Goal: Communication & Community: Answer question/provide support

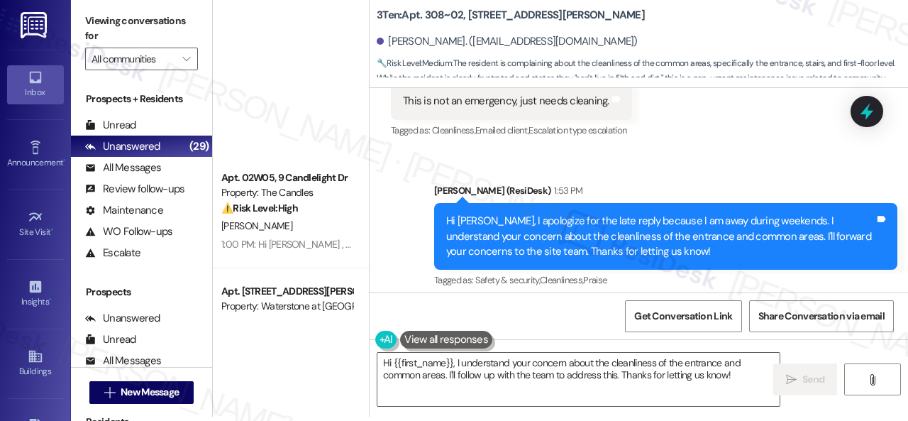
scroll to position [3086, 0]
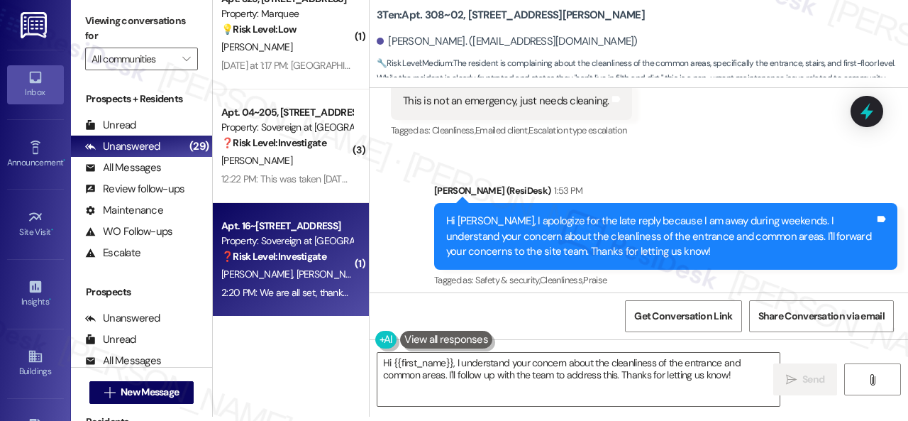
click at [304, 288] on div "2:20 PM: We are all set, thanks Sarah! 2:20 PM: We are all set, thanks Sarah!" at bounding box center [322, 292] width 202 height 13
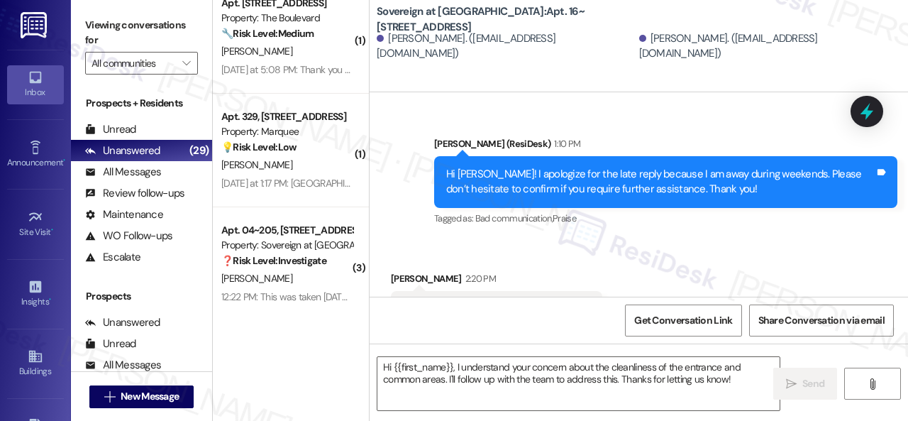
scroll to position [2026, 0]
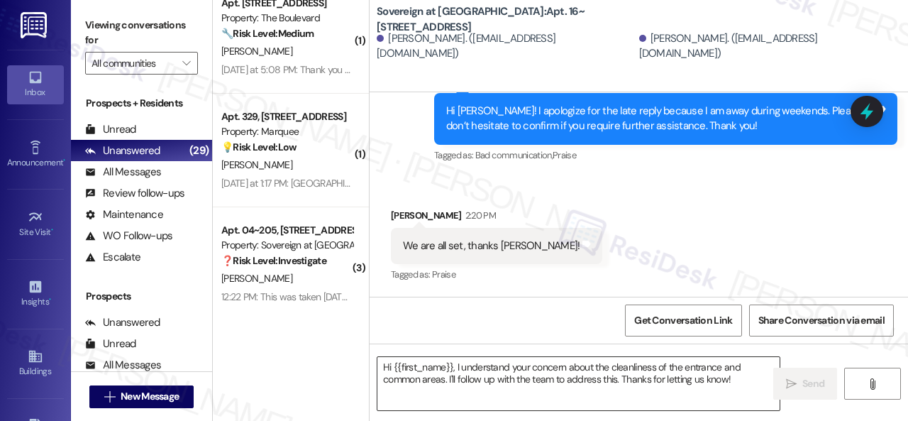
click at [464, 378] on textarea "Hi {{first_name}}, I understand your concern about the cleanliness of the entra…" at bounding box center [579, 383] width 402 height 53
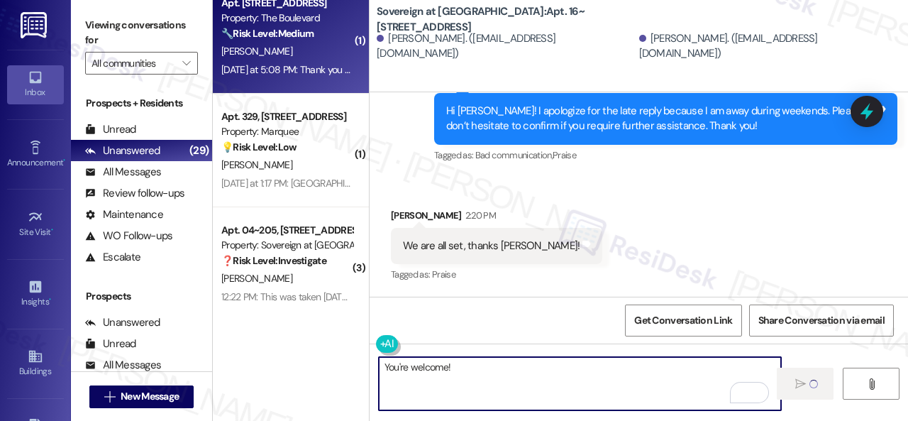
type textarea "You're welcome!"
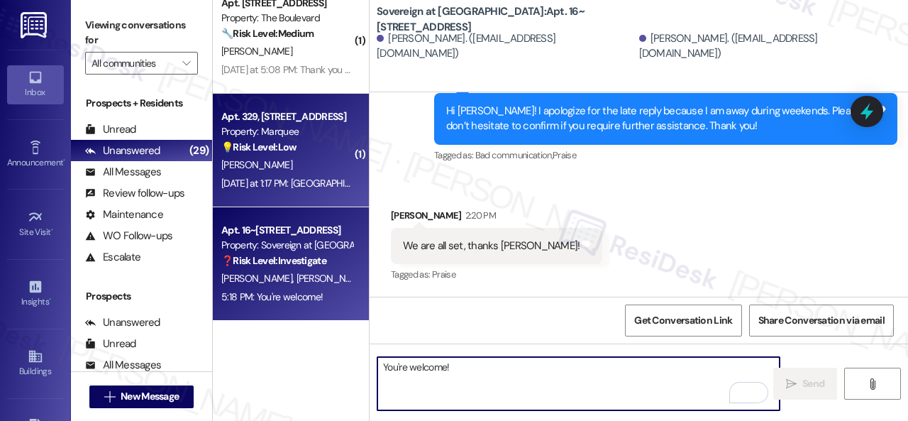
click at [317, 158] on div "L. Barrett" at bounding box center [287, 165] width 134 height 18
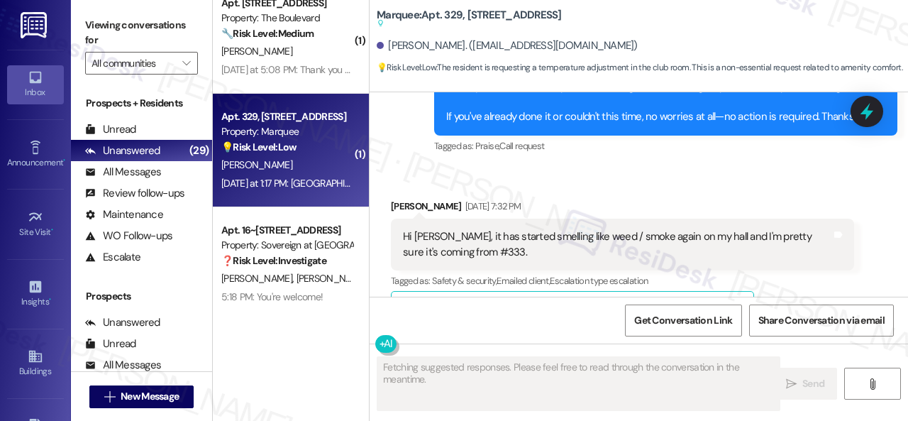
scroll to position [10193, 0]
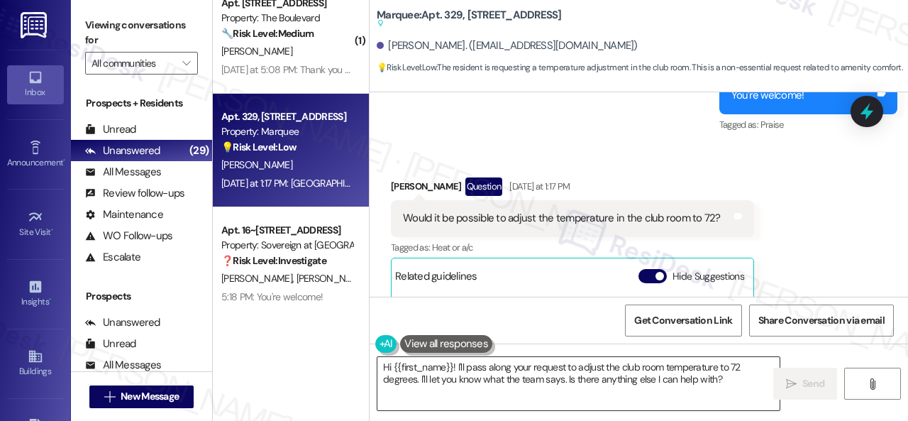
click at [683, 381] on textarea "Hi {{first_name}}! I'll pass along your request to adjust the club room tempera…" at bounding box center [579, 383] width 402 height 53
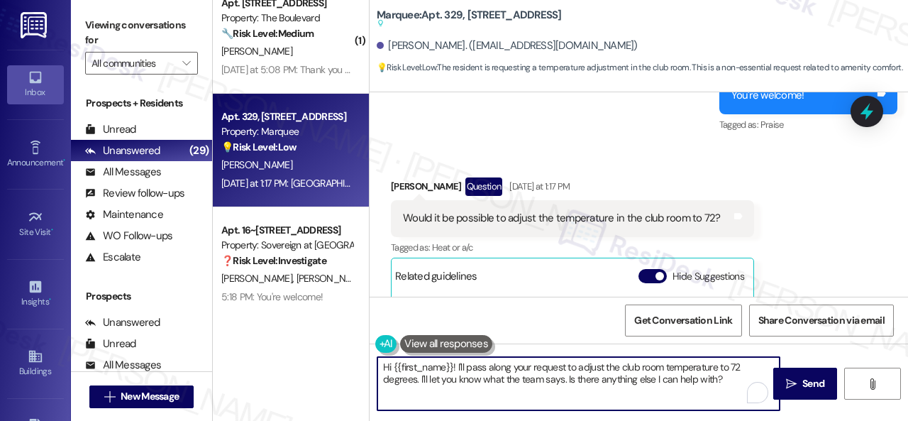
drag, startPoint x: 730, startPoint y: 379, endPoint x: 457, endPoint y: 365, distance: 272.8
click at [457, 365] on textarea "Hi {{first_name}}! I'll pass along your request to adjust the club room tempera…" at bounding box center [579, 383] width 402 height 53
paste textarea "apologize for the late reply because I am away during weekends. Please don’t he…"
type textarea "Hi {{first_name}}! I apologize for the late reply because I am away during week…"
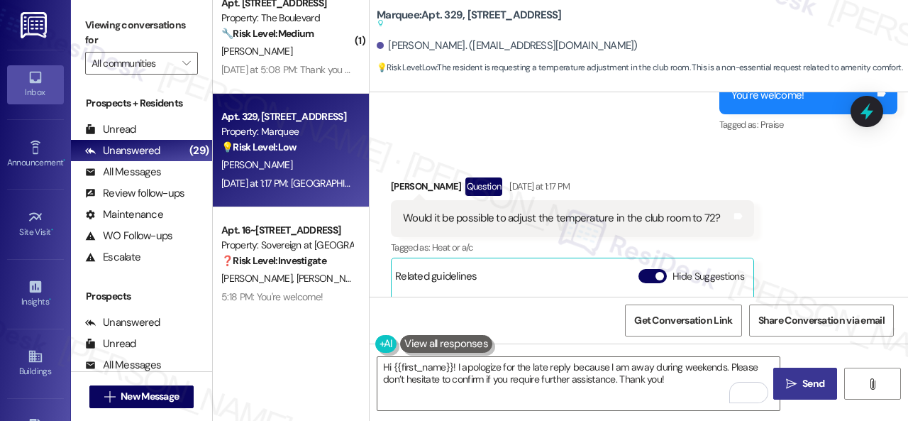
drag, startPoint x: 802, startPoint y: 382, endPoint x: 803, endPoint y: 369, distance: 12.9
click at [803, 382] on span "Send" at bounding box center [814, 383] width 22 height 15
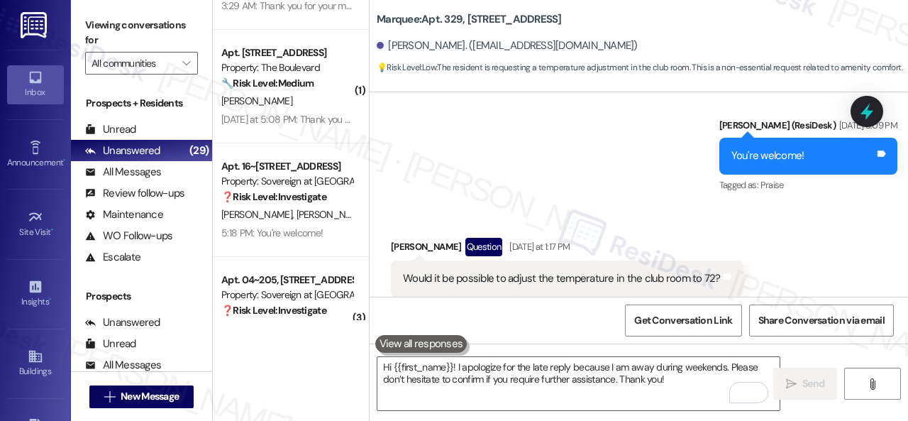
scroll to position [3128, 0]
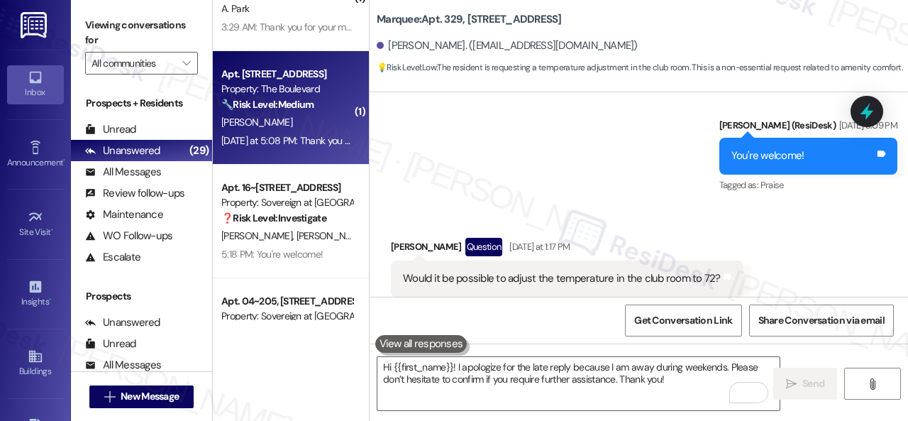
click at [314, 136] on div "Yesterday at 5:08 PM: Thank you for your message. Our offices are currently clo…" at bounding box center [675, 140] width 908 height 13
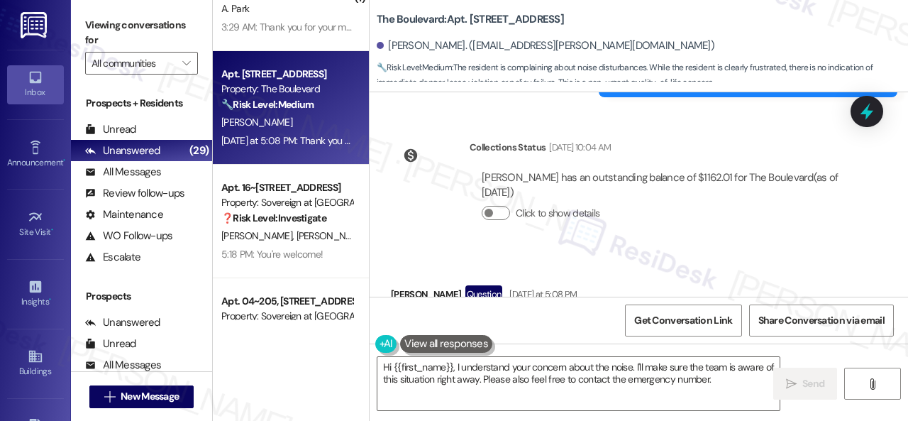
scroll to position [12295, 0]
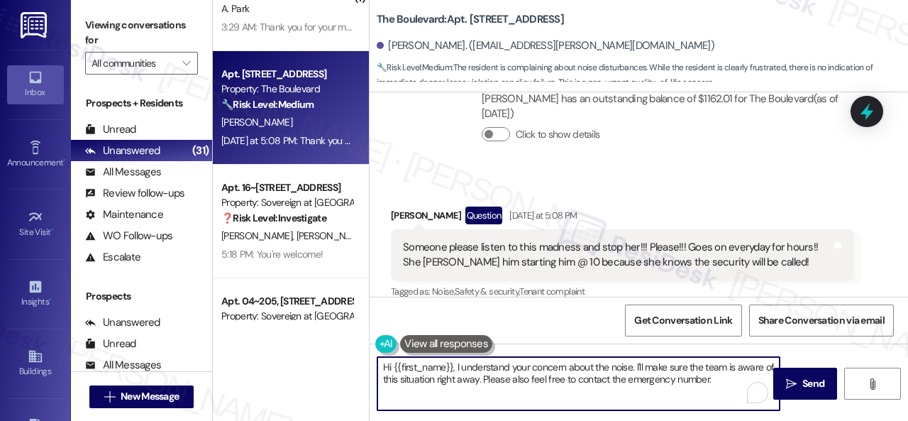
click at [456, 367] on textarea "Hi {{first_name}}, I understand your concern about the noise. I'll make sure th…" at bounding box center [579, 383] width 402 height 53
drag, startPoint x: 456, startPoint y: 367, endPoint x: 737, endPoint y: 398, distance: 282.8
click at [737, 398] on textarea "Hi {{first_name}}, I understand your concern about the noise. I'll make sure th…" at bounding box center [579, 383] width 402 height 53
paste textarea "apologize for the late reply because I am away during weekends. Please don’t he…"
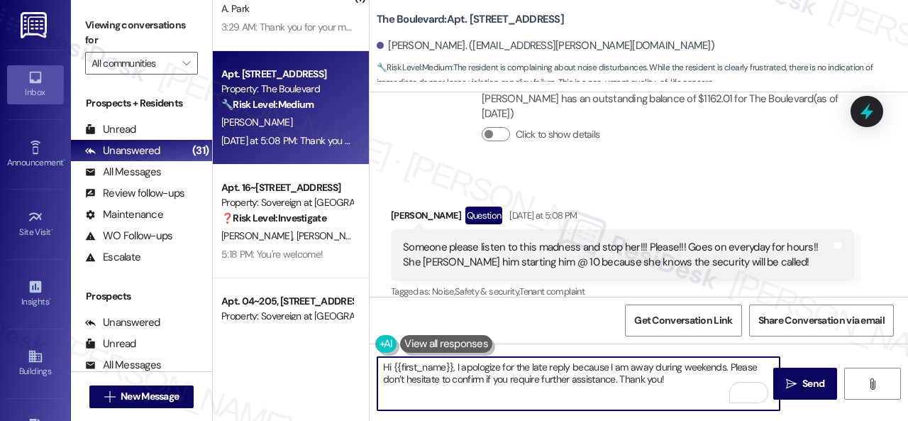
click at [615, 378] on textarea "Hi {{first_name}}, I apologize for the late reply because I am away during week…" at bounding box center [579, 383] width 402 height 53
click at [710, 383] on textarea "Hi {{first_name}}, I apologize for the late reply because I am away during week…" at bounding box center [579, 383] width 402 height 53
type textarea "Hi {{first_name}}, I apologize for the late reply because I am away during week…"
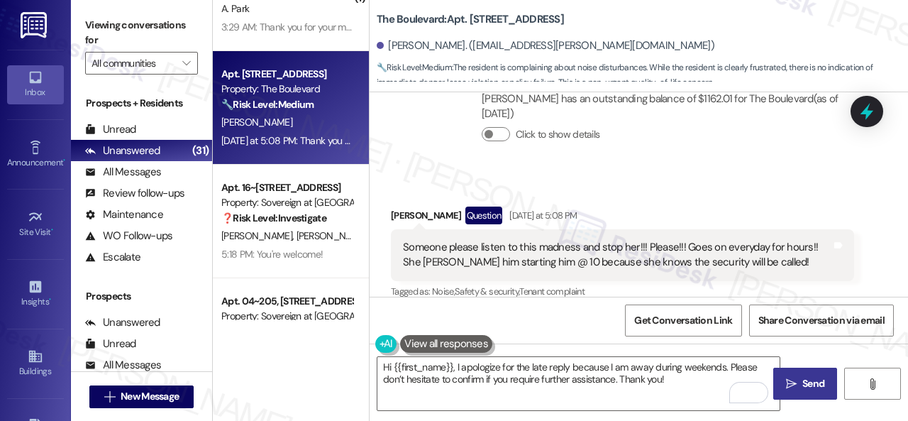
click at [791, 383] on icon "" at bounding box center [791, 383] width 11 height 11
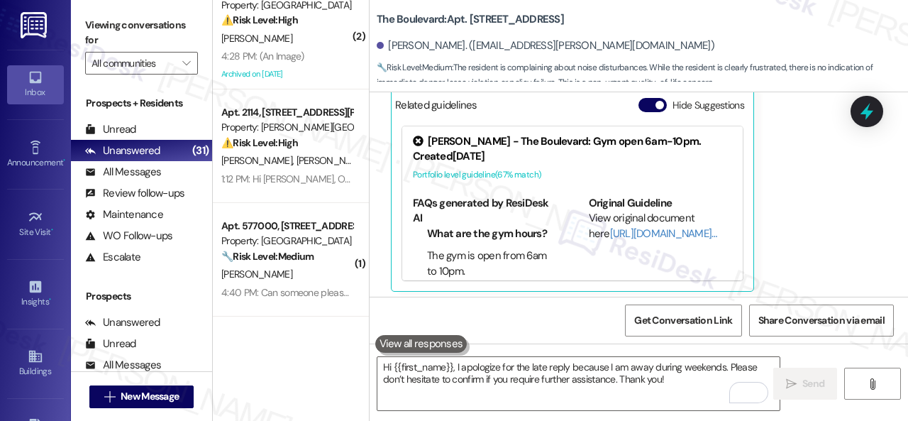
scroll to position [0, 0]
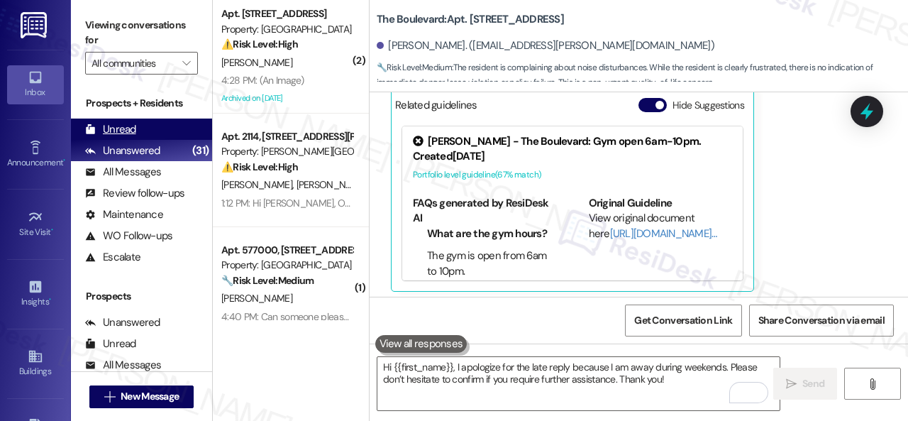
click at [116, 121] on div "Unread (0)" at bounding box center [141, 129] width 141 height 21
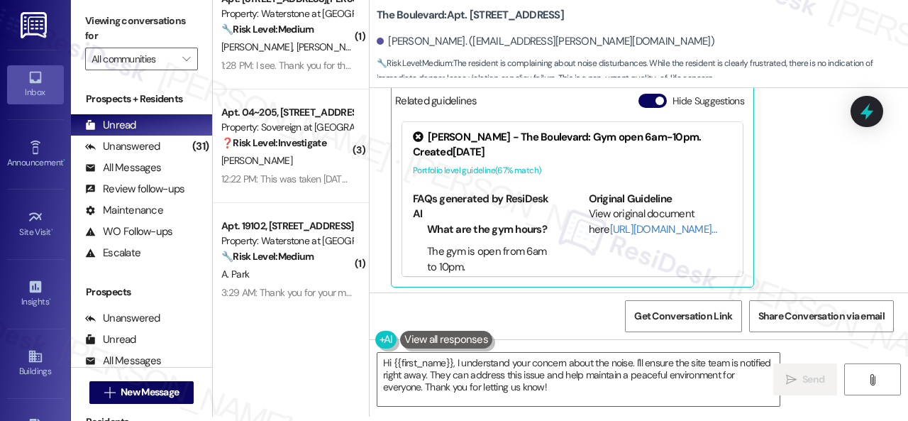
scroll to position [361, 0]
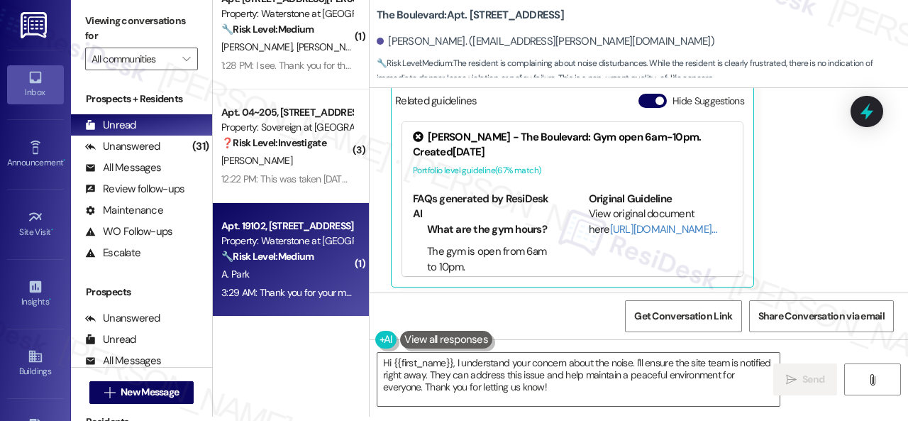
click at [289, 250] on strong "🔧 Risk Level: Medium" at bounding box center [267, 256] width 92 height 13
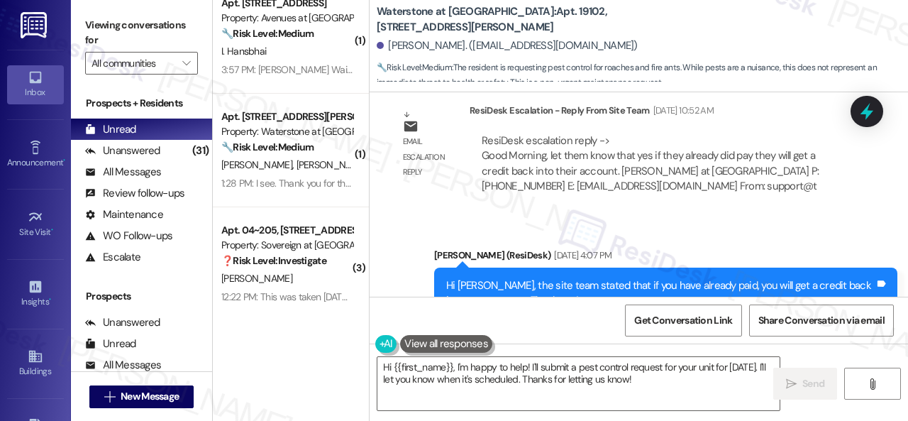
scroll to position [30098, 0]
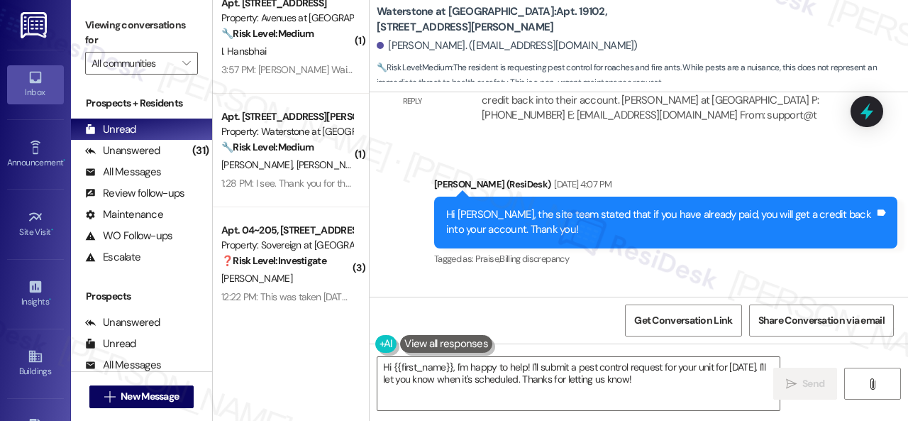
click at [595, 280] on div "Received via SMS Amy Park 3:29 AM Hi. Could you please have pest control come s…" at bounding box center [639, 340] width 539 height 120
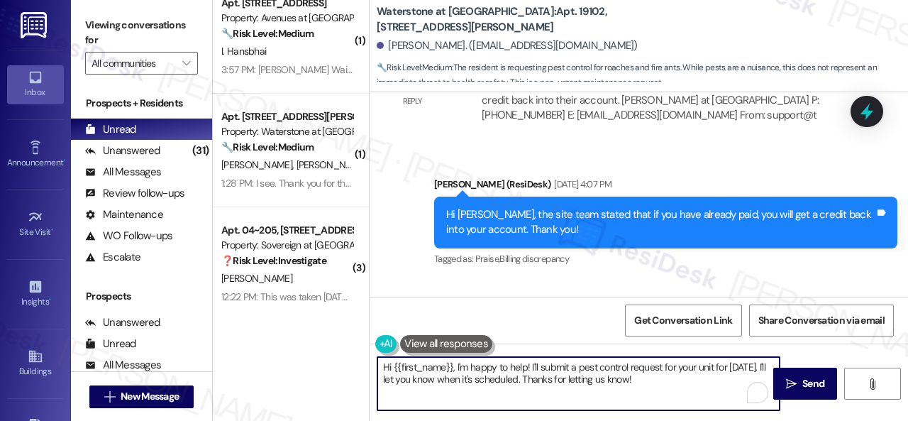
drag, startPoint x: 456, startPoint y: 368, endPoint x: 693, endPoint y: 383, distance: 237.5
click at [693, 383] on textarea "Hi {{first_name}}, I'm happy to help! I'll submit a pest control request for yo…" at bounding box center [579, 383] width 402 height 53
paste textarea "sorry to hear about the pests in your apartment. We apologize for the inconveni…"
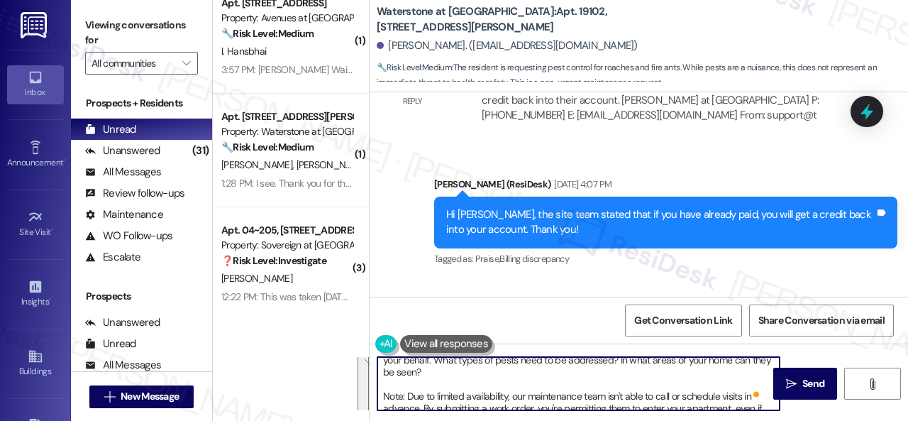
scroll to position [0, 0]
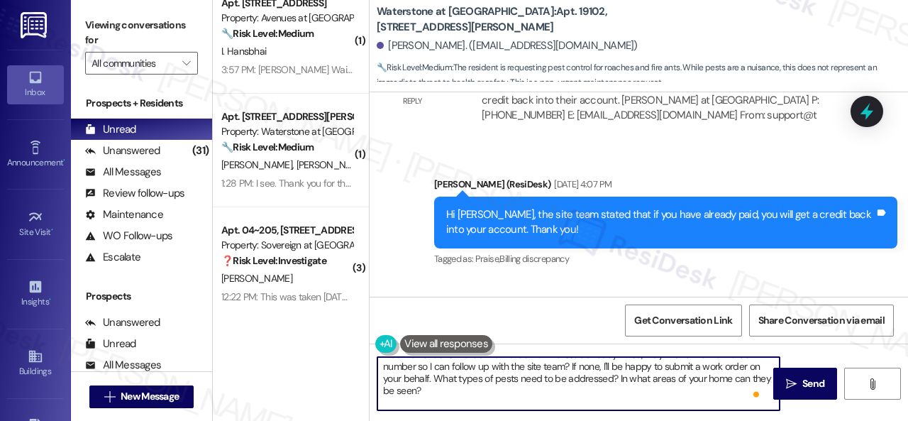
drag, startPoint x: 434, startPoint y: 405, endPoint x: 613, endPoint y: 378, distance: 180.9
click at [613, 378] on textarea "Hi {{first_name}}, I'm sorry to hear about the pests in your apartment. We apol…" at bounding box center [579, 383] width 402 height 53
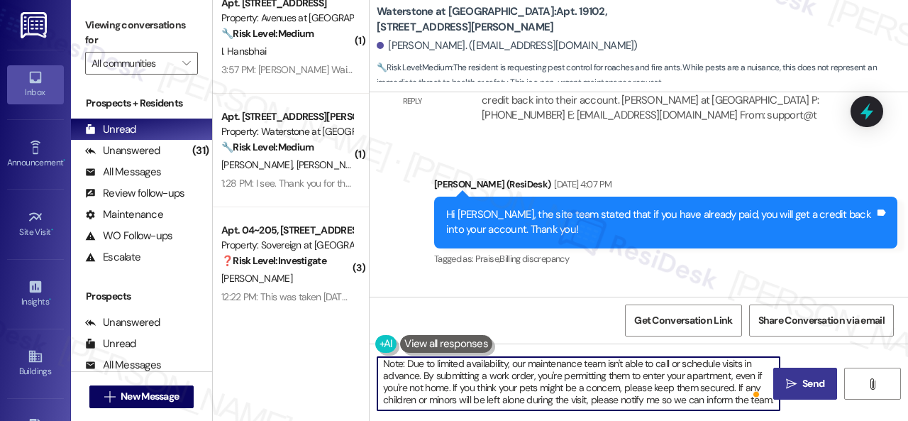
type textarea "Hi {{first_name}}, I'm sorry to hear about the pests in your apartment. We apol…"
click at [786, 380] on icon "" at bounding box center [791, 383] width 11 height 11
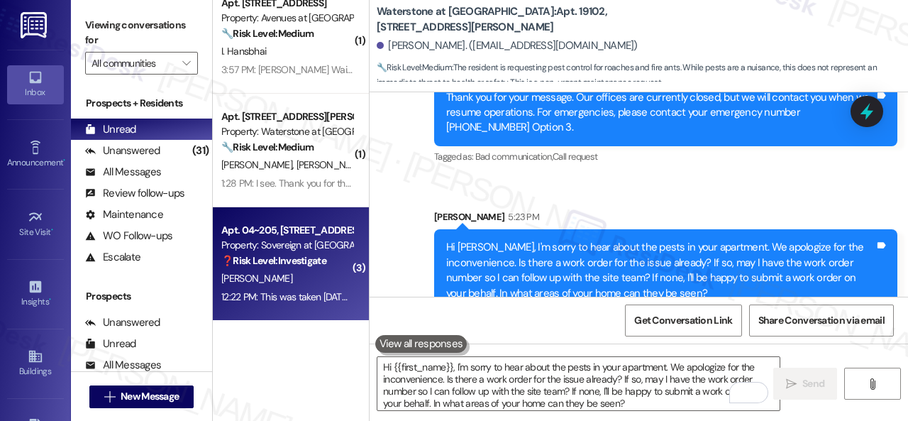
click at [292, 285] on div "P. Erskine" at bounding box center [287, 279] width 134 height 18
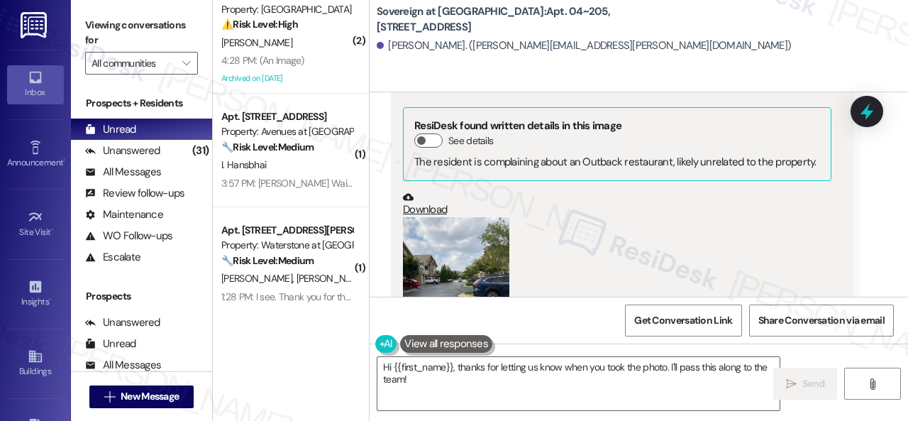
click at [461, 217] on button "Zoom image" at bounding box center [456, 288] width 106 height 142
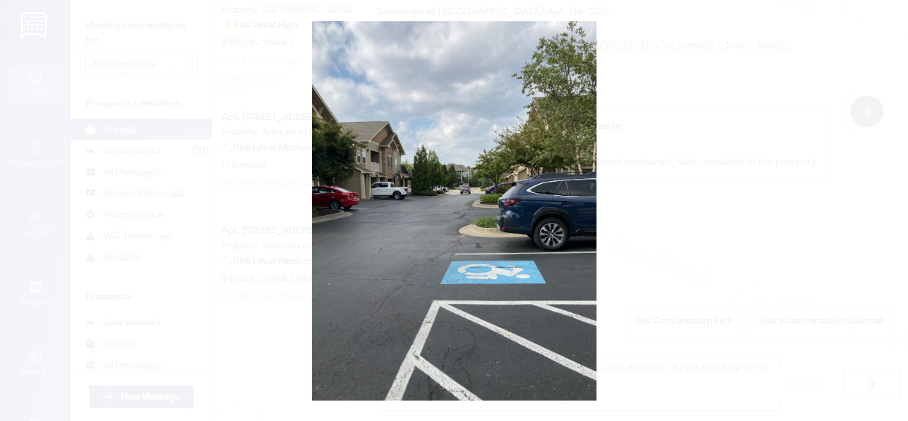
click at [501, 193] on button "Unzoom image" at bounding box center [454, 210] width 908 height 421
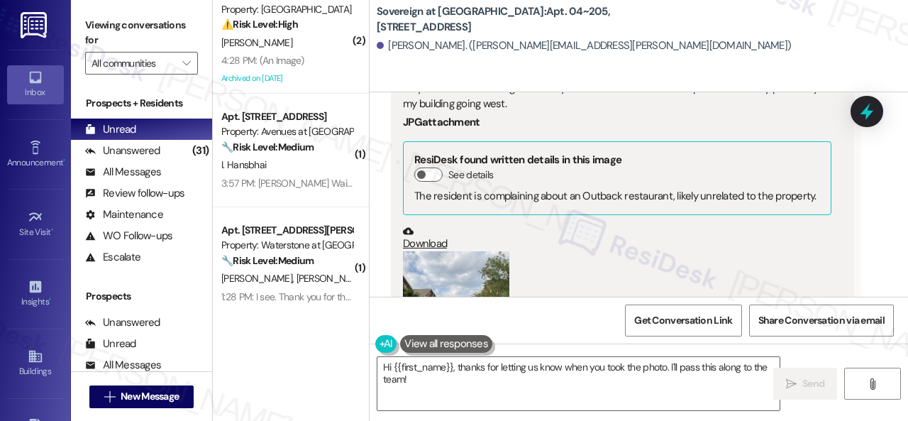
scroll to position [31733, 0]
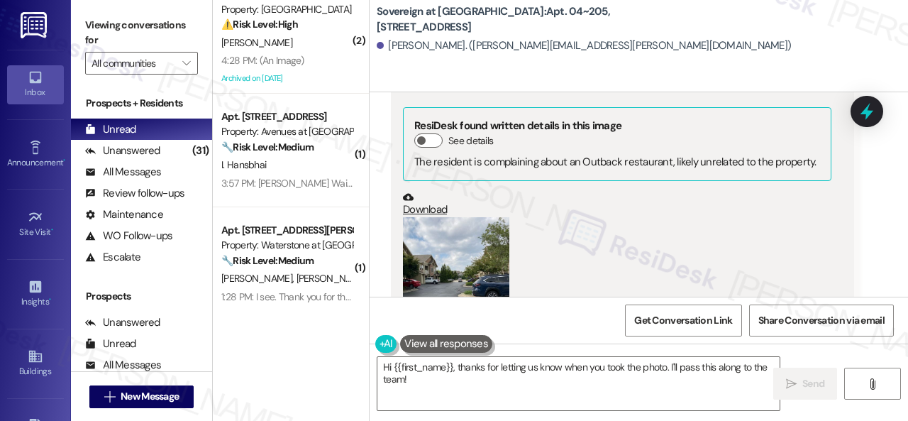
click at [492, 217] on button "Zoom image" at bounding box center [456, 288] width 106 height 142
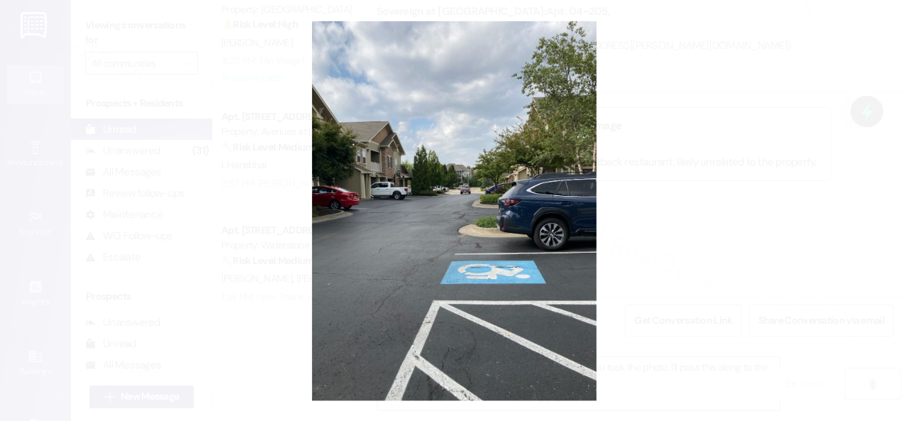
click at [514, 187] on button "Unzoom image" at bounding box center [454, 210] width 908 height 421
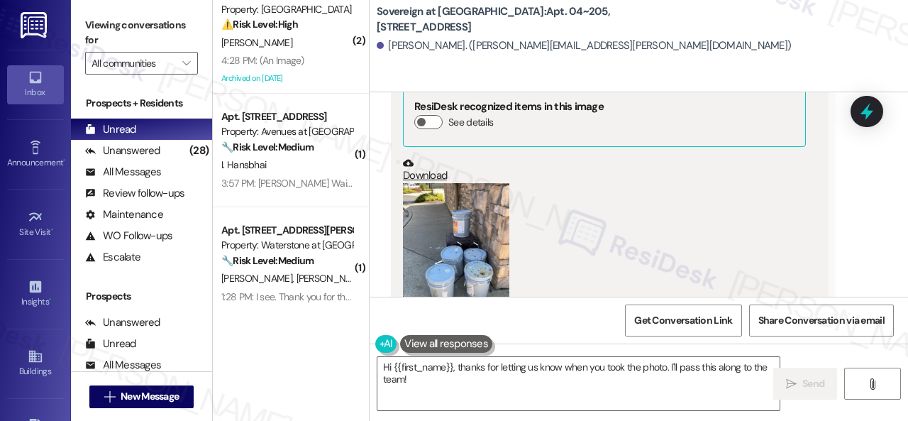
scroll to position [31095, 0]
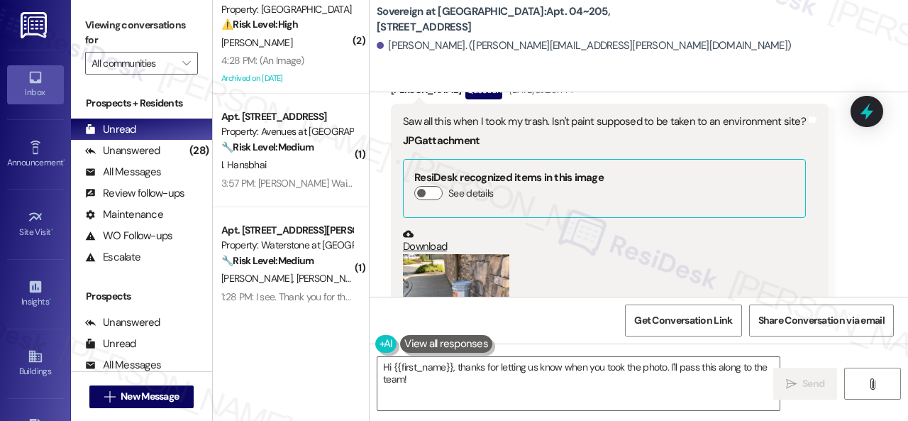
click at [492, 254] on button "Zoom image" at bounding box center [456, 325] width 106 height 142
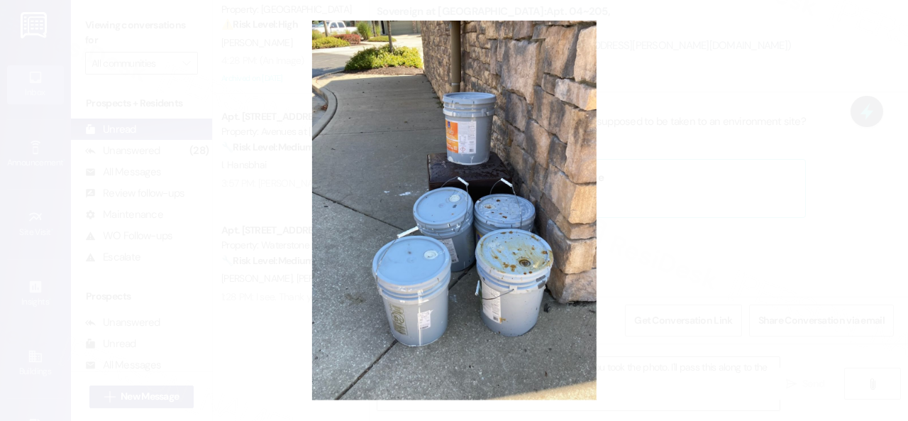
click at [541, 195] on button "Unzoom image" at bounding box center [454, 210] width 908 height 421
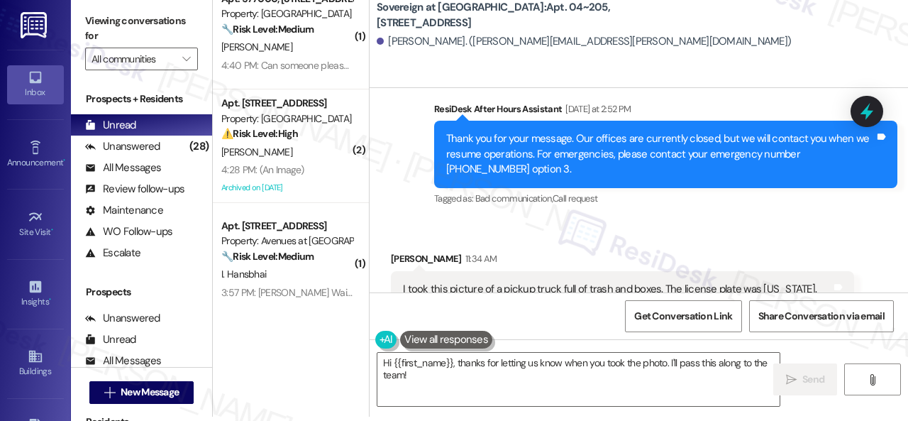
scroll to position [31308, 0]
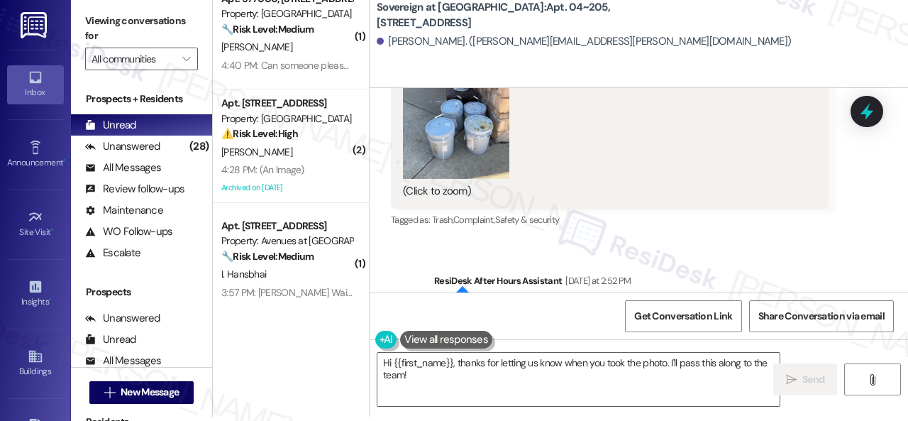
click at [653, 158] on div "Received via SMS Patricia Erskine Question Yesterday at 2:51 PM Saw all this wh…" at bounding box center [609, 46] width 459 height 387
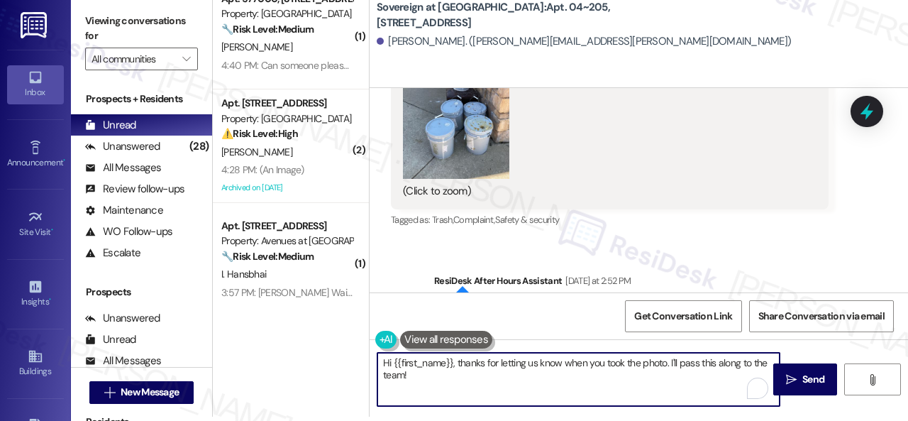
drag, startPoint x: 455, startPoint y: 360, endPoint x: 491, endPoint y: 380, distance: 41.3
click at [491, 380] on textarea "Hi {{first_name}}, thanks for letting us know when you took the photo. I'll pas…" at bounding box center [579, 379] width 402 height 53
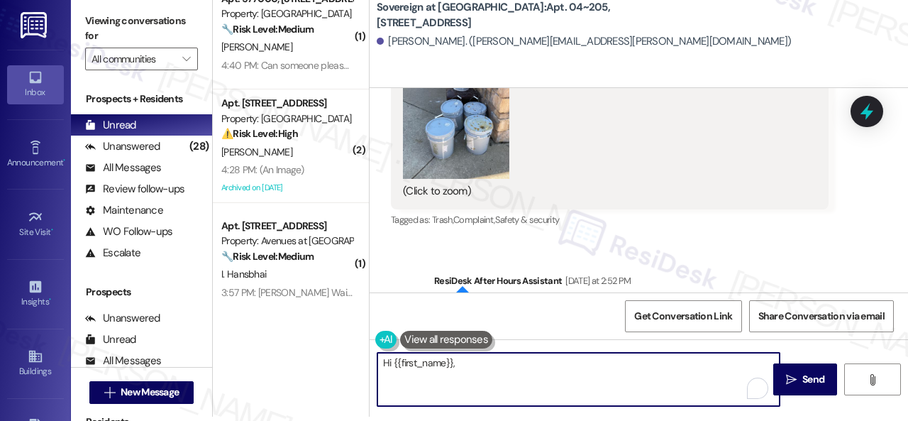
paste textarea "I apologize for the late reply because I am away during weekends."
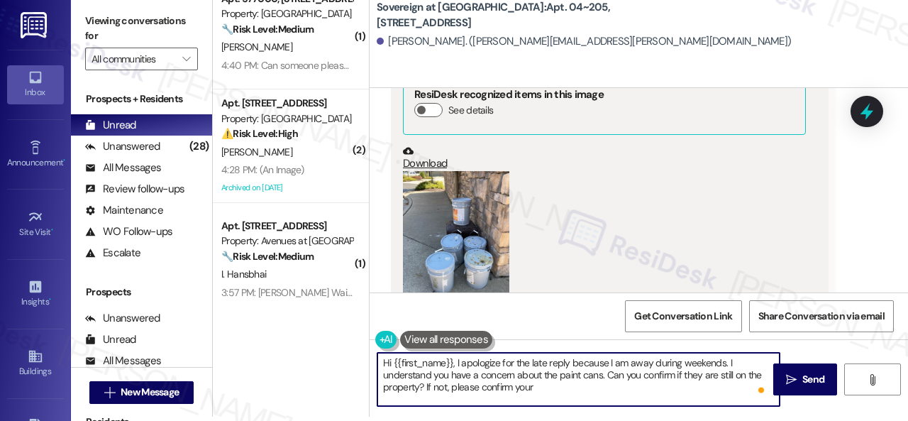
scroll to position [31166, 0]
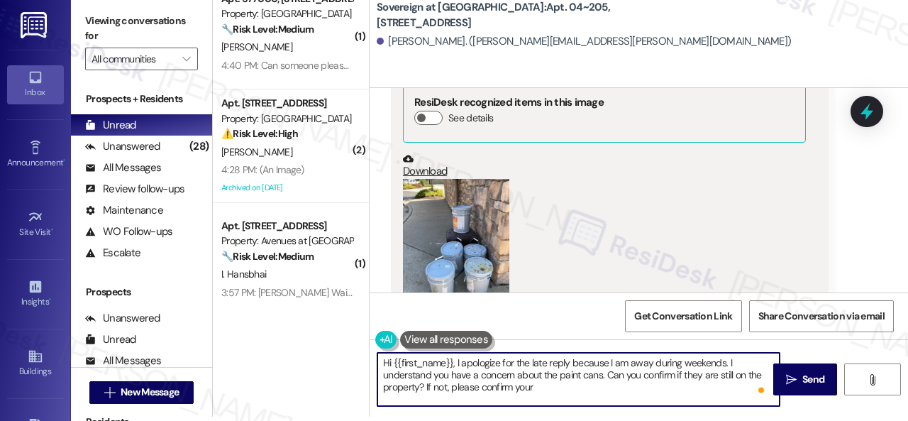
drag, startPoint x: 516, startPoint y: 386, endPoint x: 532, endPoint y: 390, distance: 16.7
click at [532, 390] on textarea "Hi {{first_name}}, I apologize for the late reply because I am away during week…" at bounding box center [579, 379] width 402 height 53
type textarea "Hi {{first_name}}, I apologize for the late reply because I am away during week…"
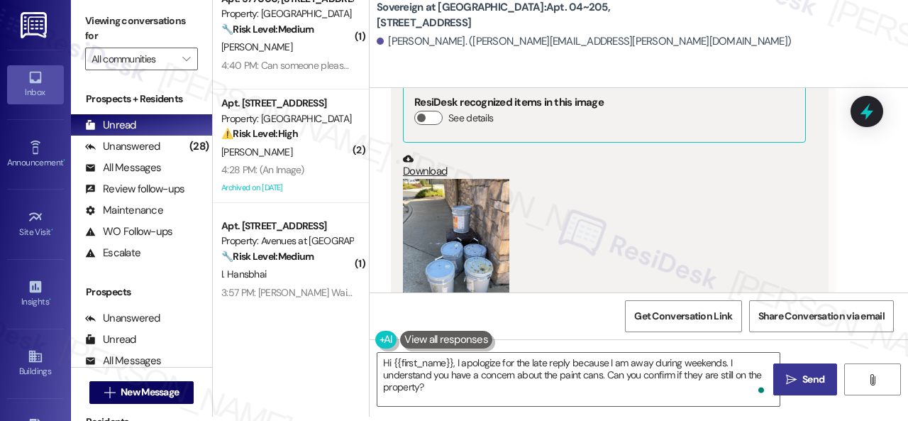
click at [813, 374] on span "Send" at bounding box center [814, 379] width 22 height 15
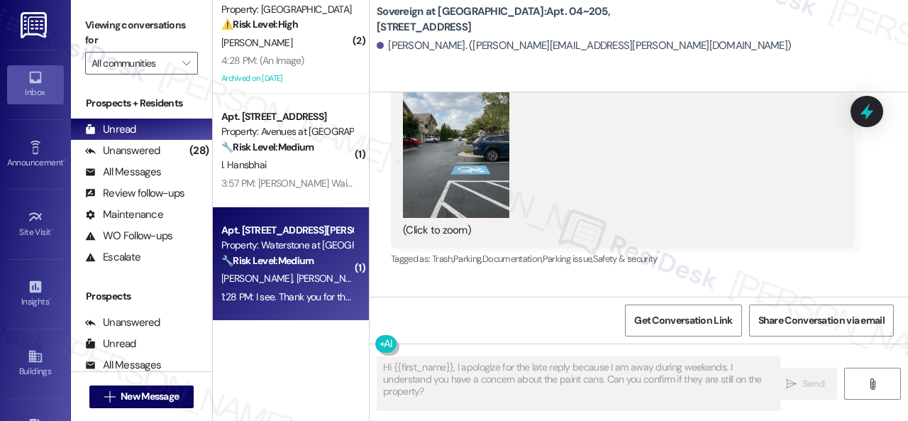
scroll to position [4, 0]
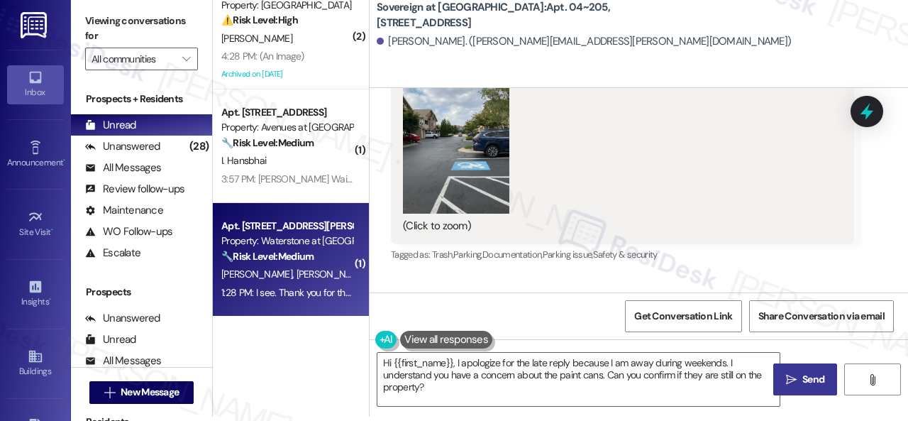
click at [297, 277] on span "M. Macedo" at bounding box center [332, 274] width 71 height 13
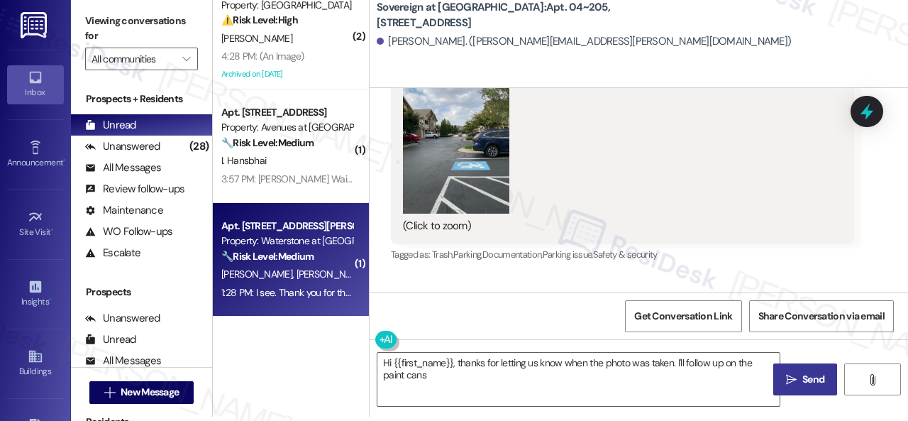
click at [329, 273] on div "J. Martinez M. Macedo" at bounding box center [287, 274] width 134 height 18
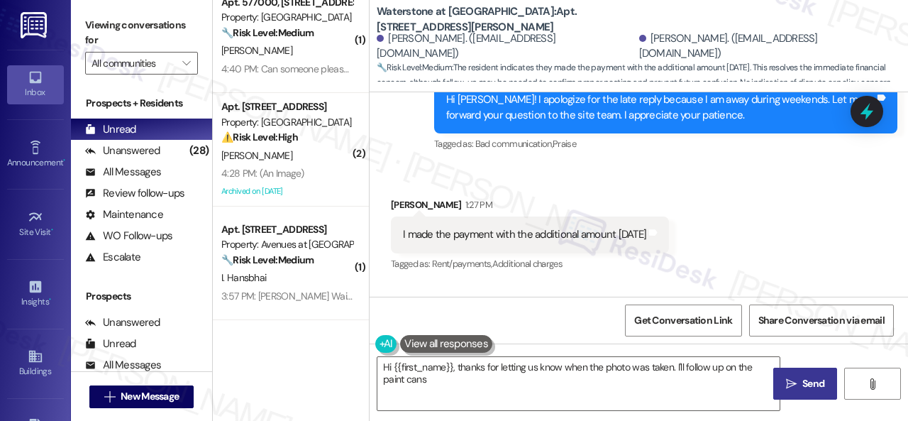
scroll to position [133, 0]
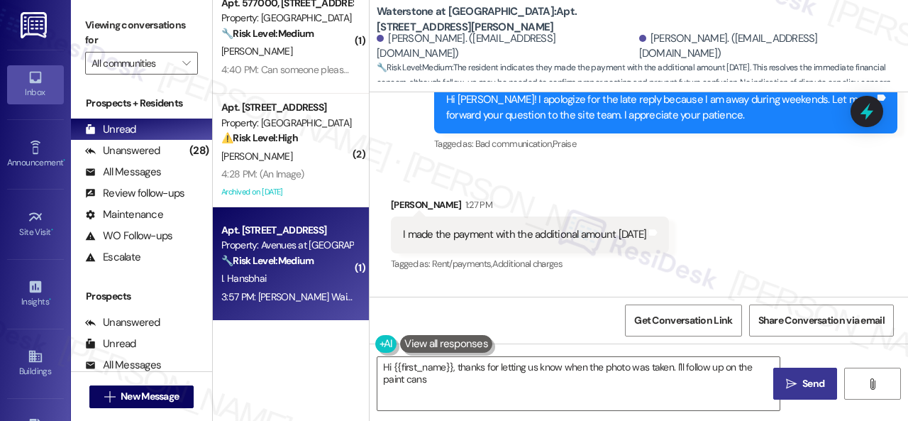
click at [295, 277] on div "I. Hansbhai" at bounding box center [287, 279] width 134 height 18
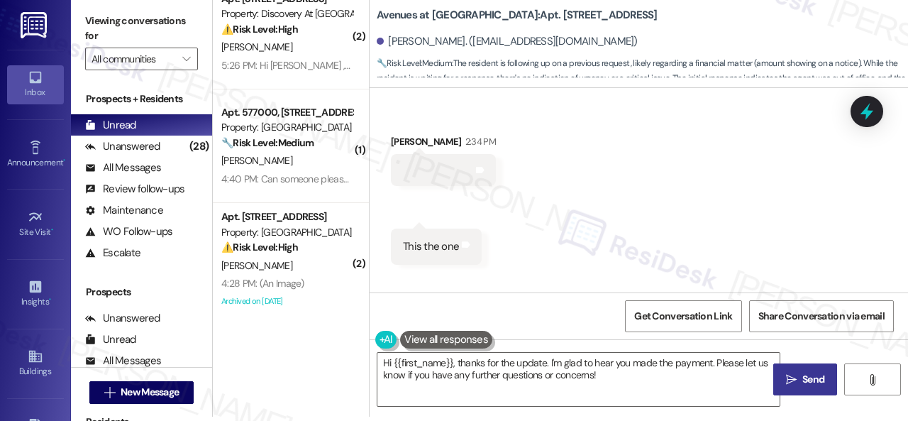
scroll to position [533, 0]
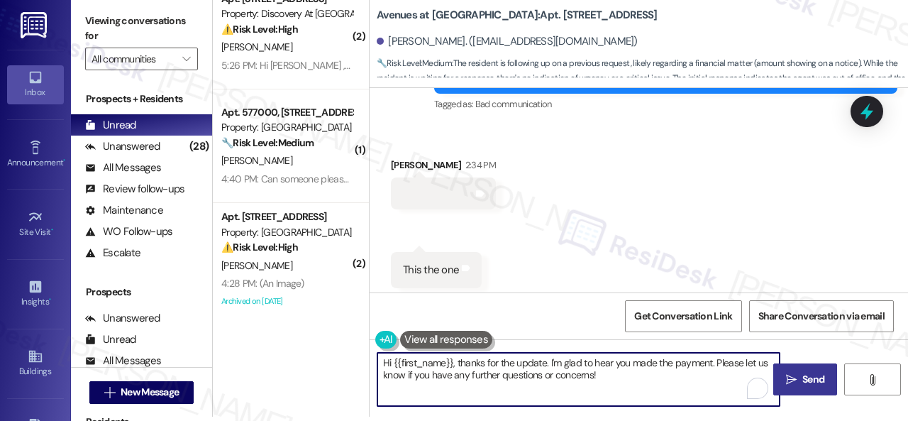
drag, startPoint x: 456, startPoint y: 363, endPoint x: 464, endPoint y: 388, distance: 26.9
click at [461, 390] on textarea "Hi {{first_name}}, thanks for your patience! I see you're waiting for Sarah. I'…" at bounding box center [579, 379] width 402 height 53
type textarea "Hi {{first_name}}, did you try to send a photo? If so, I'm not seeing it yet."
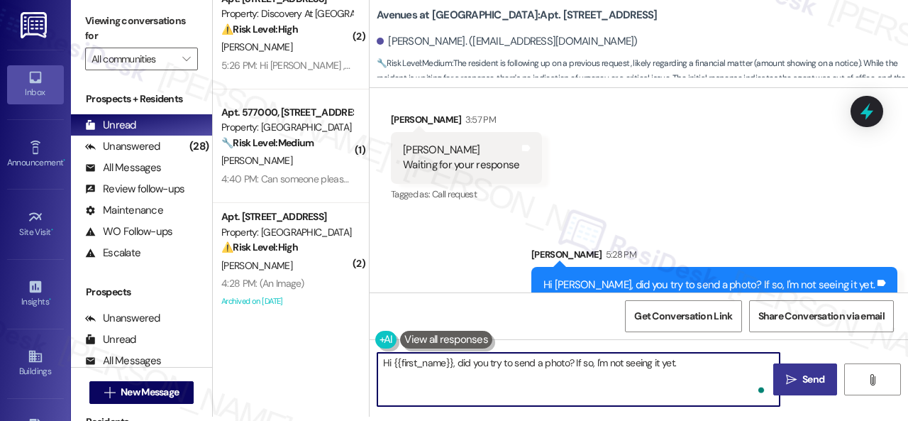
scroll to position [774, 0]
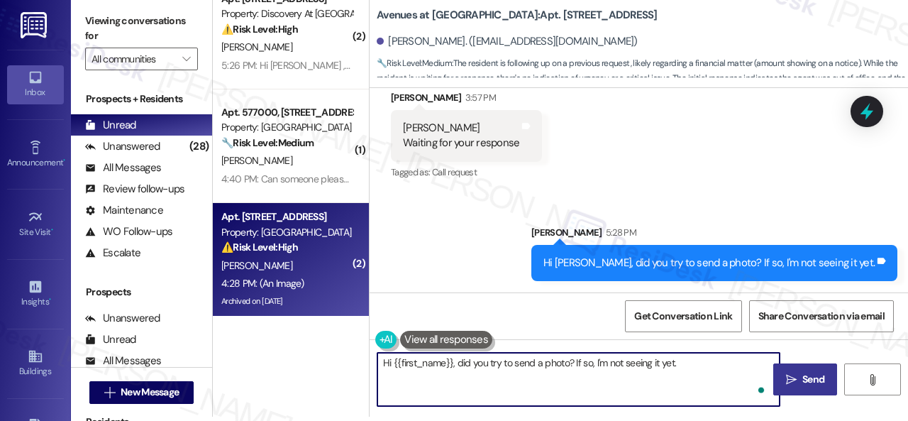
click at [324, 253] on div "⚠️ Risk Level: High The resident received a Notice to Pay/Quit and is questioni…" at bounding box center [286, 247] width 131 height 15
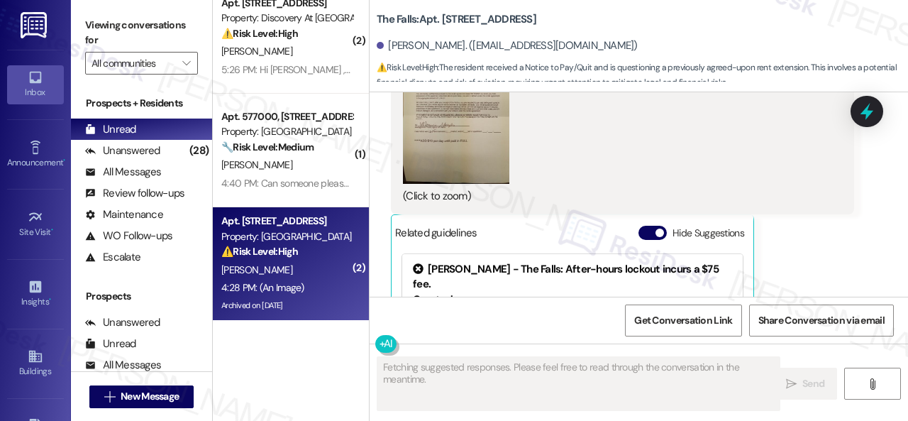
scroll to position [7292, 0]
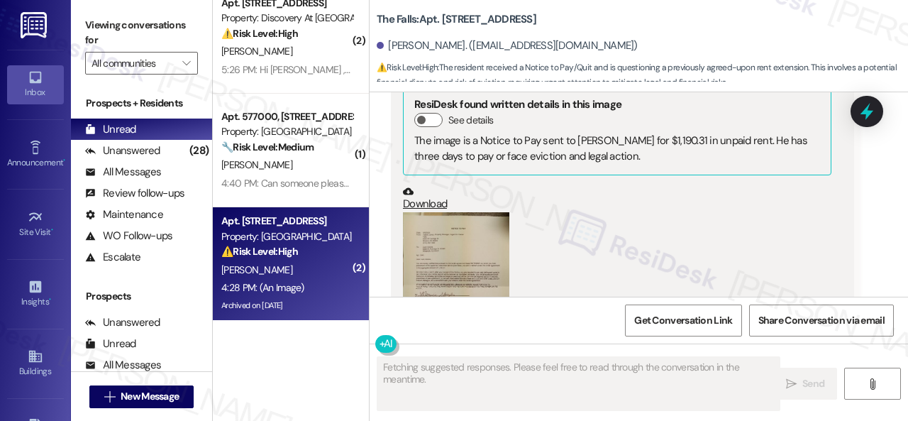
click at [438, 255] on button "Zoom image" at bounding box center [456, 283] width 106 height 142
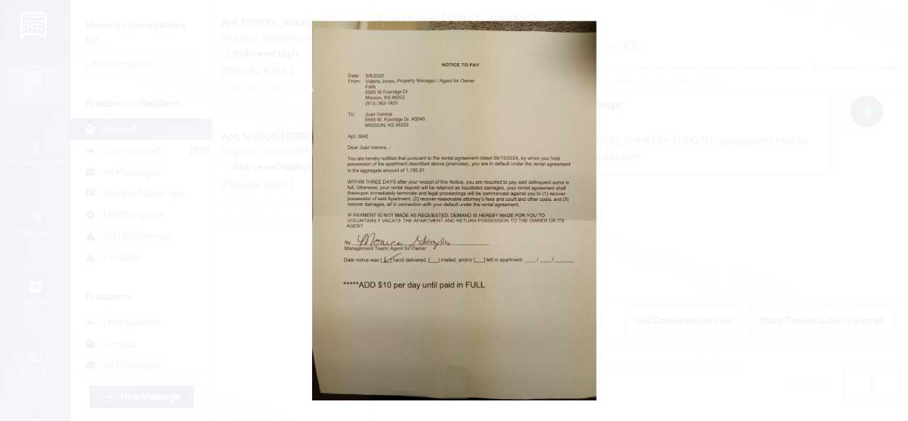
scroll to position [0, 0]
click at [476, 124] on button "Unzoom image" at bounding box center [454, 210] width 908 height 421
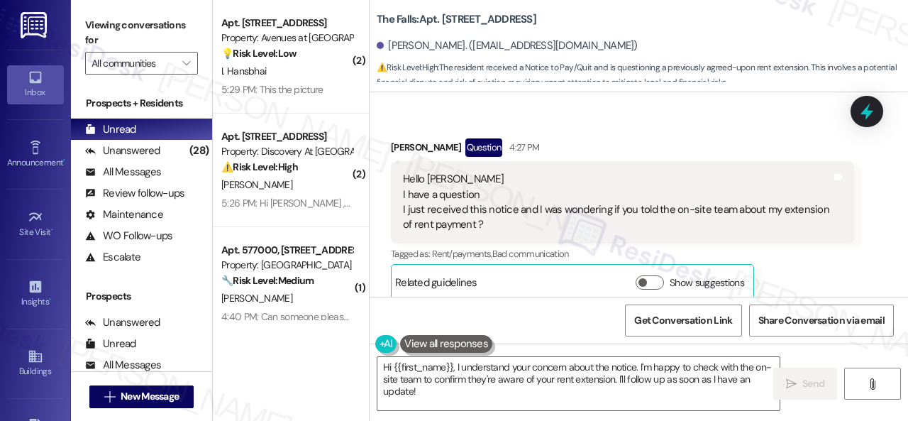
scroll to position [6654, 0]
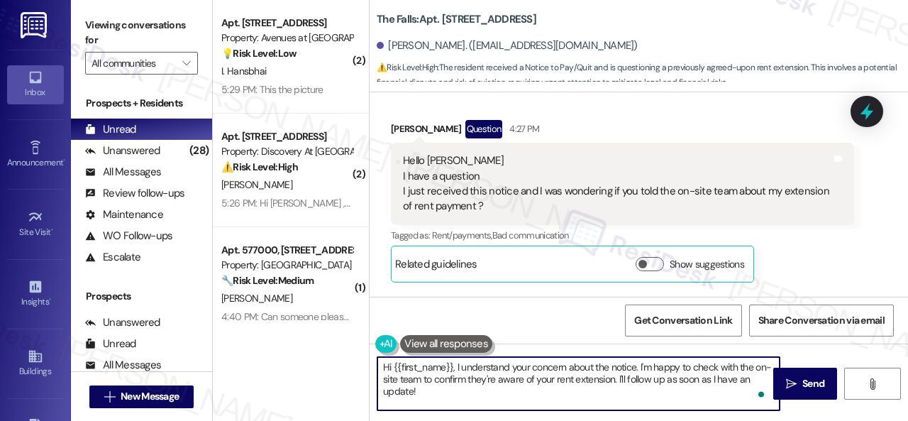
drag, startPoint x: 639, startPoint y: 367, endPoint x: 659, endPoint y: 403, distance: 41.3
click at [659, 403] on textarea "Hi {{first_name}}, I understand your concern about the notice. I'm happy to che…" at bounding box center [579, 383] width 402 height 53
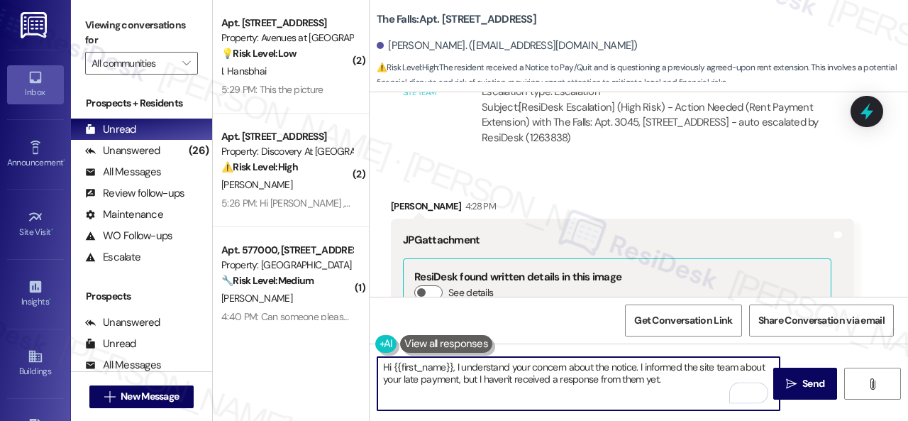
scroll to position [7292, 0]
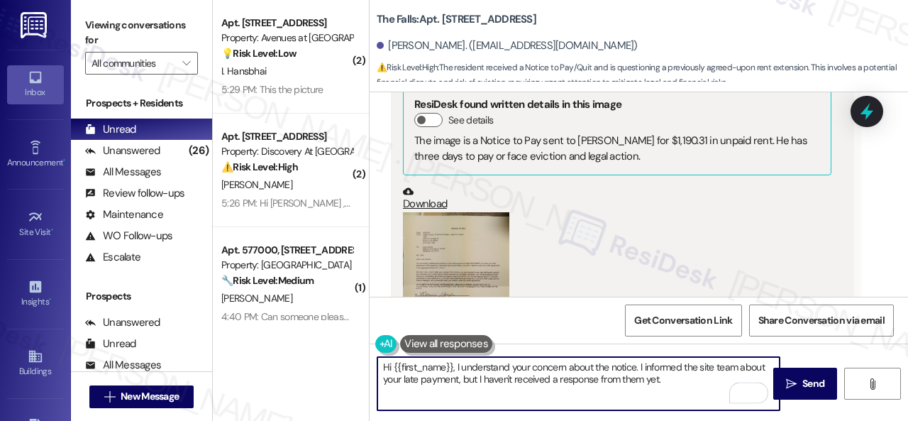
type textarea "Hi {{first_name}}, I understand your concern about the notice. I informed the s…"
click at [470, 238] on button "Zoom image" at bounding box center [456, 283] width 106 height 142
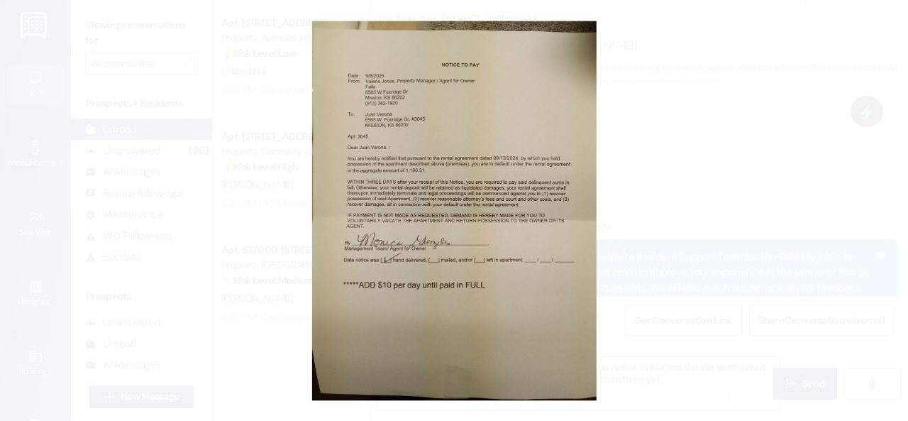
scroll to position [7292, 0]
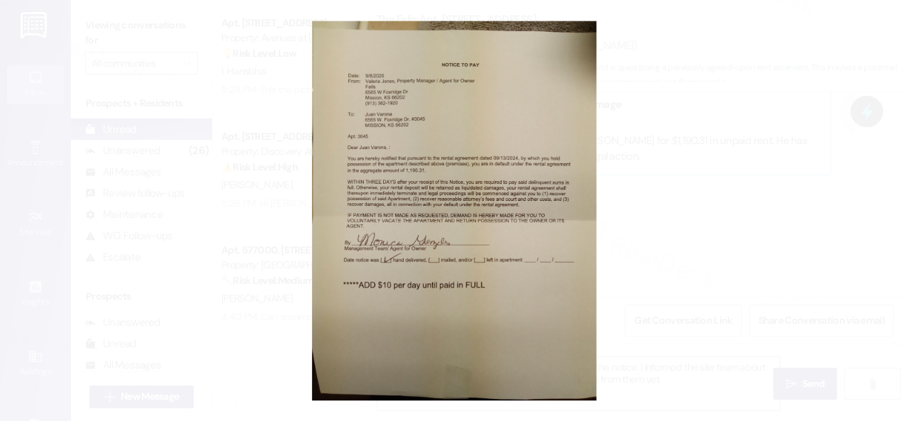
click at [474, 145] on button "Unzoom image" at bounding box center [454, 210] width 908 height 421
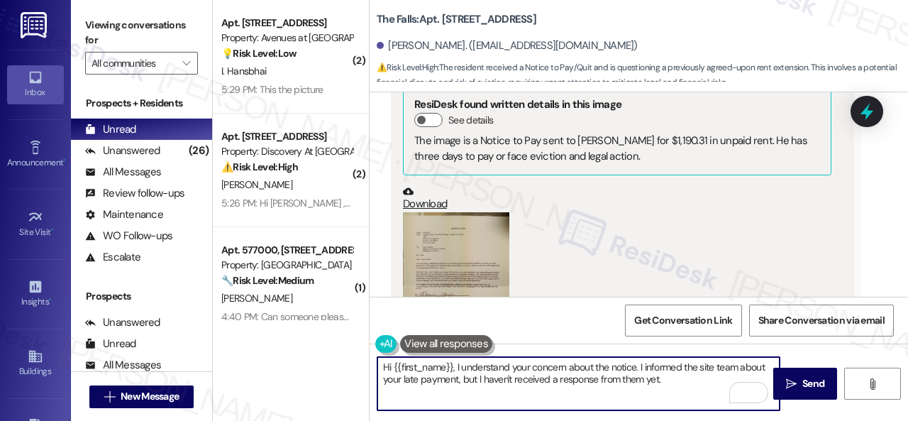
click at [674, 378] on textarea "Hi {{first_name}}, I understand your concern about the notice. I informed the s…" at bounding box center [579, 383] width 402 height 53
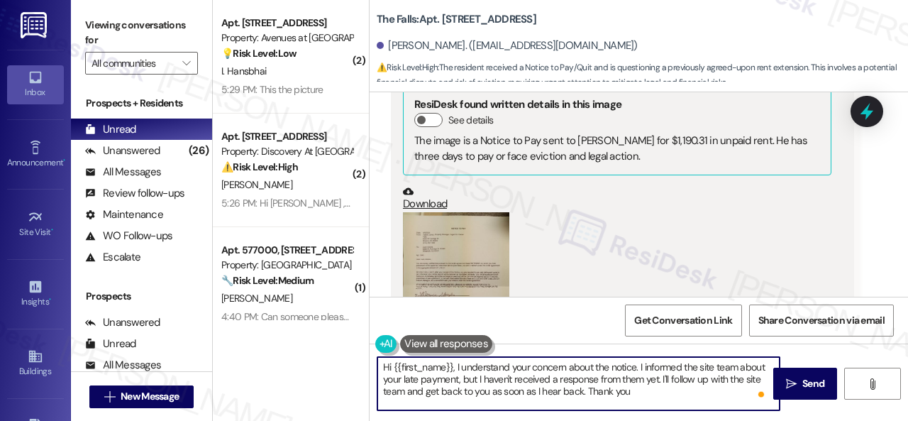
type textarea "Hi {{first_name}}, I understand your concern about the notice. I informed the s…"
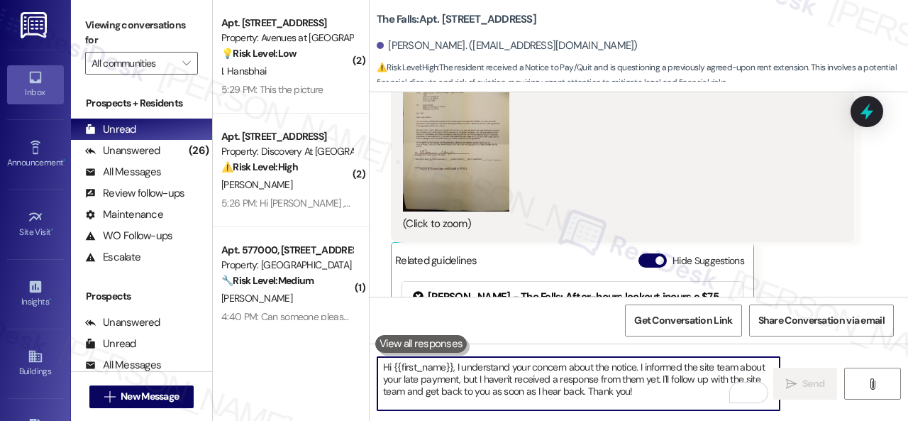
scroll to position [7434, 0]
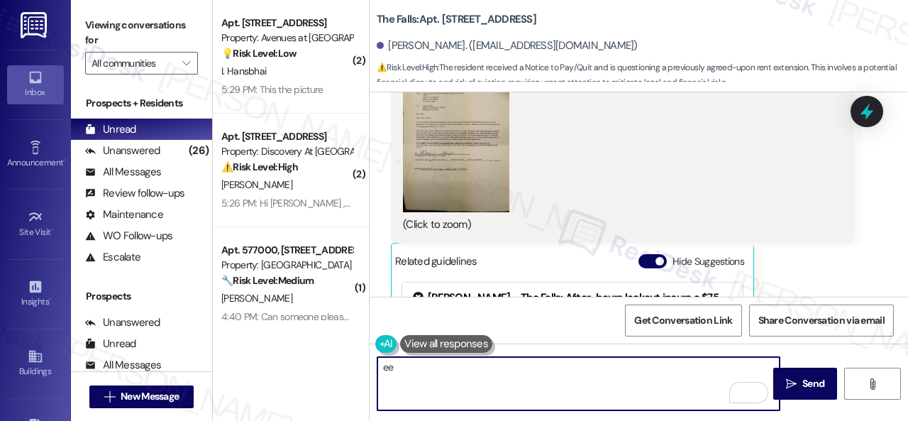
type textarea "ee"
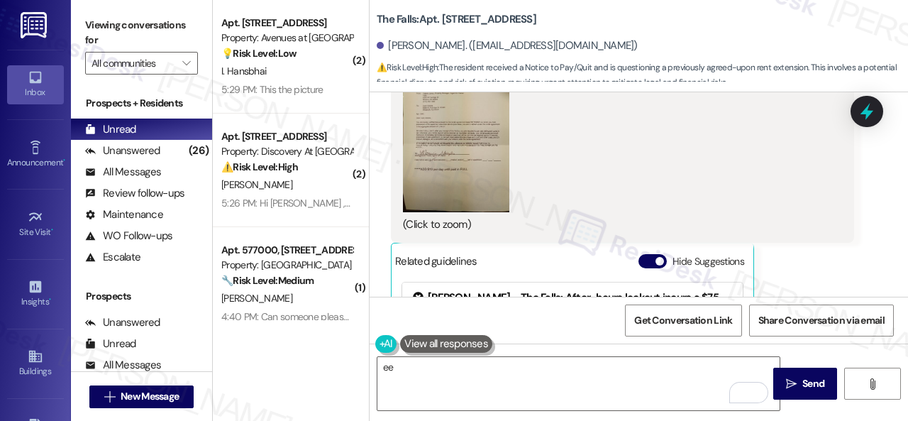
click at [828, 250] on div "[PERSON_NAME] 4:28 PM JPG attachment ResiDesk found written details in this ima…" at bounding box center [622, 166] width 463 height 563
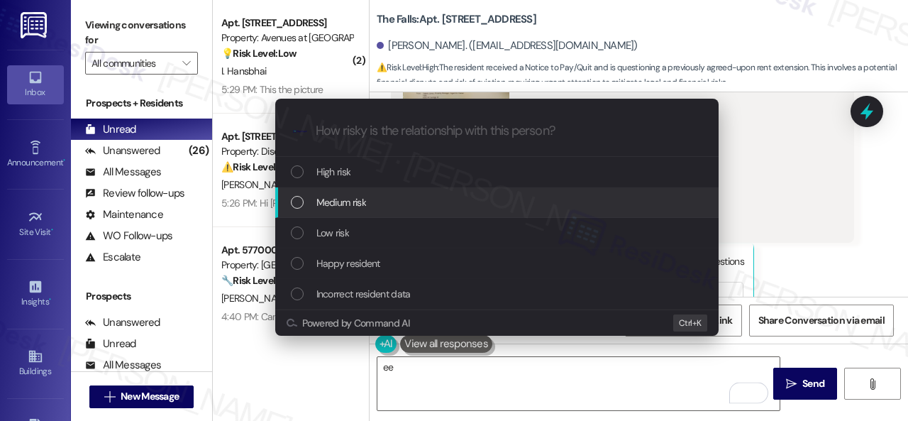
click at [325, 207] on span "Medium risk" at bounding box center [342, 202] width 50 height 16
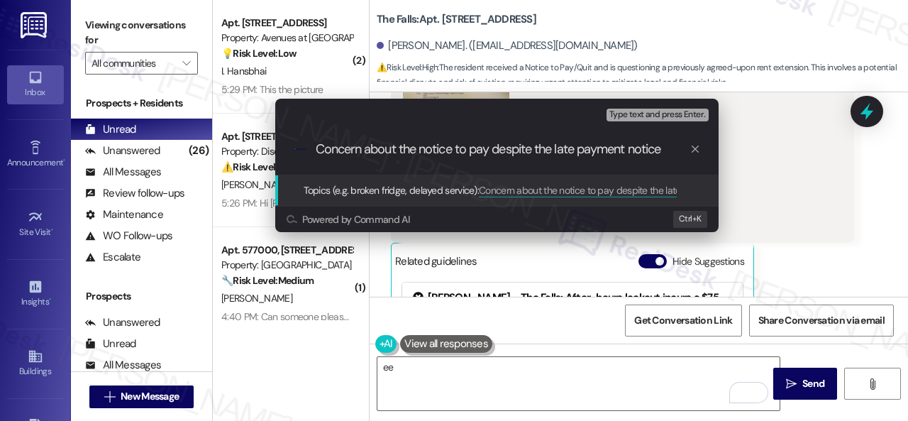
type input "Concern about the notice to pay despite the late payment notice."
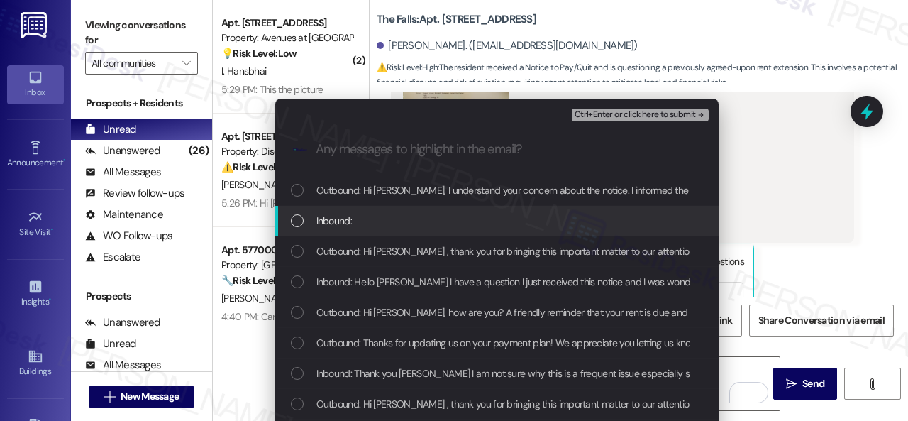
drag, startPoint x: 324, startPoint y: 221, endPoint x: 332, endPoint y: 226, distance: 9.5
click at [324, 223] on span "Inbound:" at bounding box center [334, 221] width 35 height 16
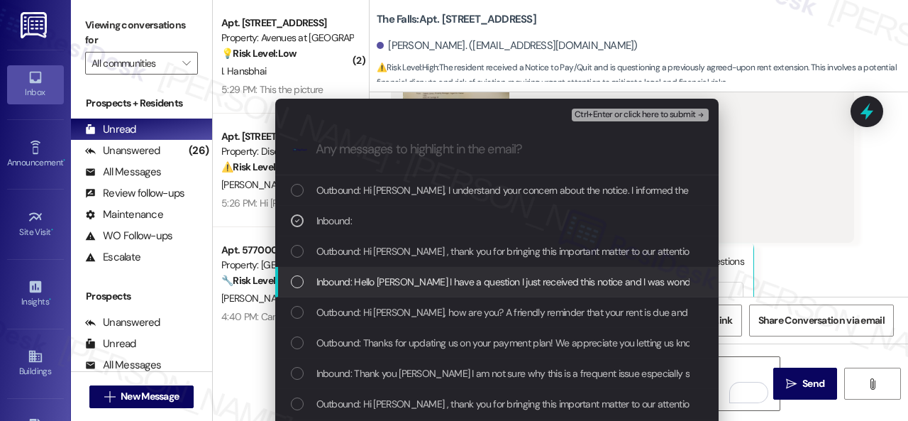
click at [389, 287] on span "Inbound: Hello [PERSON_NAME] I have a question I just received this notice and …" at bounding box center [651, 282] width 669 height 16
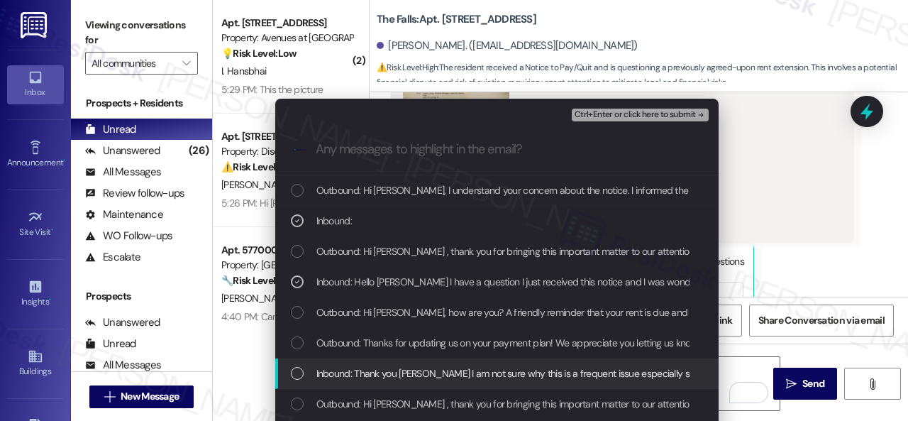
click at [409, 371] on span "Inbound: Thank you [PERSON_NAME] I am not sure why this is a frequent issue esp…" at bounding box center [664, 373] width 694 height 16
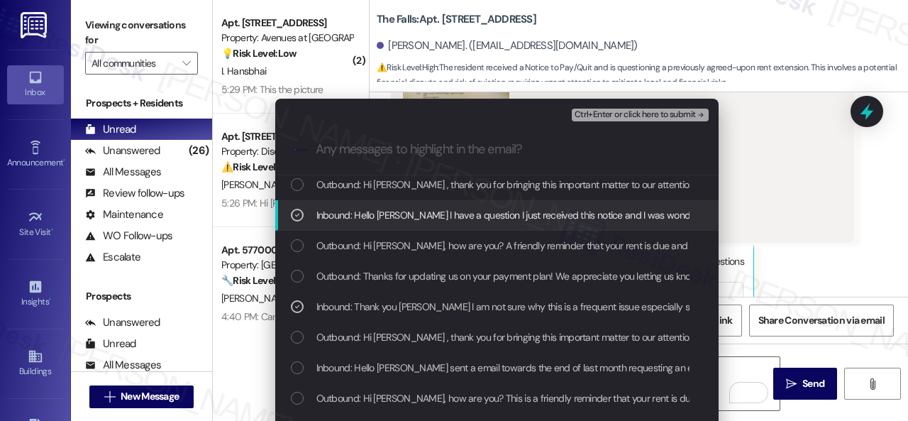
scroll to position [71, 0]
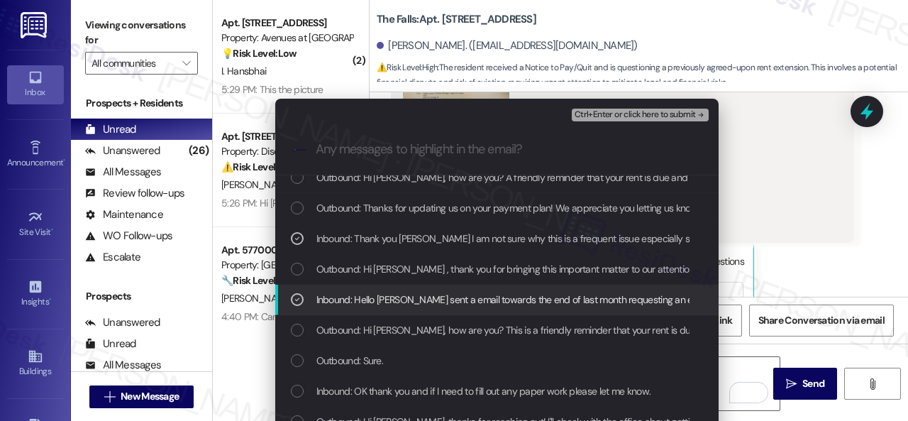
scroll to position [142, 0]
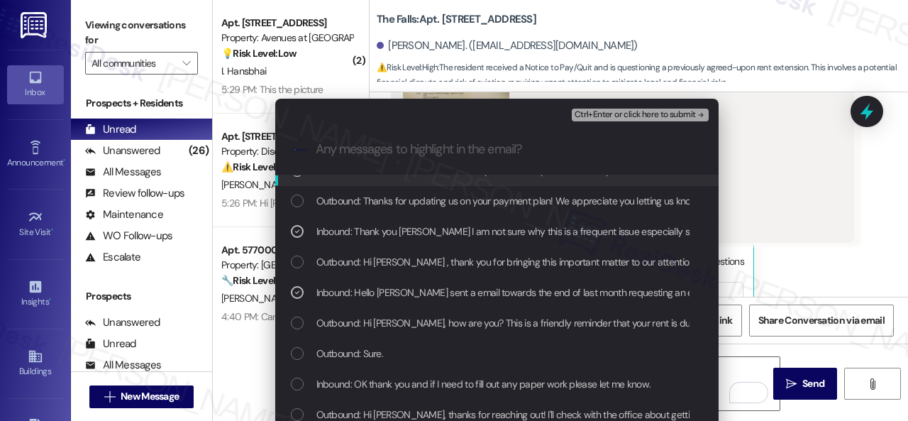
click at [615, 113] on span "Ctrl+Enter or click here to submit" at bounding box center [635, 115] width 121 height 10
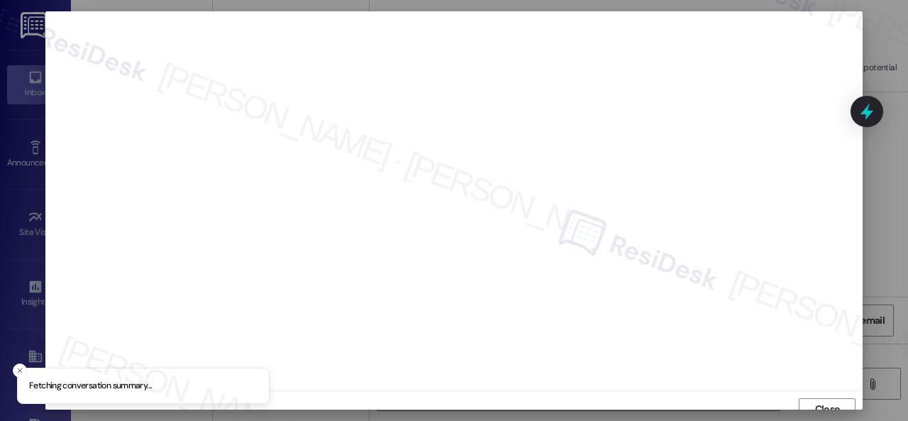
scroll to position [11, 0]
click at [820, 397] on span "Close" at bounding box center [827, 398] width 25 height 15
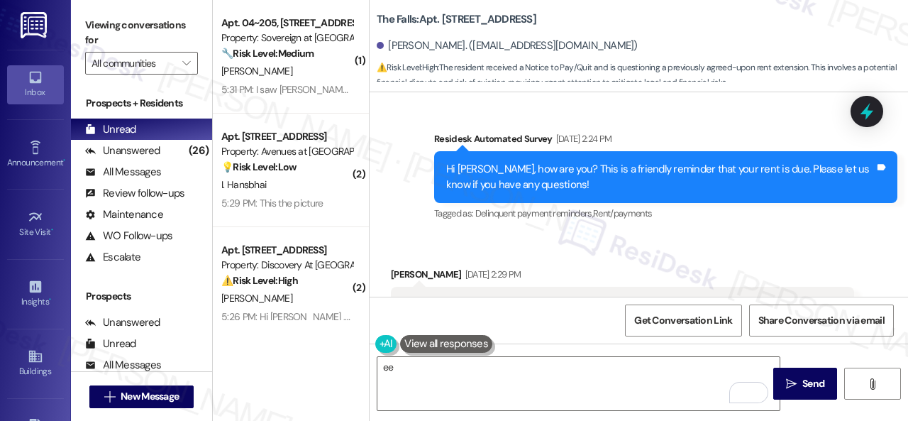
scroll to position [5092, 0]
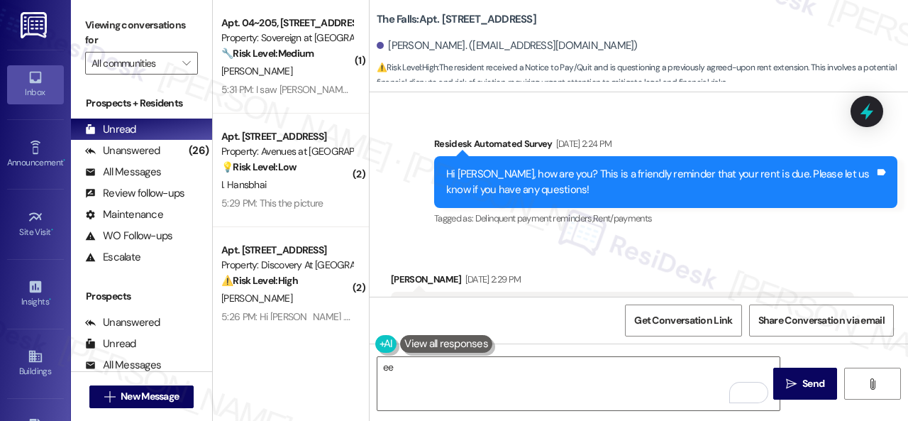
click at [585, 209] on div "Tagged as: Delinquent payment reminders , Click to highlight conversations abou…" at bounding box center [665, 218] width 463 height 21
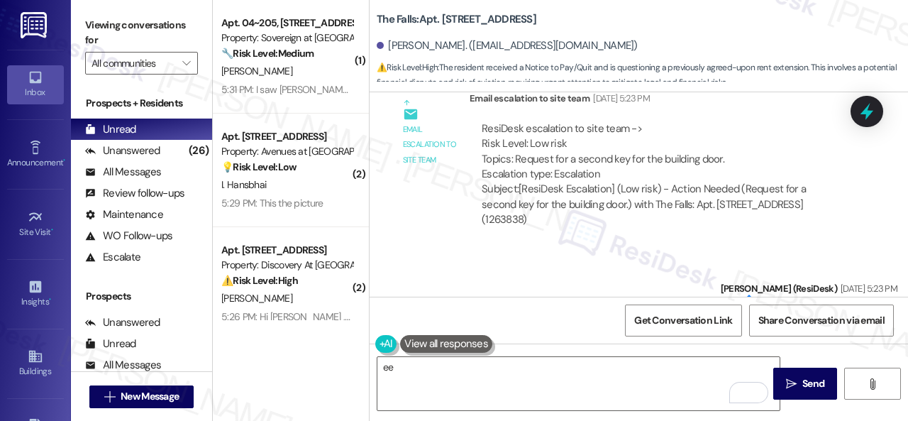
scroll to position [4808, 0]
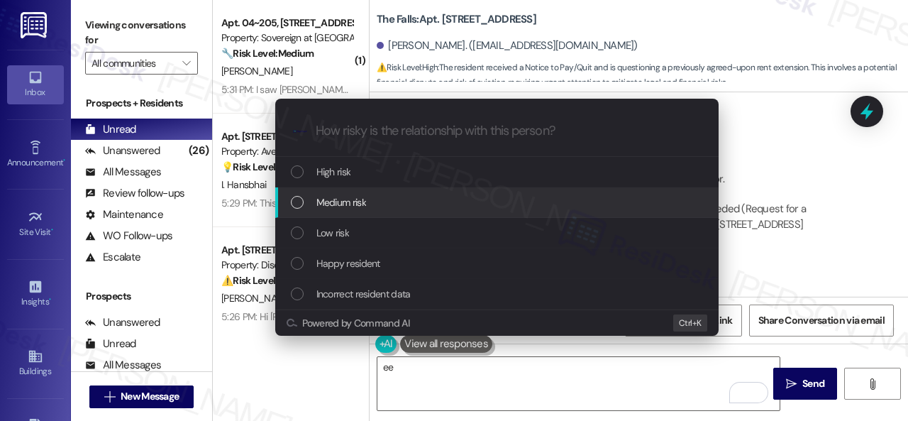
click at [327, 202] on span "Medium risk" at bounding box center [342, 202] width 50 height 16
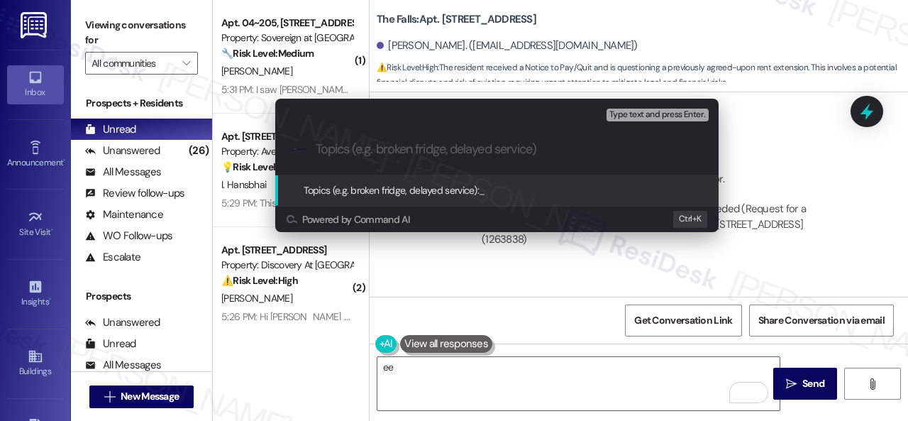
paste input "Concern about the notice to pay despite the late payment notice."
type input "Concern about the notice to pay despite the late payment notice."
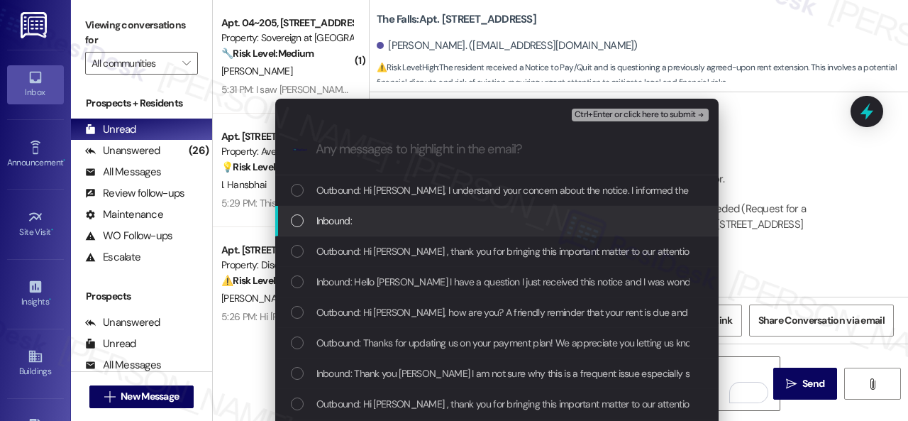
click at [337, 222] on span "Inbound:" at bounding box center [334, 221] width 35 height 16
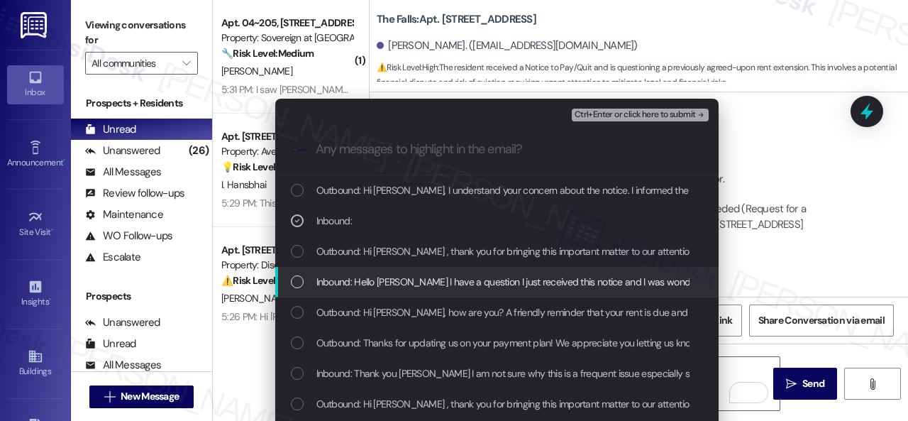
click at [337, 281] on span "Inbound: Hello Sarah I have a question I just received this notice and I was wo…" at bounding box center [651, 282] width 669 height 16
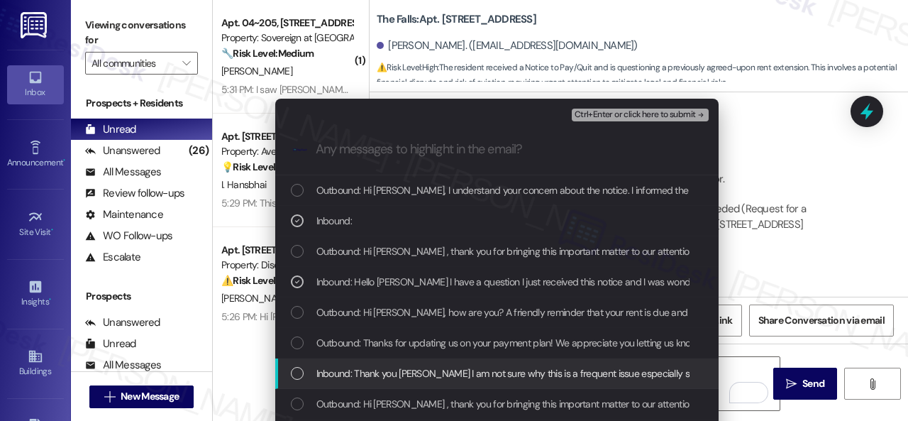
click at [339, 372] on span "Inbound: Thank you Sarah I am not sure why this is a frequent issue especially …" at bounding box center [664, 373] width 694 height 16
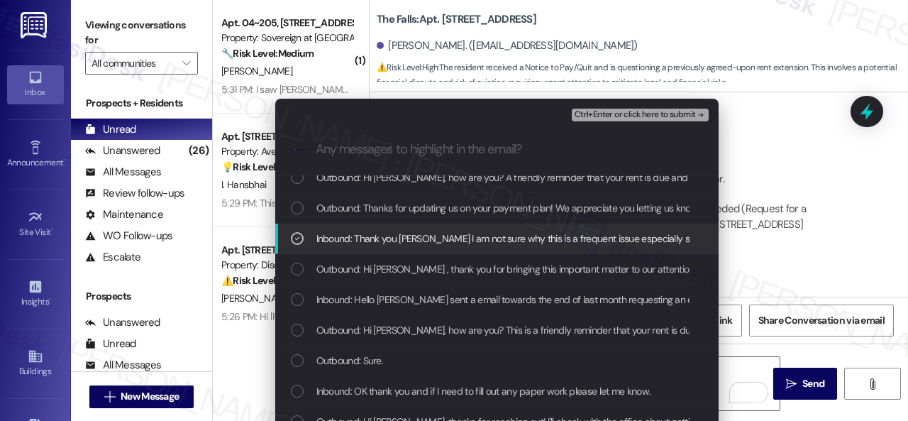
scroll to position [142, 0]
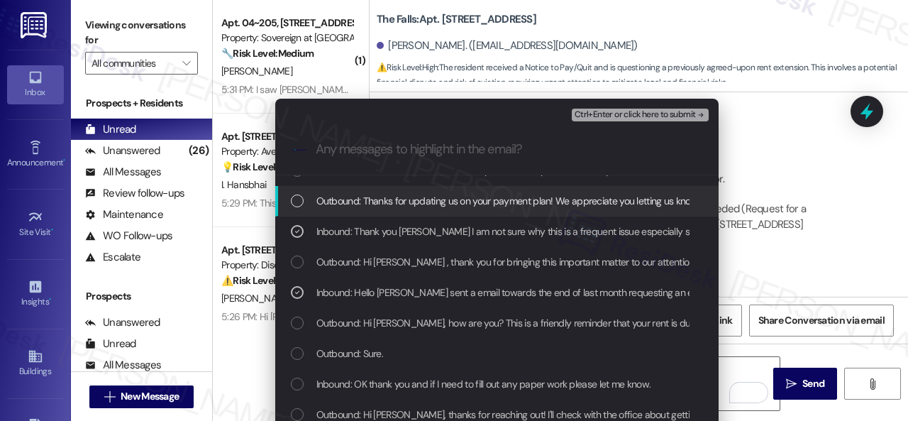
click at [602, 109] on button "Ctrl+Enter or click here to submit" at bounding box center [640, 115] width 137 height 13
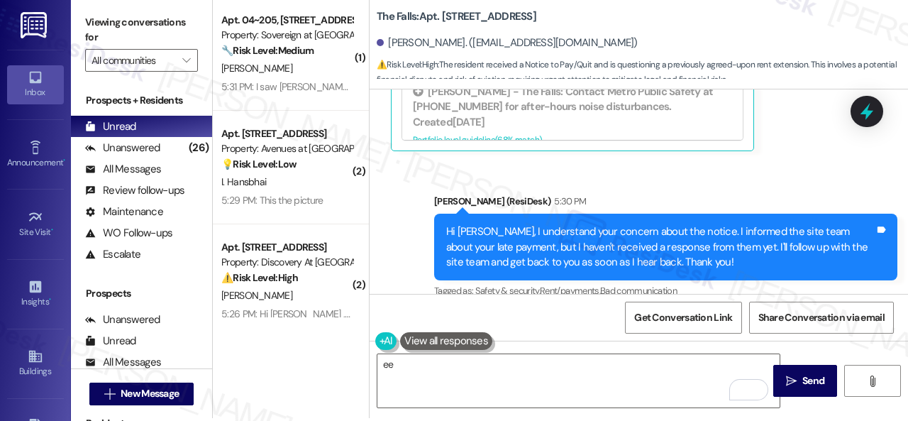
scroll to position [4, 0]
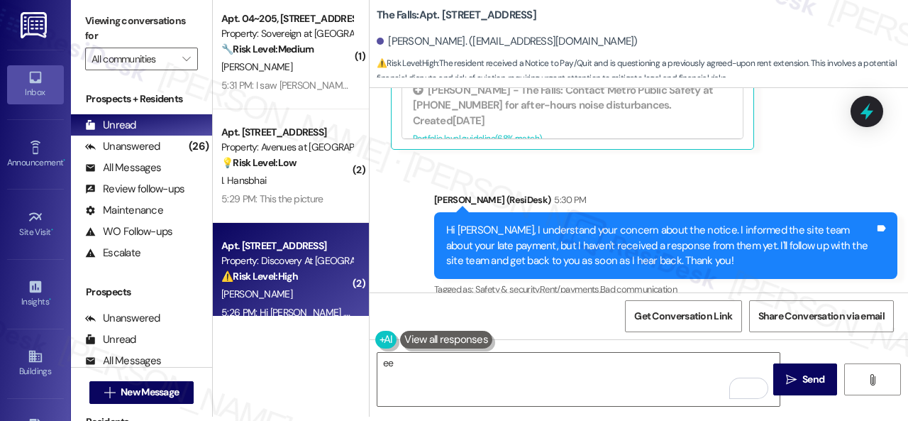
click at [294, 292] on div "A. Thompson" at bounding box center [287, 294] width 134 height 18
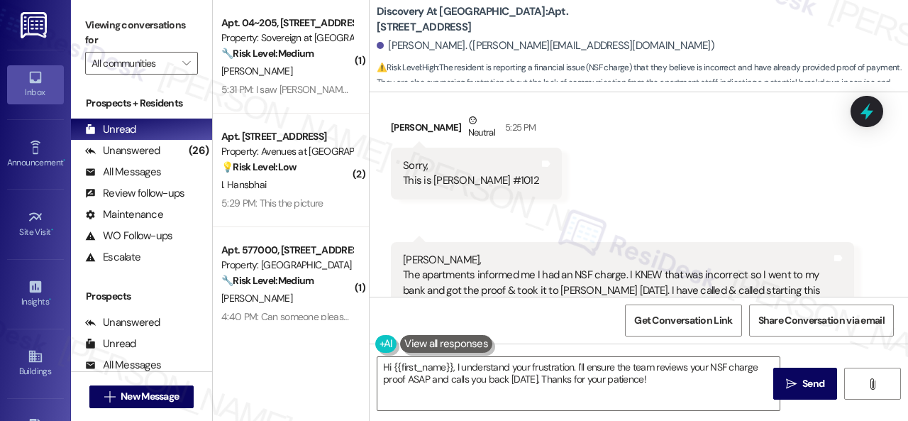
scroll to position [9234, 0]
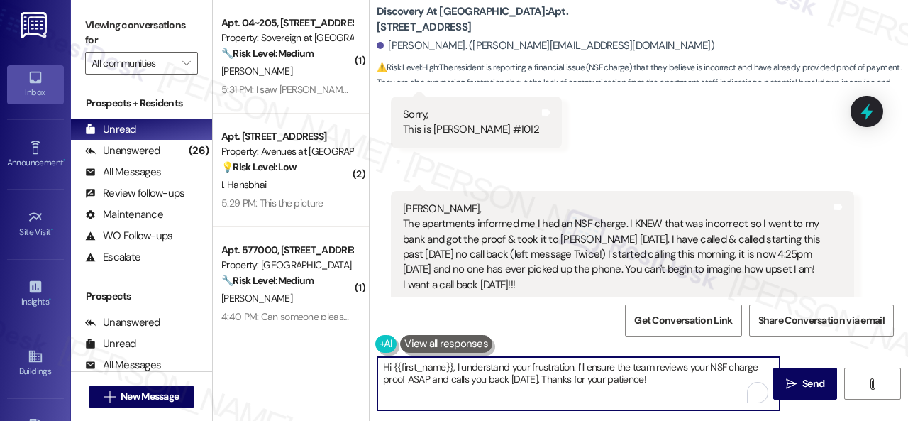
drag, startPoint x: 573, startPoint y: 367, endPoint x: 651, endPoint y: 380, distance: 79.1
click at [651, 380] on textarea "Hi {{first_name}}, I understand your frustration. I'll ensure the team reviews …" at bounding box center [579, 383] width 402 height 53
click at [674, 365] on textarea "Hi {{first_name}}, I understand your frustration about the NSF charge and you a…" at bounding box center [579, 383] width 402 height 53
click at [500, 379] on textarea "Hi {{first_name}}, I understand your frustration about the NSF charge, and you …" at bounding box center [579, 383] width 402 height 53
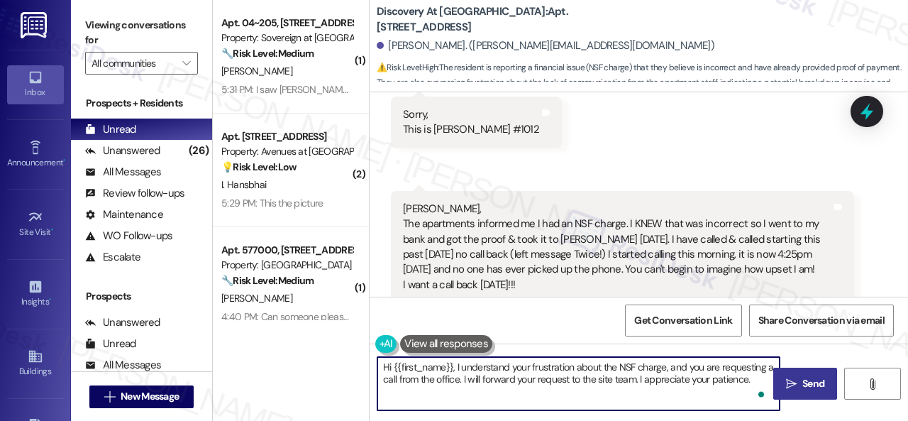
type textarea "Hi {{first_name}}, I understand your frustration about the NSF charge, and you …"
click at [786, 380] on icon "" at bounding box center [791, 383] width 11 height 11
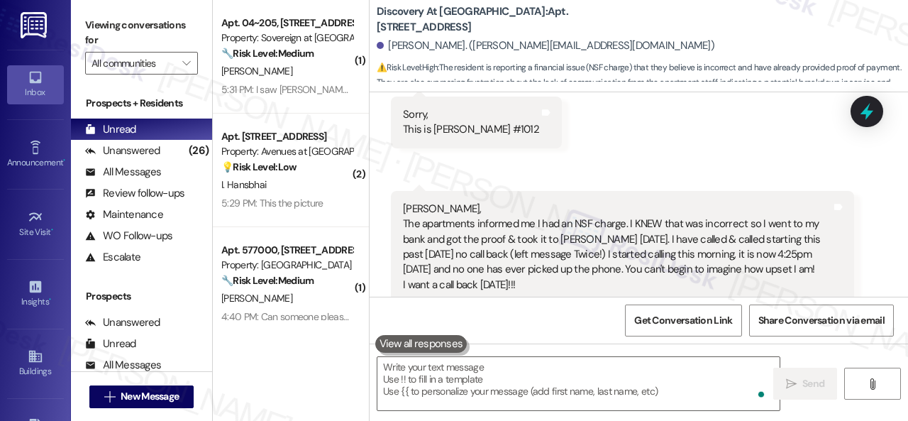
scroll to position [9305, 0]
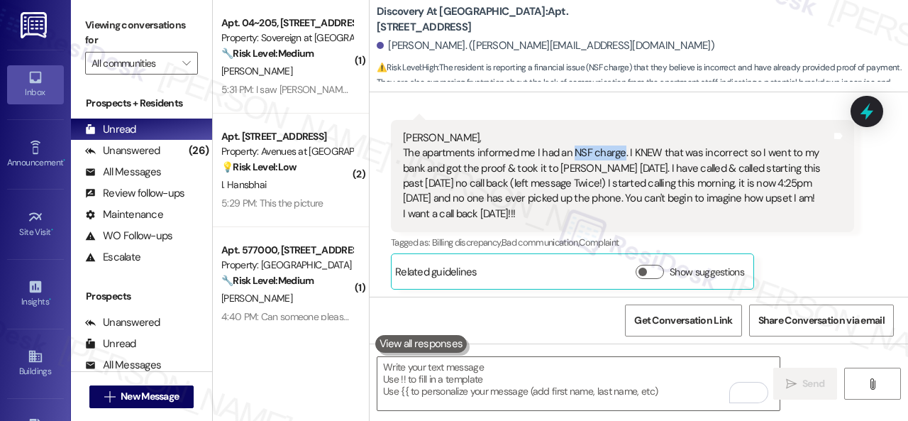
drag, startPoint x: 572, startPoint y: 147, endPoint x: 623, endPoint y: 148, distance: 51.1
click at [623, 148] on div "Sarah, The apartments informed me I had an NSF charge. I KNEW that was incorrec…" at bounding box center [617, 177] width 429 height 92
click at [876, 216] on div "Received via SMS Angelia Thompson Neutral 5:25 PM Sorry, This is Angie Thompson…" at bounding box center [639, 129] width 539 height 341
drag, startPoint x: 572, startPoint y: 148, endPoint x: 623, endPoint y: 150, distance: 51.1
click at [623, 150] on div "Sarah, The apartments informed me I had an NSF charge. I KNEW that was incorrec…" at bounding box center [617, 177] width 429 height 92
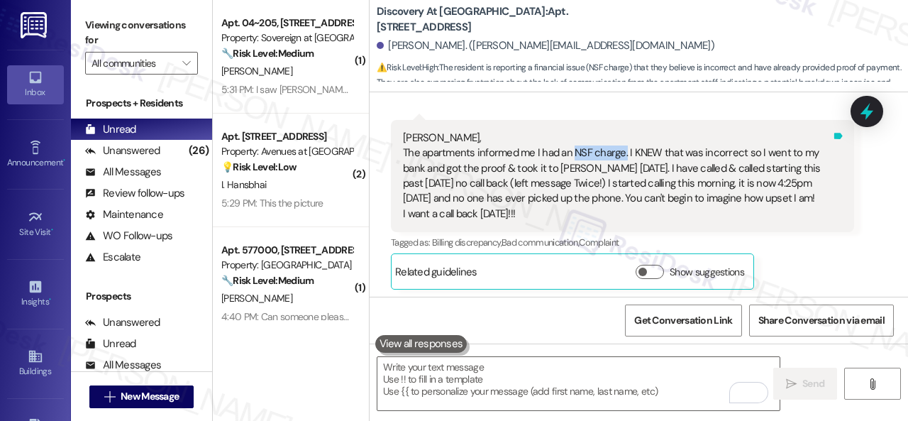
copy div "NSF charge."
click at [870, 190] on div "Received via SMS Angelia Thompson Neutral 5:25 PM Sorry, This is Angie Thompson…" at bounding box center [639, 129] width 539 height 341
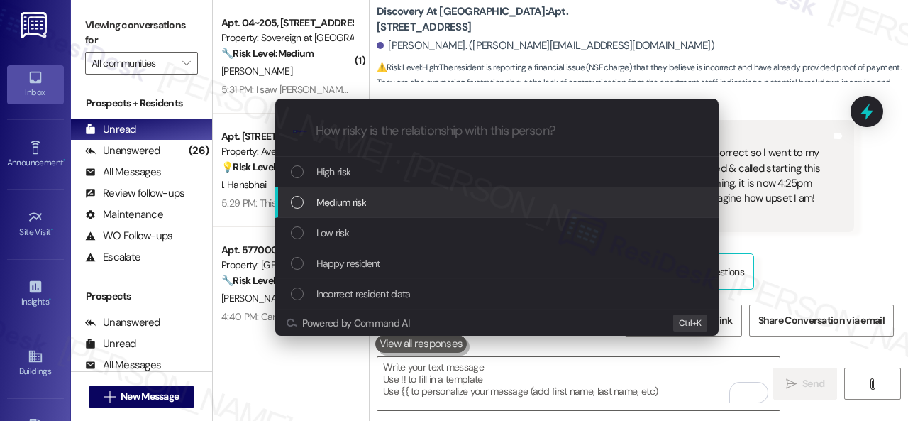
click at [329, 204] on span "Medium risk" at bounding box center [342, 202] width 50 height 16
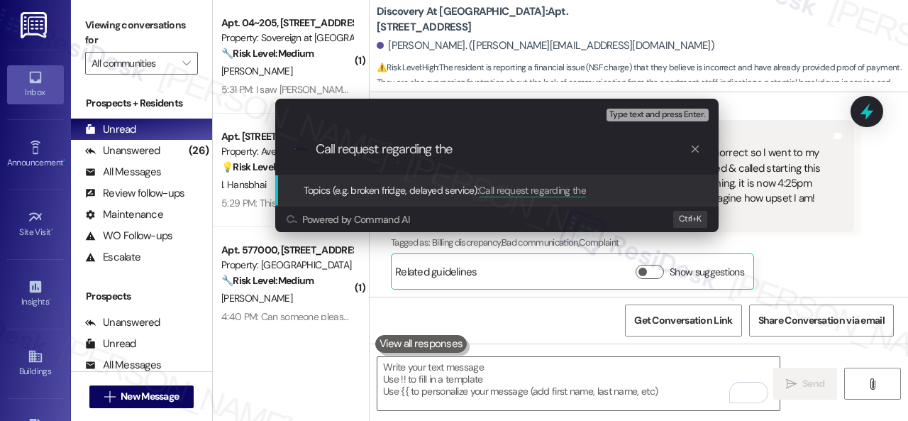
paste input "NSF charge."
type input "Call request regarding the NSF charge."
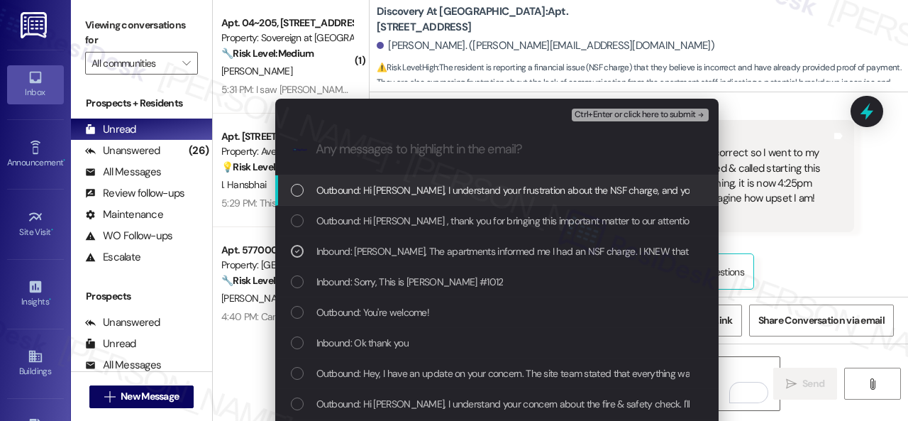
drag, startPoint x: 592, startPoint y: 114, endPoint x: 606, endPoint y: 113, distance: 14.3
click at [593, 114] on span "Ctrl+Enter or click here to submit" at bounding box center [635, 115] width 121 height 10
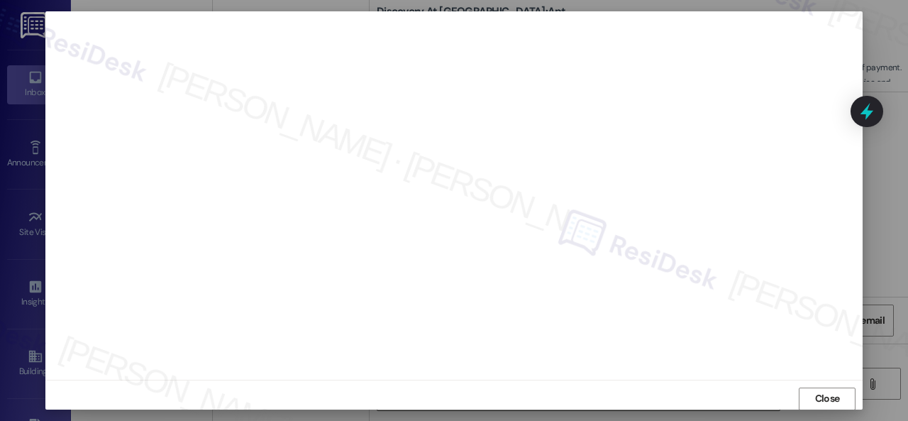
scroll to position [18, 0]
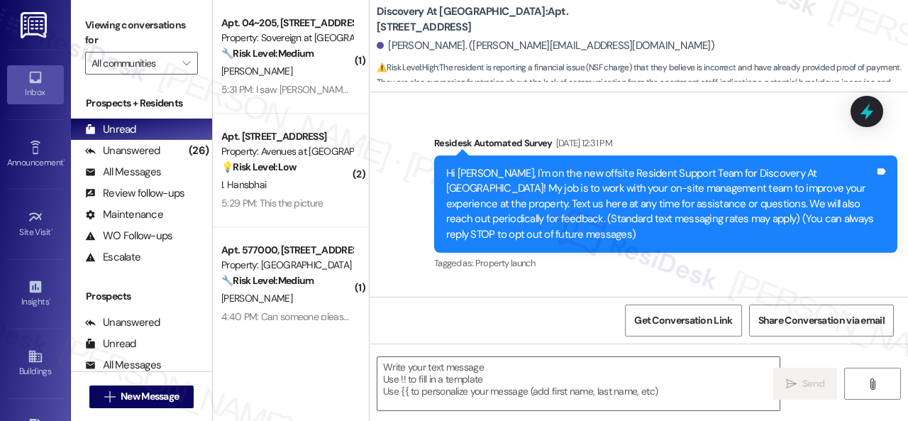
type textarea "Fetching suggested responses. Please feel free to read through the conversation…"
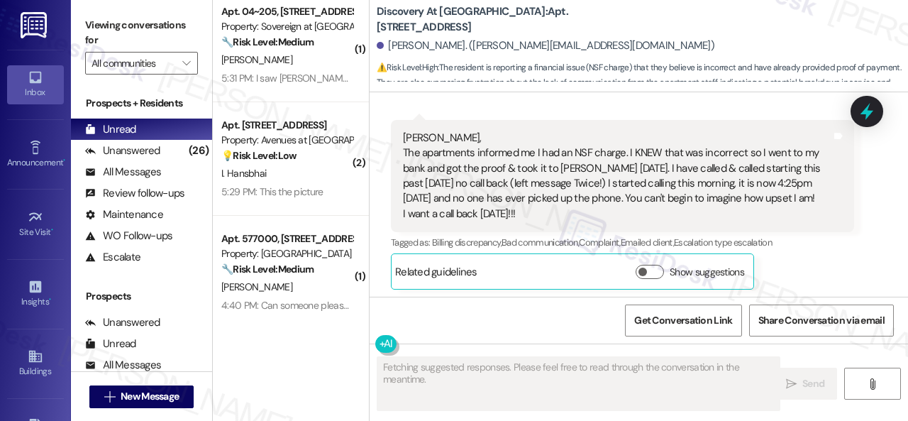
scroll to position [20, 0]
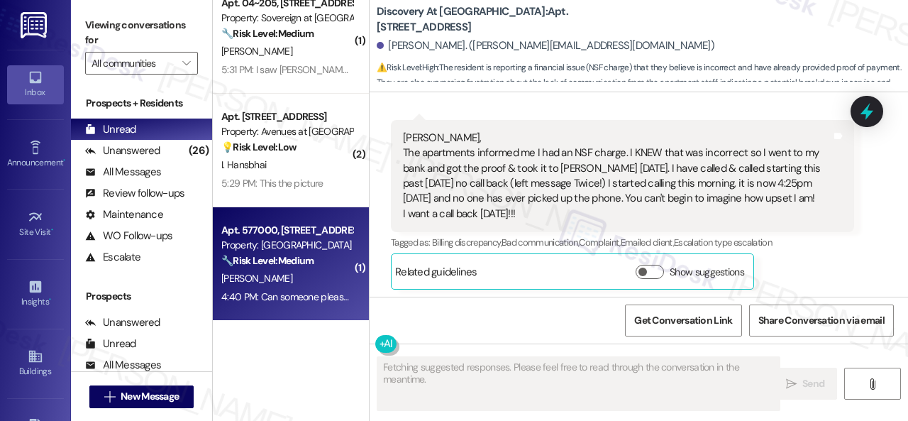
click at [304, 283] on div "S. Skerda" at bounding box center [287, 279] width 134 height 18
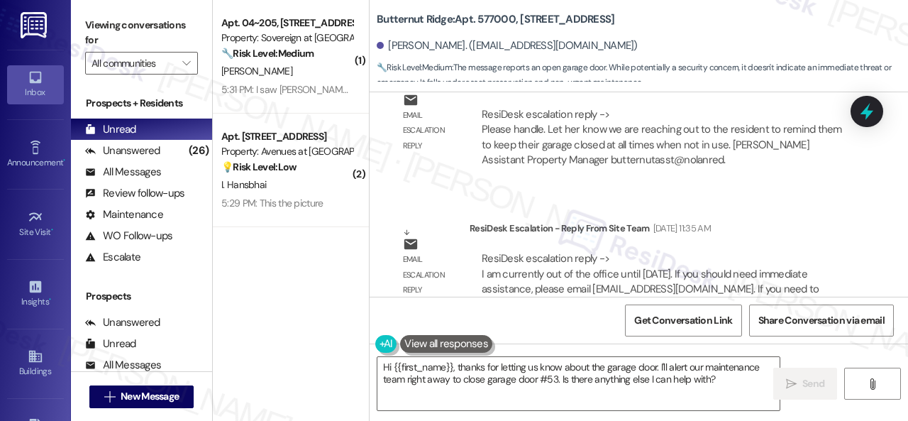
scroll to position [4362, 0]
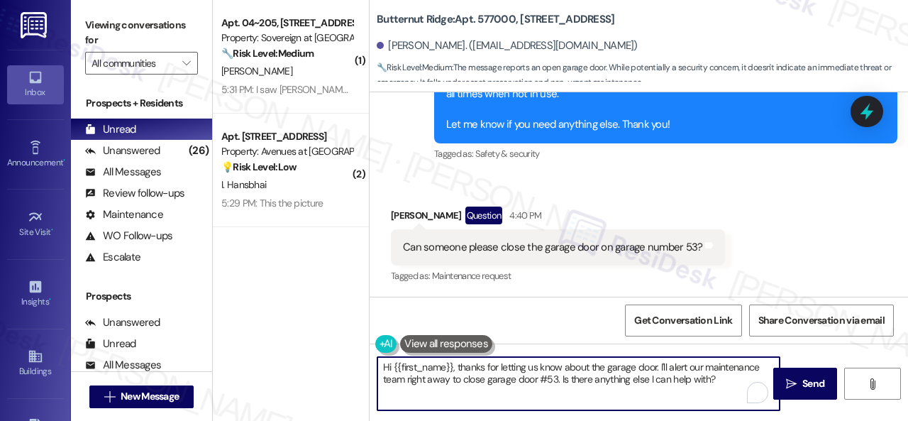
drag, startPoint x: 456, startPoint y: 365, endPoint x: 747, endPoint y: 383, distance: 291.5
click at [747, 383] on textarea "Hi {{first_name}}, thanks for letting us know about the garage door. I'll alert…" at bounding box center [579, 383] width 402 height 53
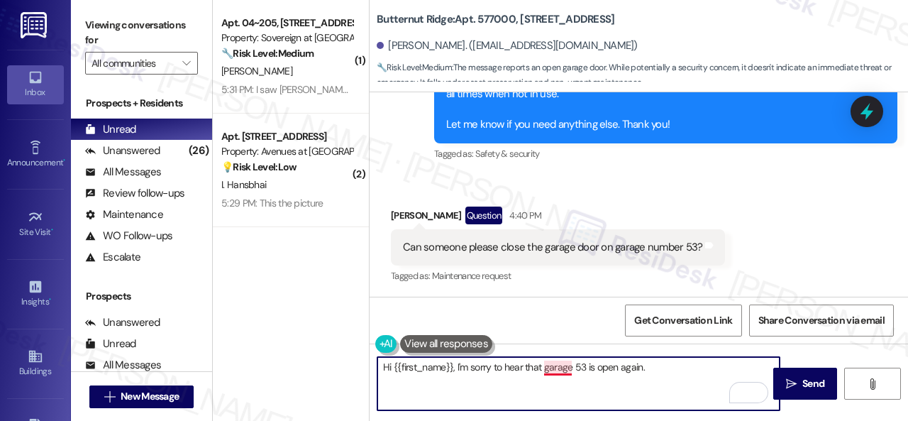
click at [546, 363] on textarea "Hi {{first_name}}, I'm sorry to hear that garage 53 is open again." at bounding box center [579, 383] width 402 height 53
click at [667, 365] on textarea "Hi {{first_name}}, I'm sorry to hear that Garage 53 is open again." at bounding box center [579, 383] width 402 height 53
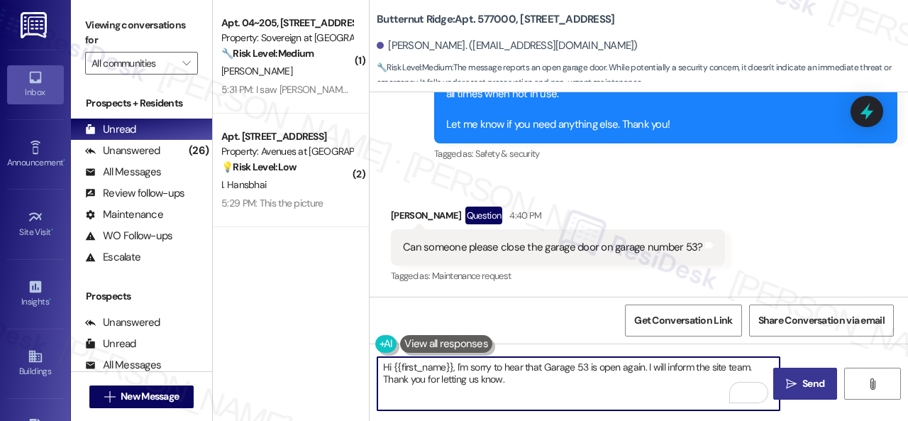
type textarea "Hi {{first_name}}, I'm sorry to hear that Garage 53 is open again. I will infor…"
click at [803, 380] on span "Send" at bounding box center [814, 383] width 22 height 15
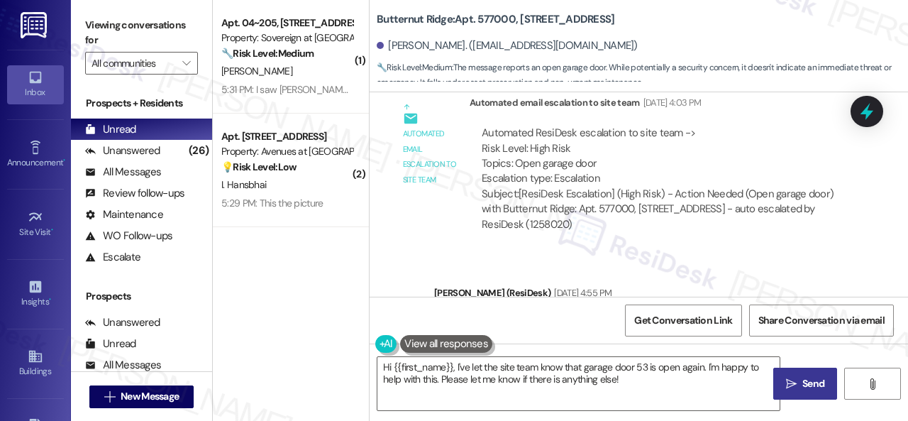
scroll to position [3341, 0]
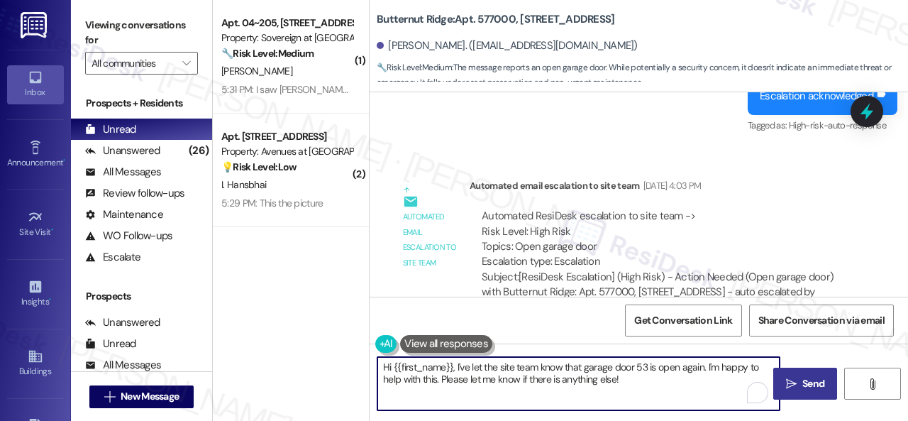
drag, startPoint x: 626, startPoint y: 378, endPoint x: 277, endPoint y: 347, distance: 350.5
click at [277, 347] on div "( 1 ) Apt. 04~205, 13310 Melrose Lane Property: Sovereign at Overland Park 🔧 Ri…" at bounding box center [560, 210] width 695 height 421
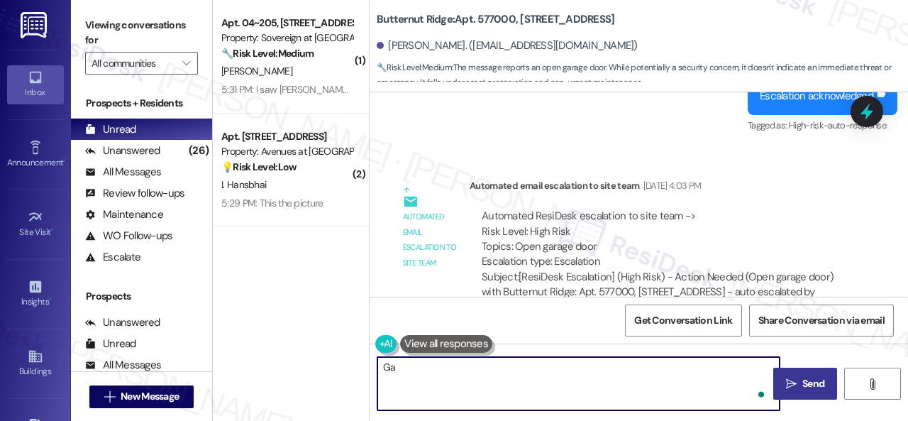
type textarea "G"
type textarea "ee"
click at [395, 285] on div "Automated email escalation to site team Automated email escalation to site team…" at bounding box center [622, 251] width 485 height 169
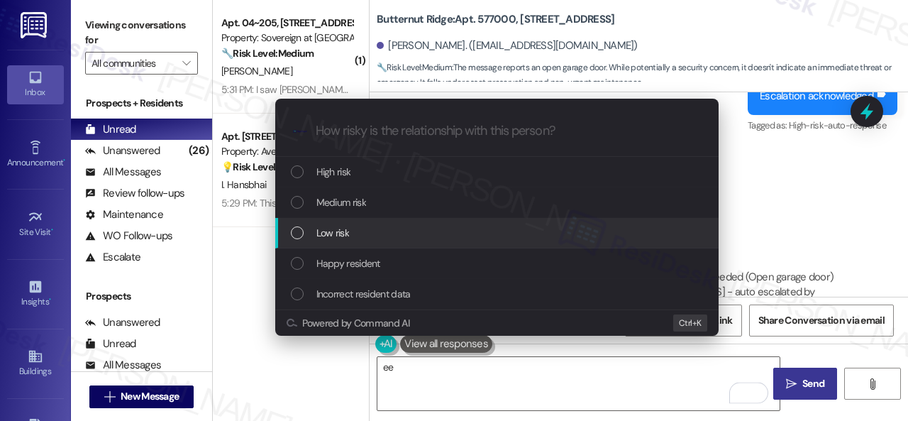
click at [335, 219] on div "Low risk" at bounding box center [497, 233] width 444 height 31
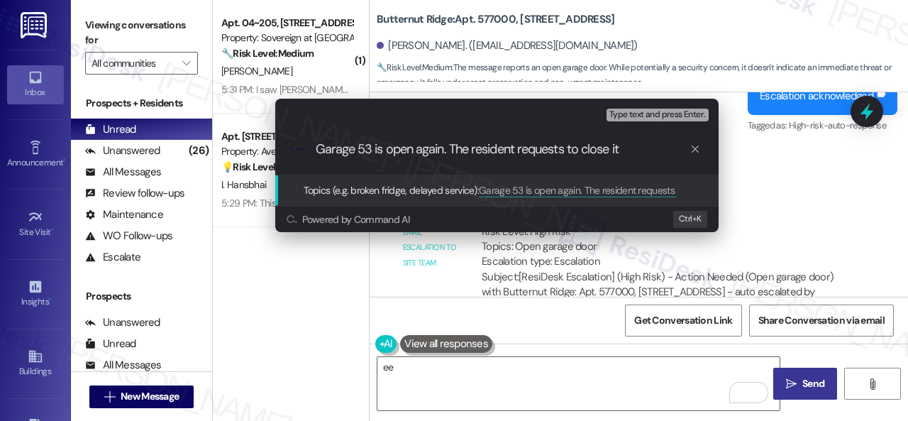
type input "Garage 53 is open again. The resident requests to close it."
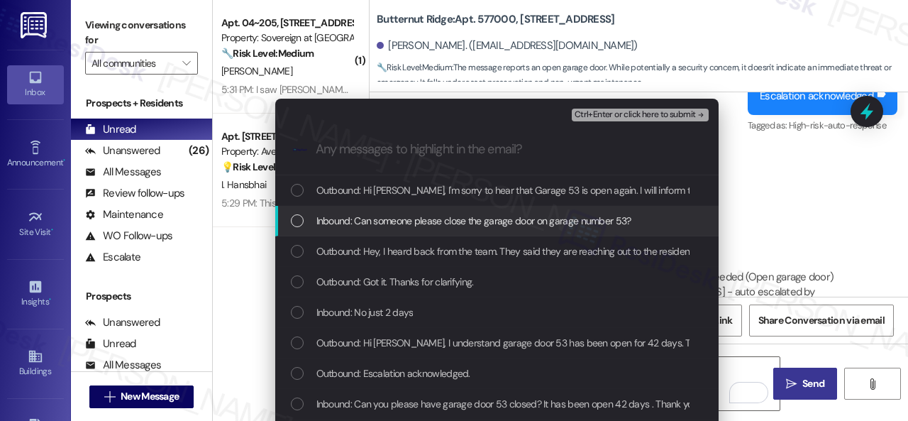
click at [430, 221] on span "Inbound: Can someone please close the garage door on garage number 53?" at bounding box center [474, 221] width 315 height 16
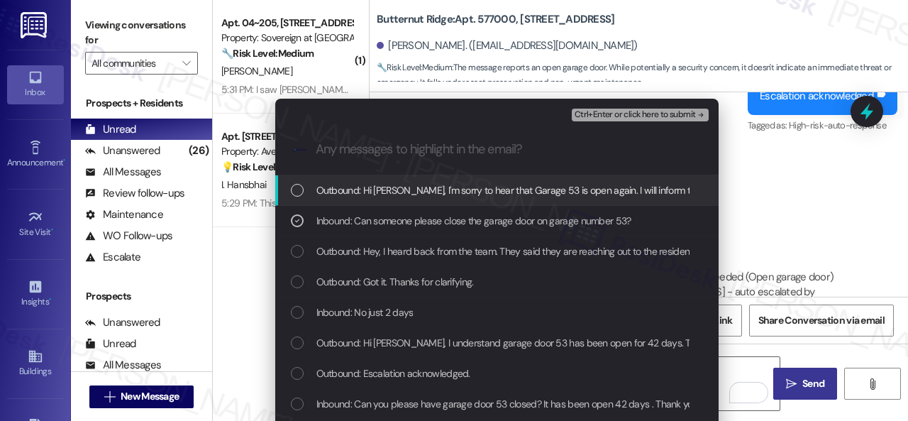
click at [610, 111] on span "Ctrl+Enter or click here to submit" at bounding box center [635, 115] width 121 height 10
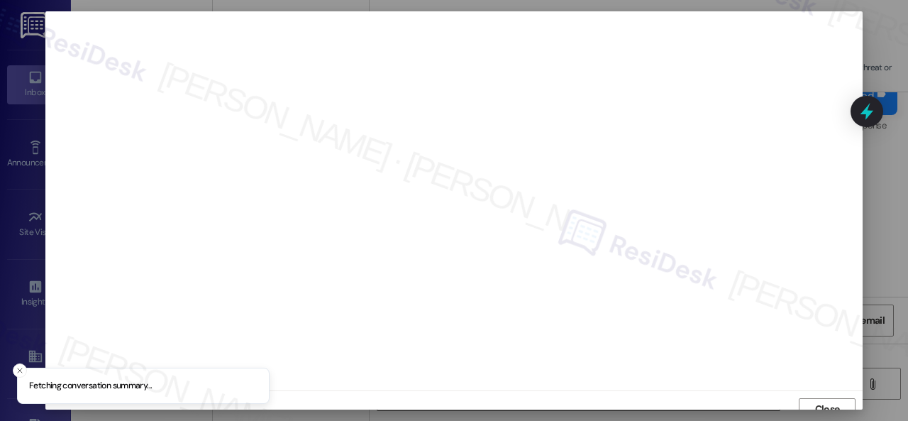
scroll to position [11, 0]
click at [837, 396] on span "Close" at bounding box center [827, 398] width 25 height 15
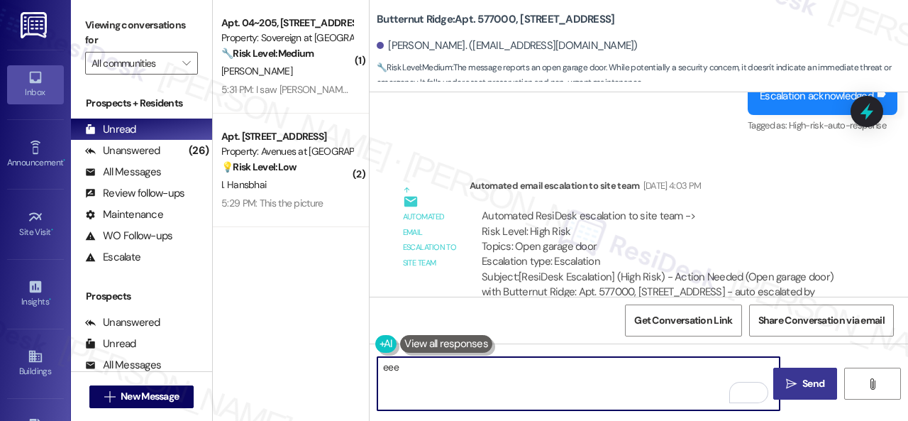
type textarea "eee"
click at [443, 269] on div "Automated email escalation to site team" at bounding box center [430, 239] width 55 height 61
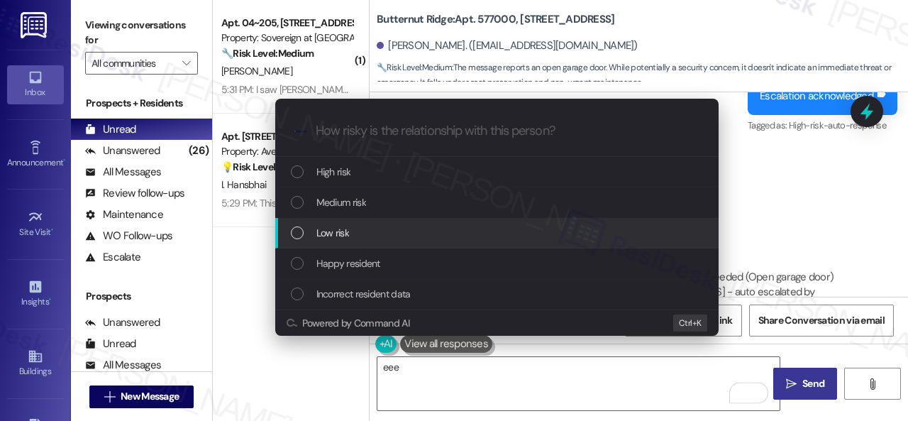
click at [336, 231] on span "Low risk" at bounding box center [333, 233] width 33 height 16
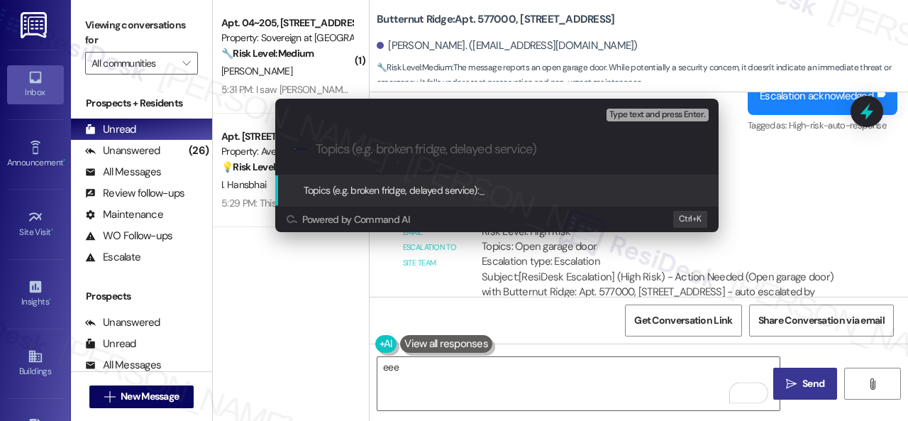
paste input "Garage 53 is open again. The resident requests to close it."
type input "Garage 53 is open again. The resident requests to close it."
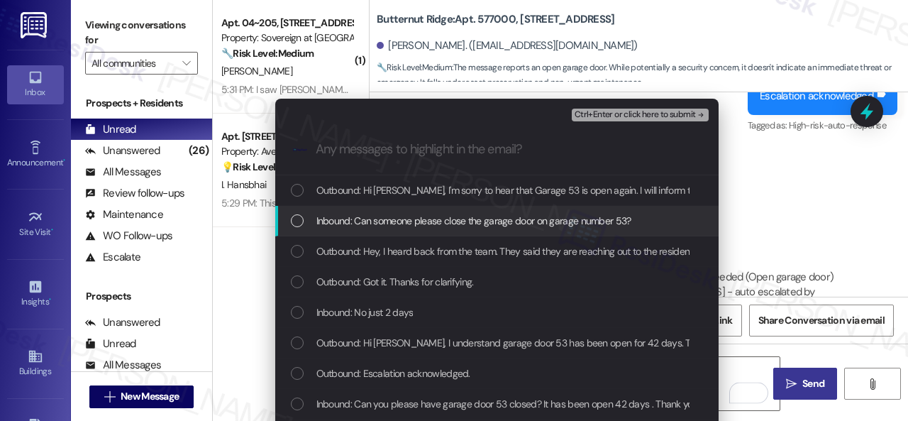
click at [376, 218] on span "Inbound: Can someone please close the garage door on garage number 53?" at bounding box center [474, 221] width 315 height 16
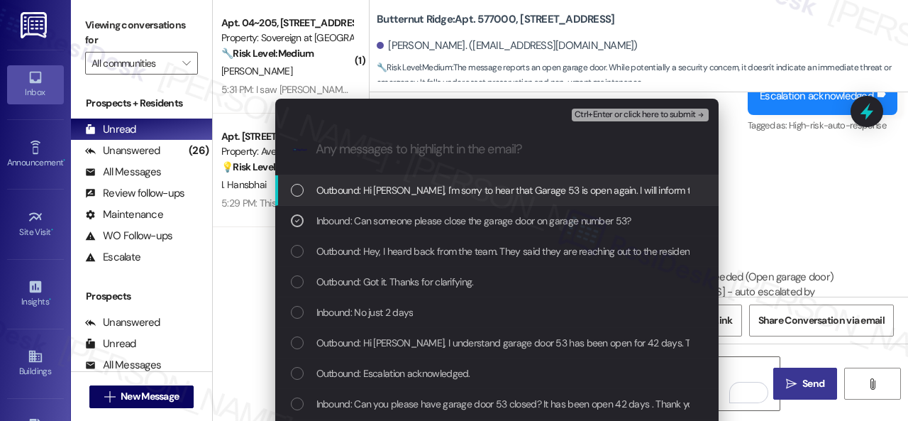
click at [590, 116] on span "Ctrl+Enter or click here to submit" at bounding box center [635, 115] width 121 height 10
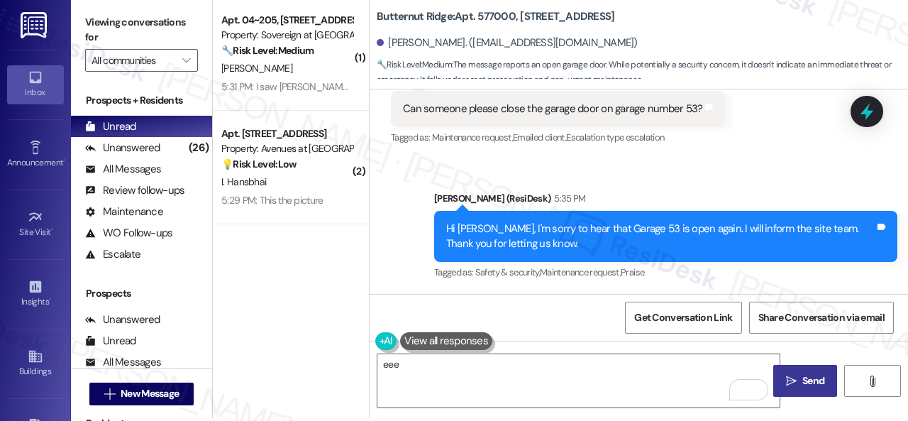
scroll to position [4, 0]
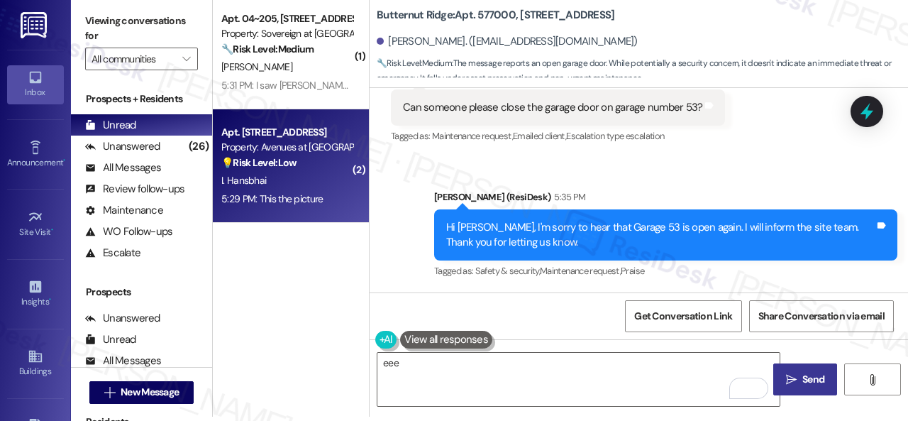
click at [325, 177] on div "I. Hansbhai" at bounding box center [287, 181] width 134 height 18
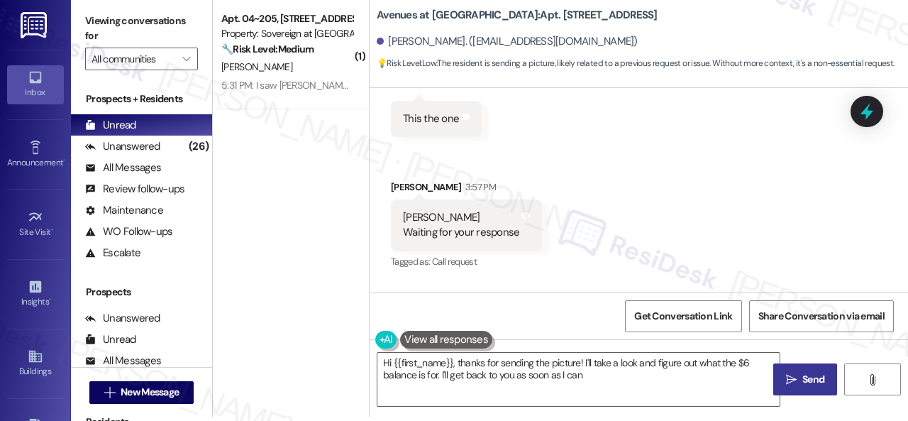
type textarea "Hi {{first_name}}, thanks for sending the picture! I'll take a look and figure …"
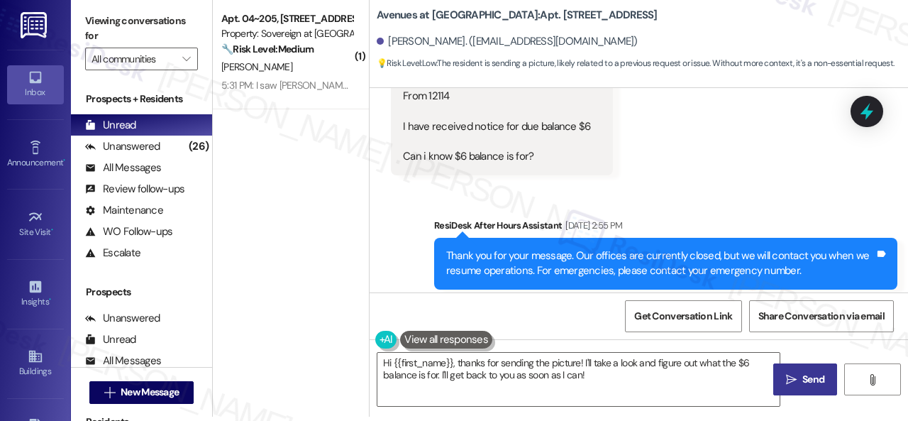
scroll to position [116, 0]
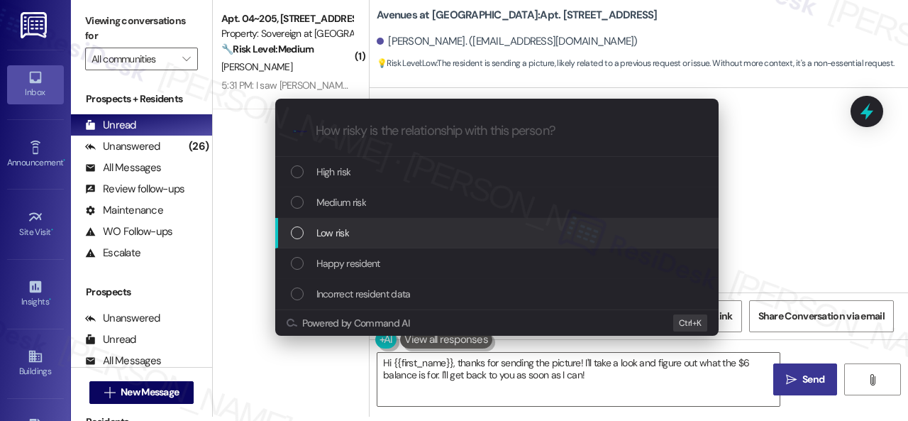
click at [335, 231] on span "Low risk" at bounding box center [333, 233] width 33 height 16
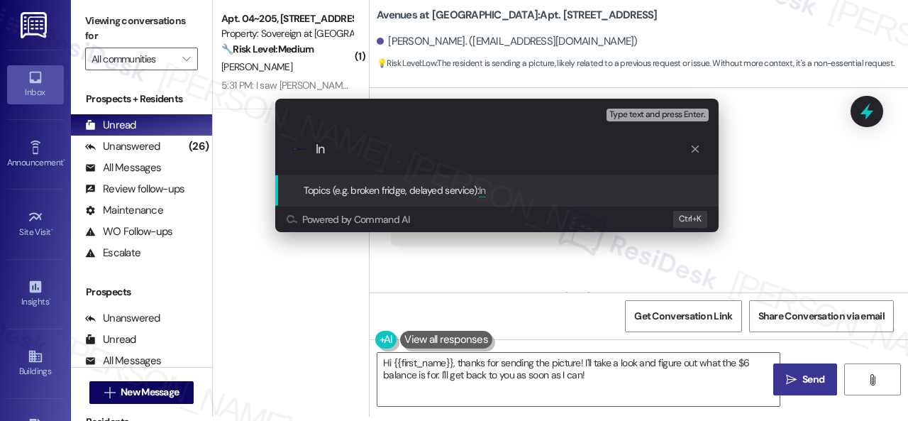
click at [772, 141] on div "Escalate Conversation Low risk Topics (e.g. broken fridge, delayed service) Any…" at bounding box center [454, 210] width 908 height 421
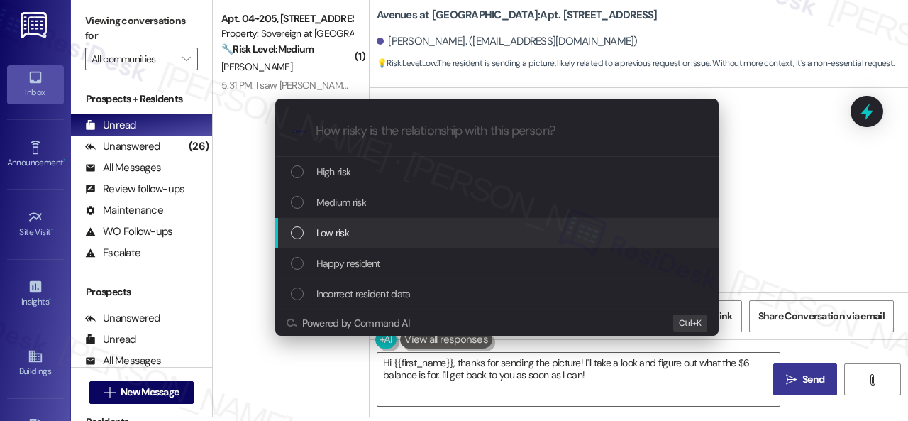
click at [326, 231] on span "Low risk" at bounding box center [333, 233] width 33 height 16
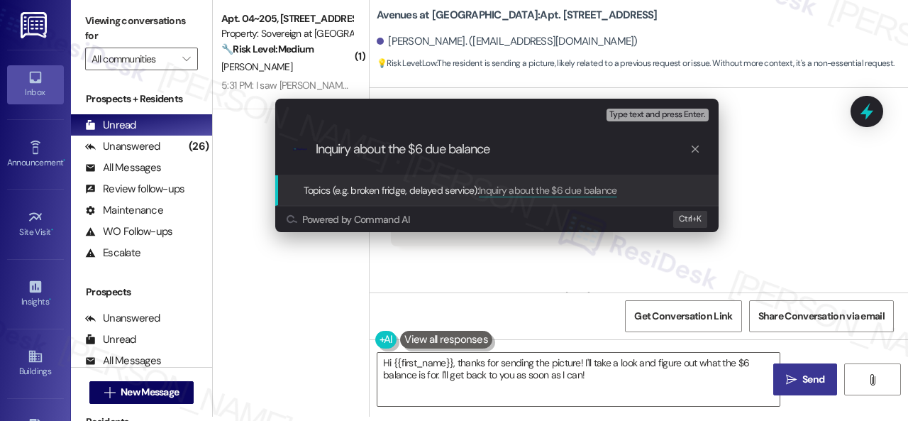
type input "Inquiry about the $6 due balance."
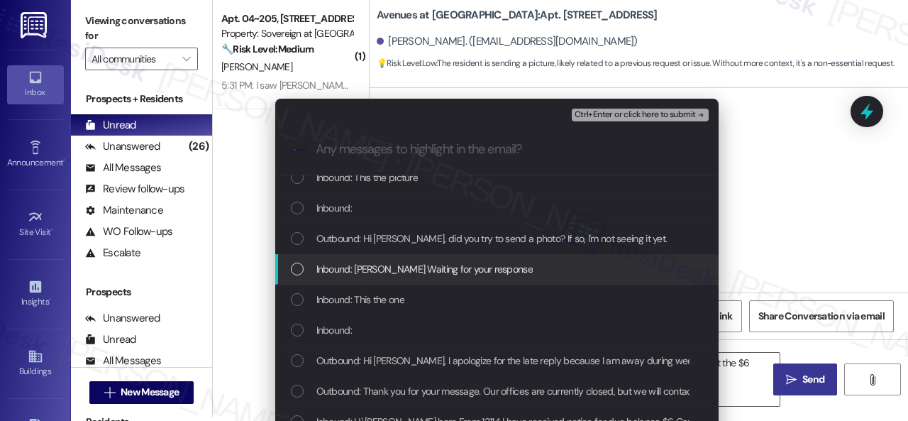
scroll to position [26, 0]
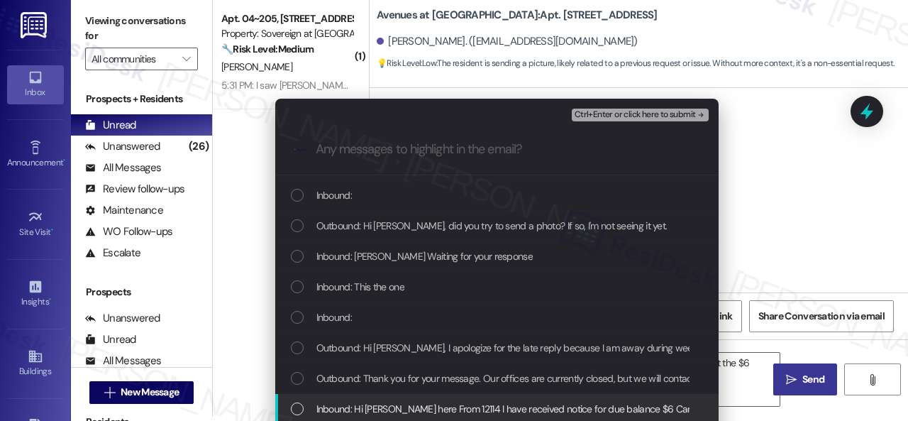
click at [539, 414] on span "Inbound: Hi Irfan hansbhai here From 12114 I have received notice for due balan…" at bounding box center [557, 409] width 481 height 16
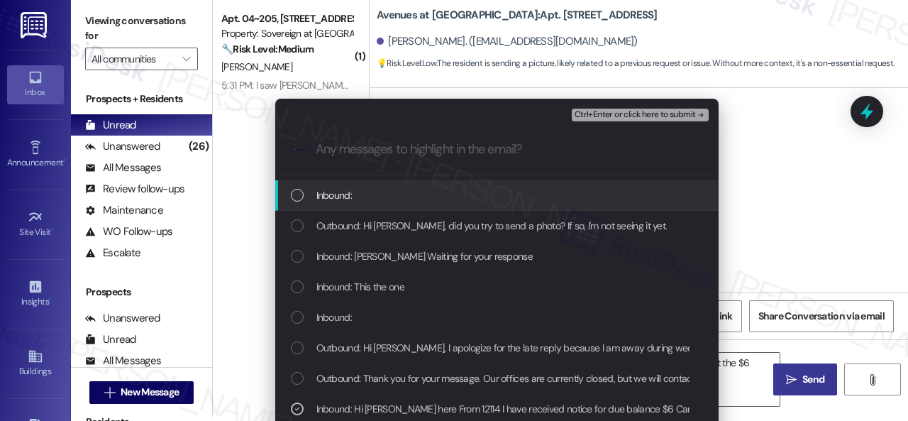
click at [632, 114] on span "Ctrl+Enter or click here to submit" at bounding box center [635, 115] width 121 height 10
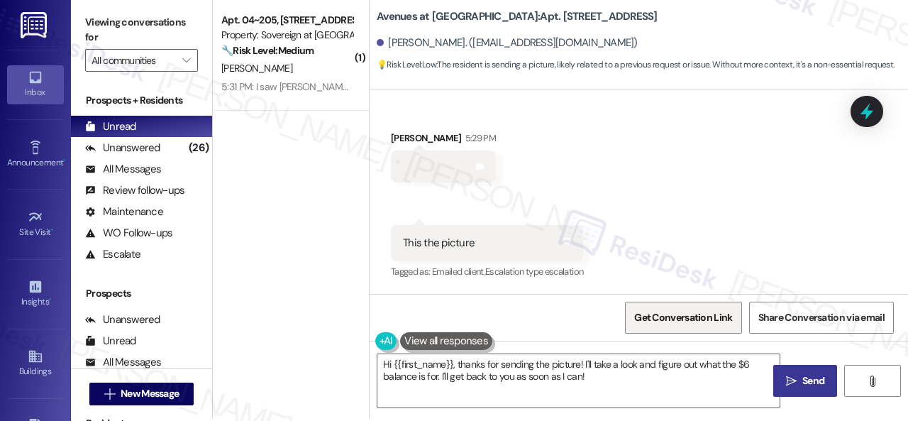
scroll to position [4, 0]
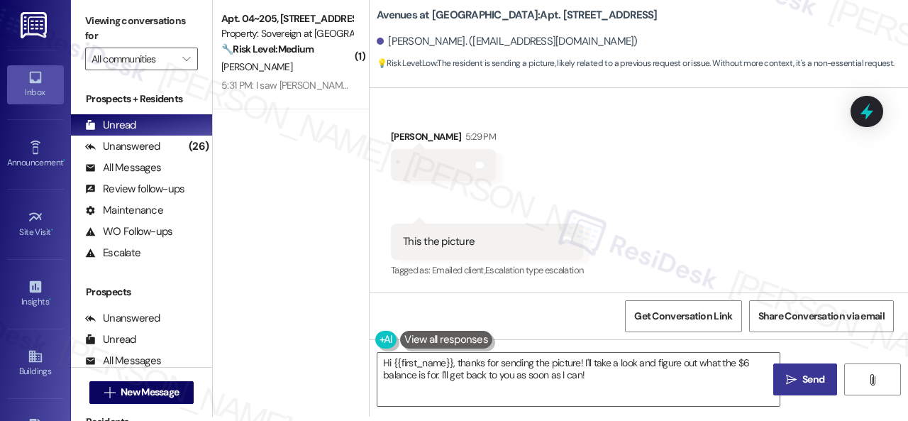
drag, startPoint x: 688, startPoint y: 133, endPoint x: 678, endPoint y: 148, distance: 18.3
click at [688, 133] on div "Received via SMS Irfan Hansbhai 5:29 PM Tags and notes Received via SMS 5:29 PM…" at bounding box center [639, 194] width 539 height 194
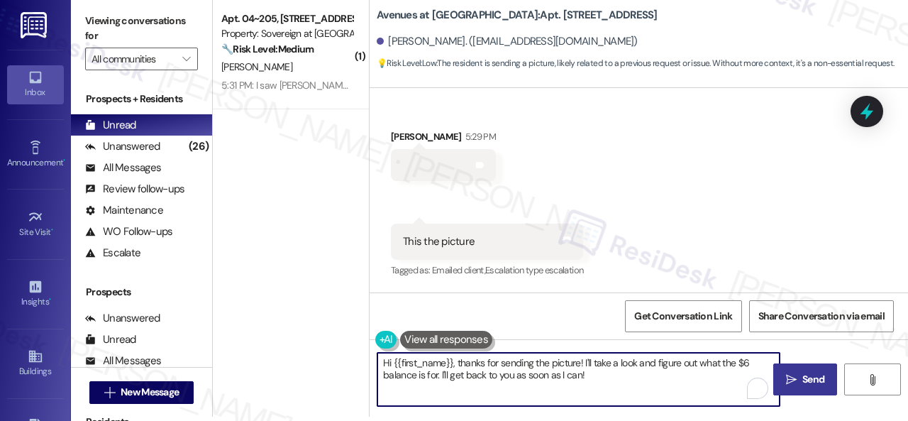
drag, startPoint x: 603, startPoint y: 377, endPoint x: 163, endPoint y: 295, distance: 447.6
click at [185, 317] on div "Viewing conversations for All communities  Prospects + Residents Unread (0) Un…" at bounding box center [489, 206] width 837 height 421
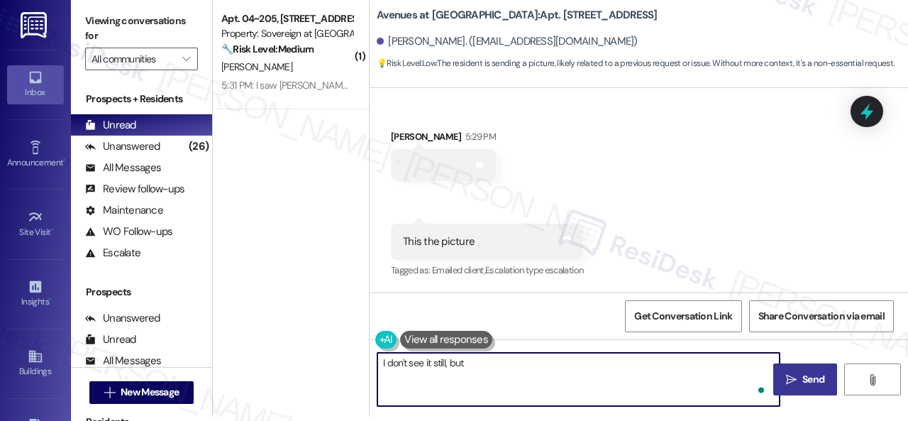
paste textarea "your inquiry to the site team and get back to you as soon as I receive a respon…"
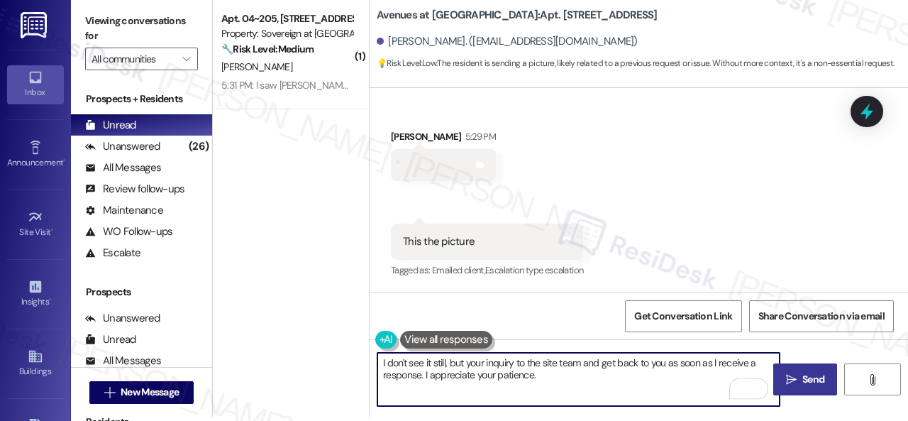
drag, startPoint x: 582, startPoint y: 364, endPoint x: 605, endPoint y: 363, distance: 22.8
click at [605, 363] on textarea "I don't see it still, but your inquiry to the site team and get back to you as …" at bounding box center [579, 379] width 402 height 53
click at [470, 363] on textarea "I don't see it still, but your inquiry to the site team. I'll get back to you a…" at bounding box center [579, 379] width 402 height 53
click at [468, 363] on textarea "I don't see it still, but your inquiry to the site team. I'll get back to you a…" at bounding box center [579, 379] width 402 height 53
drag, startPoint x: 596, startPoint y: 380, endPoint x: 629, endPoint y: 380, distance: 32.6
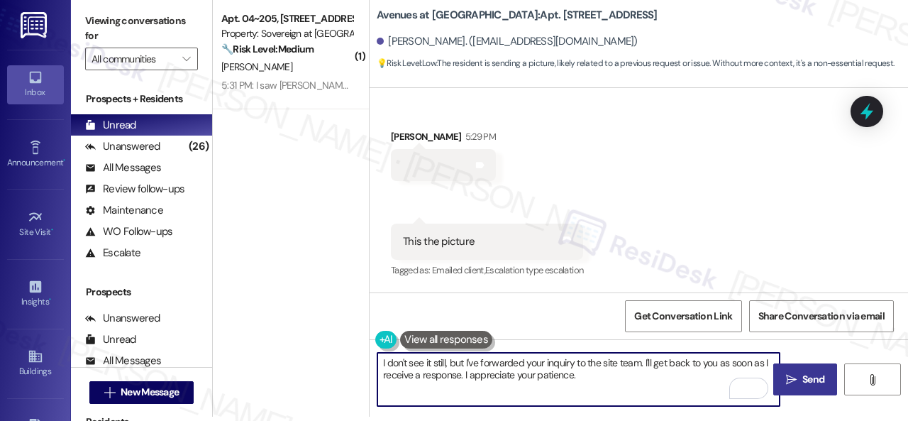
click at [598, 380] on textarea "I don't see it still, but I've forwarded your inquiry to the site team. I'll ge…" at bounding box center [579, 379] width 402 height 53
type textarea "I don't see it still, but I've forwarded your inquiry to the site team. I'll ge…"
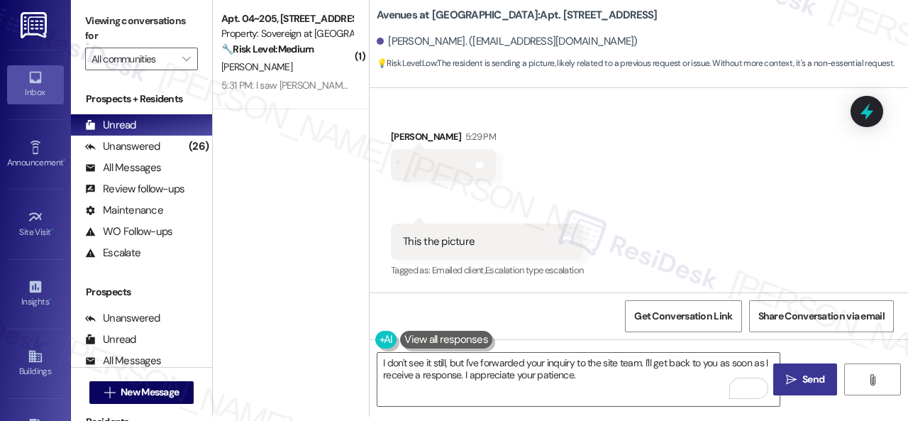
click at [789, 380] on icon "" at bounding box center [791, 379] width 11 height 11
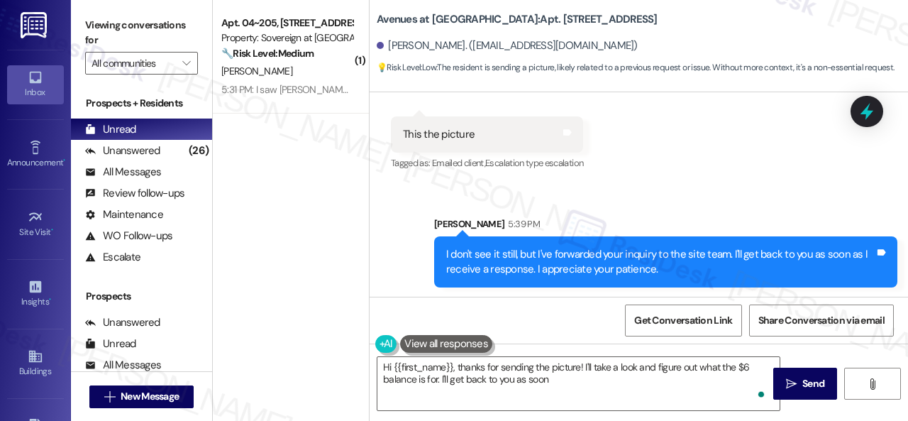
scroll to position [1103, 0]
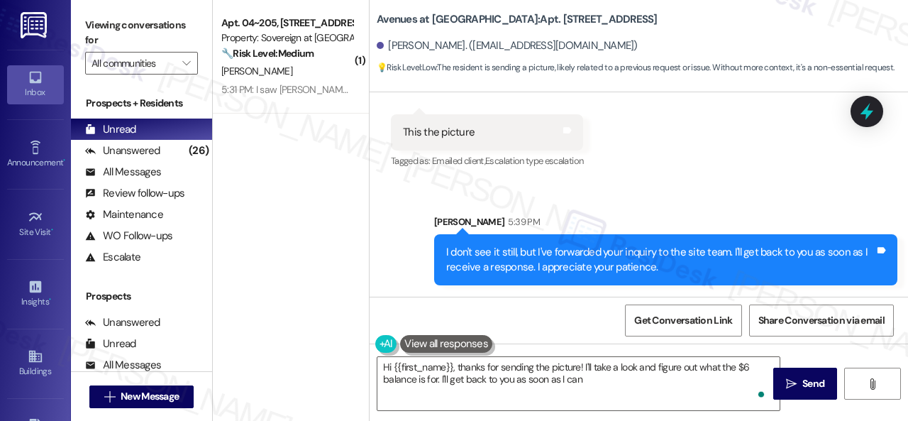
type textarea "Hi {{first_name}}, thanks for sending the picture! I'll take a look and figure …"
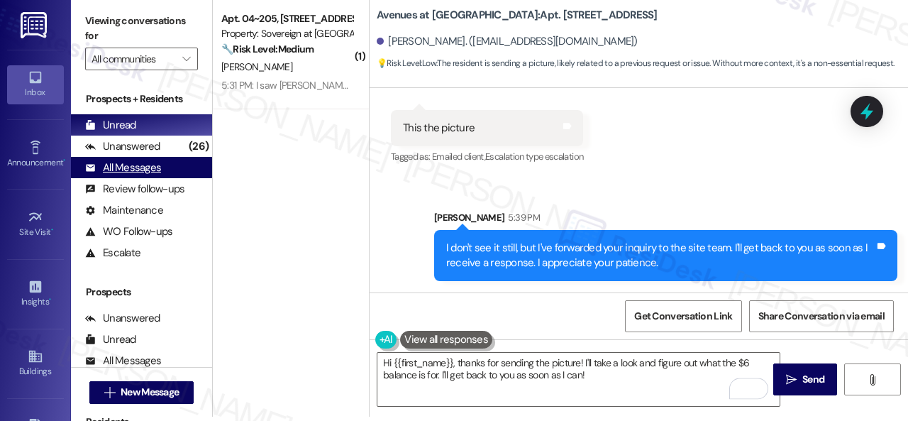
click at [126, 164] on div "All Messages" at bounding box center [123, 167] width 76 height 15
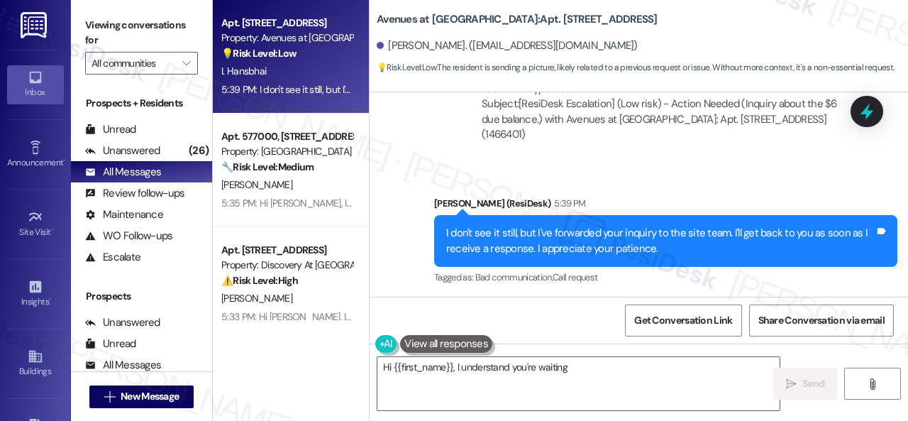
scroll to position [1314, 0]
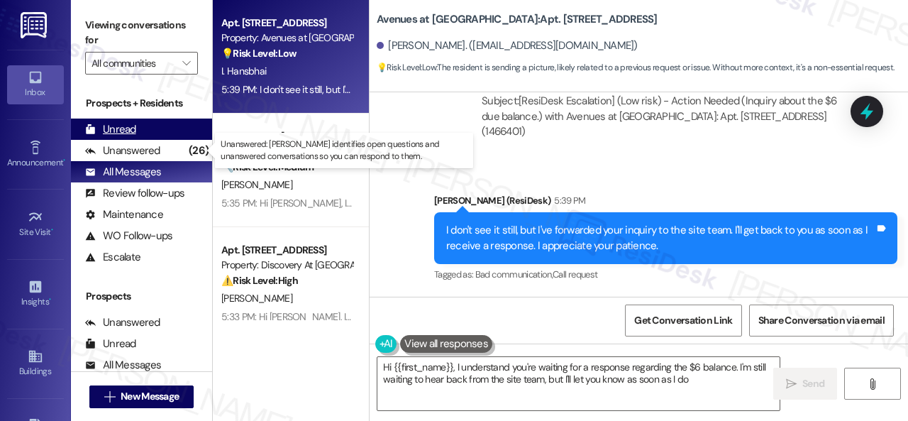
type textarea "Hi {{first_name}}, I understand you're waiting for a response regarding the $6 …"
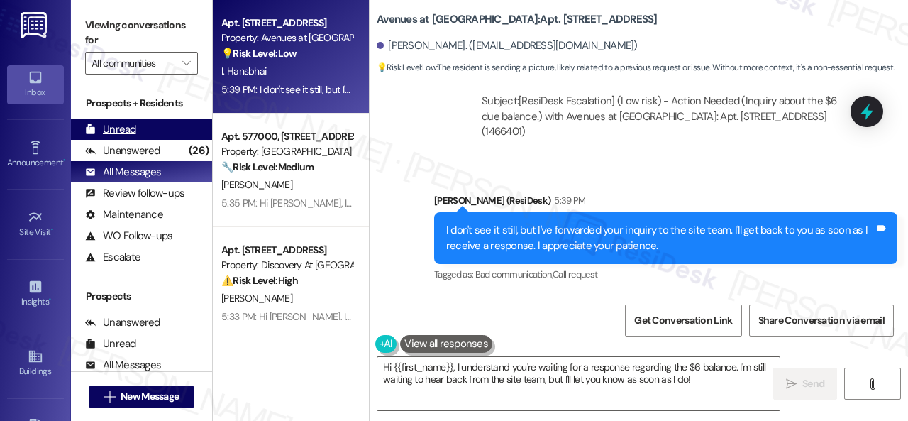
click at [125, 133] on div "Unread" at bounding box center [110, 129] width 51 height 15
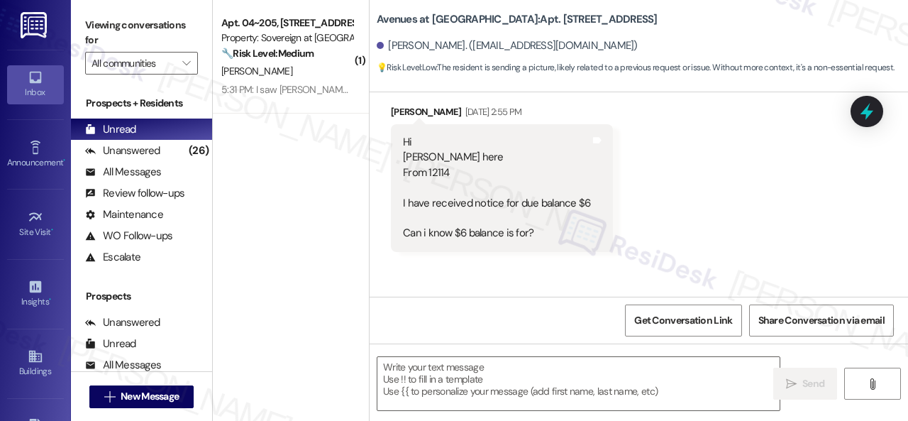
type textarea "Fetching suggested responses. Please feel free to read through the conversation…"
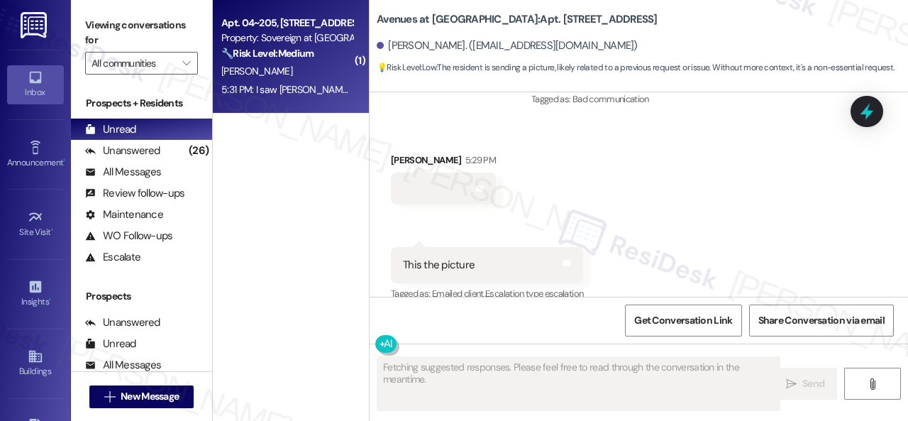
scroll to position [988, 0]
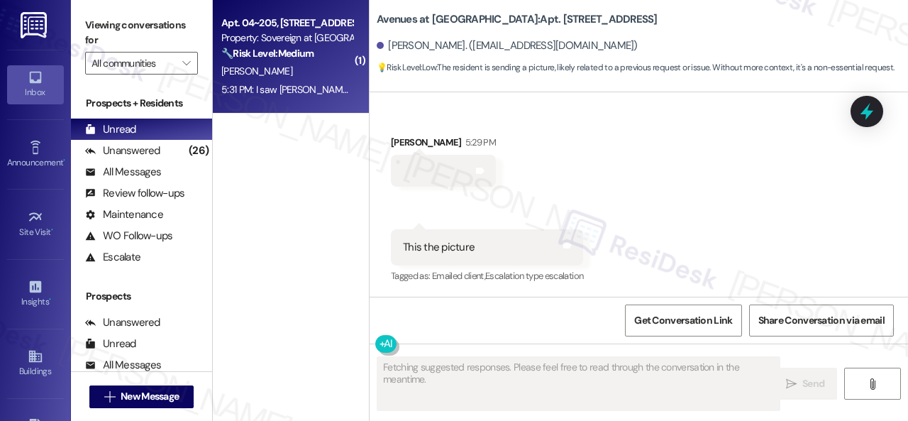
click at [304, 75] on div "P. Erskine" at bounding box center [287, 71] width 134 height 18
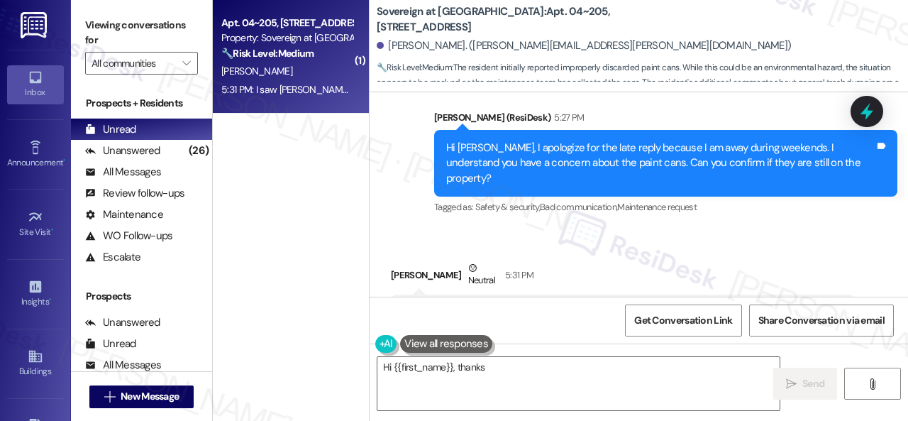
scroll to position [32174, 0]
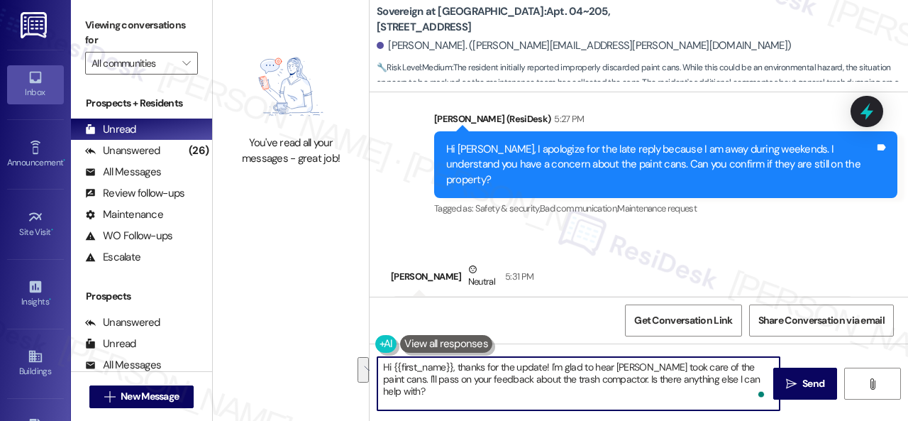
drag, startPoint x: 753, startPoint y: 378, endPoint x: 340, endPoint y: 373, distance: 413.0
click at [340, 373] on div "You've read all your messages - great job! Sovereign at Overland Park: Apt. 04~…" at bounding box center [560, 210] width 695 height 421
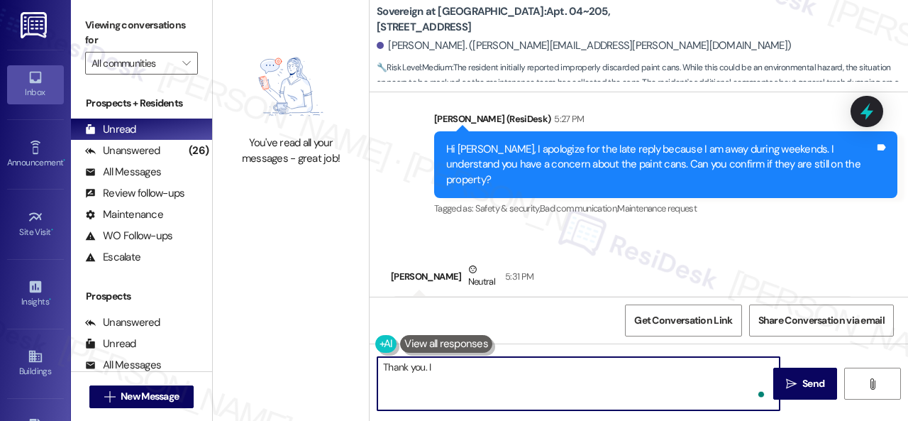
type textarea "Thank you. I'"
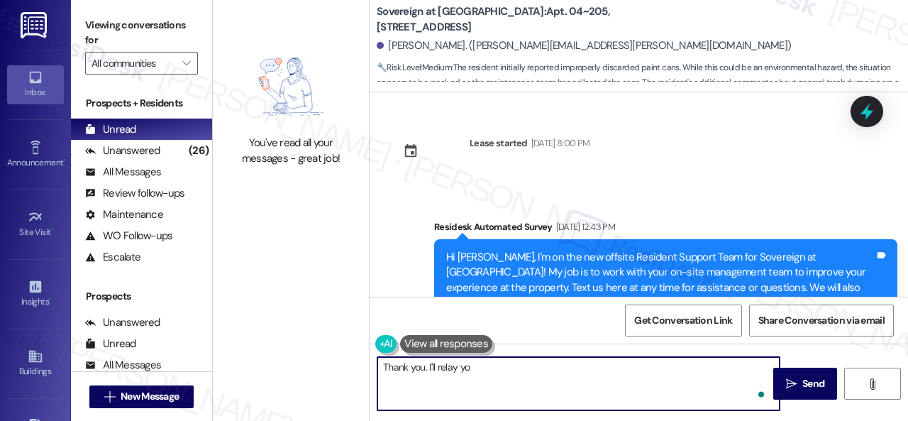
scroll to position [32174, 0]
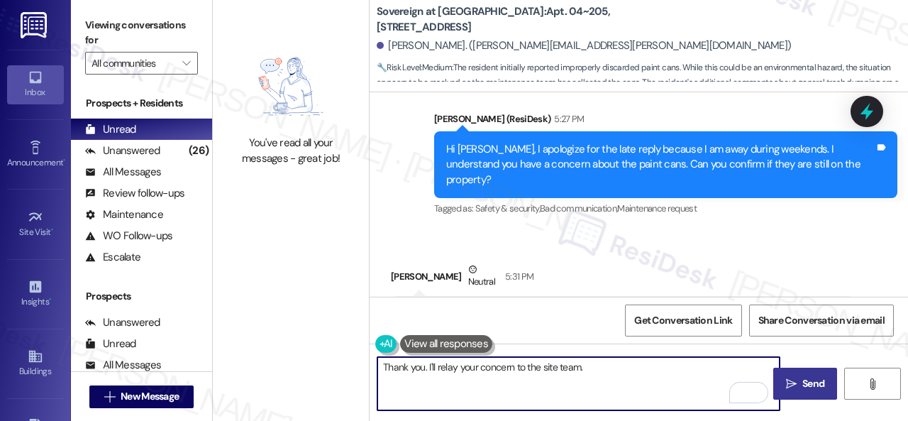
type textarea "Thank you. I'll relay your concern to the site team."
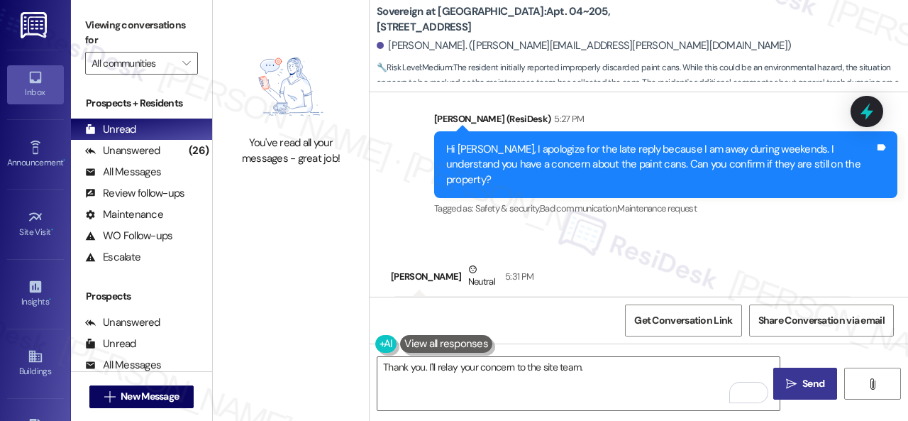
click at [803, 376] on span "Send" at bounding box center [814, 383] width 22 height 15
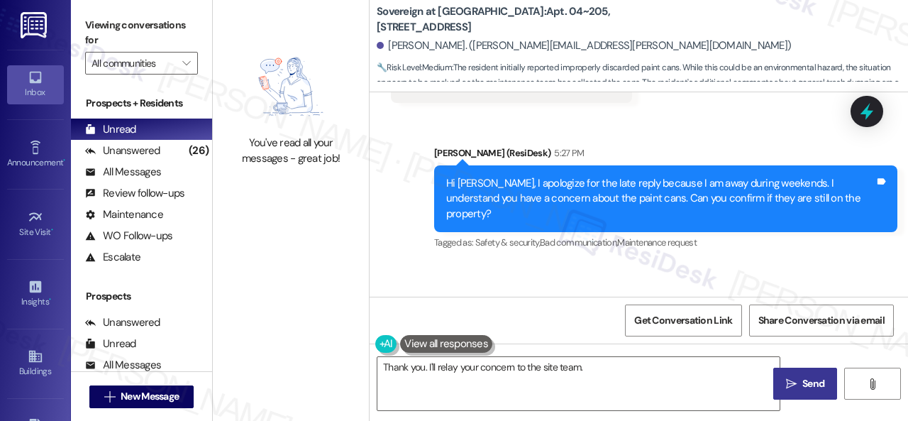
scroll to position [32132, 0]
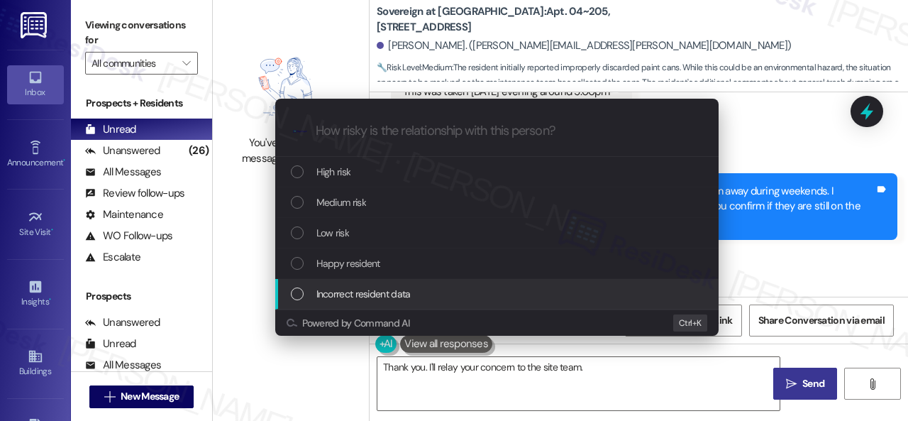
click at [785, 211] on div "Escalate Conversation How risky is the relationship with this person? Topics (e…" at bounding box center [454, 210] width 908 height 421
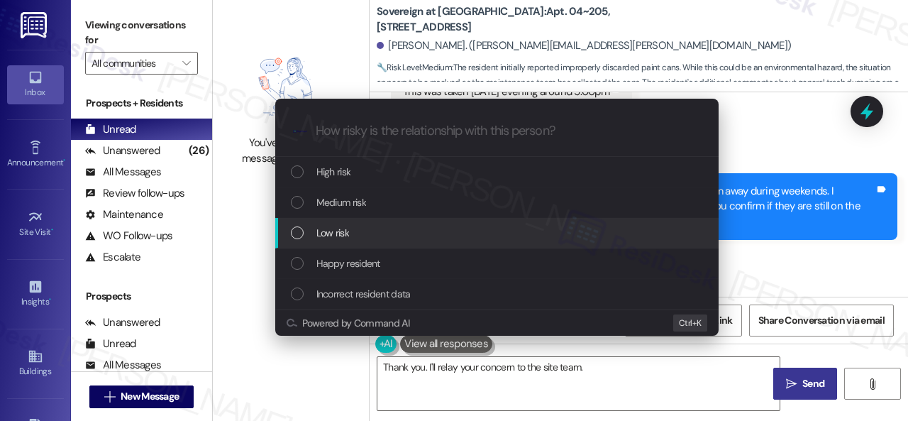
click at [329, 232] on span "Low risk" at bounding box center [333, 233] width 33 height 16
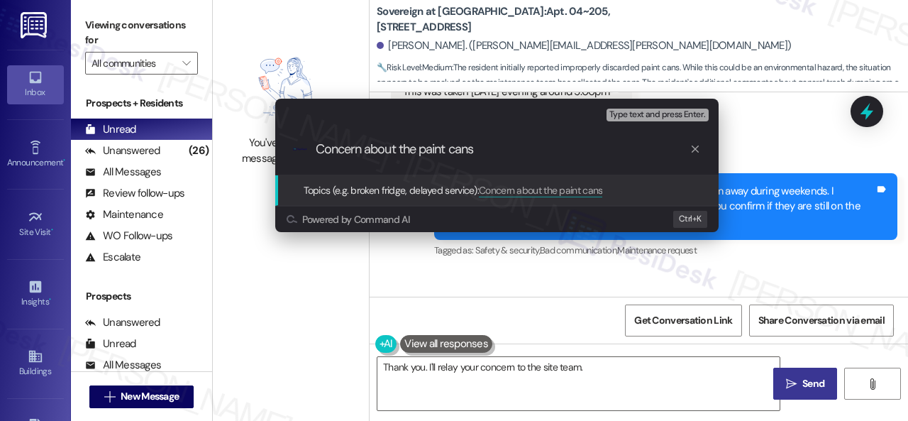
type input "Concern about the paint cans."
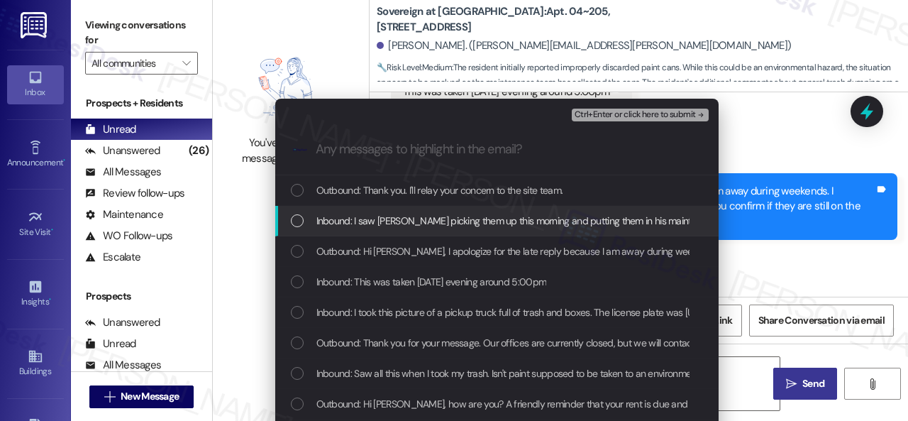
click at [329, 232] on div "Inbound: I saw Chase picking them up this morning and putting them in his maint…" at bounding box center [497, 221] width 444 height 31
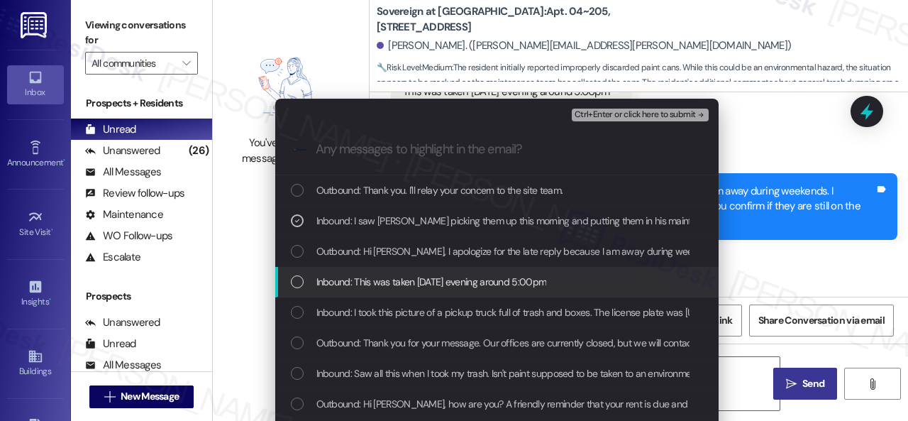
click at [338, 277] on span "Inbound: This was taken on Saturday evening around 5:00pm" at bounding box center [432, 282] width 231 height 16
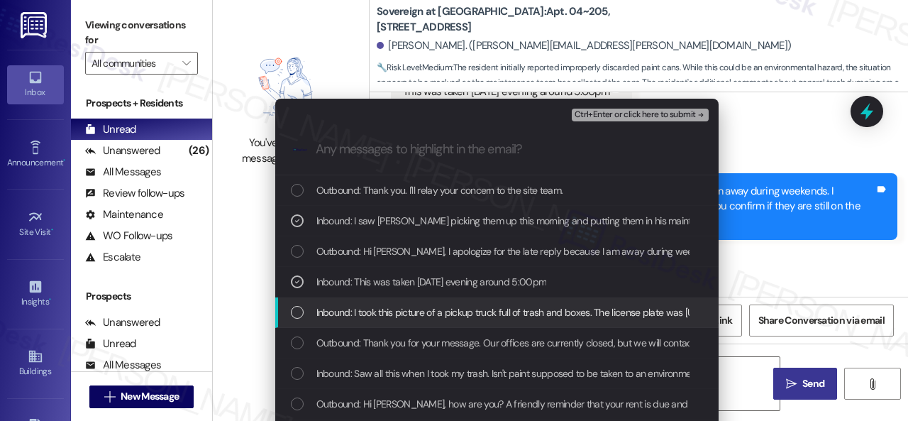
click at [340, 312] on span "Inbound: I took this picture of a pickup truck full of trash and boxes. The lic…" at bounding box center [768, 312] width 902 height 16
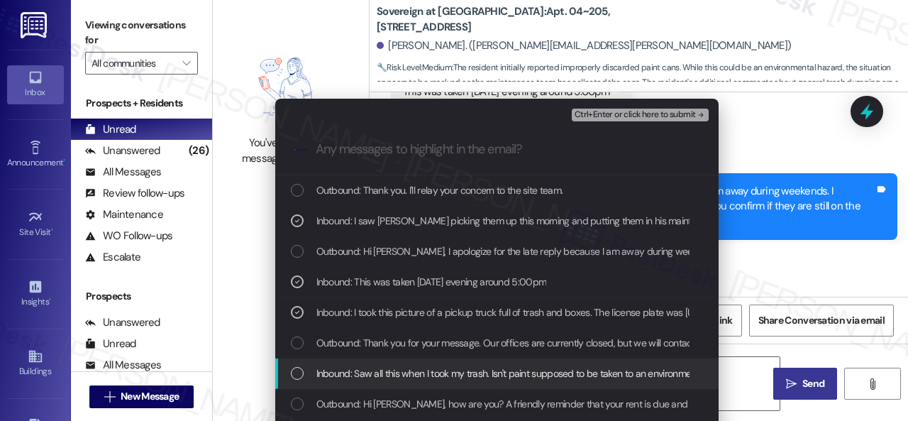
click at [329, 371] on span "Inbound: Saw all this when I took my trash. Isn't paint supposed to be taken to…" at bounding box center [519, 373] width 404 height 16
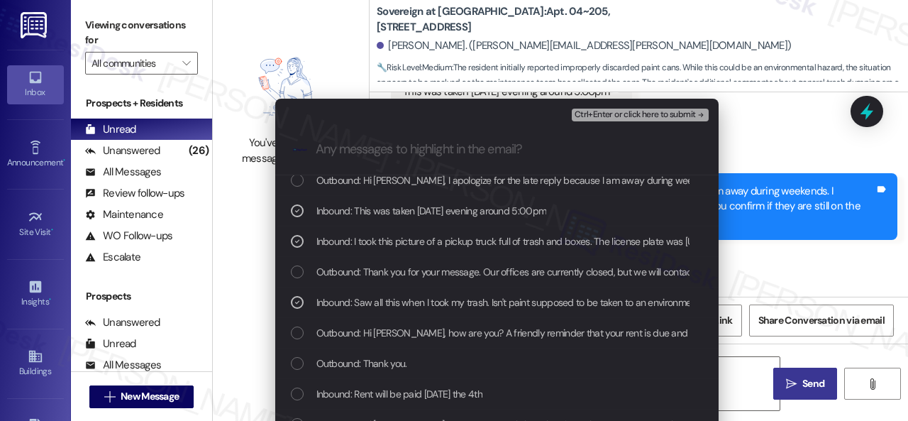
click at [610, 114] on span "Ctrl+Enter or click here to submit" at bounding box center [635, 115] width 121 height 10
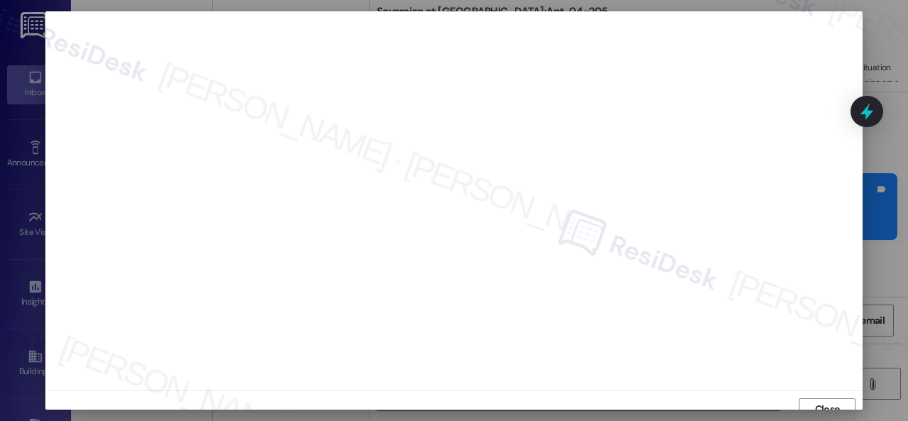
scroll to position [11, 0]
click at [830, 399] on span "Close" at bounding box center [827, 398] width 25 height 15
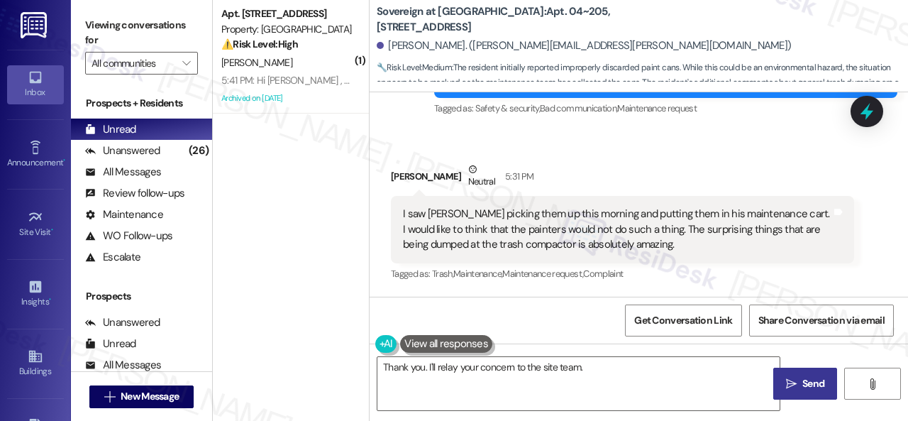
scroll to position [4, 0]
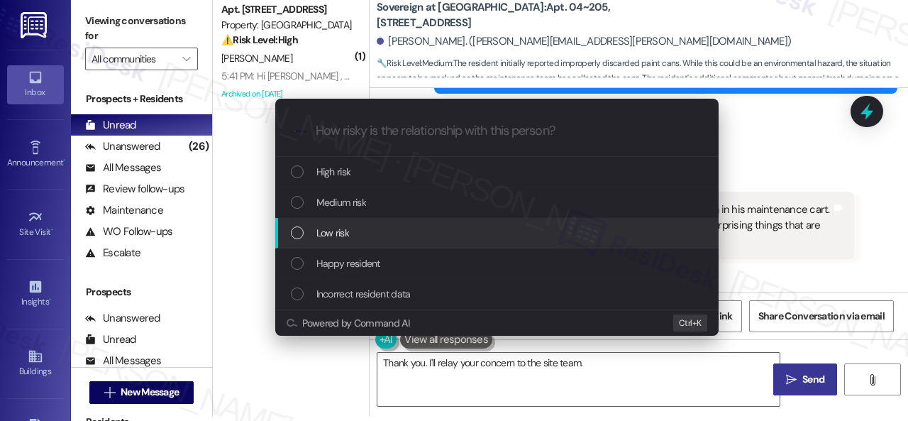
click at [335, 222] on div "Low risk" at bounding box center [497, 233] width 444 height 31
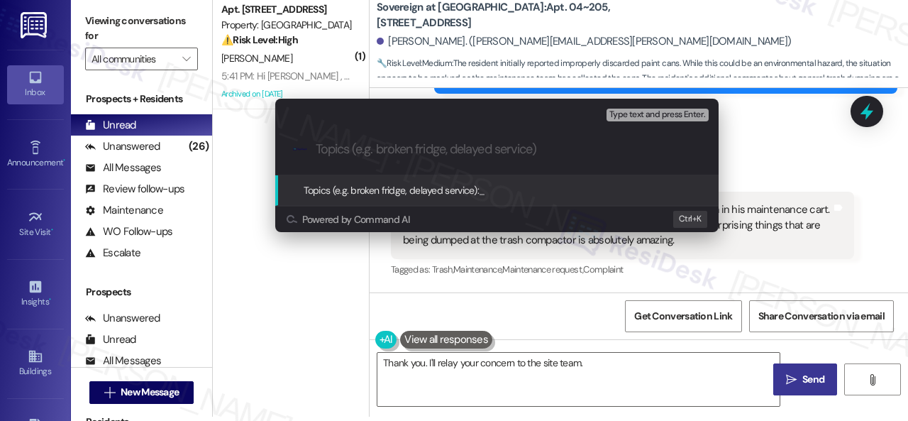
paste input "Concern about the paint cans."
type input "Concern about the paint cans."
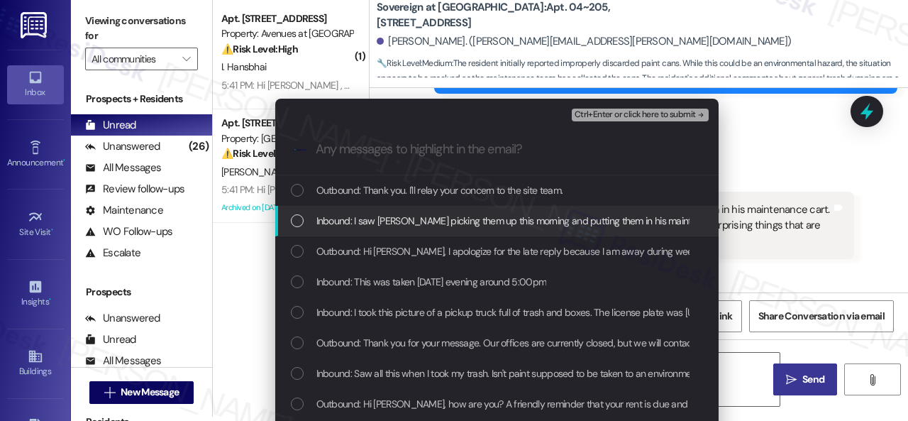
click at [356, 224] on span "Inbound: I saw Chase picking them up this morning and putting them in his maint…" at bounding box center [848, 221] width 1062 height 16
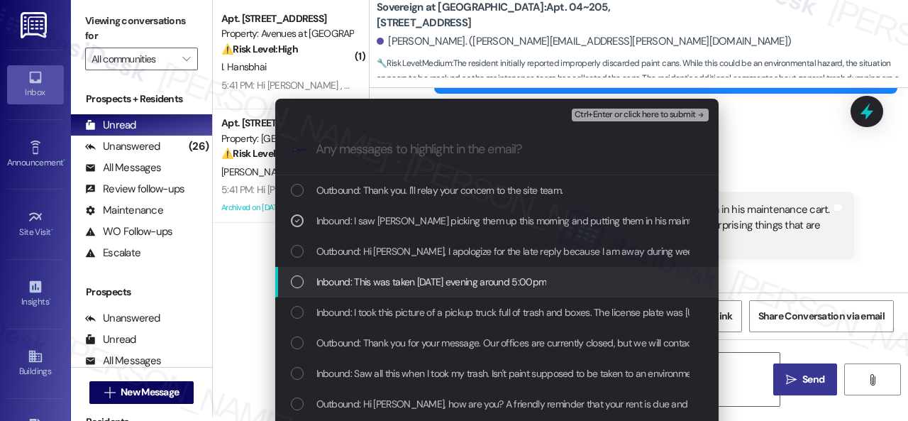
click at [346, 287] on span "Inbound: This was taken on Saturday evening around 5:00pm" at bounding box center [432, 282] width 231 height 16
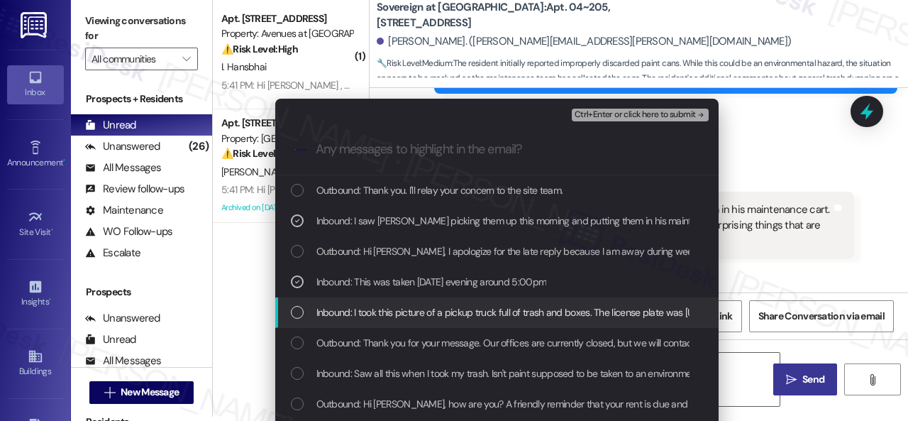
click at [351, 306] on span "Inbound: I took this picture of a pickup truck full of trash and boxes. The lic…" at bounding box center [768, 312] width 902 height 16
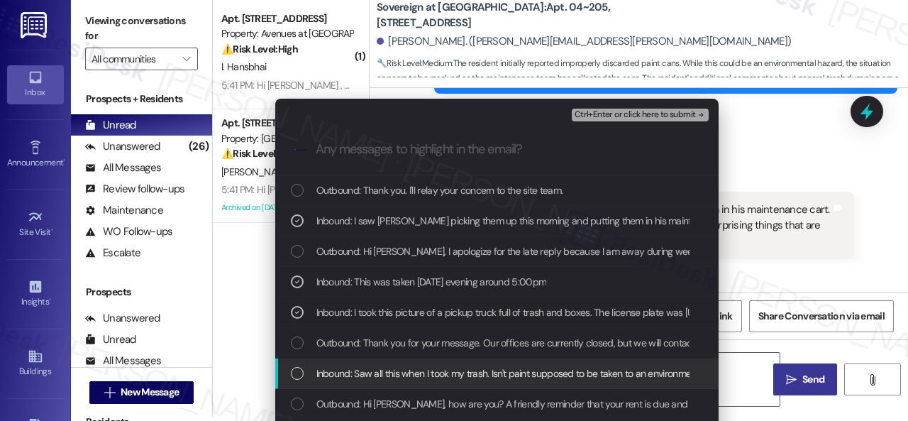
click at [328, 376] on span "Inbound: Saw all this when I took my trash. Isn't paint supposed to be taken to…" at bounding box center [519, 373] width 404 height 16
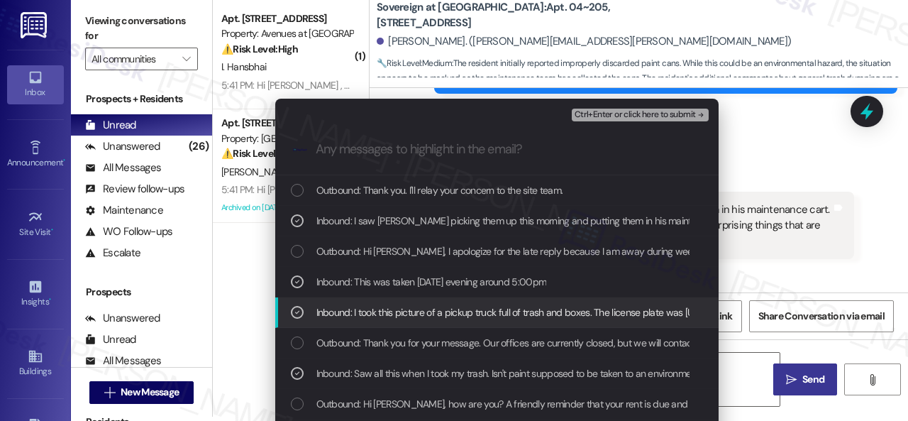
scroll to position [71, 0]
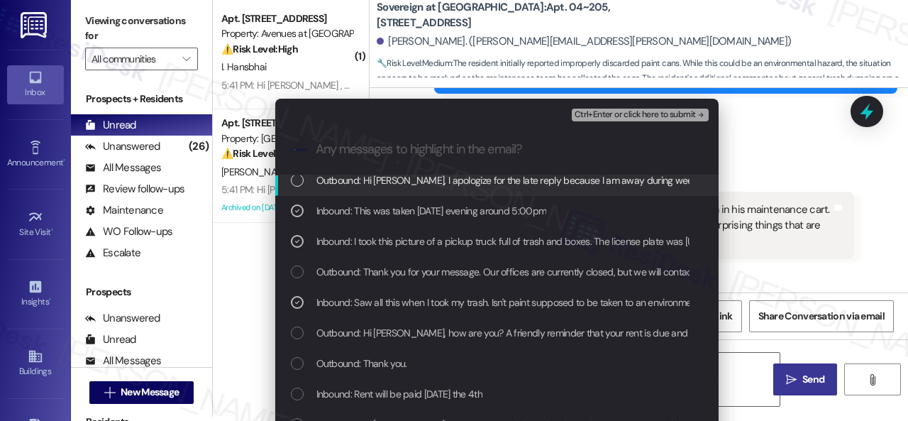
click at [609, 119] on span "Ctrl+Enter or click here to submit" at bounding box center [635, 115] width 121 height 10
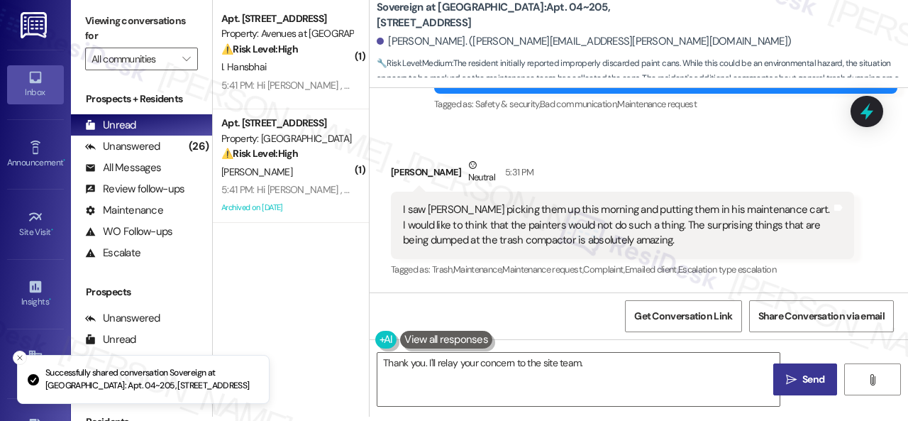
scroll to position [32260, 0]
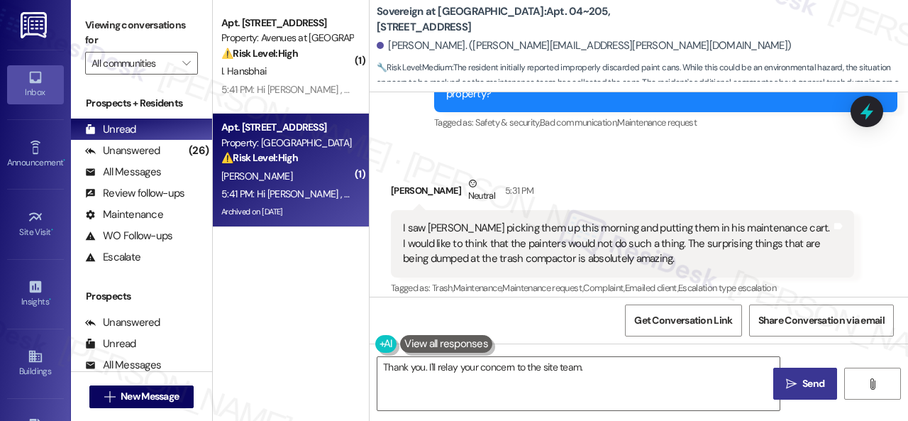
click at [330, 172] on div "J. Varona" at bounding box center [287, 176] width 134 height 18
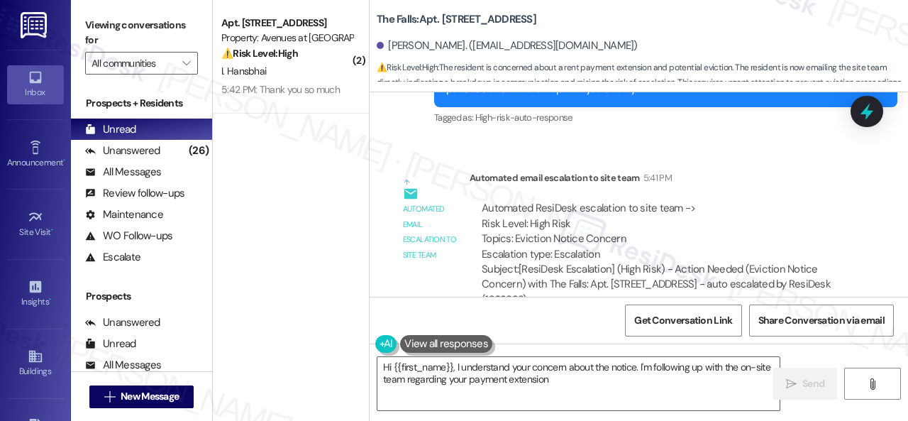
scroll to position [8248, 0]
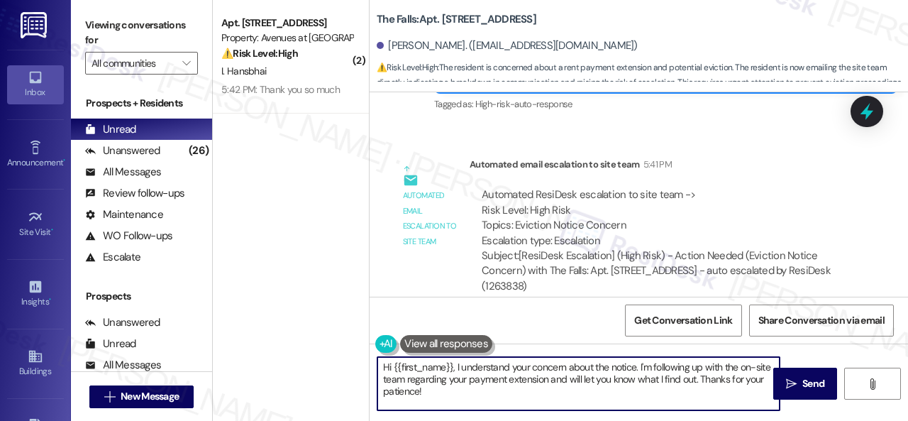
drag, startPoint x: 323, startPoint y: 356, endPoint x: 286, endPoint y: 329, distance: 45.7
click at [311, 347] on div "( 2 ) Apt. 12114, 12501 Broadway St Property: Avenues at Shadow Creek ⚠️ Risk L…" at bounding box center [560, 210] width 695 height 421
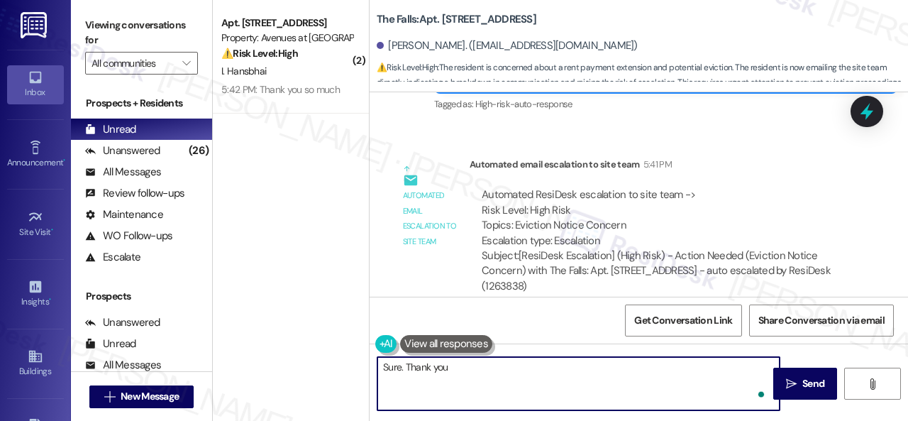
type textarea "Sure. Thank you."
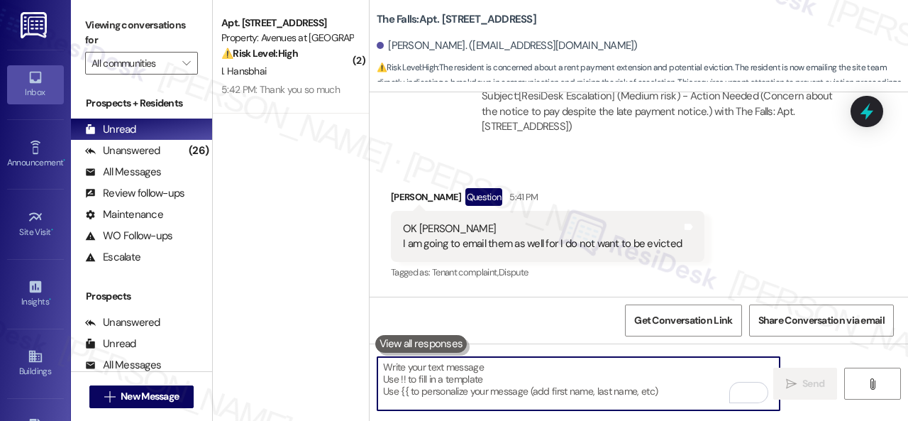
scroll to position [7906, 0]
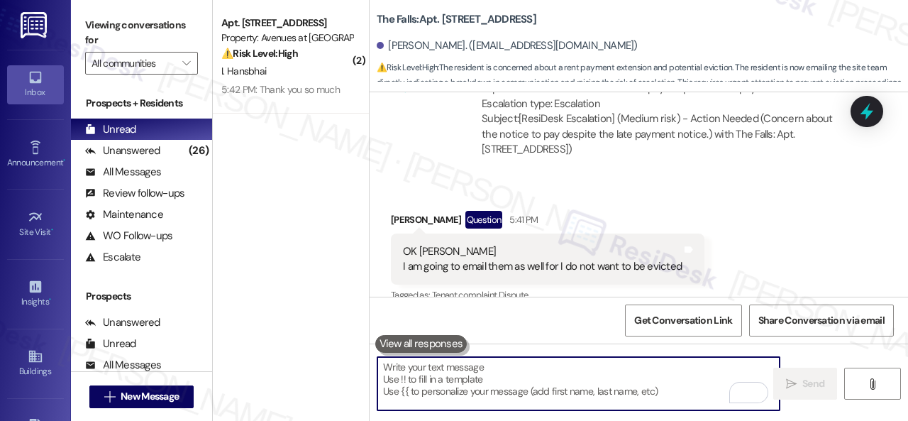
drag, startPoint x: 321, startPoint y: 55, endPoint x: 368, endPoint y: 131, distance: 89.2
click at [321, 55] on div "⚠️ Risk Level: High The resident is disputing a $6 balance due after paying ren…" at bounding box center [286, 53] width 131 height 15
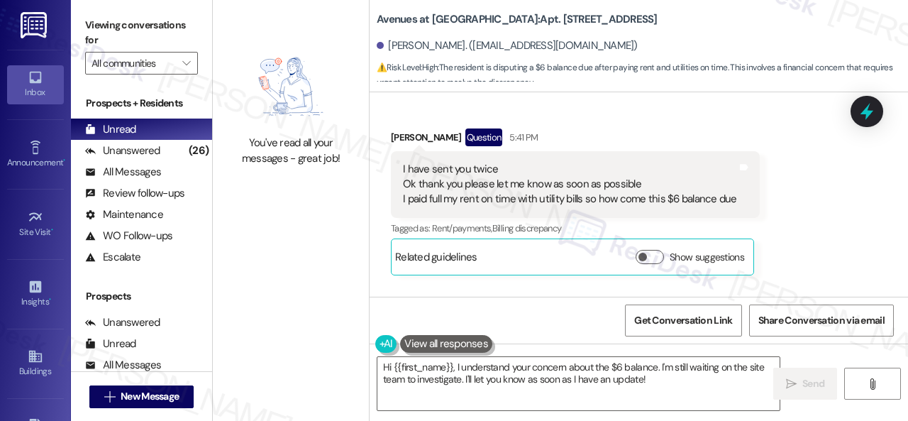
scroll to position [1465, 0]
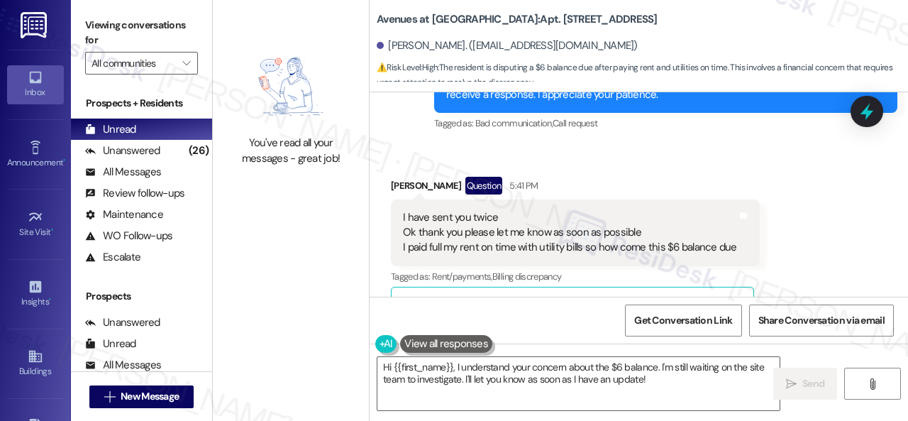
drag, startPoint x: 649, startPoint y: 383, endPoint x: 313, endPoint y: 320, distance: 341.4
click at [339, 329] on div "You've read all your messages - great job! Avenues at Shadow Creek: Apt. 12114,…" at bounding box center [560, 210] width 695 height 421
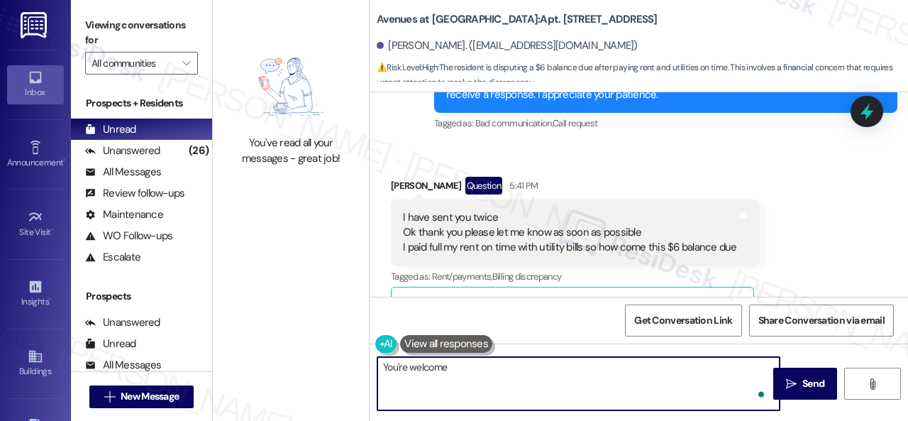
type textarea "You're welcome."
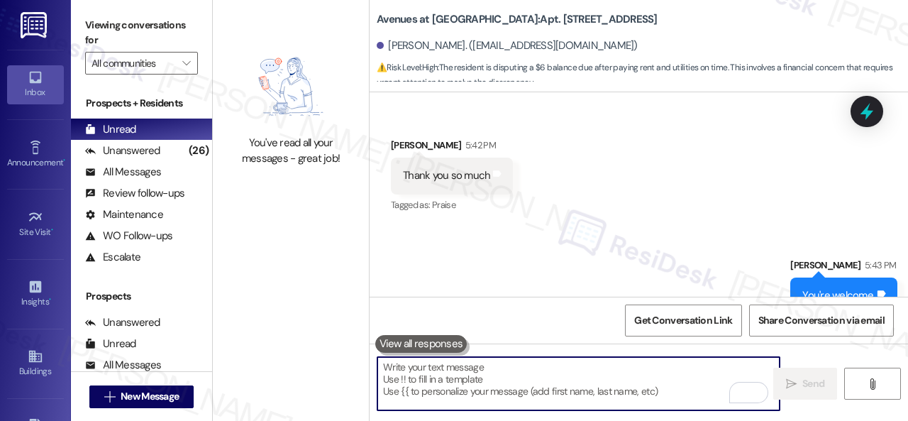
scroll to position [2062, 0]
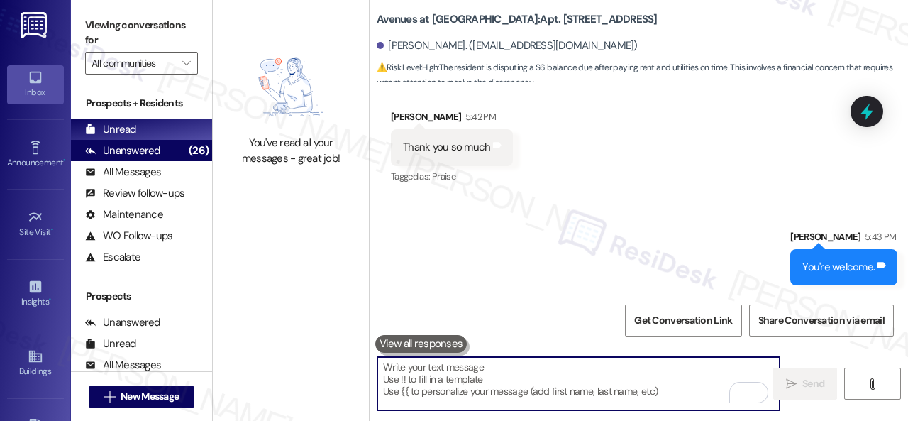
click at [121, 153] on div "Unanswered" at bounding box center [122, 150] width 75 height 15
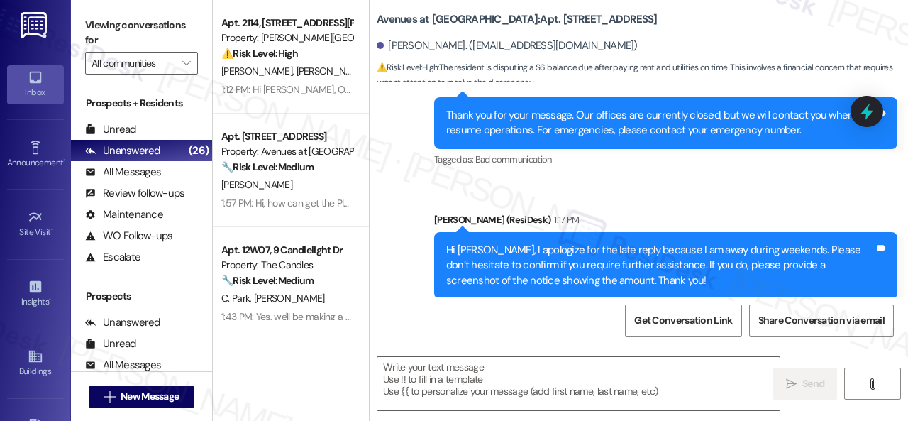
type textarea "Fetching suggested responses. Please feel free to read through the conversation…"
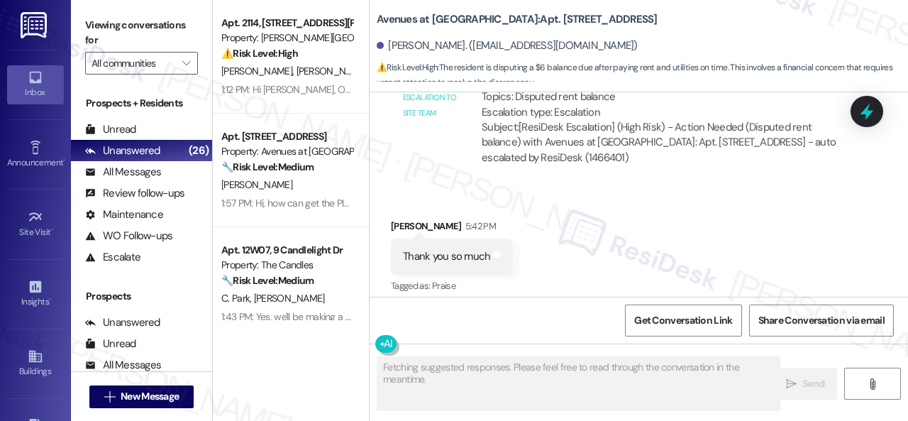
scroll to position [1962, 0]
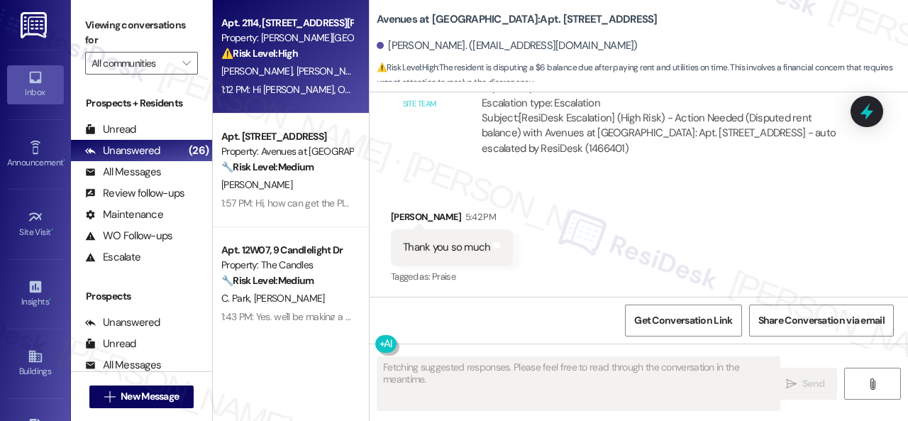
click at [326, 60] on div "⚠️ Risk Level: High The resident is requesting a portable AC unit because the m…" at bounding box center [286, 53] width 131 height 15
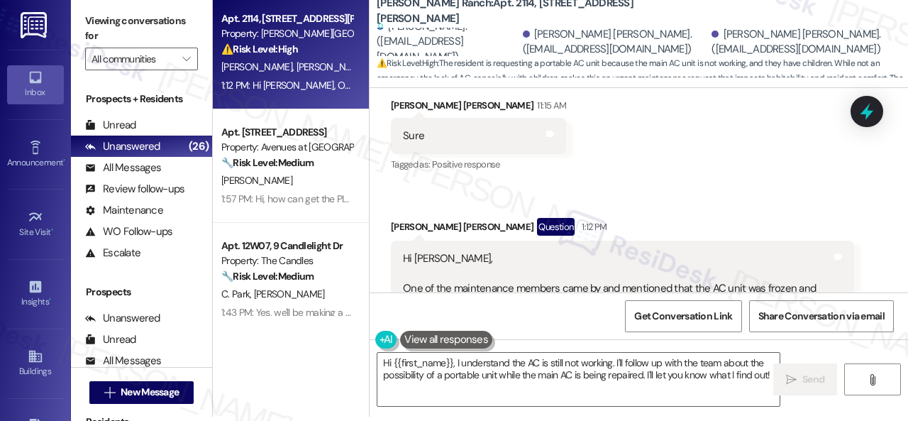
scroll to position [11579, 0]
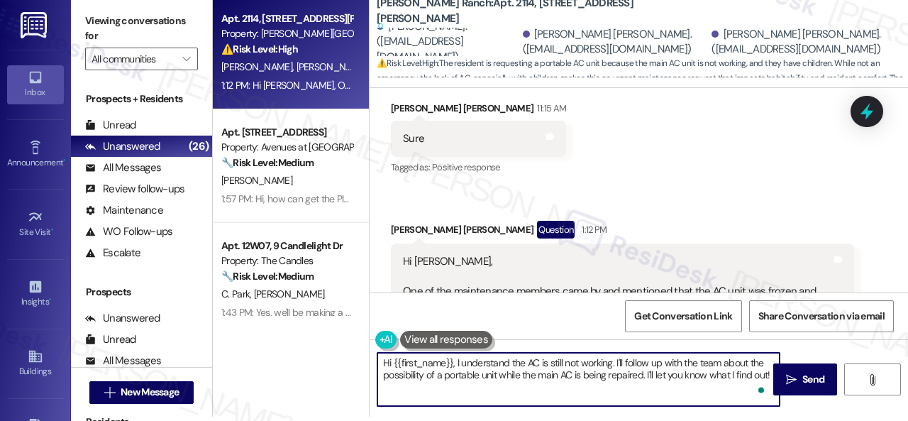
drag, startPoint x: 394, startPoint y: 358, endPoint x: 893, endPoint y: 448, distance: 507.0
click at [893, 420] on html "Inbox Go to Inbox Announcement • Send A Text Announcement Site Visit • Go to Si…" at bounding box center [454, 210] width 908 height 421
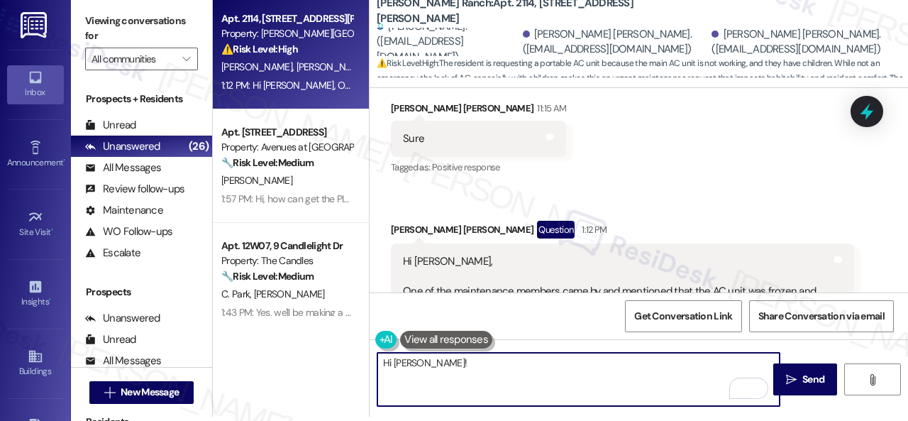
click at [606, 360] on textarea "Hi Sravani!" at bounding box center [579, 379] width 402 height 53
paste textarea "I'm sorry for the delayed response."
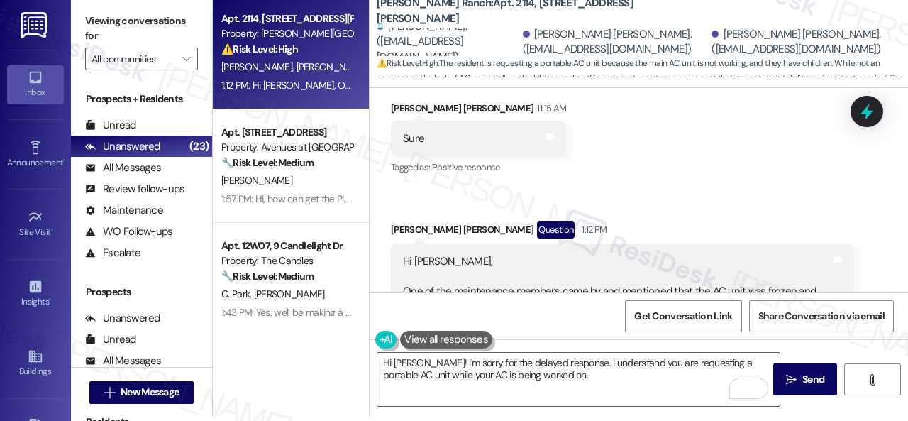
click at [564, 378] on textarea "Hi Sravani! I'm sorry for the delayed response. I understand you are requesting…" at bounding box center [579, 379] width 402 height 53
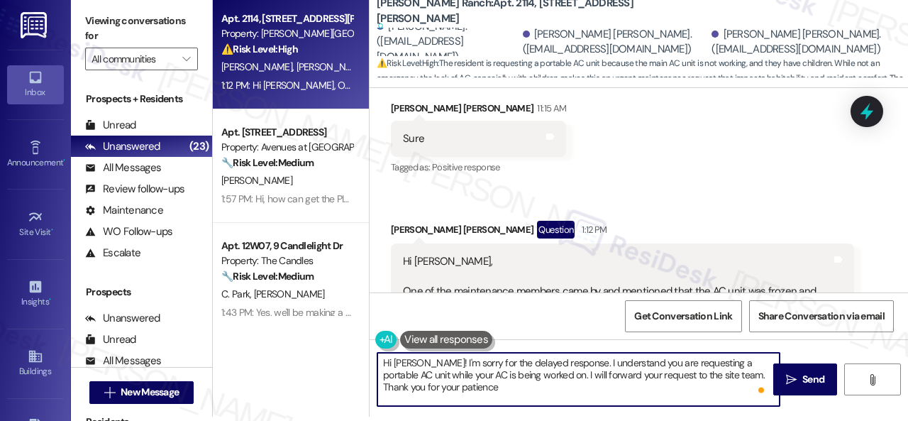
type textarea "Hi Sravani! I'm sorry for the delayed response. I understand you are requesting…"
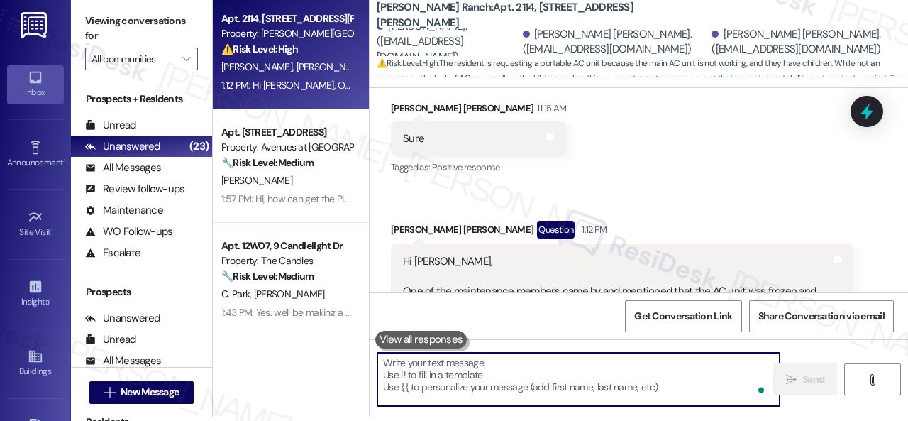
scroll to position [11765, 0]
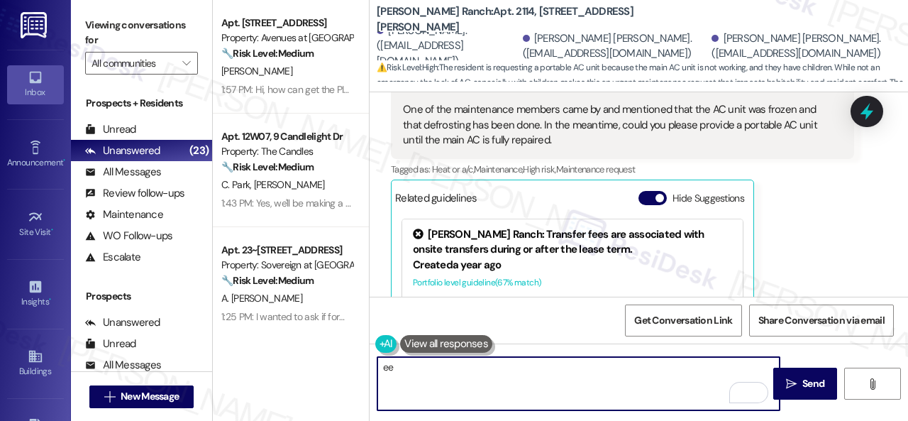
type textarea "ee"
click at [792, 202] on div "Sravani Durga Bellam Question 1:12 PM Hi Sarah, One of the maintenance members …" at bounding box center [622, 212] width 463 height 346
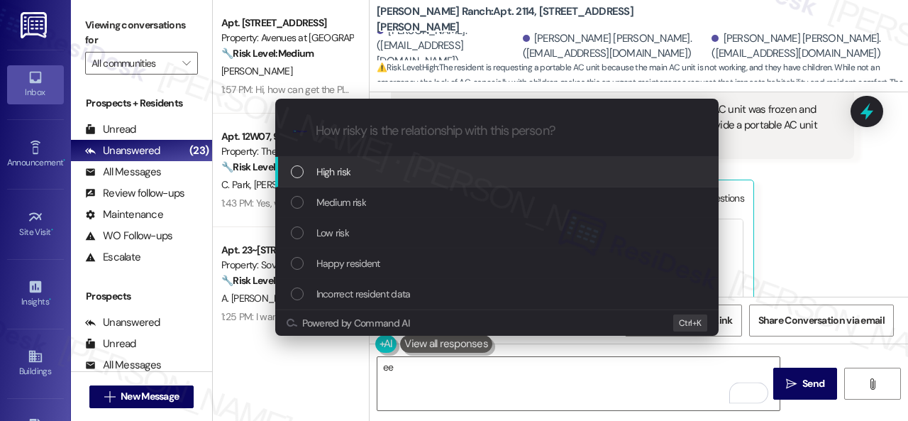
click at [332, 173] on span "High risk" at bounding box center [334, 172] width 35 height 16
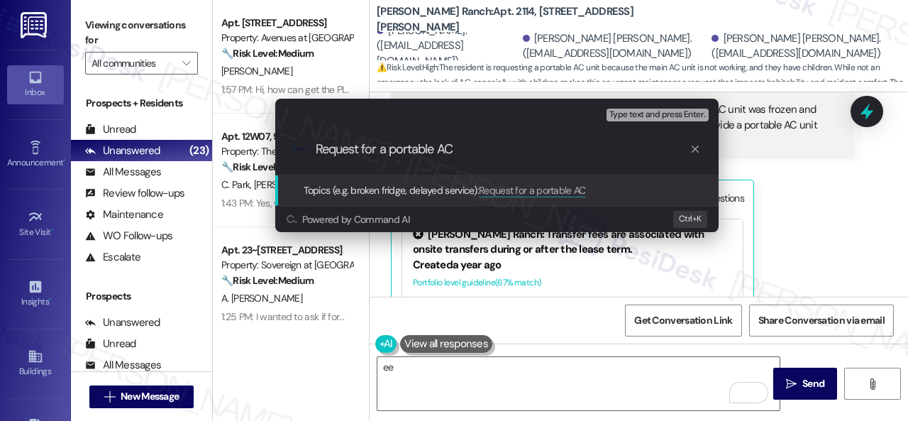
type input "Request for a portable AC."
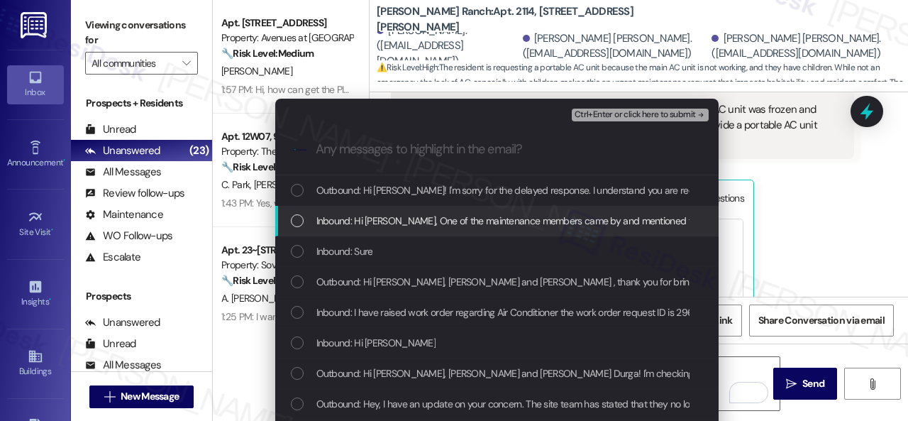
click at [387, 220] on span "Inbound: Hi Sarah, One of the maintenance members came by and mentioned that th…" at bounding box center [828, 221] width 1022 height 16
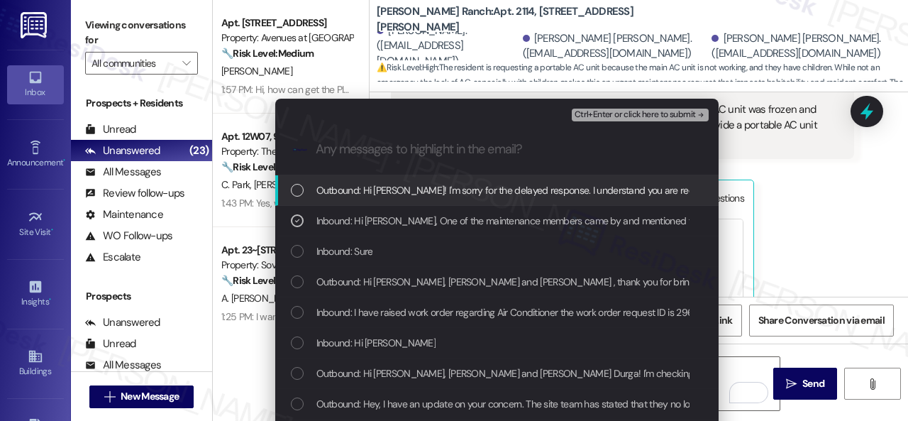
click at [609, 111] on span "Ctrl+Enter or click here to submit" at bounding box center [635, 115] width 121 height 10
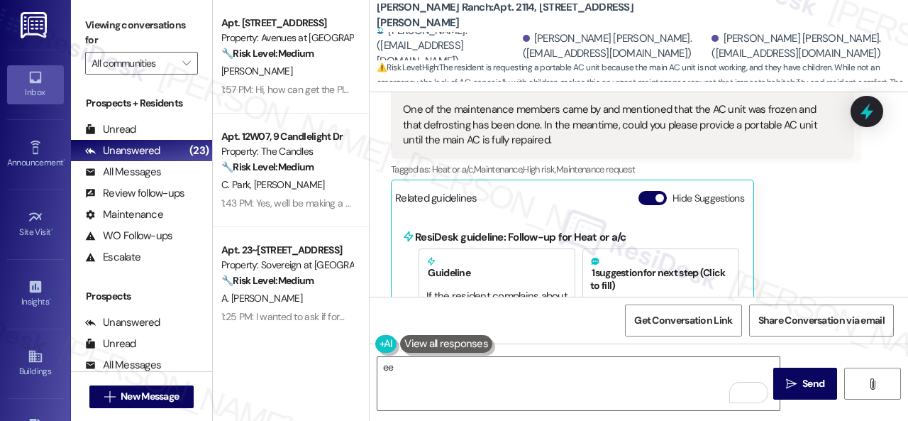
scroll to position [11933, 0]
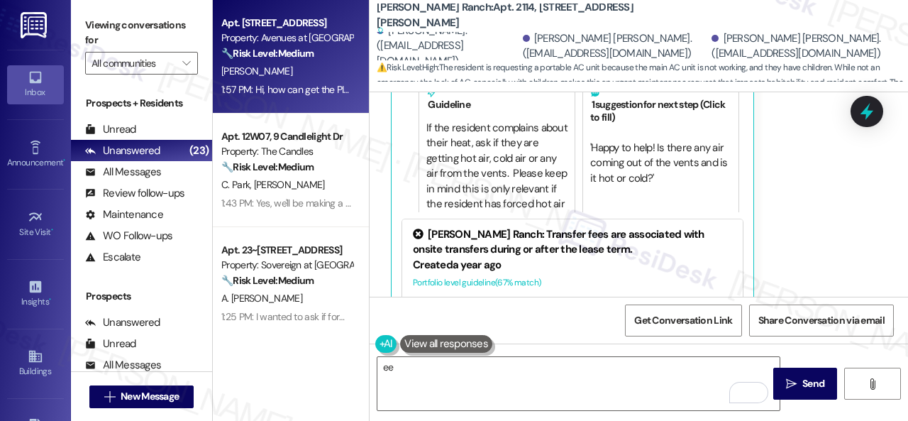
click at [277, 78] on div "D. Soriano" at bounding box center [287, 71] width 134 height 18
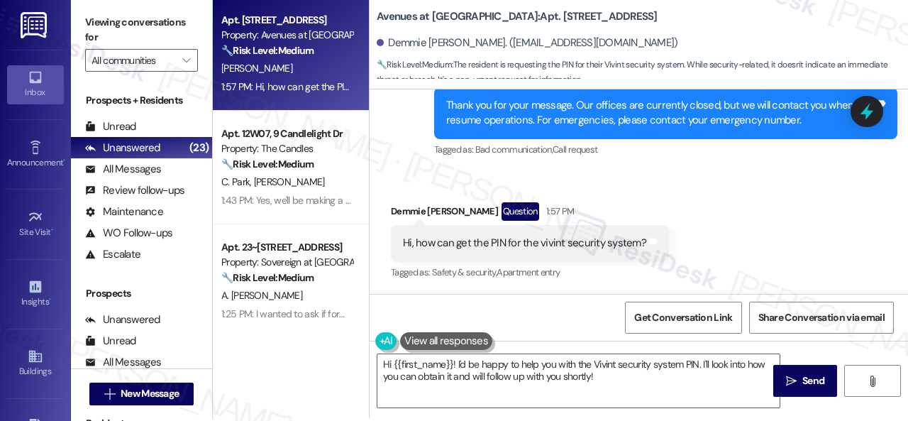
scroll to position [4, 0]
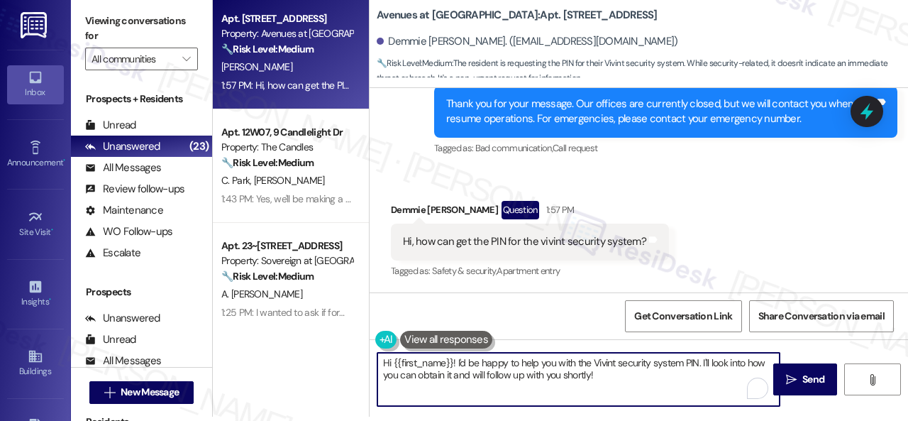
click at [458, 364] on textarea "Hi {{first_name}}! I'd be happy to help you with the Vivint security system PIN…" at bounding box center [579, 379] width 402 height 53
drag, startPoint x: 458, startPoint y: 365, endPoint x: 609, endPoint y: 392, distance: 153.7
click at [609, 392] on textarea "Hi {{first_name}}! I'd be happy to help you with the Vivint security system PIN…" at bounding box center [579, 379] width 402 height 53
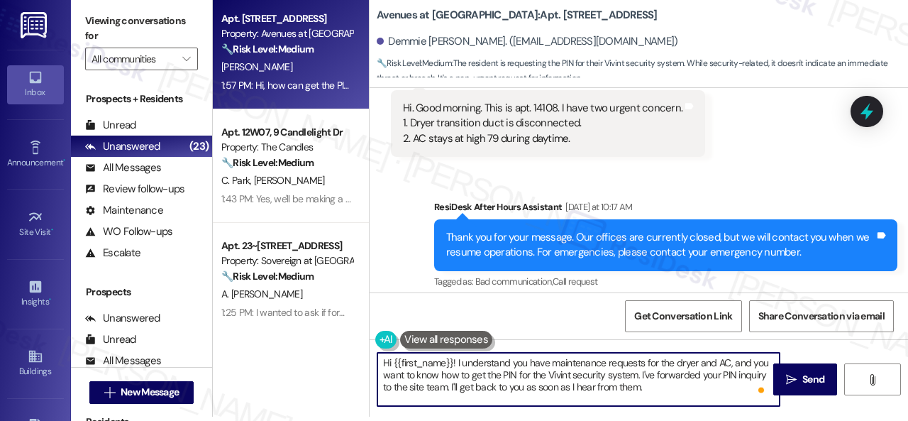
scroll to position [65, 0]
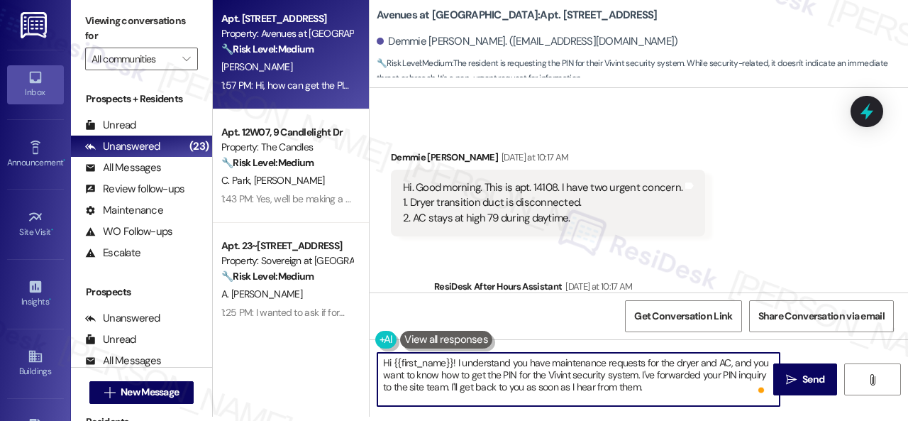
click at [660, 389] on textarea "Hi {{first_name}}! I understand you have maintenance requests for the dryer and…" at bounding box center [579, 379] width 402 height 53
paste textarea "Are there already work orders for the issues? If so, may I have the work order …"
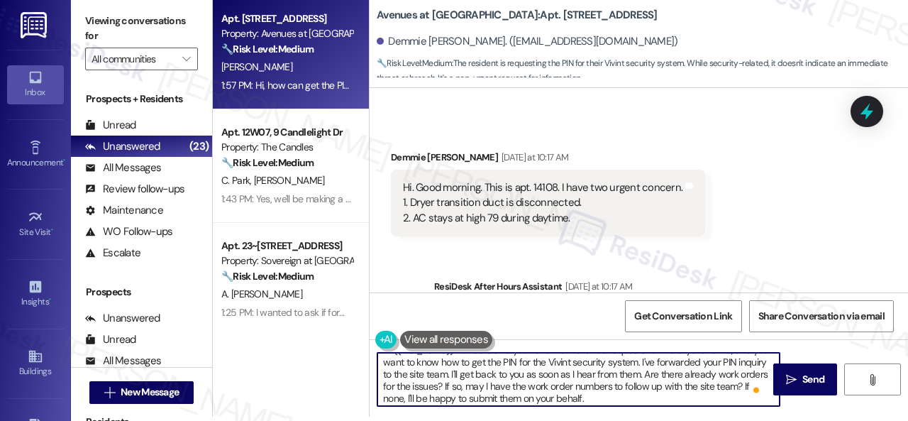
scroll to position [13, 0]
click at [383, 386] on textarea "Hi {{first_name}}! I understand you have maintenance requests for the dryer and…" at bounding box center [579, 379] width 402 height 53
click at [412, 390] on textarea "Hi {{first_name}}! I understand you have maintenance requests for the dryer and…" at bounding box center [579, 379] width 402 height 53
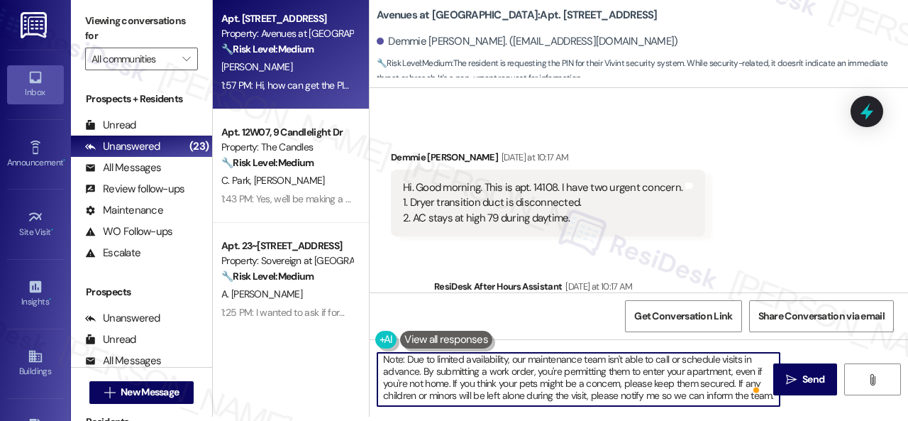
scroll to position [0, 0]
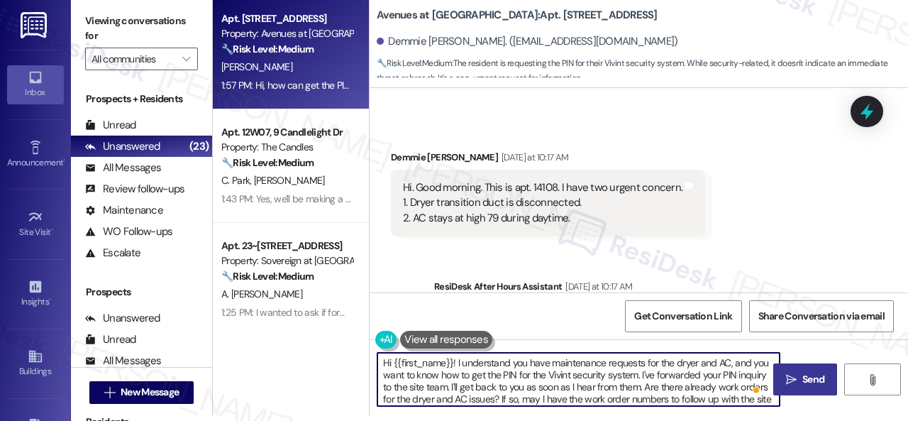
type textarea "Hi {{first_name}}! I understand you have maintenance requests for the dryer and…"
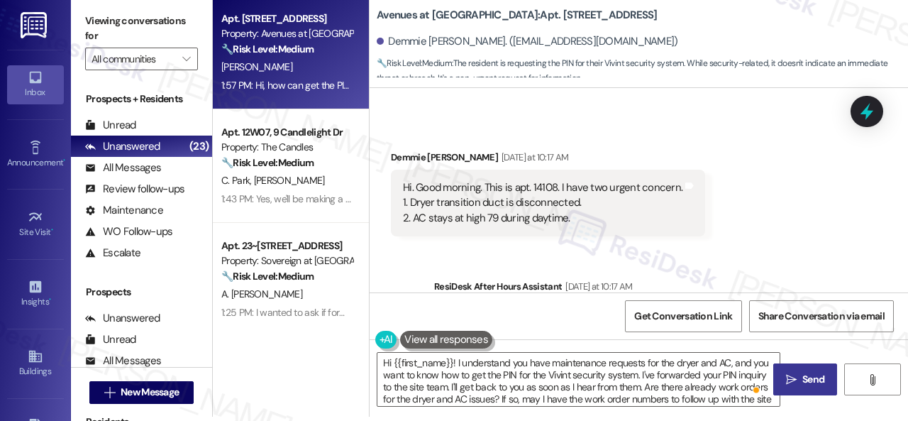
click at [803, 374] on span "Send" at bounding box center [814, 379] width 22 height 15
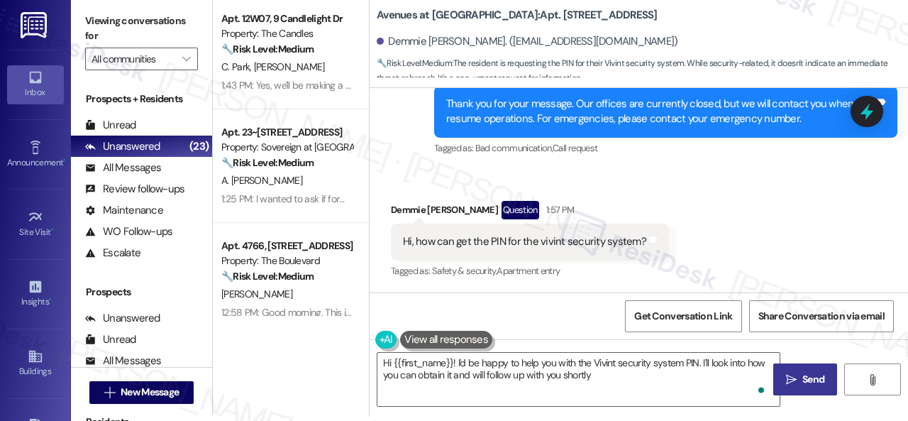
type textarea "Hi {{first_name}}! I'd be happy to help you with the Vivint security system PIN…"
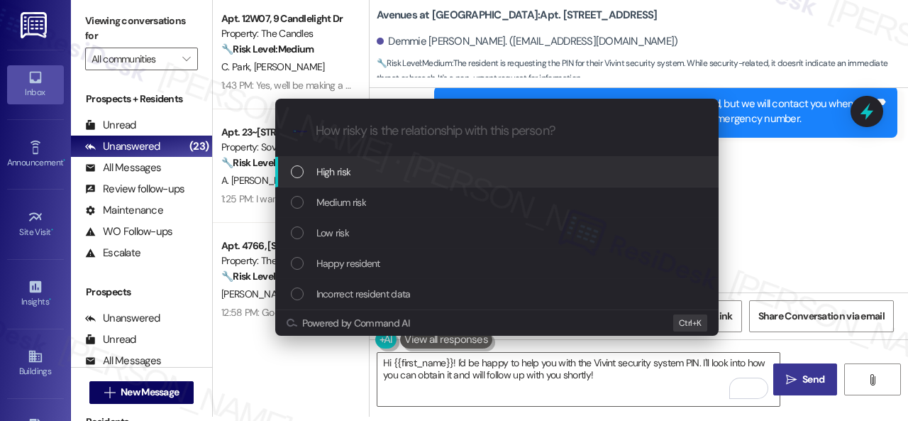
click at [341, 170] on span "High risk" at bounding box center [334, 172] width 35 height 16
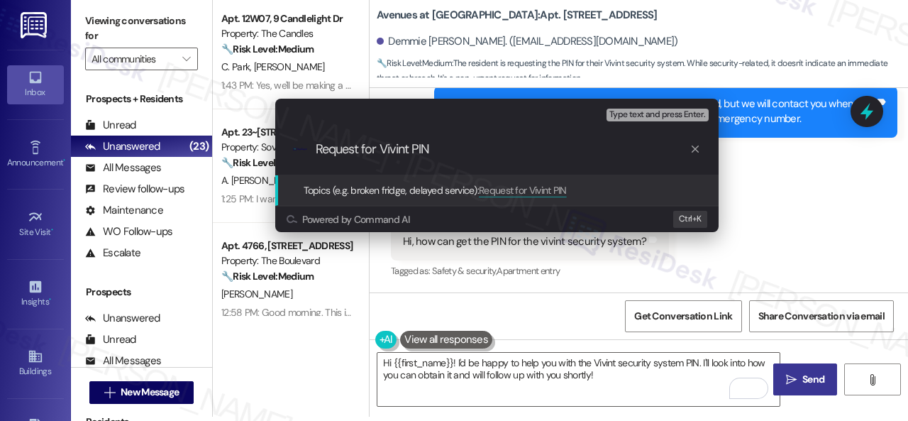
type input "Request for Vivint PIN."
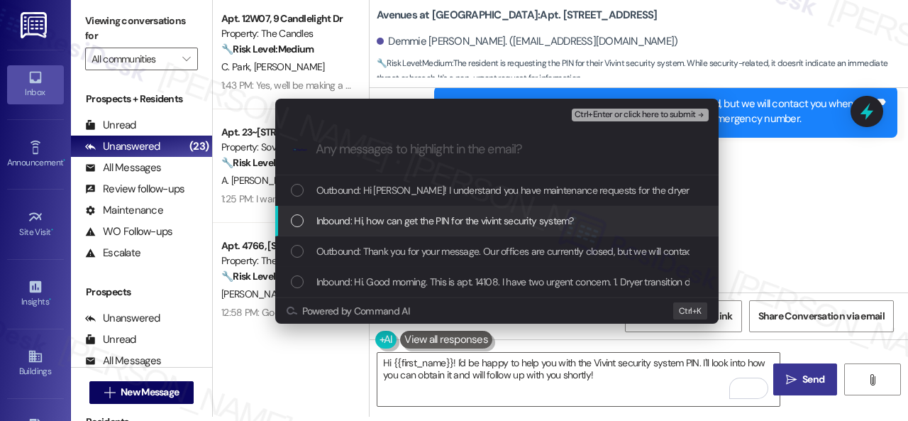
click at [798, 230] on div "Escalate Conversation High risk Request for Vivint PIN. Any messages to highlig…" at bounding box center [454, 210] width 908 height 421
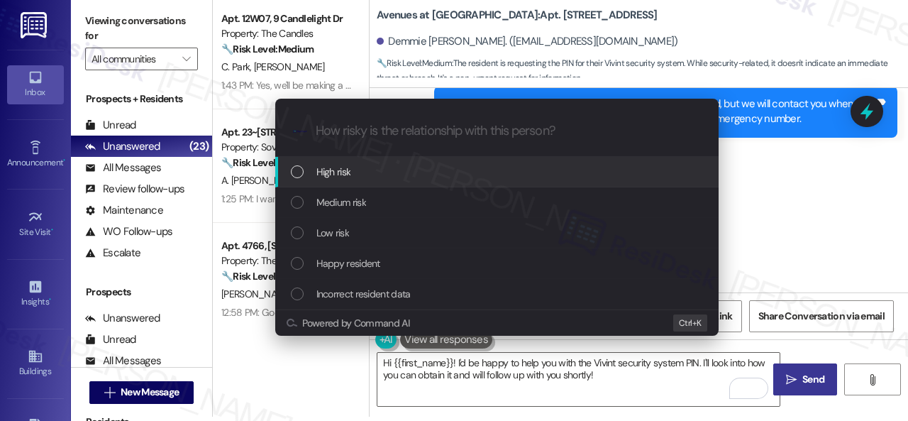
click at [329, 172] on span "High risk" at bounding box center [334, 172] width 35 height 16
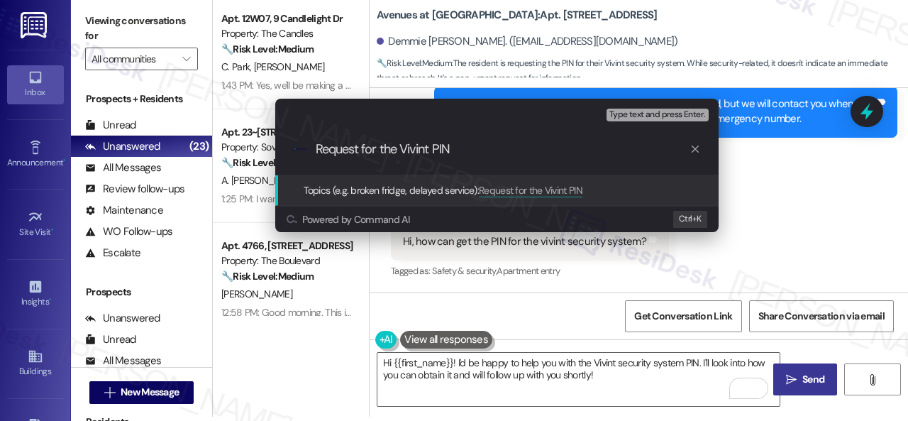
type input "Request for the Vivint PIN."
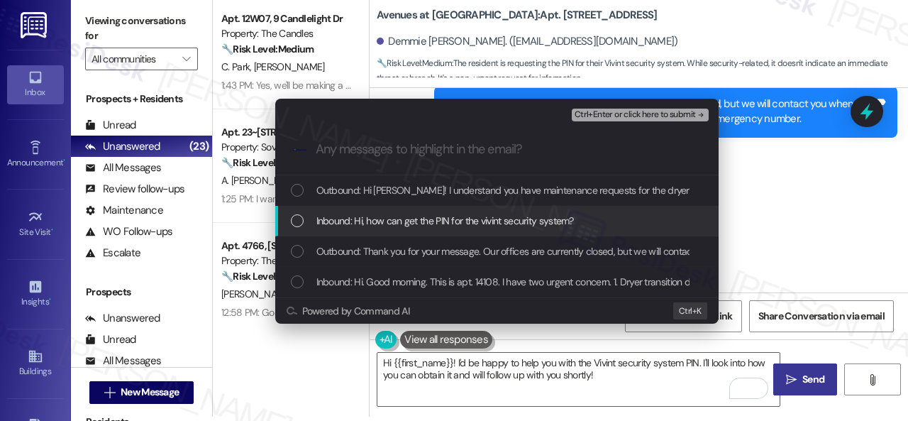
drag, startPoint x: 373, startPoint y: 223, endPoint x: 413, endPoint y: 211, distance: 41.3
click at [375, 222] on span "Inbound: Hi, how can get the PIN for the vivint security system?" at bounding box center [446, 221] width 258 height 16
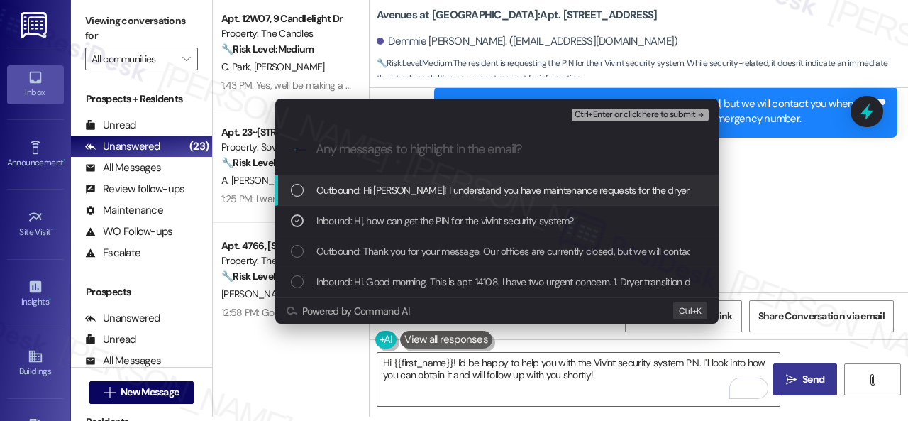
click at [596, 116] on span "Ctrl+Enter or click here to submit" at bounding box center [635, 115] width 121 height 10
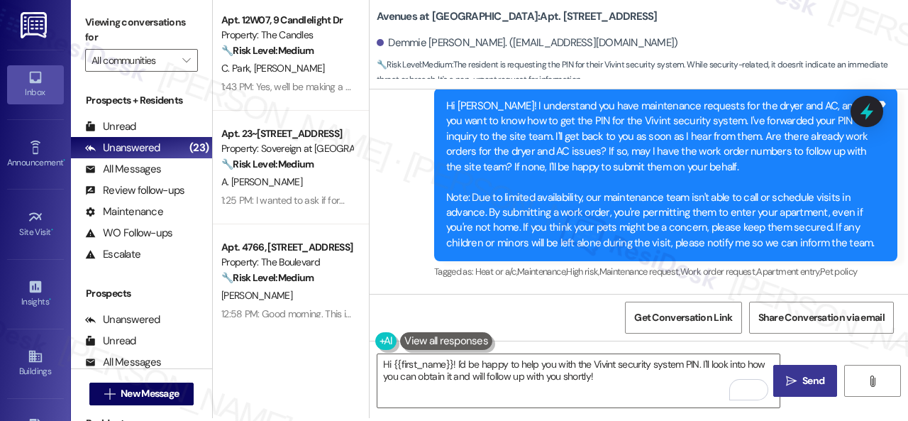
scroll to position [4, 0]
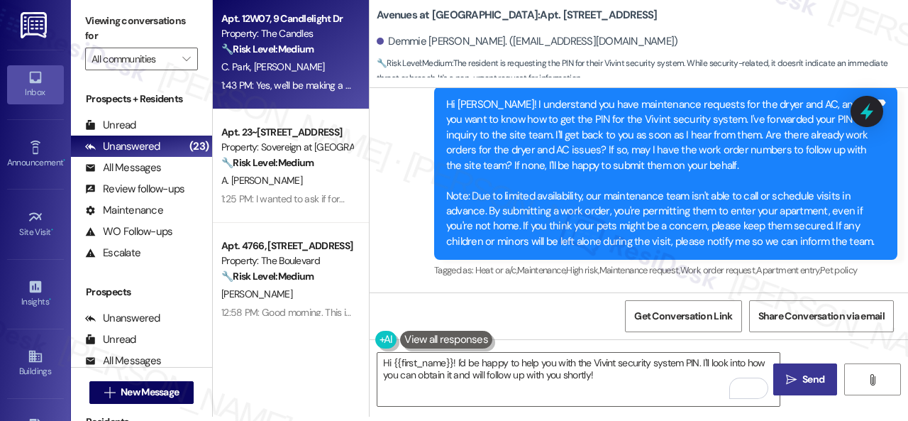
click at [302, 54] on strong "🔧 Risk Level: Medium" at bounding box center [267, 49] width 92 height 13
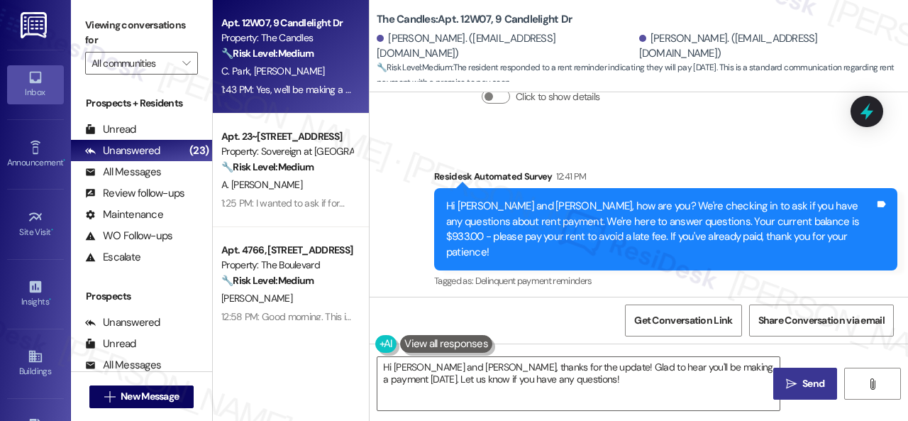
scroll to position [757, 0]
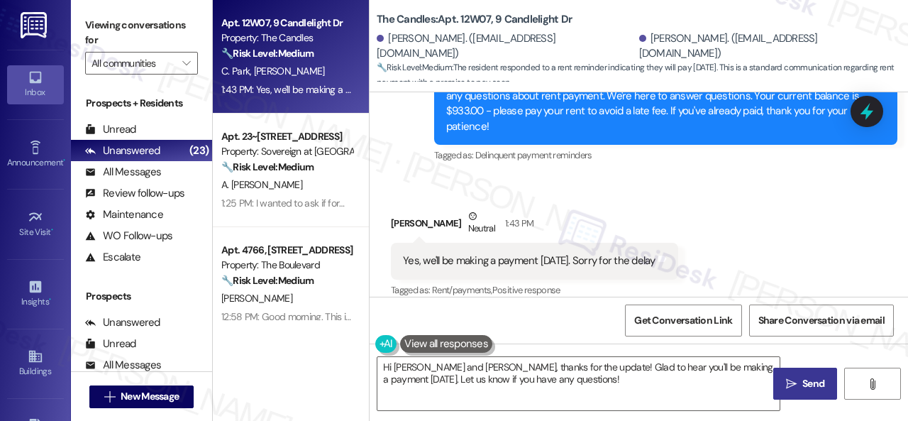
click at [436, 198] on div "Received via SMS Chad Park Neutral 1:43 PM Yes, we'll be making a payment tomor…" at bounding box center [534, 255] width 309 height 114
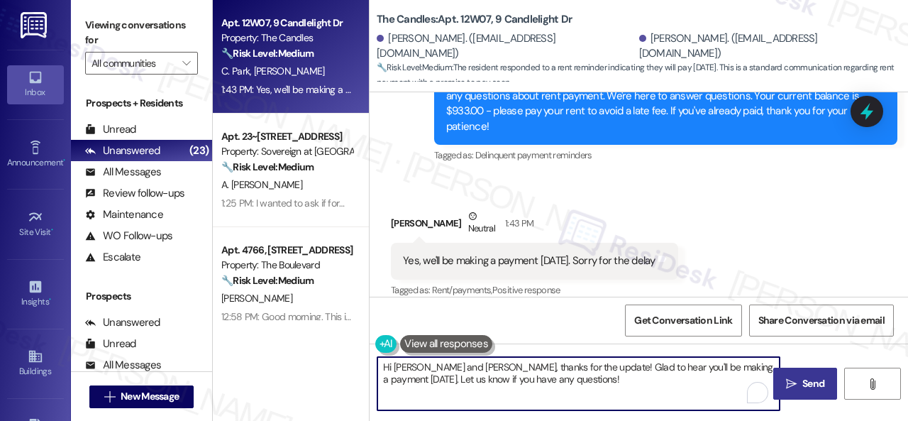
drag, startPoint x: 382, startPoint y: 367, endPoint x: 768, endPoint y: 365, distance: 386.1
click at [768, 365] on textarea "Hi Chad and Makira, thanks for the update! Glad to hear you'll be making a paym…" at bounding box center [579, 383] width 402 height 53
paste textarea "Thanks for the update!"
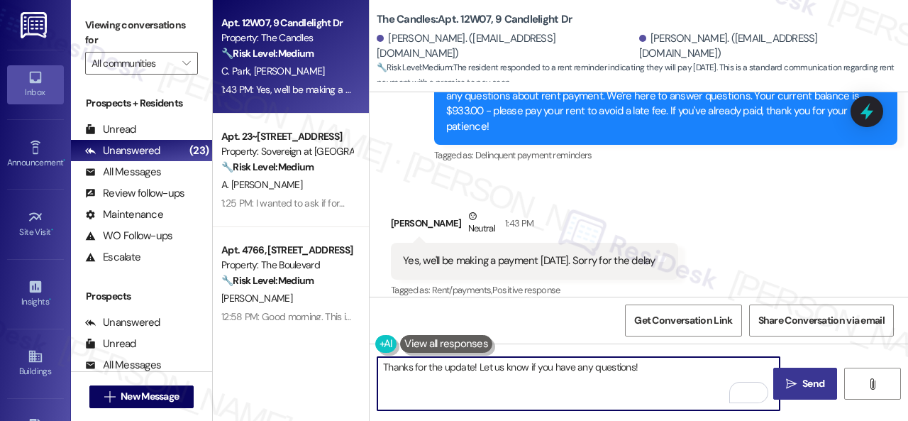
type textarea "Thanks for the update! Let us know if you have any questions!"
click at [803, 381] on span "Send" at bounding box center [814, 383] width 22 height 15
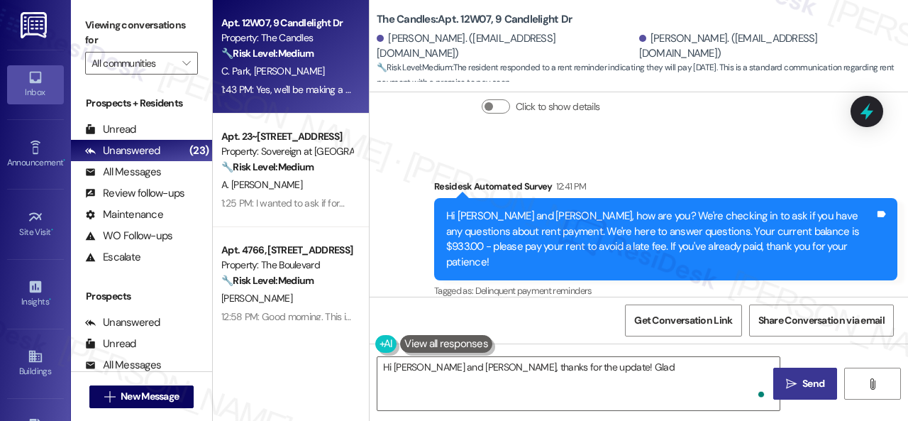
scroll to position [764, 0]
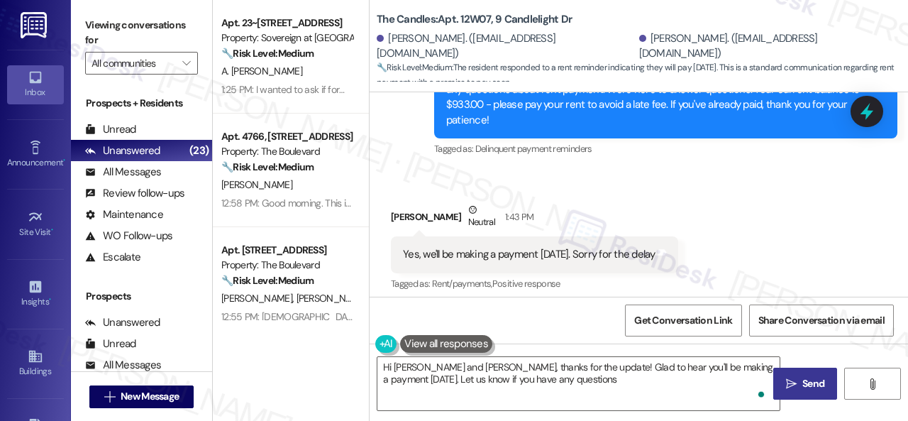
type textarea "Hi Chad and Makira, thanks for the update! Glad to hear you'll be making a paym…"
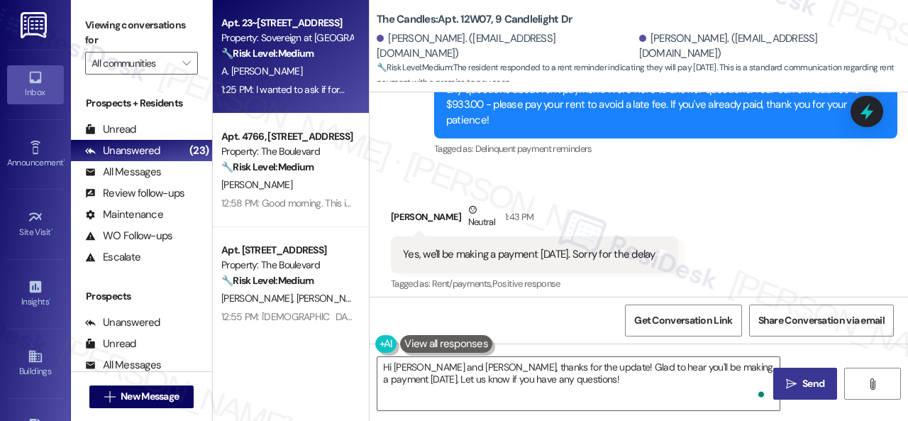
click at [302, 84] on div "1:25 PM: I wanted to ask if former tenants are allowed to leave their vehicles …" at bounding box center [759, 89] width 1076 height 13
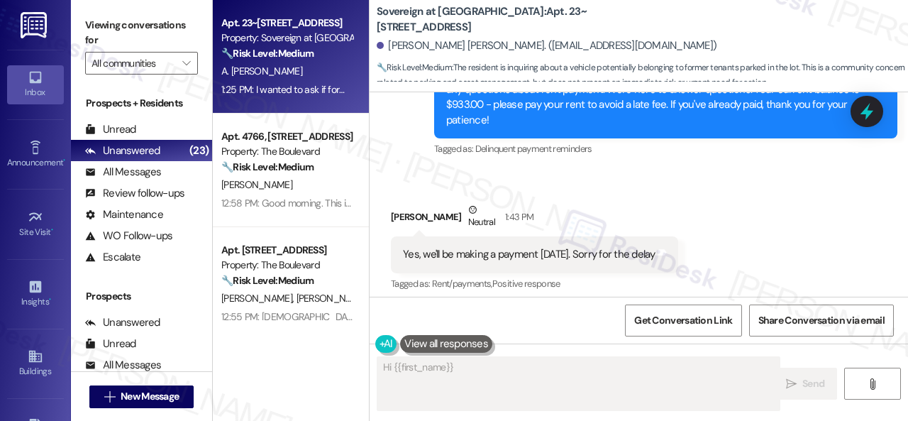
scroll to position [456, 0]
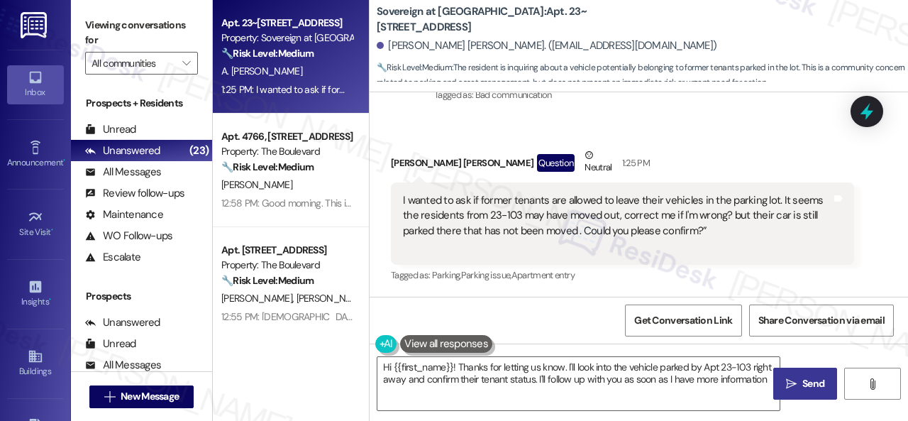
type textarea "Hi {{first_name}}! Thanks for letting us know. I'll look into the vehicle parke…"
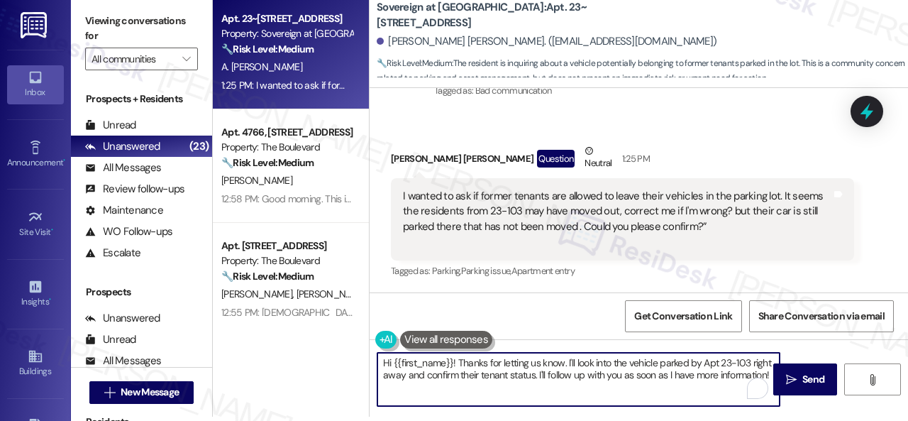
drag, startPoint x: 563, startPoint y: 360, endPoint x: 583, endPoint y: 383, distance: 30.7
click at [583, 383] on textarea "Hi {{first_name}}! Thanks for letting us know. I'll look into the vehicle parke…" at bounding box center [579, 379] width 402 height 53
click at [429, 387] on textarea "Hi {{first_name}}! Thanks for letting us know. I'll look into the vehicle parke…" at bounding box center [579, 379] width 402 height 53
type textarea "Hi {{first_name}}! Thanks for letting us know. I'll look into the vehicle parke…"
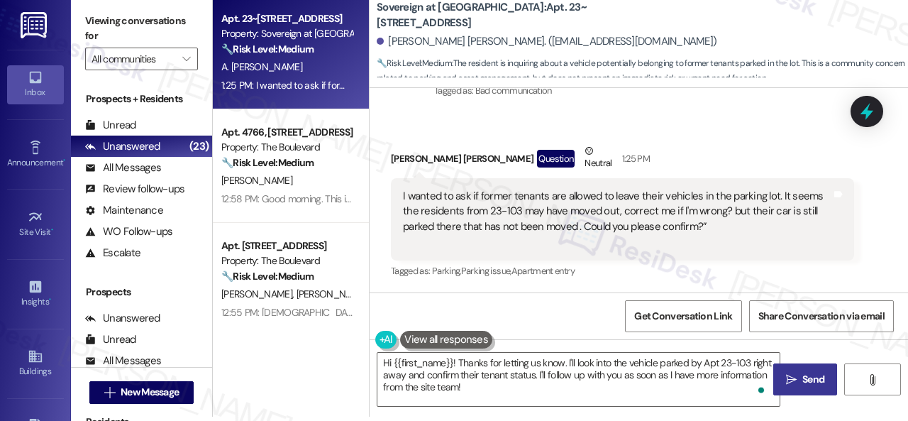
click at [803, 381] on span "Send" at bounding box center [814, 379] width 22 height 15
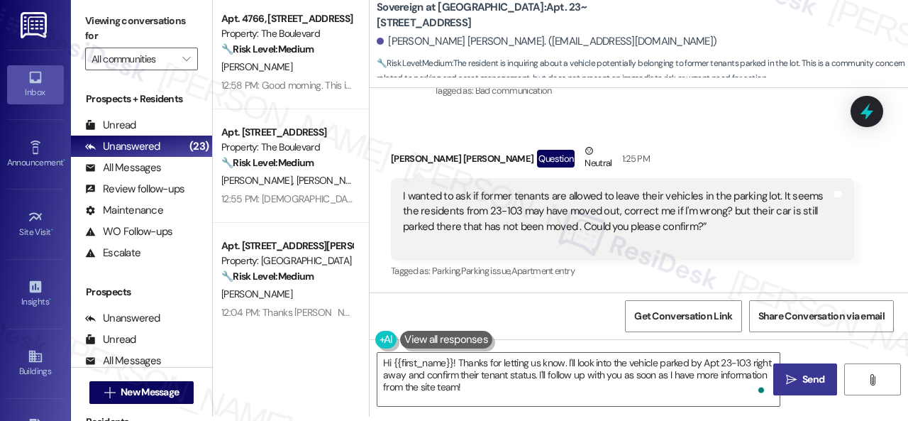
click at [673, 138] on div "Received via SMS [PERSON_NAME] [PERSON_NAME] Question Neutral 1:25 PM I wanted …" at bounding box center [622, 212] width 485 height 159
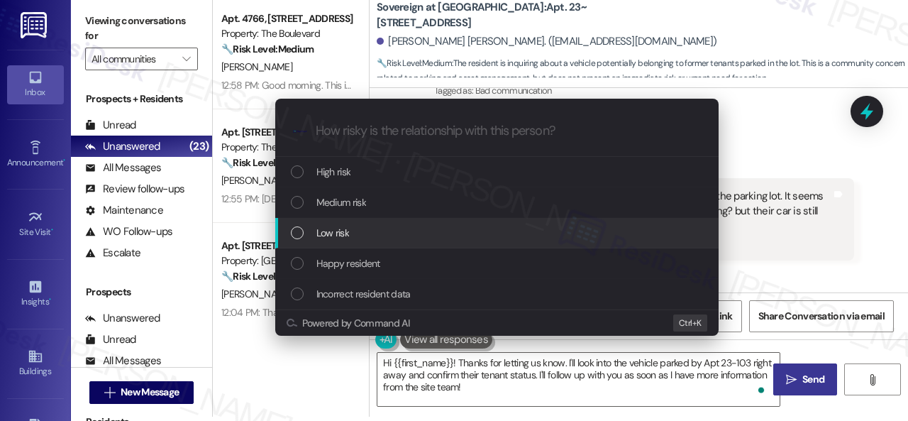
click at [322, 230] on span "Low risk" at bounding box center [333, 233] width 33 height 16
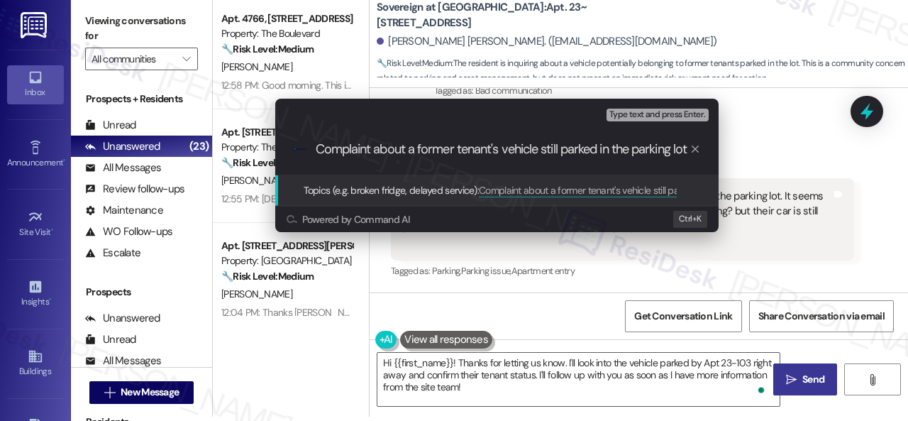
type input "Complaint about a former tenant's vehicle still parked in the parking lot."
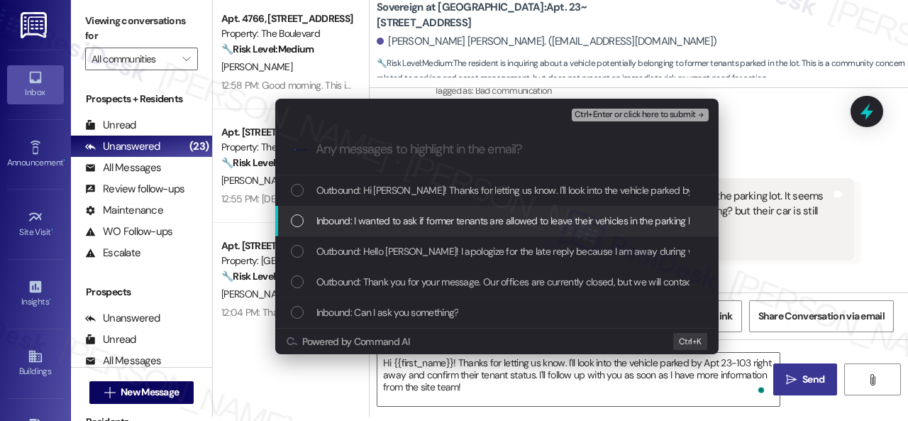
click at [356, 216] on span "Inbound: I wanted to ask if former tenants are allowed to leave their vehicles …" at bounding box center [856, 221] width 1079 height 16
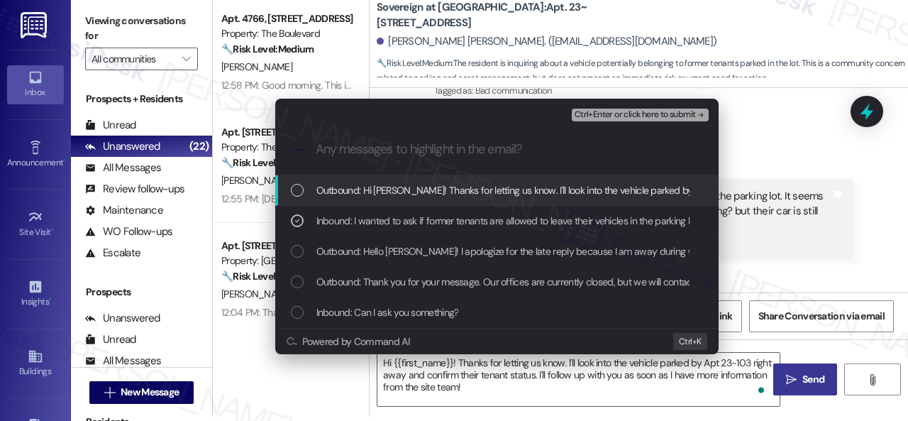
click at [593, 116] on span "Ctrl+Enter or click here to submit" at bounding box center [635, 115] width 121 height 10
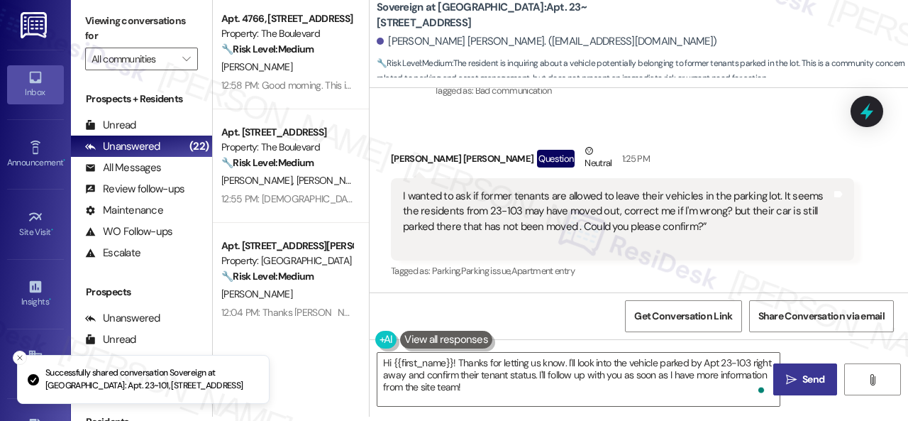
scroll to position [454, 0]
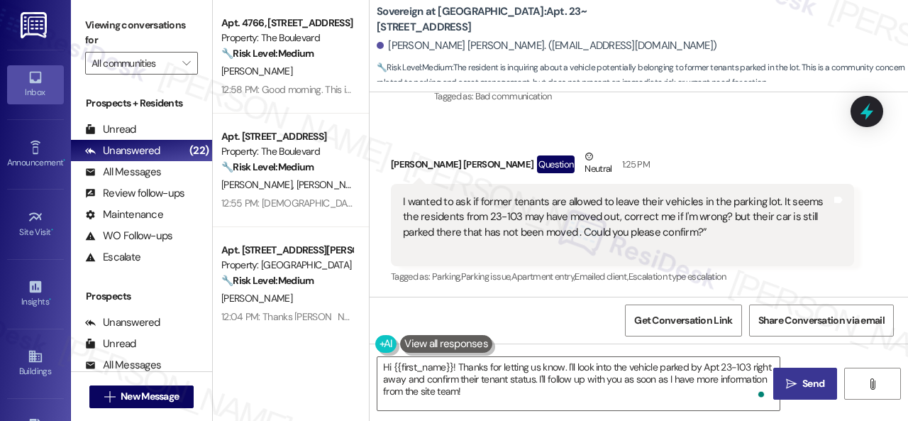
click at [862, 265] on div "Received via SMS [PERSON_NAME] [PERSON_NAME] Question Neutral 1:25 PM I wanted …" at bounding box center [639, 207] width 539 height 180
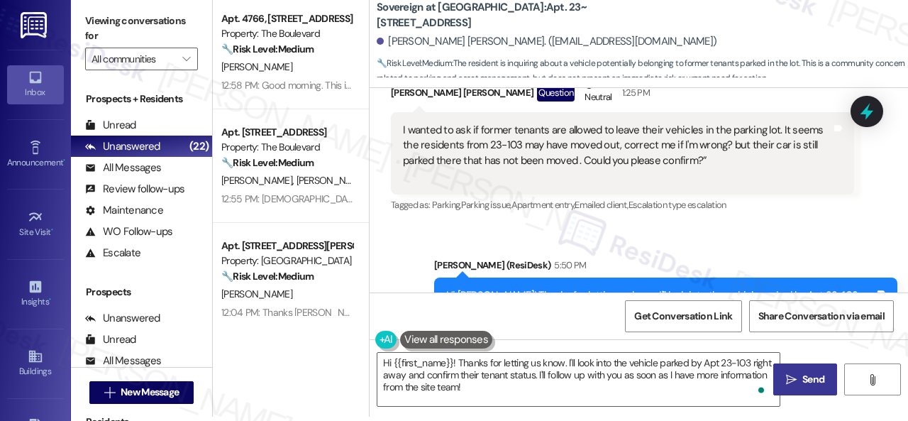
scroll to position [606, 0]
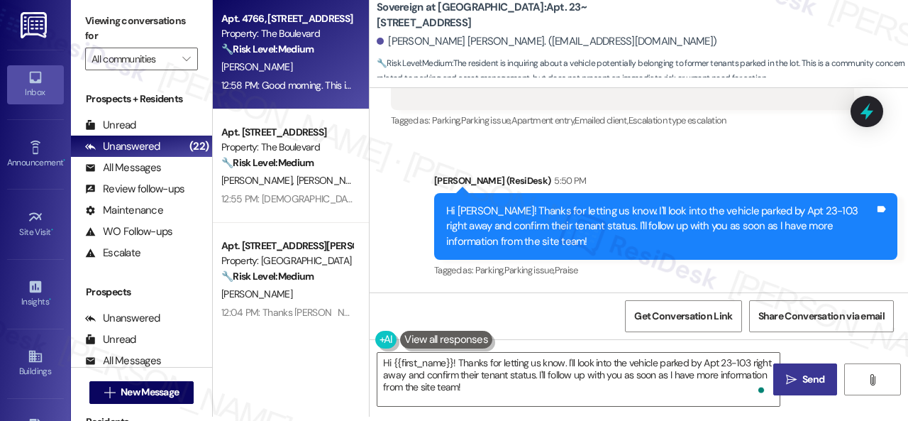
click at [307, 64] on div "[PERSON_NAME]" at bounding box center [287, 67] width 134 height 18
type textarea "Fetching suggested responses. Please feel free to read through the conversation…"
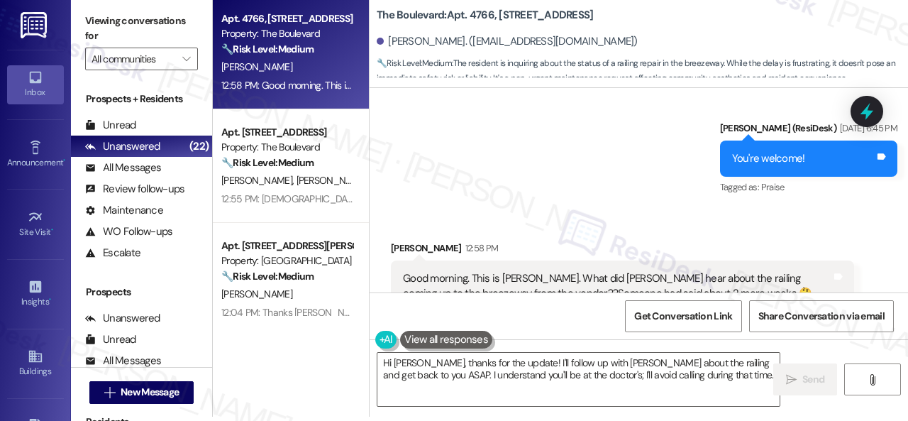
scroll to position [7509, 0]
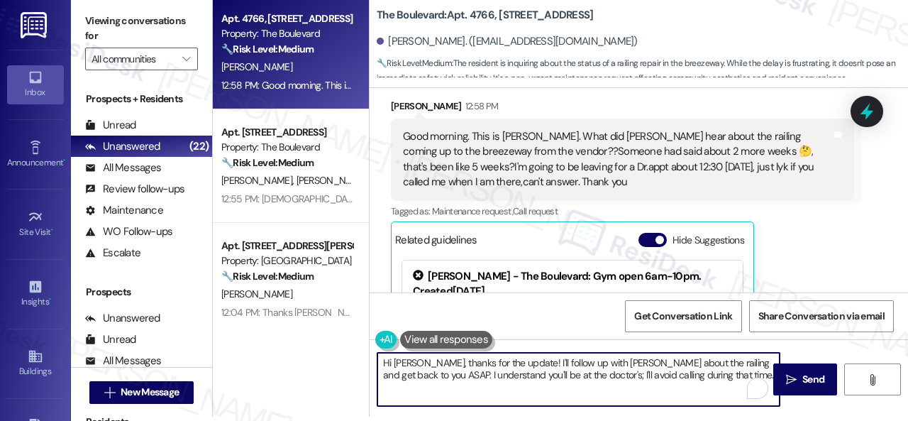
drag, startPoint x: 420, startPoint y: 361, endPoint x: 703, endPoint y: 378, distance: 283.7
click at [703, 378] on textarea "Hi [PERSON_NAME], thanks for the update! I'll follow up with [PERSON_NAME] abou…" at bounding box center [579, 379] width 402 height 53
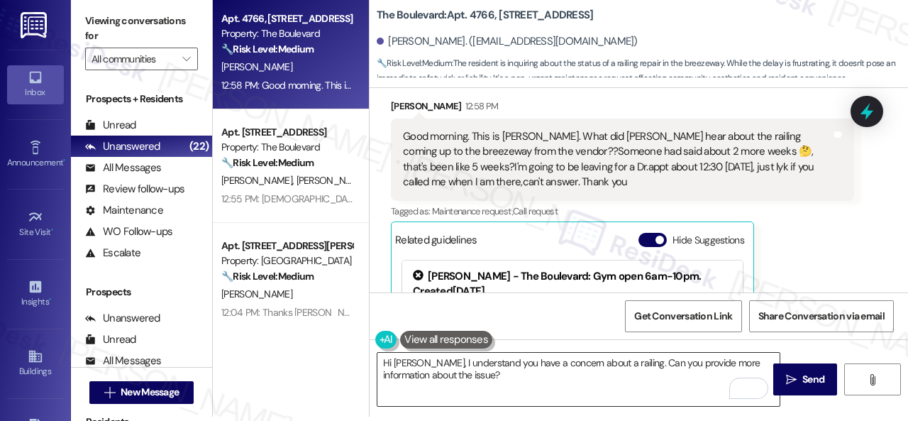
click at [591, 381] on textarea "Hi [PERSON_NAME], I understand you have a concern about a railing. Can you prov…" at bounding box center [579, 379] width 402 height 53
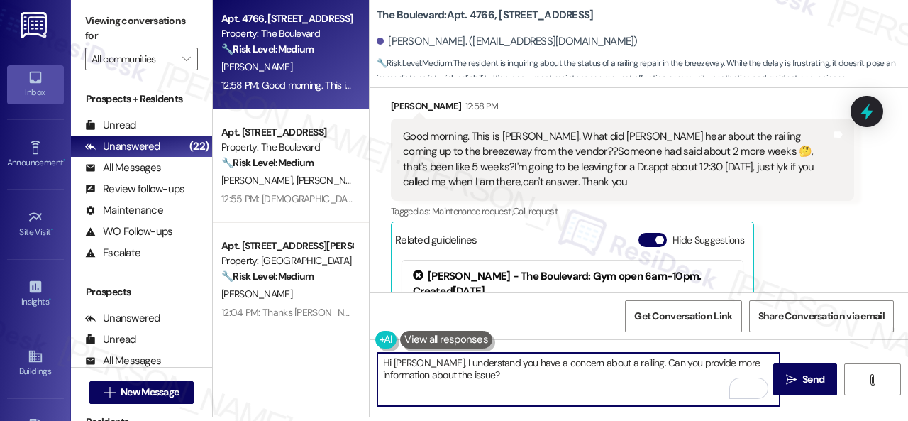
click at [808, 347] on div "Hi [PERSON_NAME], I understand you have a concern about a railing. Can you prov…" at bounding box center [639, 392] width 539 height 106
click at [689, 360] on textarea "Hi [PERSON_NAME], I understand you have a concern about a railing. Can you prov…" at bounding box center [579, 379] width 402 height 53
click at [654, 365] on textarea "Hi [PERSON_NAME], I understand you have a concern about a railing. Can you prov…" at bounding box center [579, 379] width 402 height 53
type textarea "Hi [PERSON_NAME], I understand you have a concern about a railing. Can you plea…"
click at [788, 378] on icon "" at bounding box center [791, 379] width 11 height 11
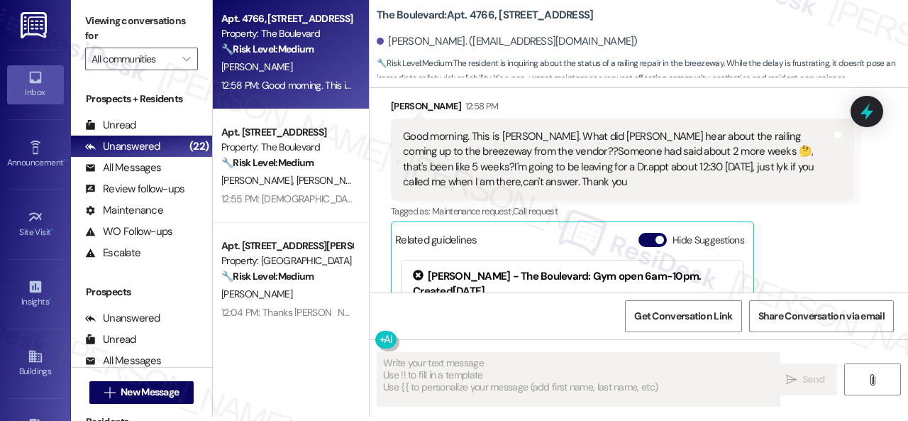
type textarea "Fetching suggested responses. Please feel free to read through the conversation…"
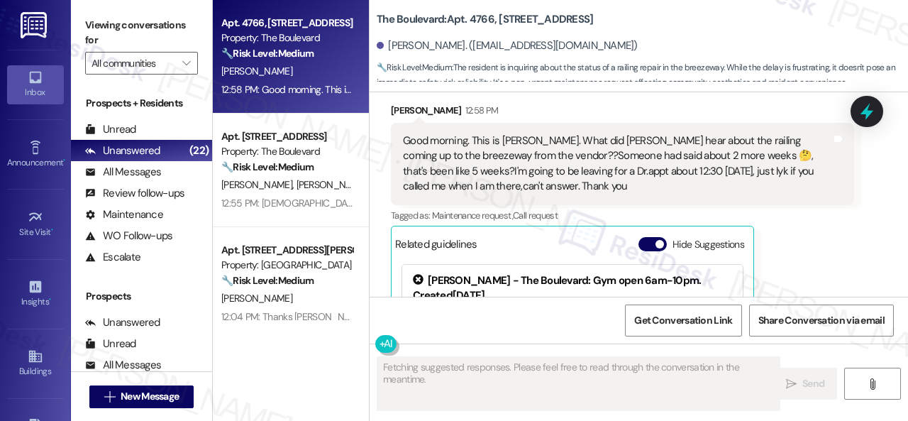
scroll to position [7651, 0]
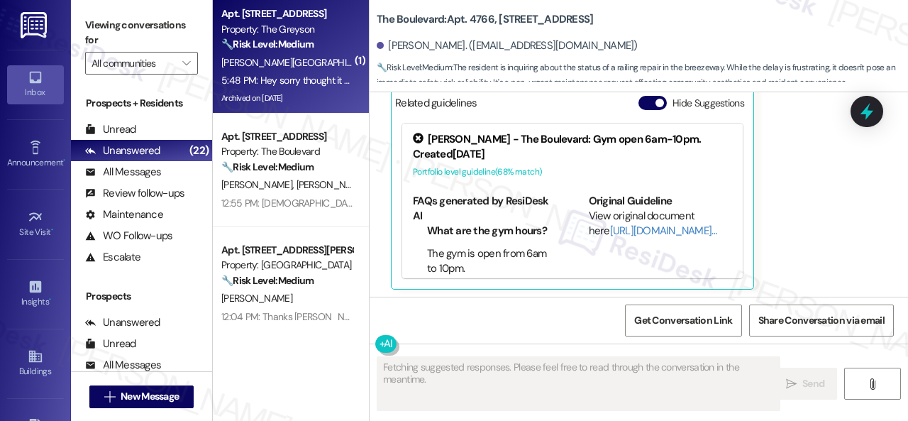
click at [290, 54] on div "[PERSON_NAME][GEOGRAPHIC_DATA]" at bounding box center [287, 63] width 134 height 18
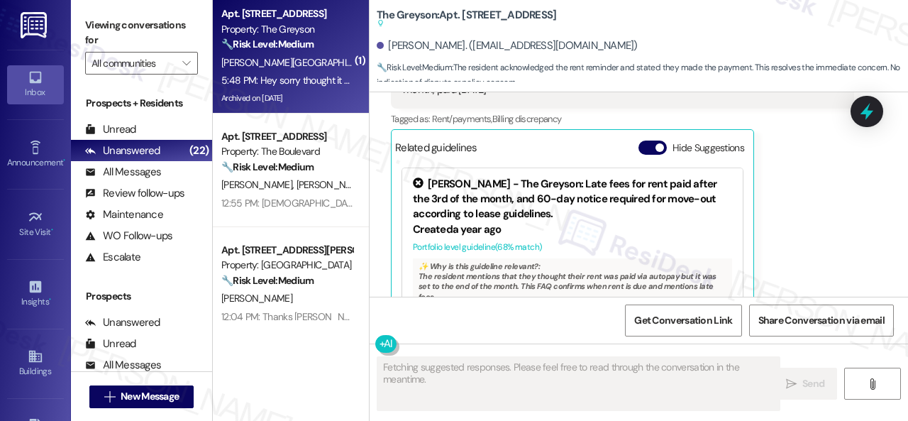
scroll to position [8866, 0]
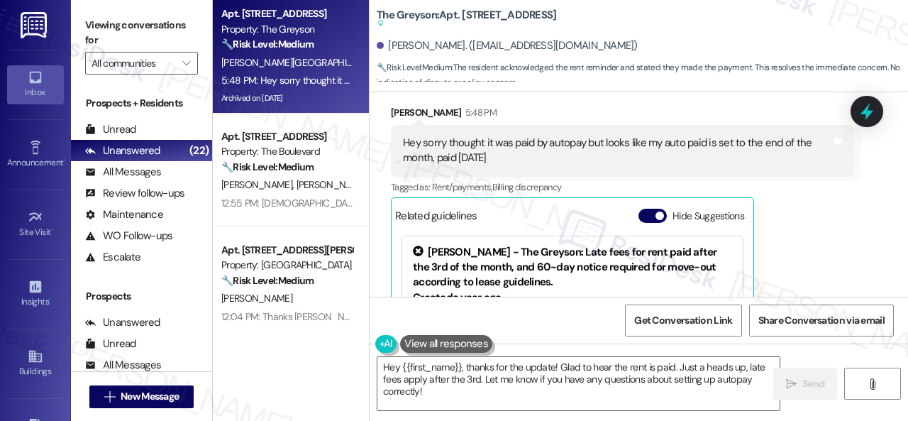
drag, startPoint x: 384, startPoint y: 150, endPoint x: 384, endPoint y: 159, distance: 8.5
click at [384, 152] on div "Received via SMS [PERSON_NAME] 5:48 PM Hey sorry thought it was paid by autopay…" at bounding box center [622, 253] width 485 height 319
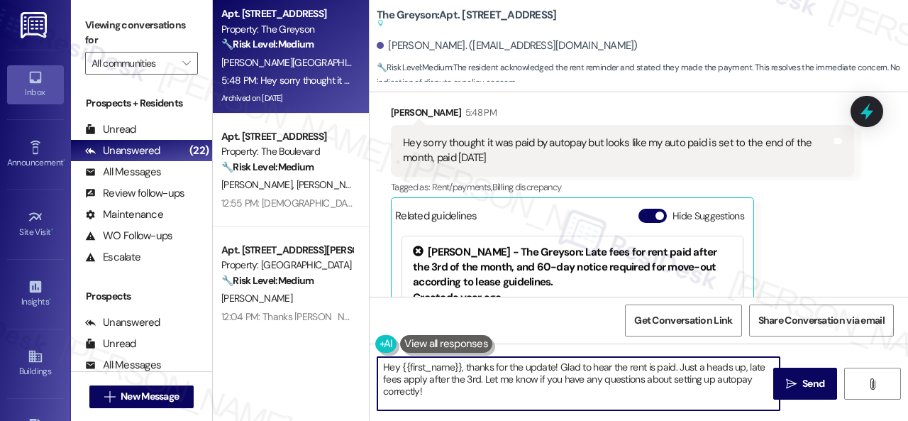
drag, startPoint x: 431, startPoint y: 398, endPoint x: 588, endPoint y: 365, distance: 161.0
click at [328, 338] on div "Apt. [STREET_ADDRESS] Property: The Greyson 🔧 Risk Level: Medium The resident a…" at bounding box center [560, 210] width 695 height 421
paste textarea "Thanks for the update! I'm happy to hear you've already taken care of the rent.…"
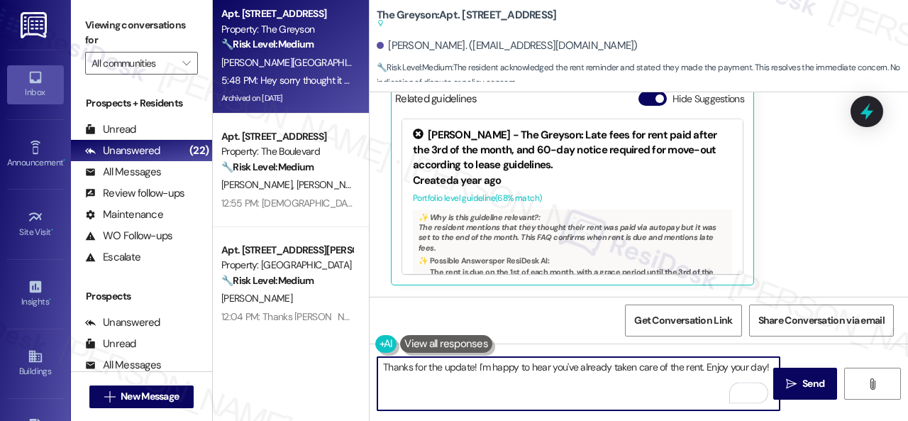
scroll to position [9008, 0]
type textarea "Thanks for the update! I'm happy to hear you've already taken care of the rent.…"
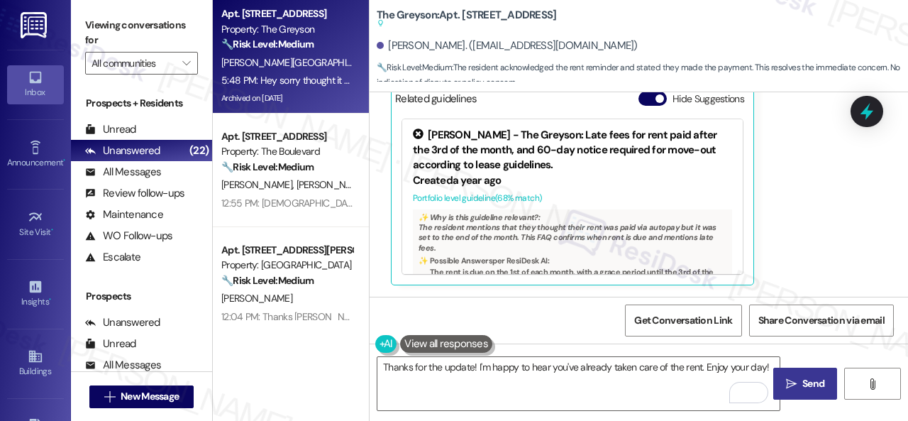
click at [813, 374] on button " Send" at bounding box center [806, 384] width 64 height 32
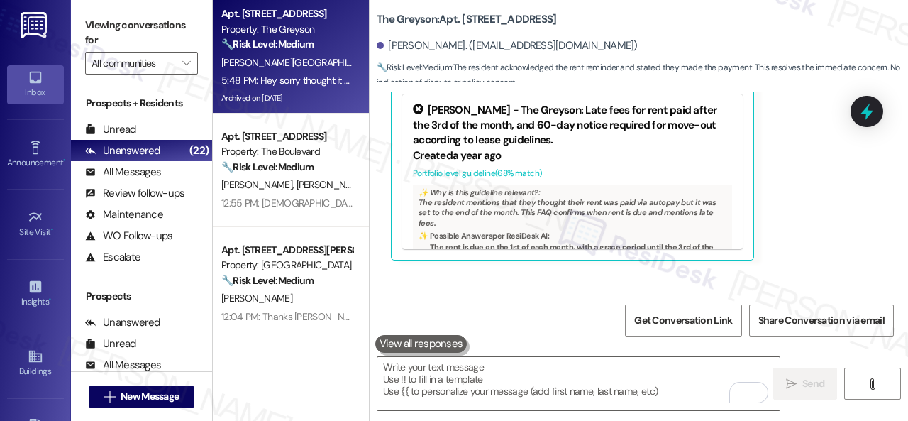
scroll to position [9008, 0]
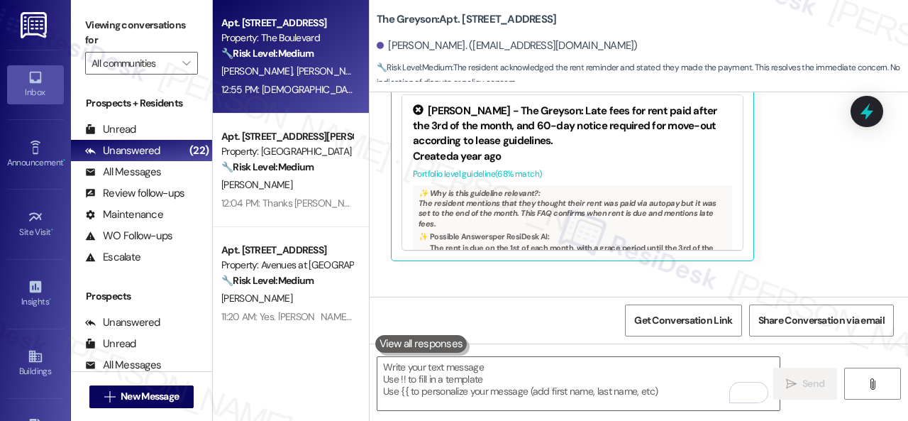
click at [244, 52] on strong "🔧 Risk Level: Medium" at bounding box center [267, 53] width 92 height 13
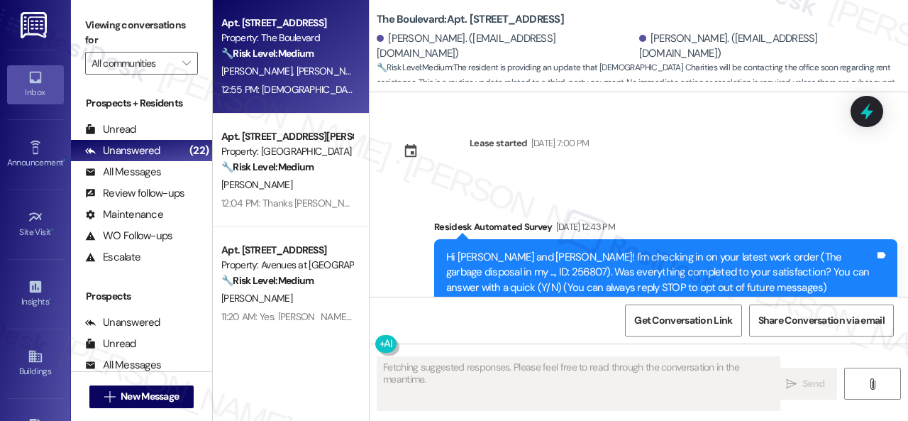
scroll to position [14854, 0]
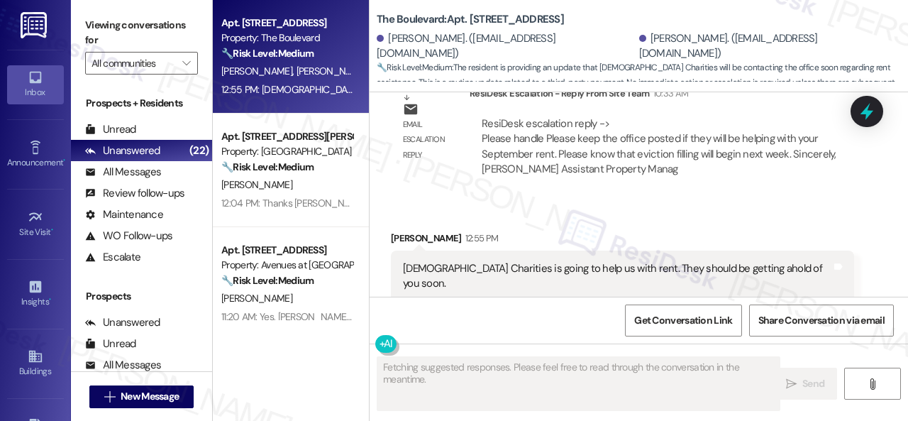
click at [475, 18] on b "The Boulevard: Apt. 4817, [STREET_ADDRESS]" at bounding box center [470, 19] width 187 height 15
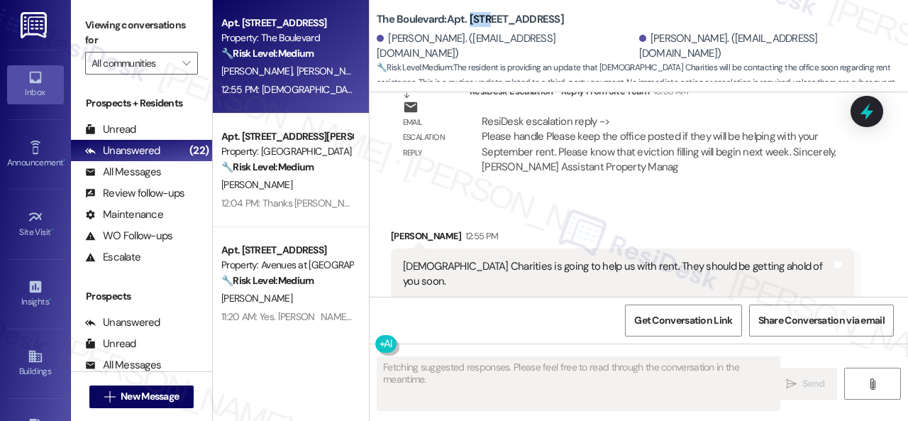
click at [475, 18] on b "The Boulevard: Apt. 4817, [STREET_ADDRESS]" at bounding box center [470, 19] width 187 height 15
copy b "4817"
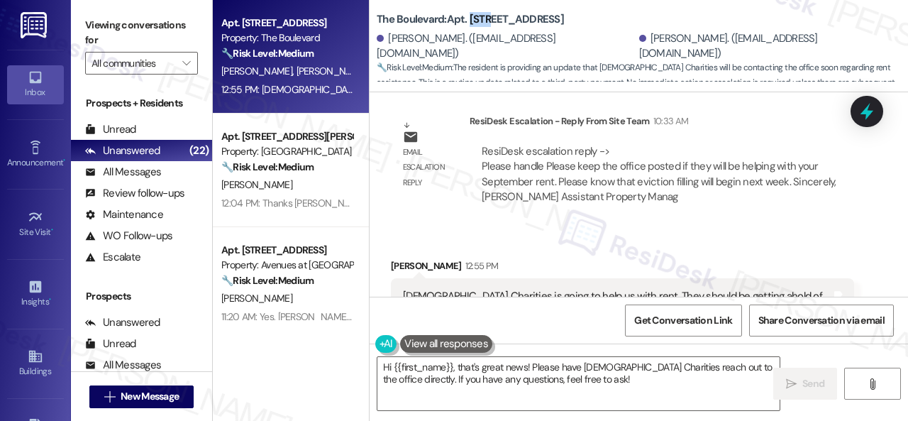
scroll to position [14855, 0]
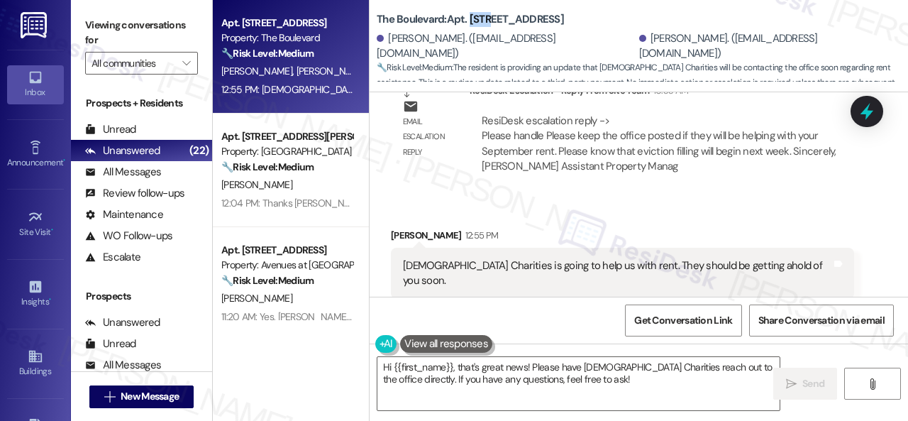
copy b "4817"
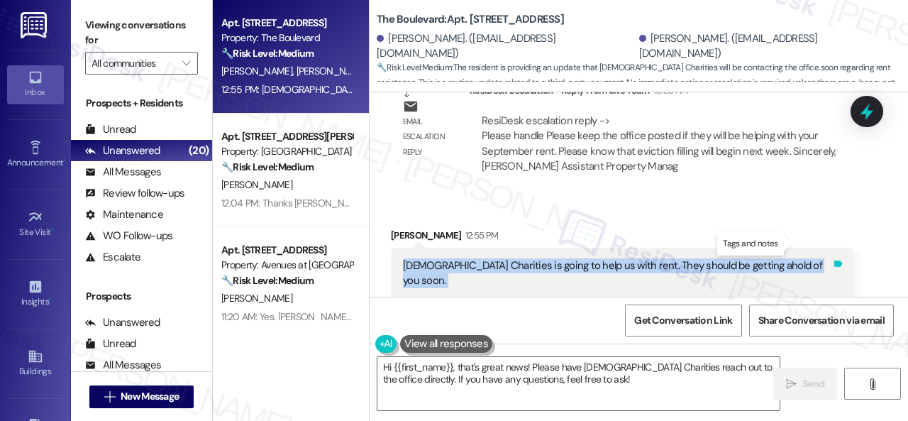
drag, startPoint x: 398, startPoint y: 243, endPoint x: 793, endPoint y: 246, distance: 394.6
click at [793, 248] on div "Catholic Charities is going to help us with rent. They should be getting ahold …" at bounding box center [622, 274] width 463 height 52
copy div "Catholic Charities is going to help us with rent. They should be getting ahold …"
click at [378, 367] on textarea "Hi {{first_name}}, that's great news! Please have Catholic Charities reach out …" at bounding box center [579, 383] width 402 height 53
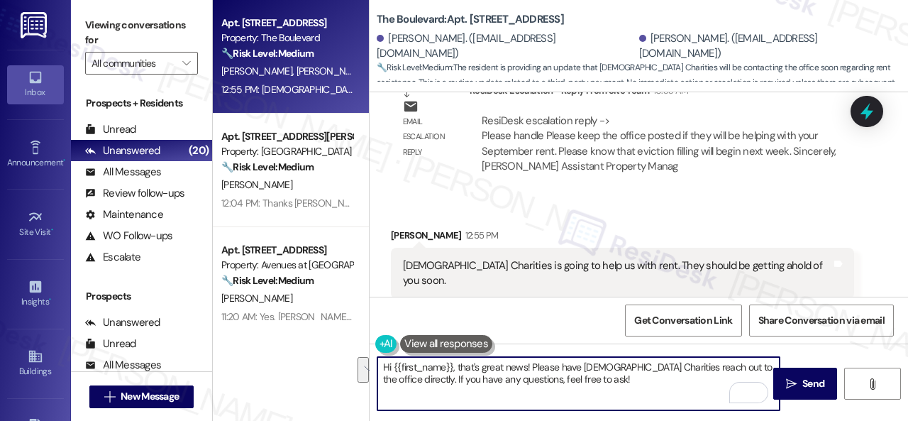
drag, startPoint x: 606, startPoint y: 382, endPoint x: 375, endPoint y: 371, distance: 231.6
click at [375, 371] on div "Hi {{first_name}}, that's great news! Please have Catholic Charities reach out …" at bounding box center [572, 383] width 404 height 55
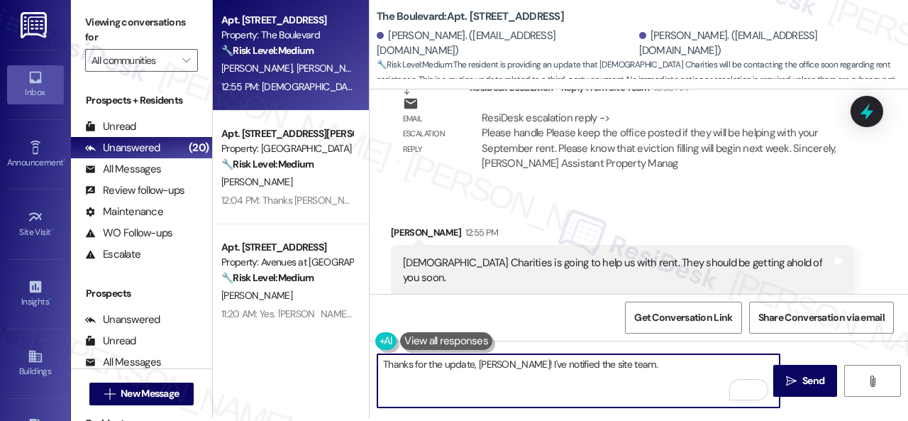
scroll to position [4, 0]
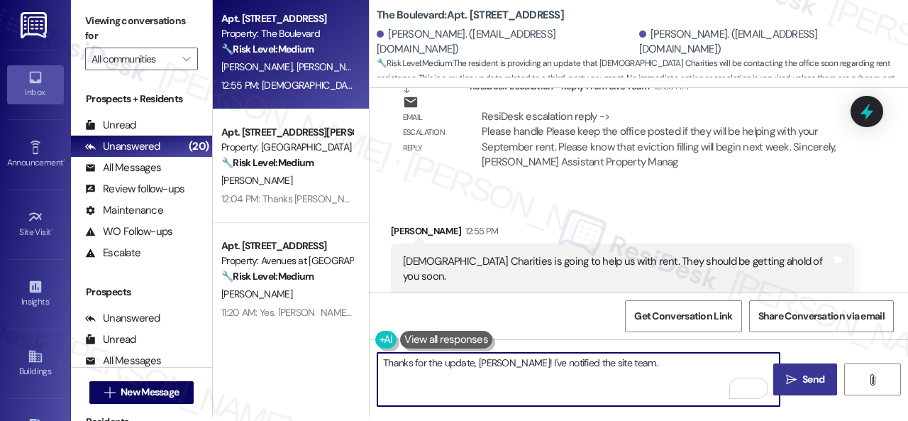
type textarea "Thanks for the update, Garry! I've notified the site team."
click at [796, 371] on button " Send" at bounding box center [806, 379] width 64 height 32
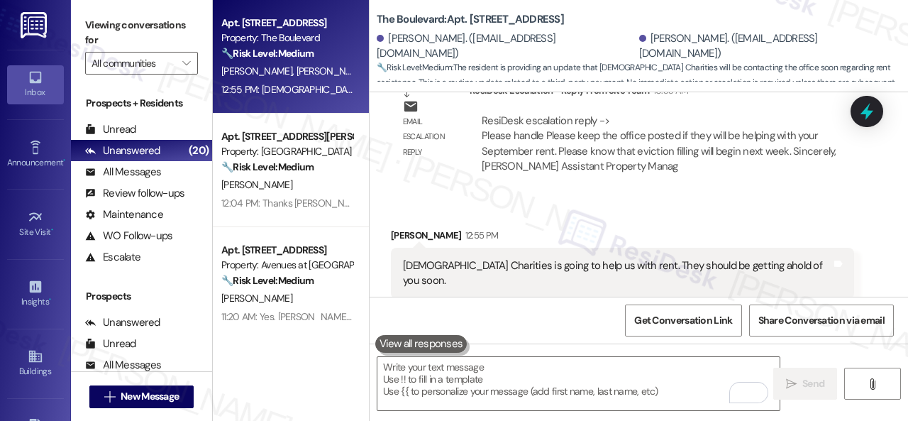
scroll to position [14854, 0]
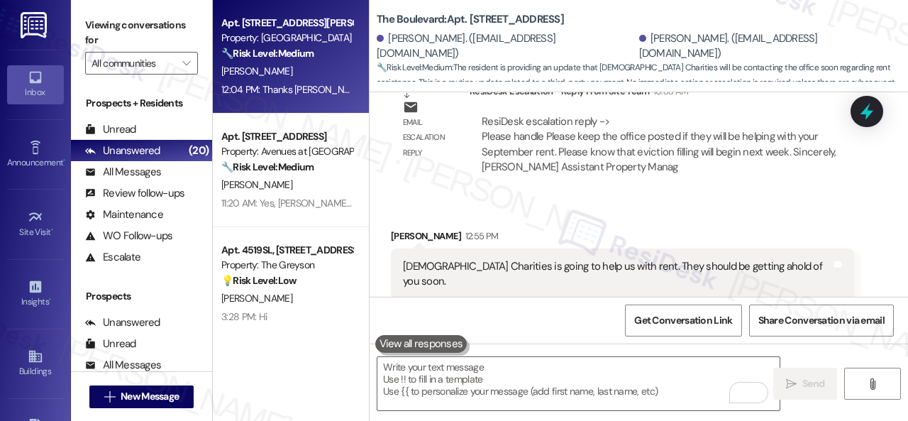
click at [306, 56] on strong "🔧 Risk Level: Medium" at bounding box center [267, 53] width 92 height 13
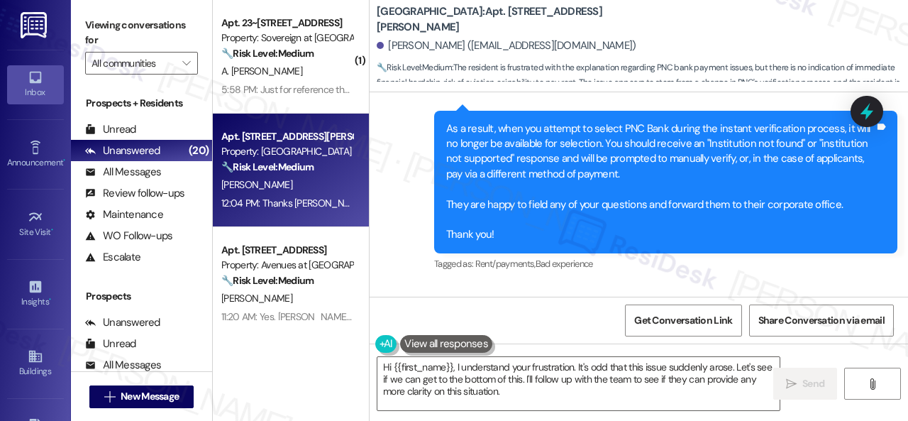
scroll to position [6566, 0]
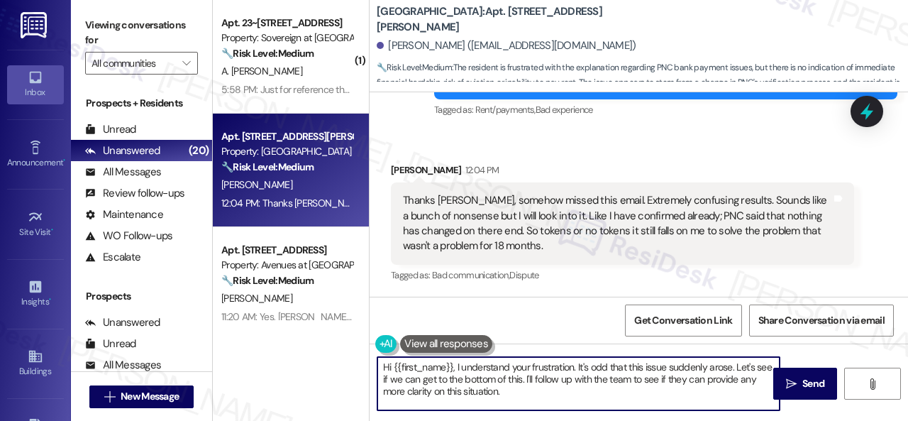
drag, startPoint x: 521, startPoint y: 391, endPoint x: 329, endPoint y: 343, distance: 197.6
click at [329, 343] on div "( 1 ) Apt. 23~101, 13310 Melrose Lane Property: Sovereign at Overland Park 🔧 Ri…" at bounding box center [560, 210] width 695 height 421
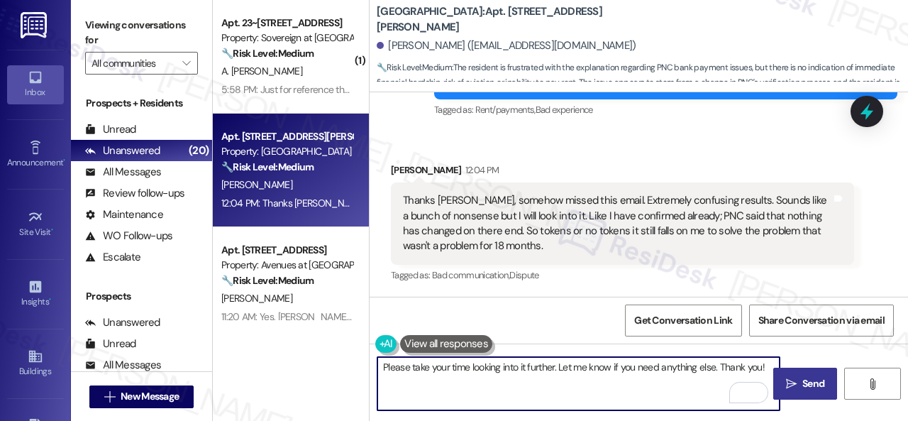
type textarea "Please take your time looking into it further. Let me know if you need anything…"
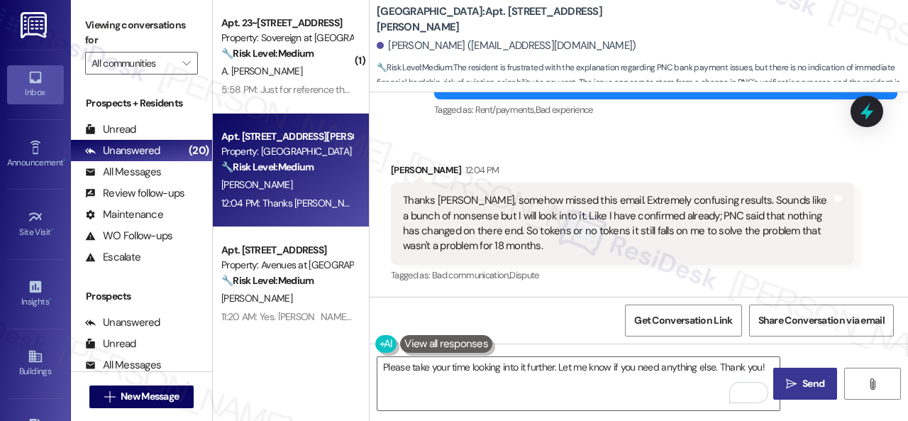
click at [791, 385] on icon "" at bounding box center [791, 383] width 11 height 11
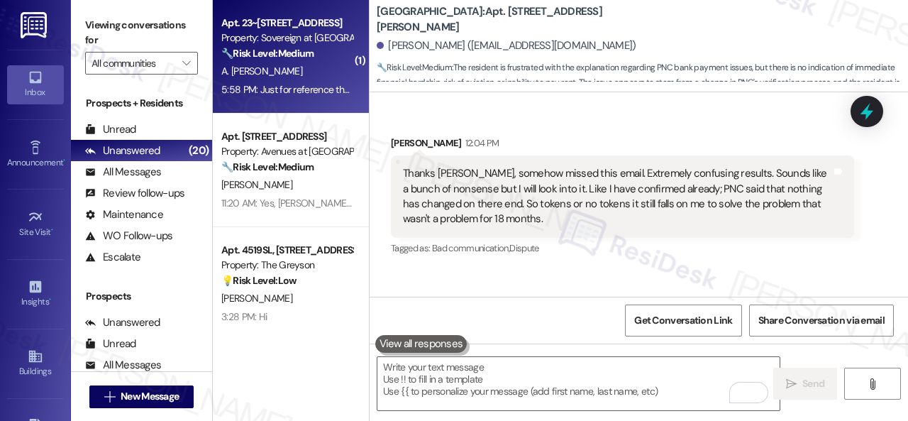
click at [277, 66] on div "A. Minerva" at bounding box center [287, 71] width 134 height 18
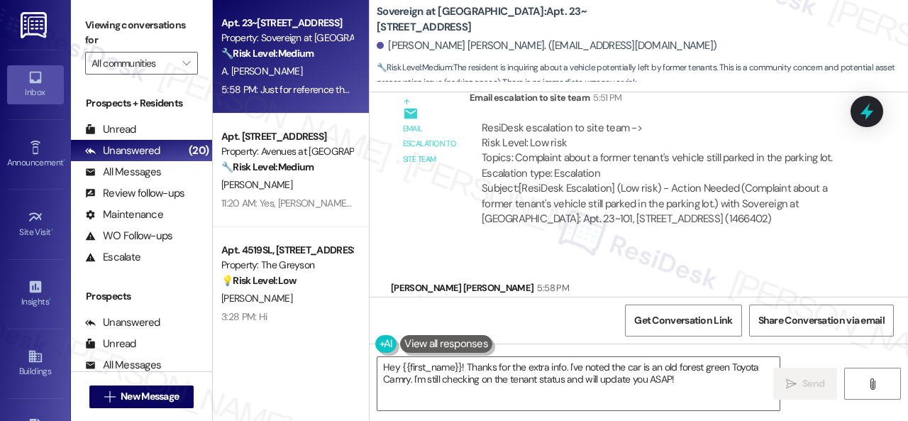
scroll to position [915, 0]
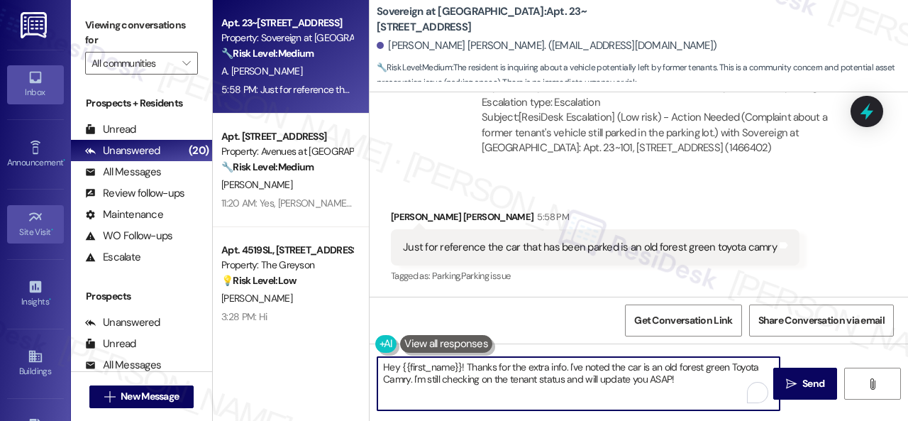
drag, startPoint x: 688, startPoint y: 381, endPoint x: 38, endPoint y: 215, distance: 670.9
click at [65, 235] on div "Inbox Go to Inbox Announcement • Send A Text Announcement Site Visit • Go to Si…" at bounding box center [454, 210] width 908 height 421
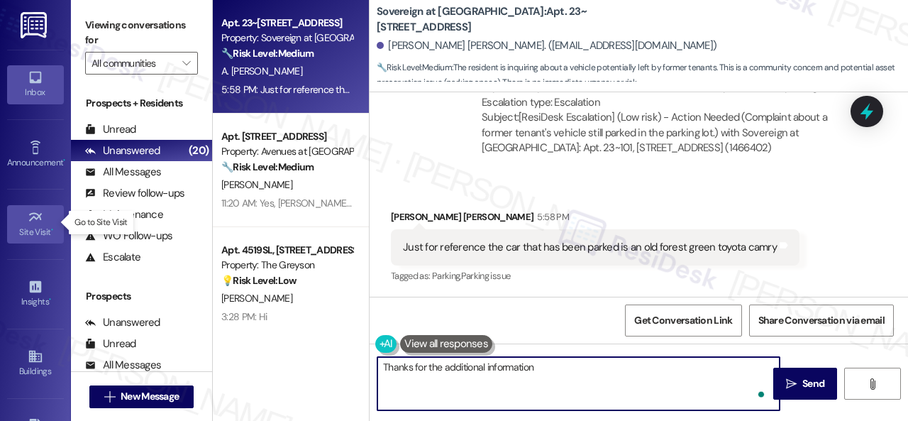
type textarea "Thanks for the additional information."
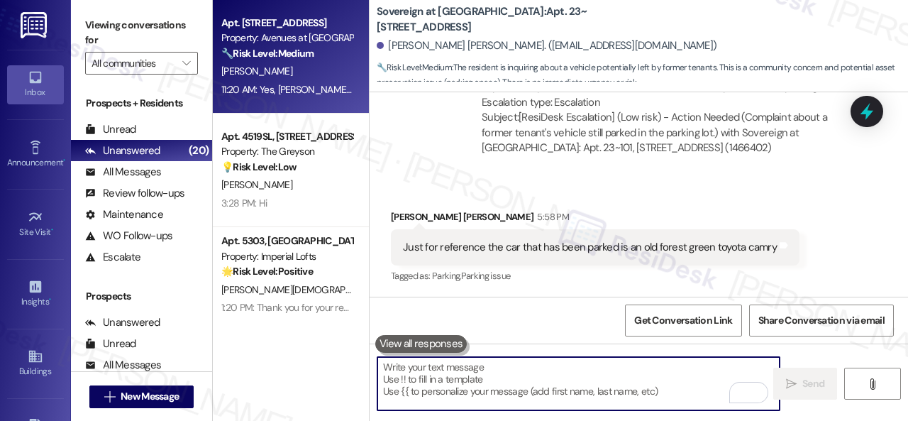
click at [307, 50] on strong "🔧 Risk Level: Medium" at bounding box center [267, 53] width 92 height 13
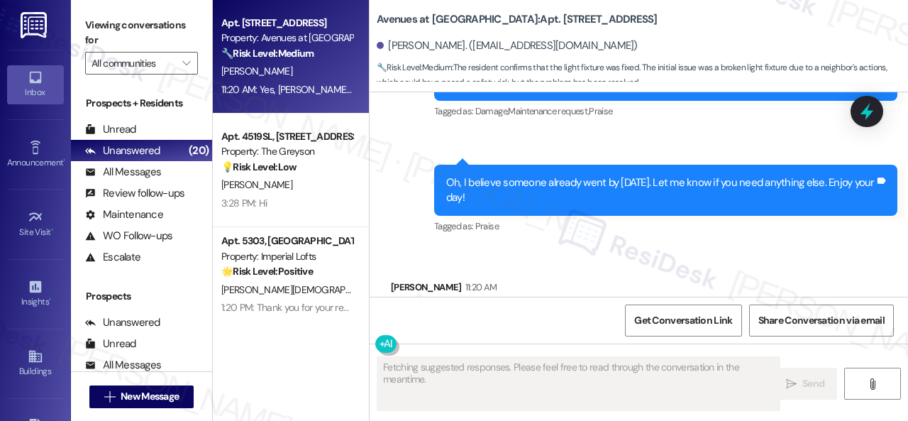
scroll to position [2599, 0]
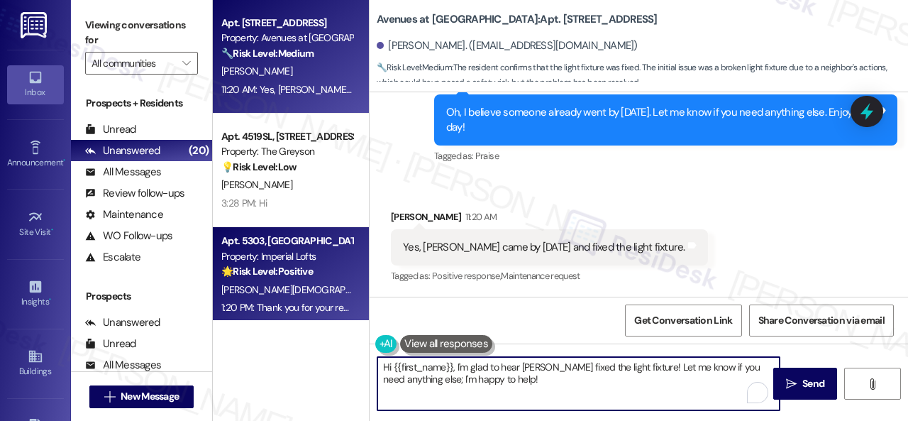
drag, startPoint x: 498, startPoint y: 389, endPoint x: 288, endPoint y: 306, distance: 225.9
click at [288, 306] on div "Apt. 13104, 12501 Broadway St Property: Avenues at Shadow Creek 🔧 Risk Level: M…" at bounding box center [560, 210] width 695 height 421
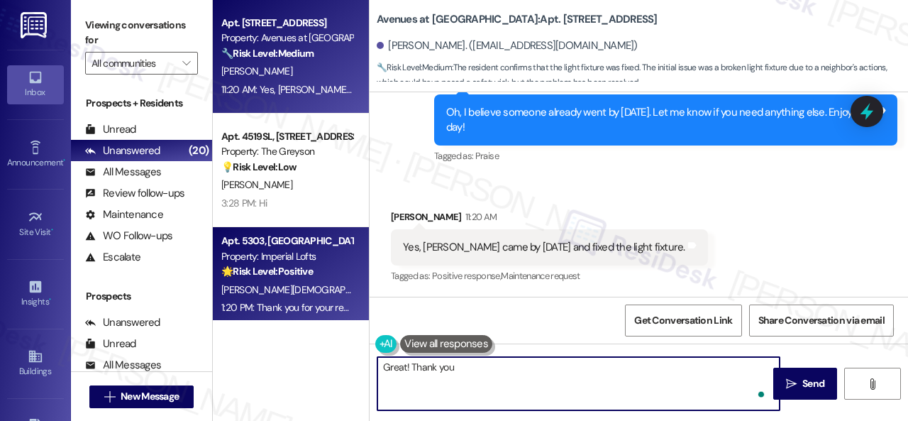
type textarea "Great! Thank you!"
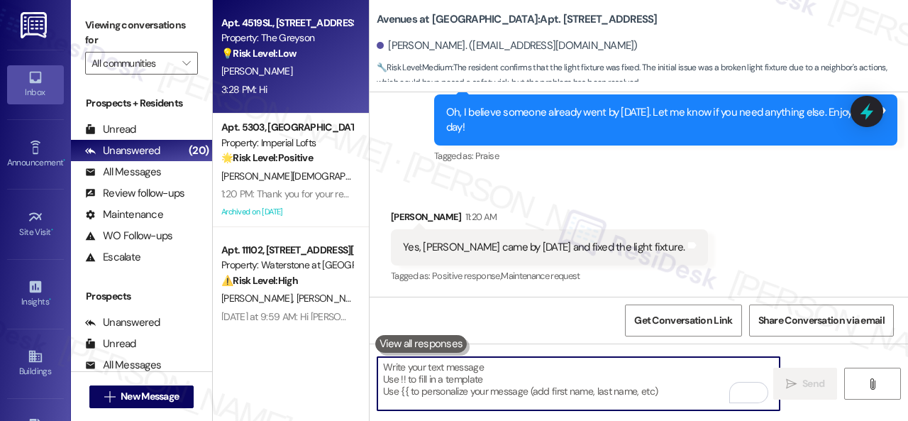
click at [294, 81] on div "3:28 PM: Hi 3:28 PM: Hi" at bounding box center [287, 90] width 134 height 18
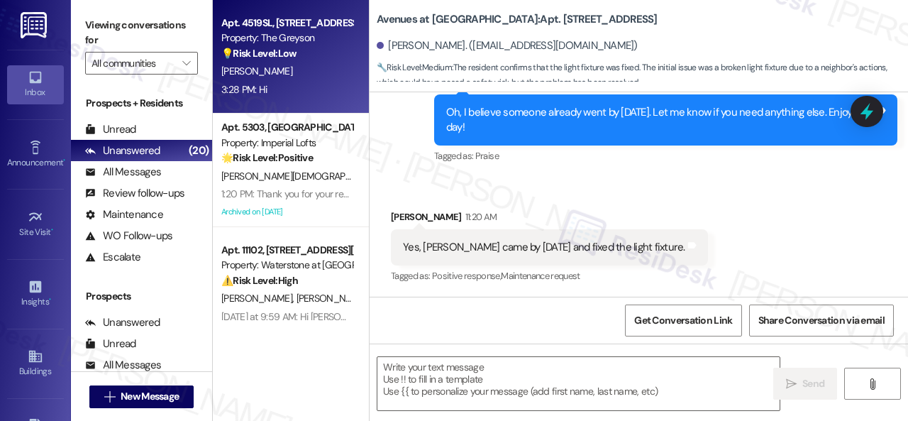
type textarea "Fetching suggested responses. Please feel free to read through the conversation…"
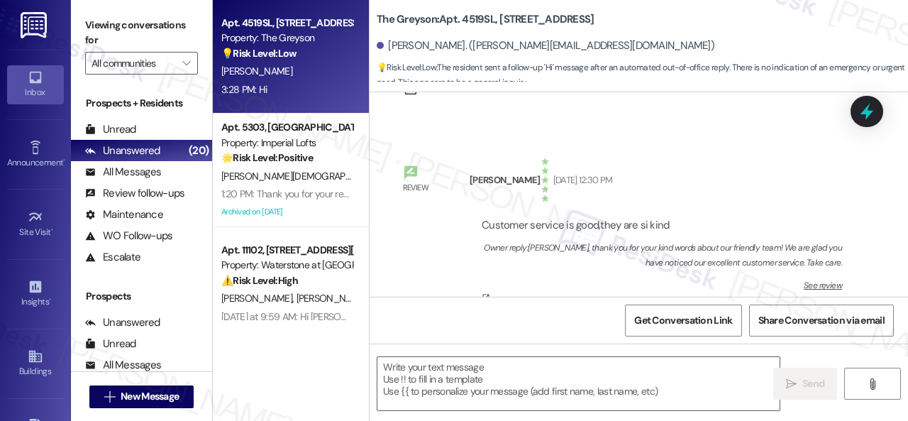
type textarea "Fetching suggested responses. Please feel free to read through the conversation…"
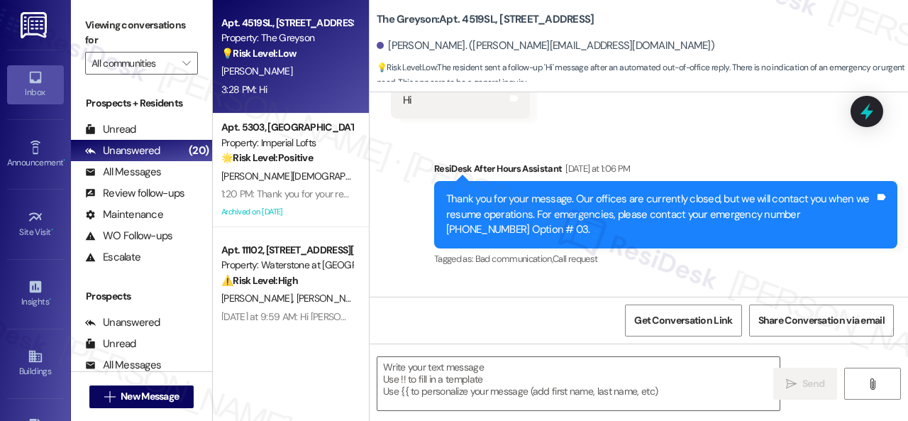
scroll to position [536, 0]
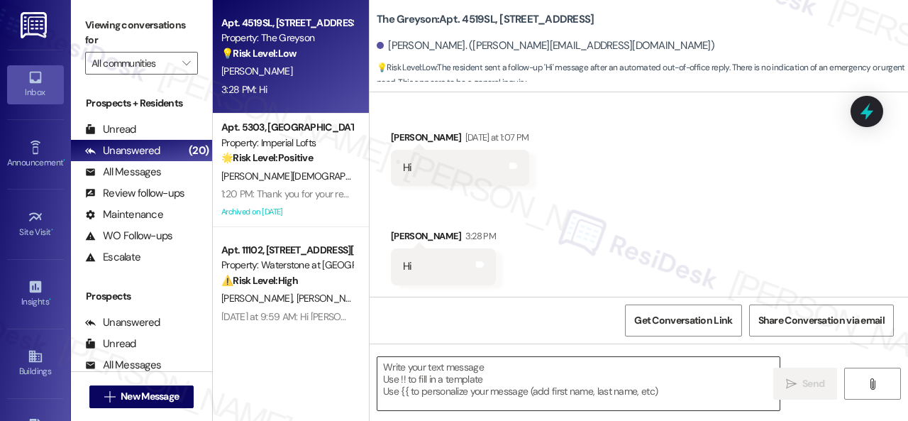
click at [437, 384] on textarea at bounding box center [579, 383] width 402 height 53
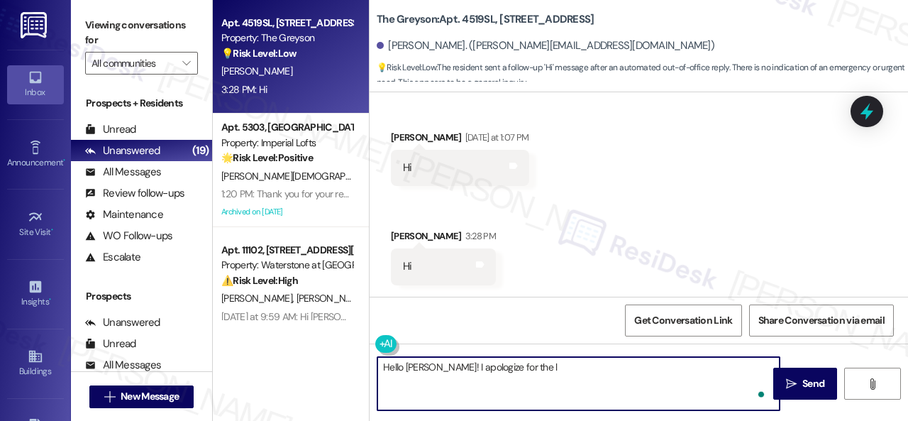
type textarea "Hello [PERSON_NAME]! I apologize for the la"
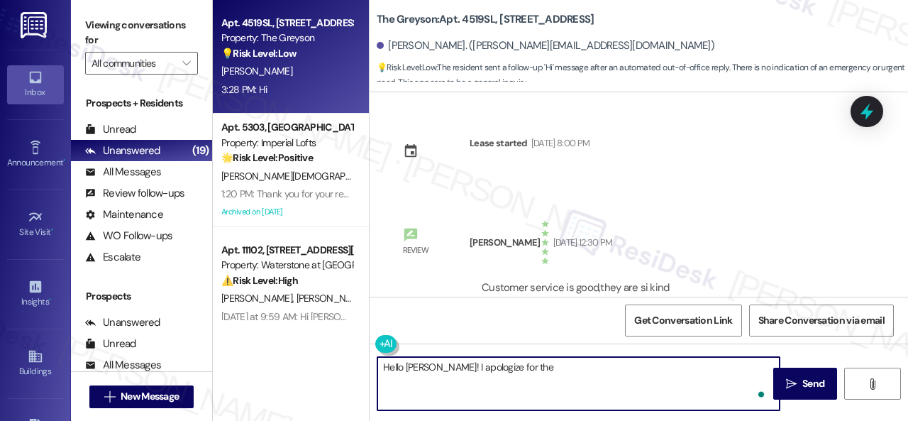
scroll to position [536, 0]
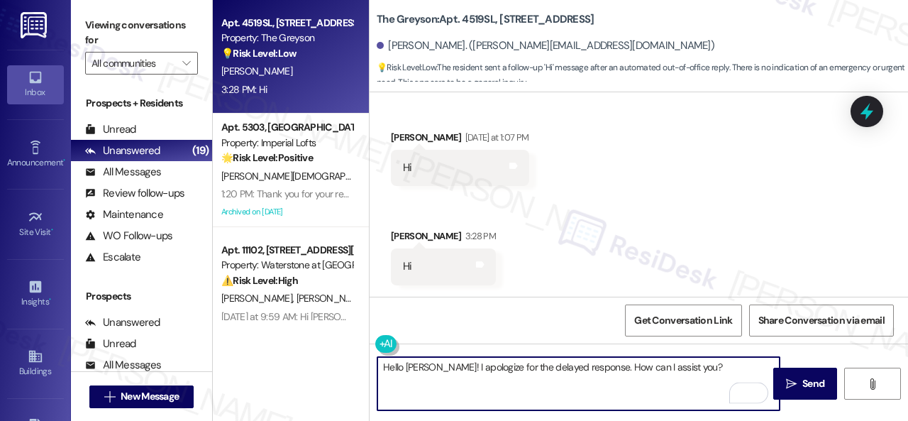
type textarea "Hello [PERSON_NAME]! I apologize for the delayed response. How can I assist you?"
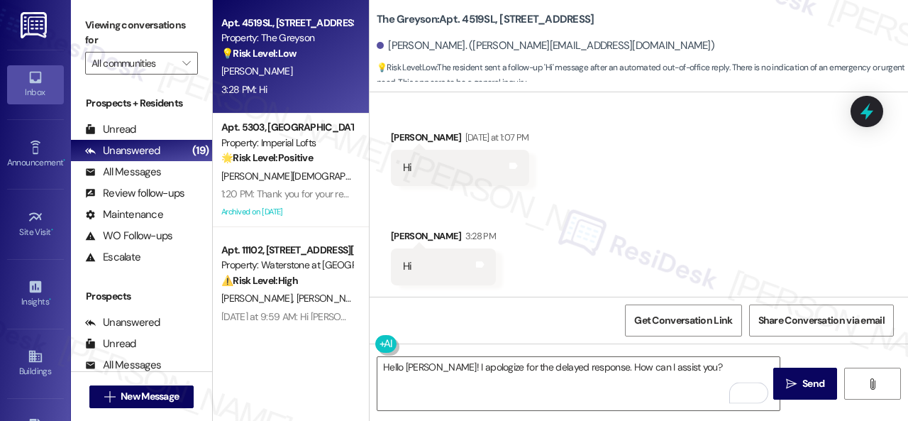
click at [807, 204] on div "Received via SMS [PERSON_NAME] [DATE] at 1:07 PM Hi Tags and notes Received via…" at bounding box center [639, 197] width 539 height 198
click at [803, 378] on span "Send" at bounding box center [814, 383] width 22 height 15
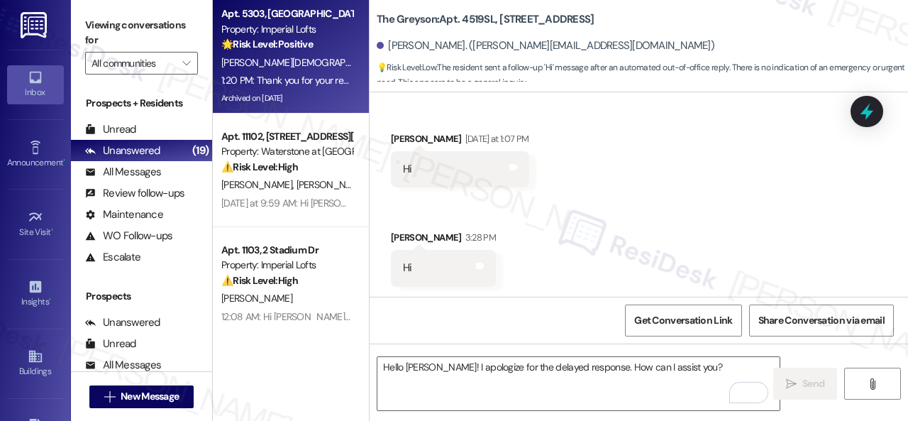
click at [302, 65] on div "[PERSON_NAME][DEMOGRAPHIC_DATA]" at bounding box center [287, 63] width 134 height 18
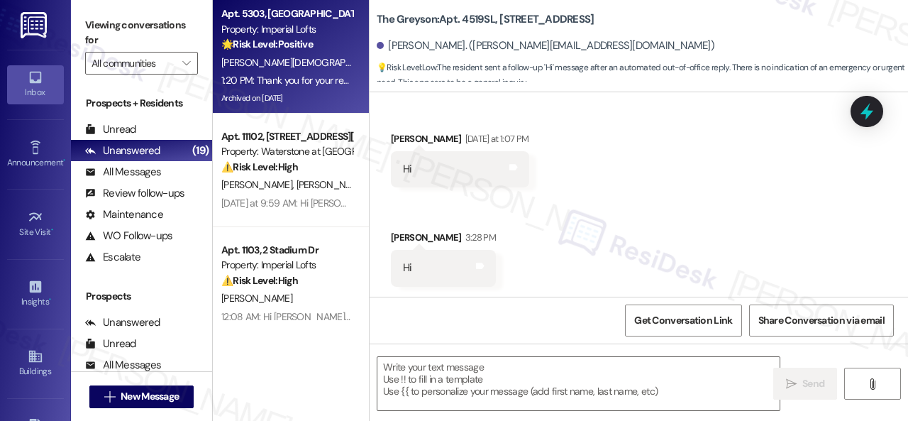
type textarea "Fetching suggested responses. Please feel free to read through the conversation…"
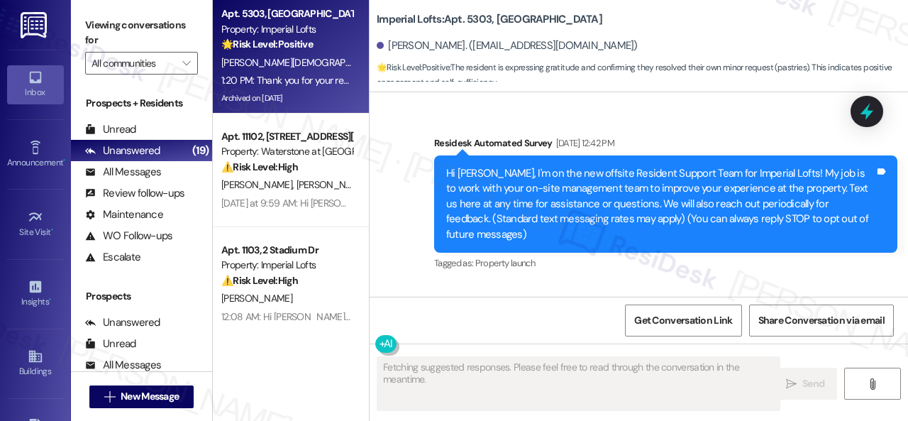
scroll to position [37285, 0]
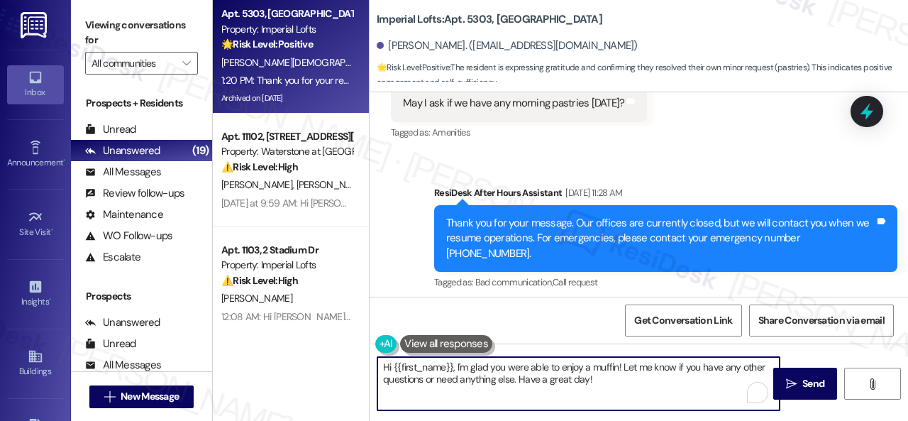
drag, startPoint x: 610, startPoint y: 374, endPoint x: 277, endPoint y: 341, distance: 335.1
click at [277, 341] on div "Apt. 5303, 2 Stadium Dr Property: Imperial Lofts 🌟 Risk Level: Positive The res…" at bounding box center [560, 210] width 695 height 421
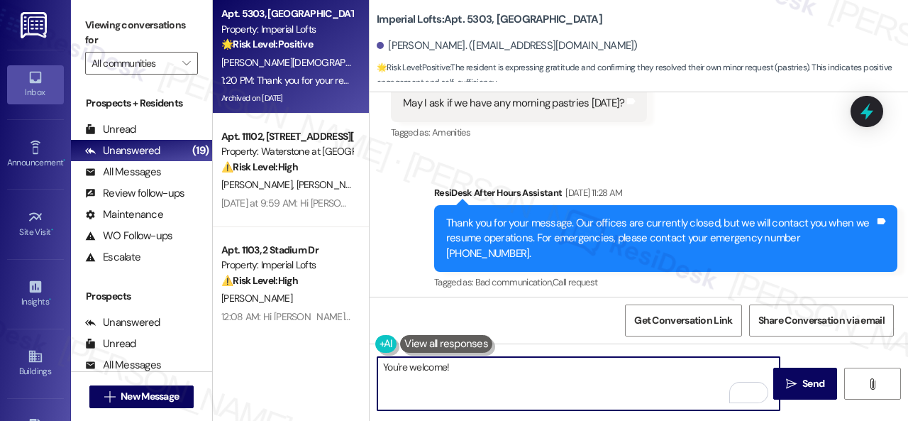
click at [380, 364] on textarea "You're welcome!" at bounding box center [579, 383] width 402 height 53
type textarea "That's great to hear! You're welcome!"
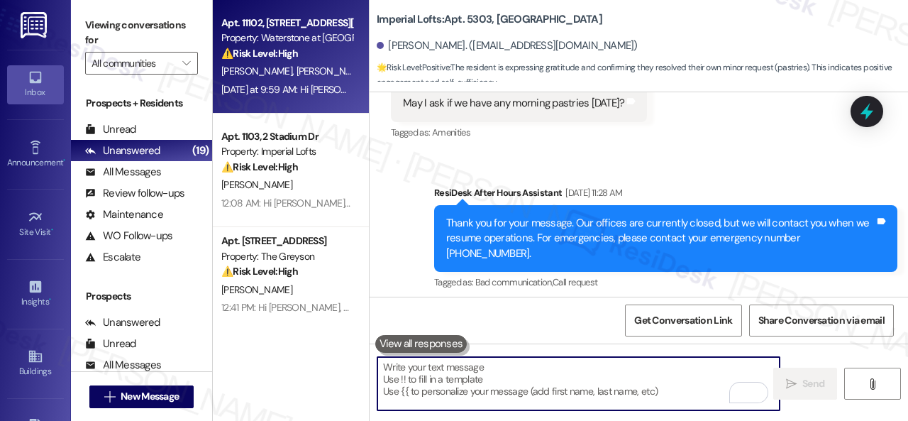
click at [324, 60] on div "⚠️ Risk Level: High The resident is inquiring about utility charges, which fall…" at bounding box center [286, 53] width 131 height 15
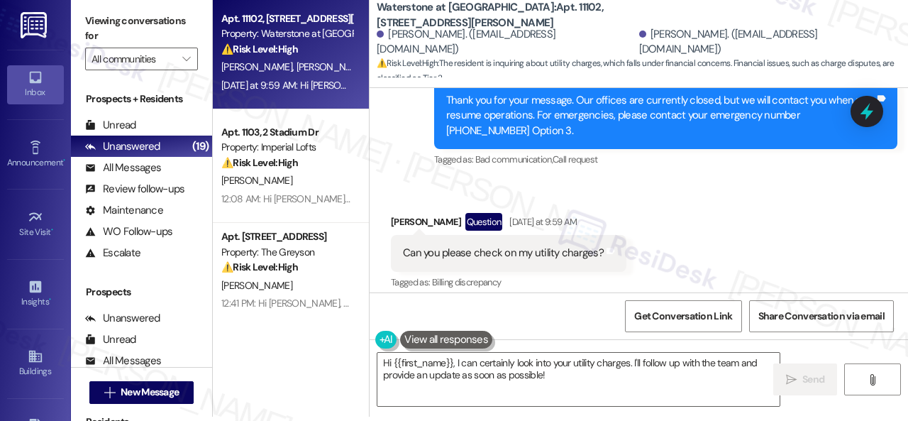
scroll to position [9980, 0]
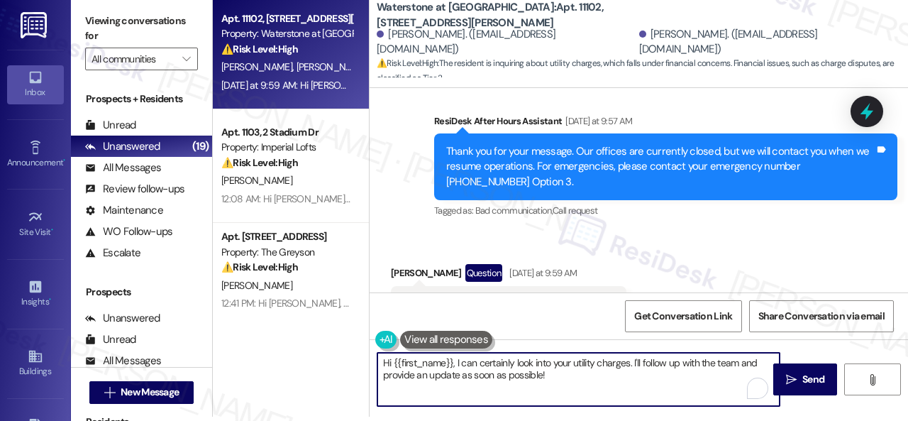
drag, startPoint x: 393, startPoint y: 358, endPoint x: 686, endPoint y: 357, distance: 293.1
click at [686, 357] on textarea "Hi {{first_name}}, I can certainly look into your utility charges. I'll follow …" at bounding box center [579, 379] width 402 height 53
click at [578, 384] on textarea "Hi {{first_name}}, I can certainly look into your utility charges. I'll follow …" at bounding box center [579, 379] width 402 height 53
drag, startPoint x: 545, startPoint y: 373, endPoint x: 393, endPoint y: 357, distance: 152.7
click at [393, 357] on textarea "Hi {{first_name}}, I can certainly look into your utility charges. I'll follow …" at bounding box center [579, 379] width 402 height 53
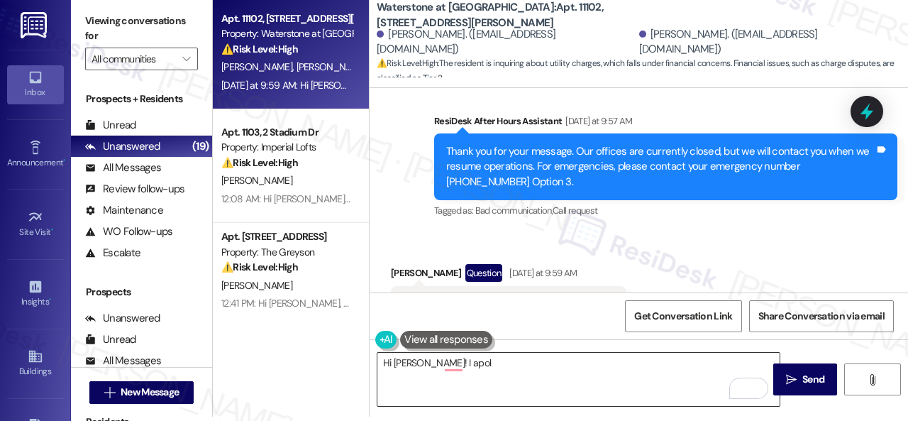
drag, startPoint x: 593, startPoint y: 367, endPoint x: 572, endPoint y: 361, distance: 22.0
click at [589, 367] on textarea "Hi [PERSON_NAME]! I apol" at bounding box center [579, 379] width 402 height 53
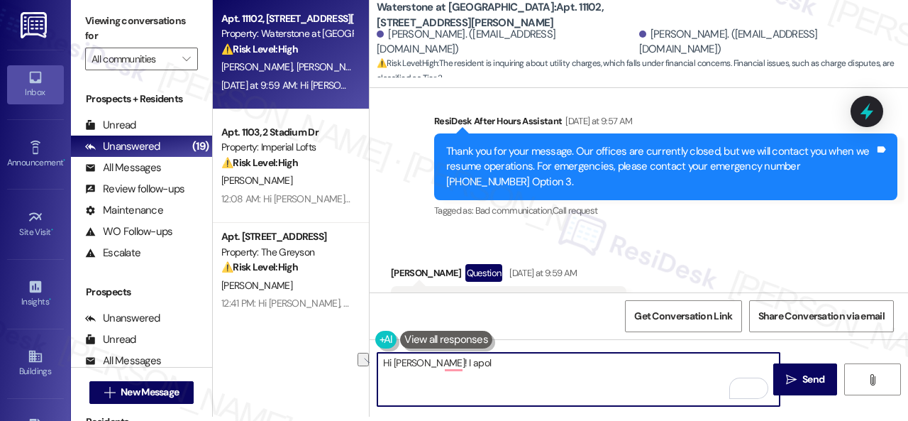
drag, startPoint x: 504, startPoint y: 365, endPoint x: 440, endPoint y: 359, distance: 64.2
click at [440, 359] on textarea "Hi [PERSON_NAME]! I apol" at bounding box center [579, 379] width 402 height 53
paste textarea "ogize for the late reply because I am away during weekends."
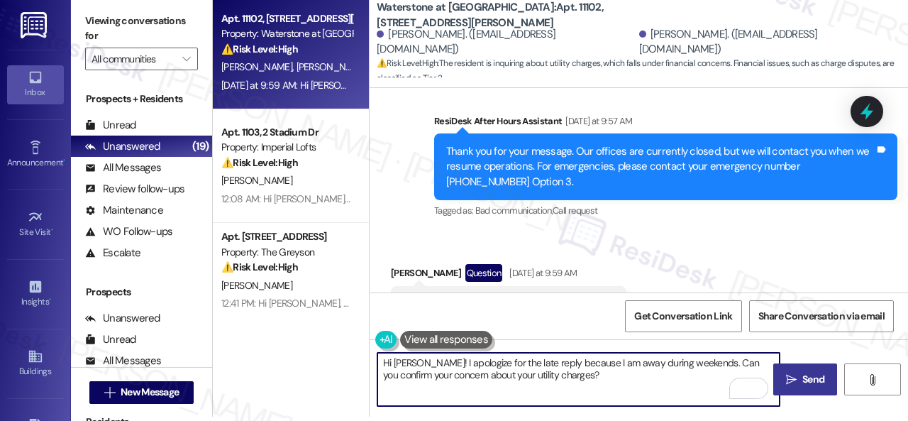
type textarea "Hi [PERSON_NAME]! I apologize for the late reply because I am away during weeke…"
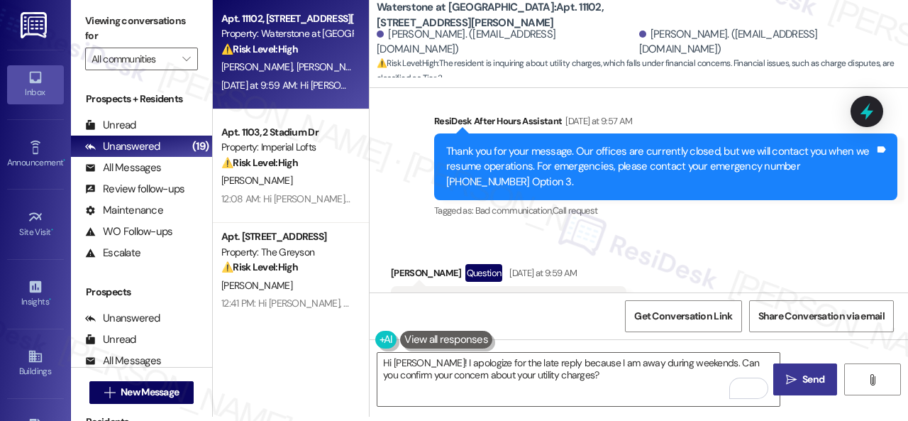
click at [815, 375] on span "Send" at bounding box center [814, 379] width 22 height 15
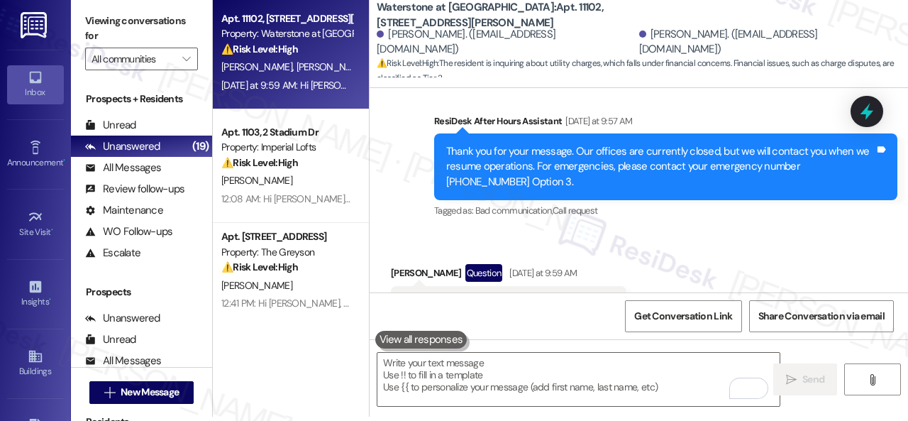
scroll to position [9948, 0]
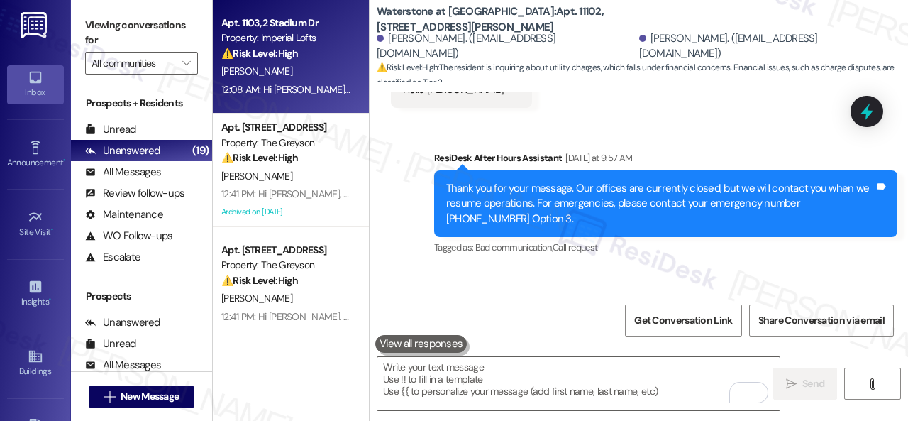
click at [326, 66] on div "[PERSON_NAME]" at bounding box center [287, 71] width 134 height 18
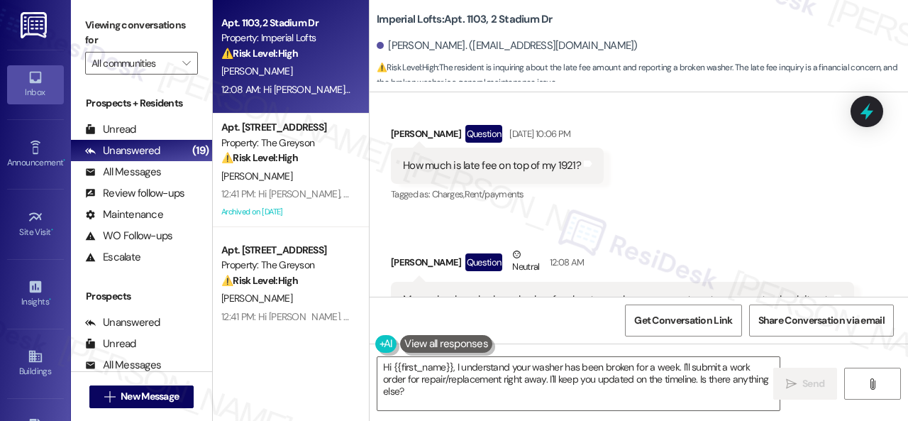
scroll to position [1163, 0]
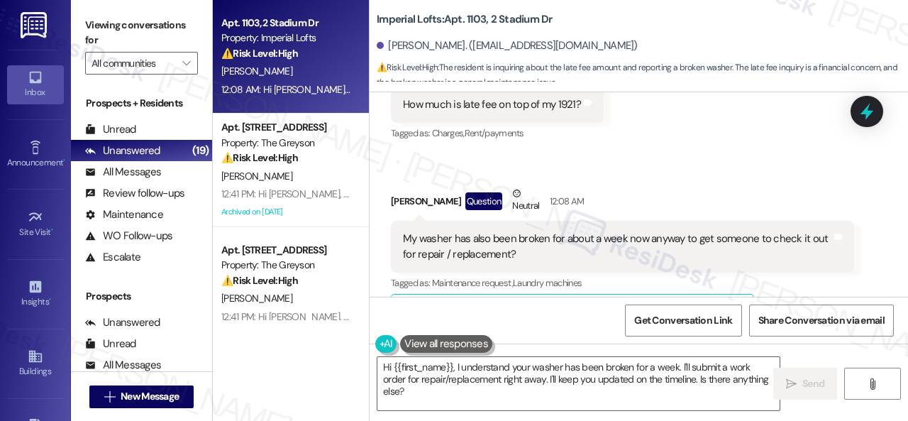
drag, startPoint x: 612, startPoint y: 163, endPoint x: 609, endPoint y: 205, distance: 42.7
click at [612, 175] on div "Received via SMS [PERSON_NAME] Question Neutral 12:08 AM My washer has also bee…" at bounding box center [622, 342] width 485 height 334
click at [455, 367] on textarea "Hi {{first_name}}, I understand your washer has been broken for a week. I'll su…" at bounding box center [579, 383] width 402 height 53
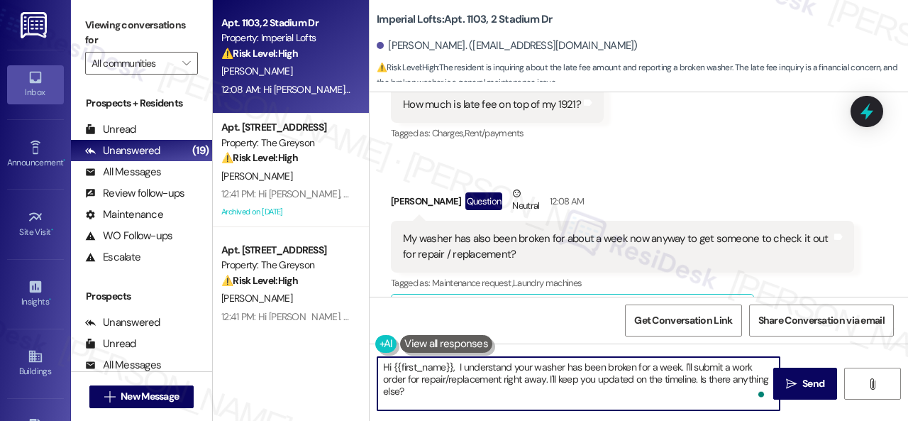
paste textarea "I apologize for the late reply because I am away during weekends."
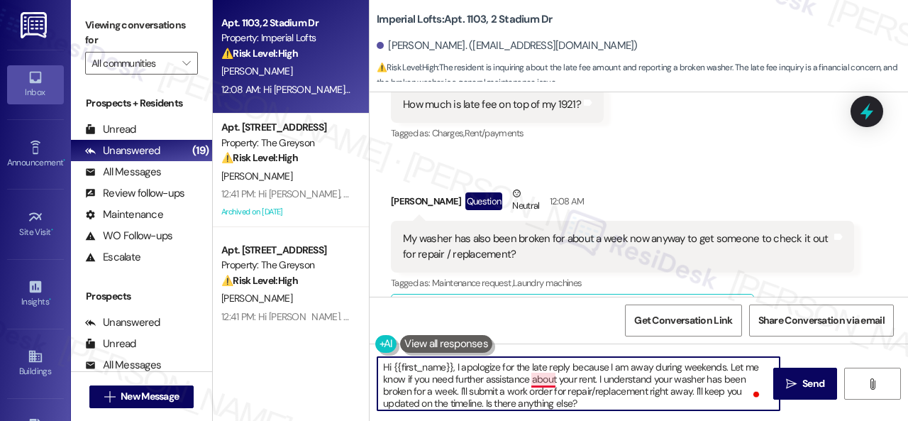
click at [544, 375] on textarea "Hi {{first_name}}, I apologize for the late reply because I am away during week…" at bounding box center [579, 383] width 402 height 53
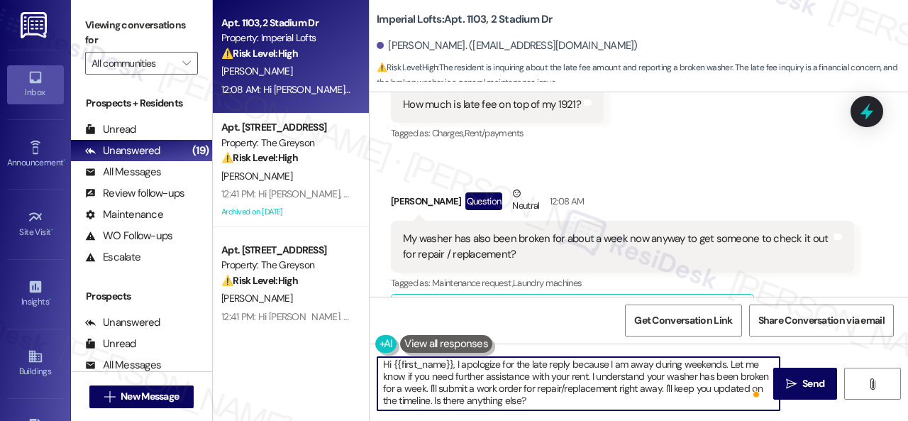
scroll to position [4, 0]
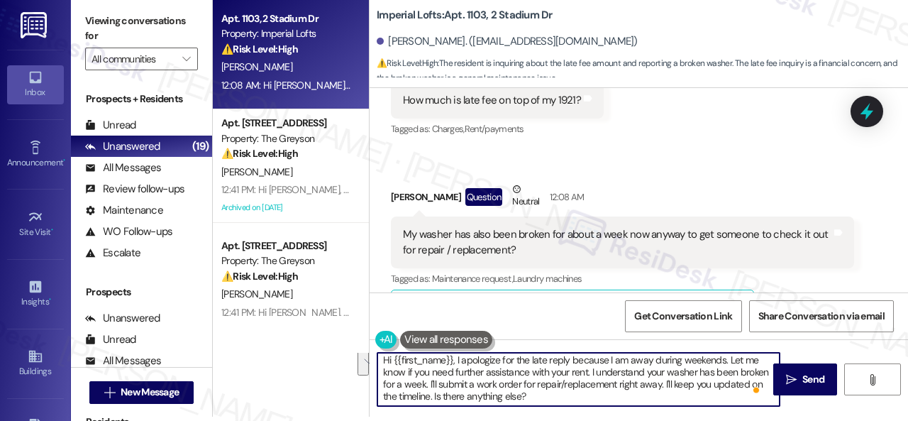
drag, startPoint x: 459, startPoint y: 390, endPoint x: 668, endPoint y: 422, distance: 211.9
click at [668, 420] on html "Inbox Go to Inbox Announcement • Send A Text Announcement Site Visit • Go to Si…" at bounding box center [454, 210] width 908 height 421
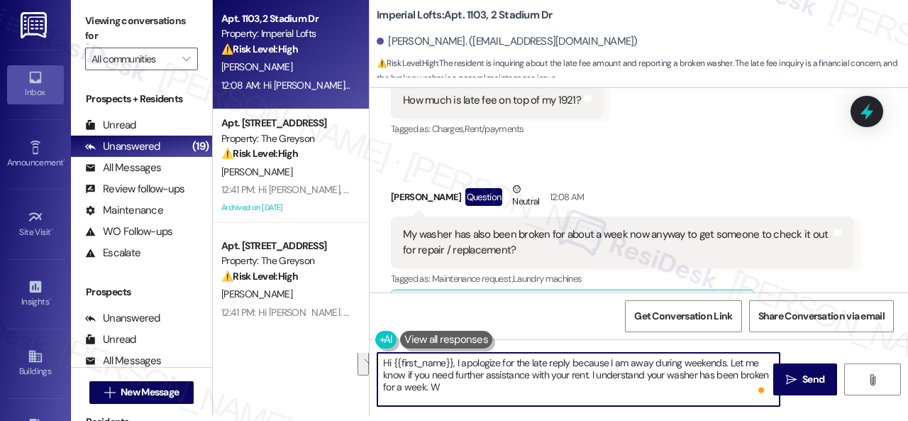
scroll to position [0, 0]
click at [602, 390] on textarea "Hi {{first_name}}, I apologize for the late reply because I am away during week…" at bounding box center [579, 379] width 402 height 53
paste textarea "Is there already a work order for the issue? If so, may I have the work order n…"
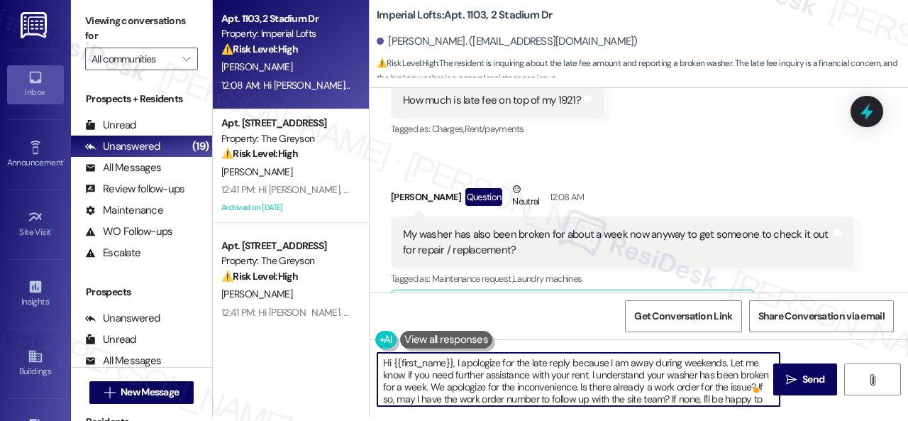
scroll to position [84, 0]
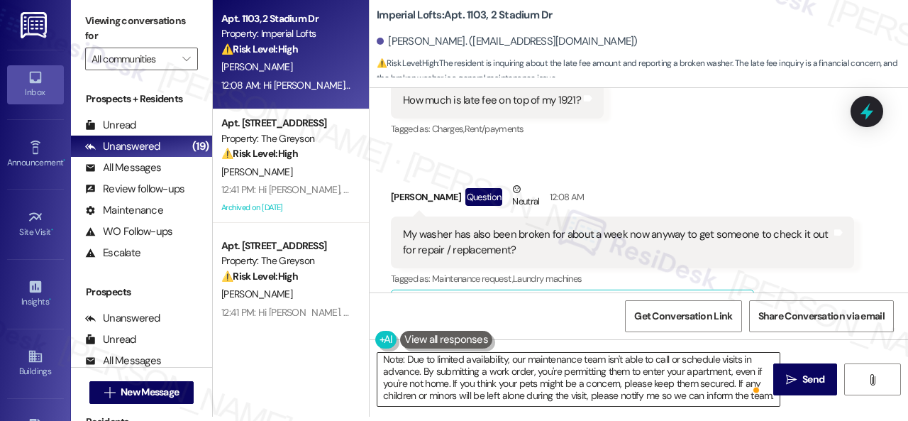
click at [600, 390] on textarea "Hi {{first_name}}, I apologize for the late reply because I am away during week…" at bounding box center [579, 379] width 402 height 53
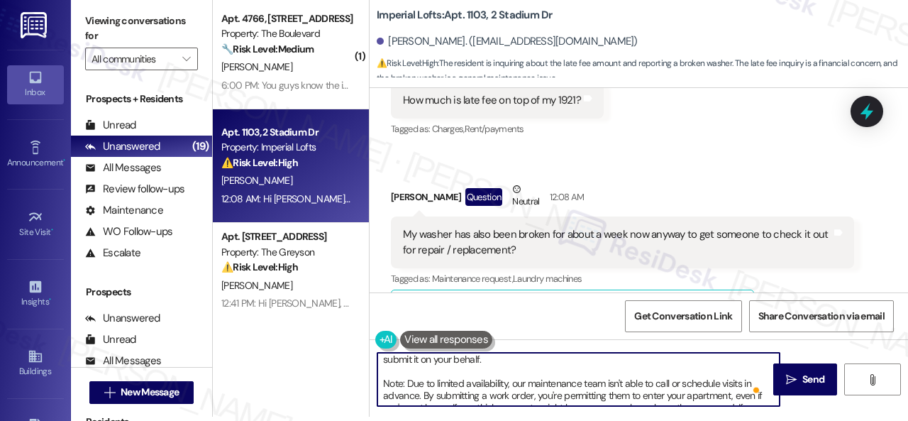
scroll to position [0, 0]
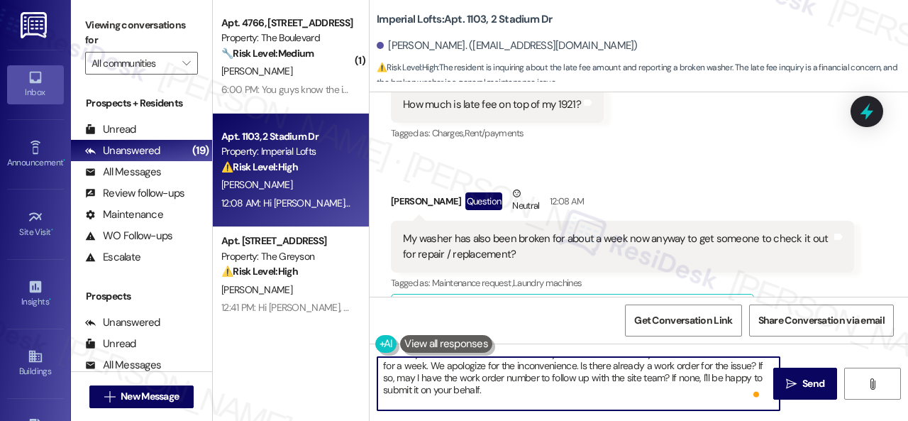
click at [529, 390] on textarea "Hi {{first_name}}, I apologize for the late reply because I am away during week…" at bounding box center [579, 383] width 402 height 53
paste textarea "Please provide as much detail as possible about the issue and include photos if…"
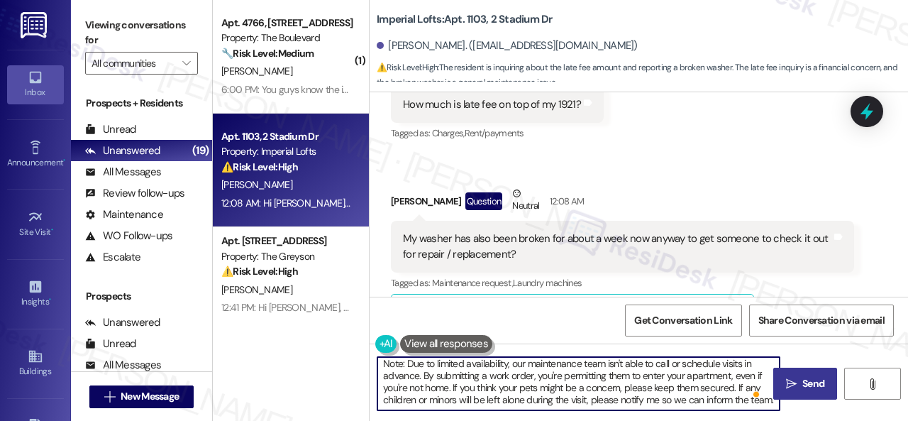
type textarea "Hi {{first_name}}, I apologize for the late reply because I am away during week…"
click at [807, 383] on span "Send" at bounding box center [814, 383] width 22 height 15
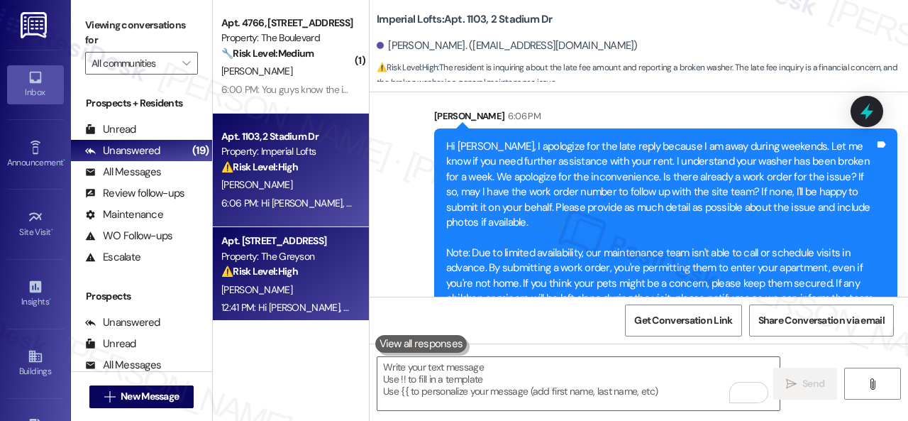
click at [324, 288] on div "[PERSON_NAME]" at bounding box center [287, 290] width 134 height 18
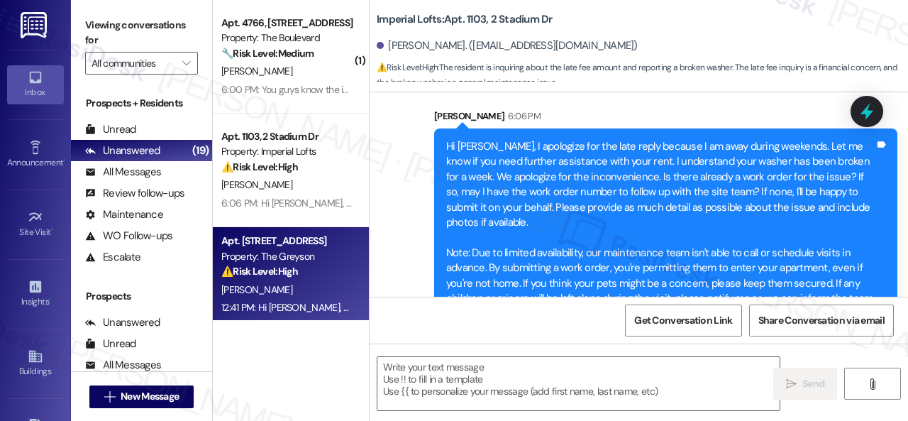
type textarea "Fetching suggested responses. Please feel free to read through the conversation…"
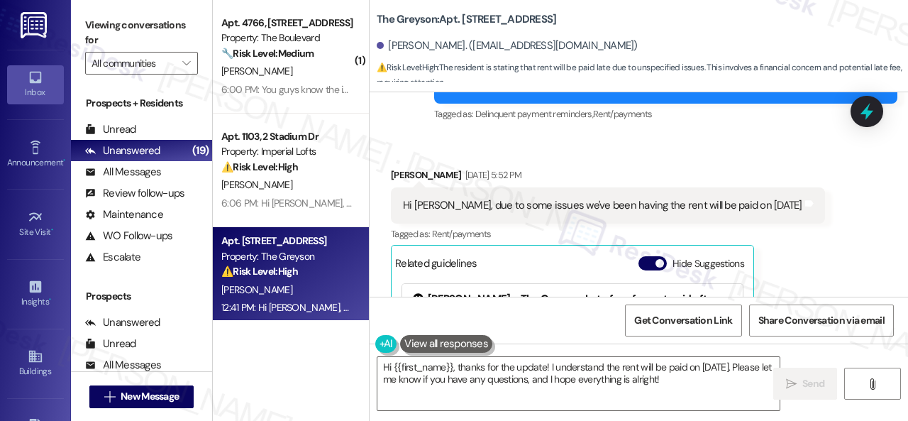
drag, startPoint x: 403, startPoint y: 127, endPoint x: 417, endPoint y: 170, distance: 45.3
click at [403, 136] on div "Received via SMS [PERSON_NAME] [DATE] 5:52 PM Hi [PERSON_NAME], due to some iss…" at bounding box center [639, 298] width 539 height 324
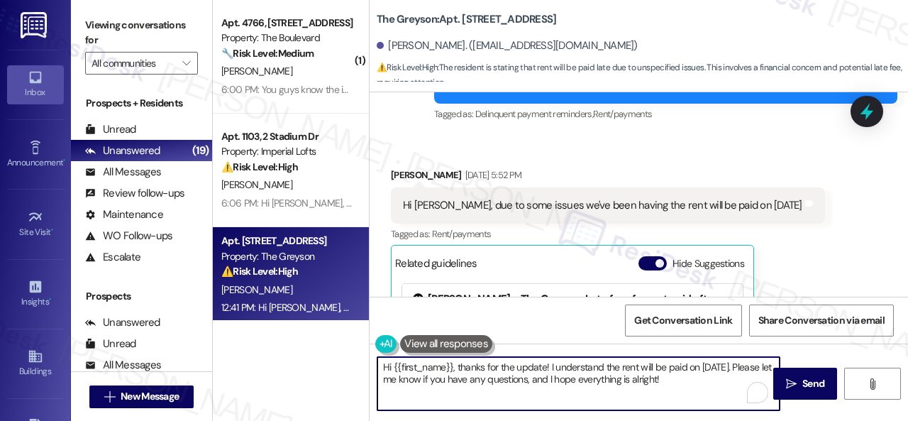
drag, startPoint x: 362, startPoint y: 341, endPoint x: 278, endPoint y: 326, distance: 85.2
click at [278, 326] on div "( 1 ) Apt. 4766, [STREET_ADDRESS] Property: The Boulevard 🔧 Risk Level: Medium …" at bounding box center [560, 210] width 695 height 421
paste textarea "Thanks for updating us on your payment plan! We appreciate you letting us know.…"
type textarea "Thanks for updating us on your payment plan! We appreciate you letting us know.…"
click at [815, 383] on span "Send" at bounding box center [814, 383] width 22 height 15
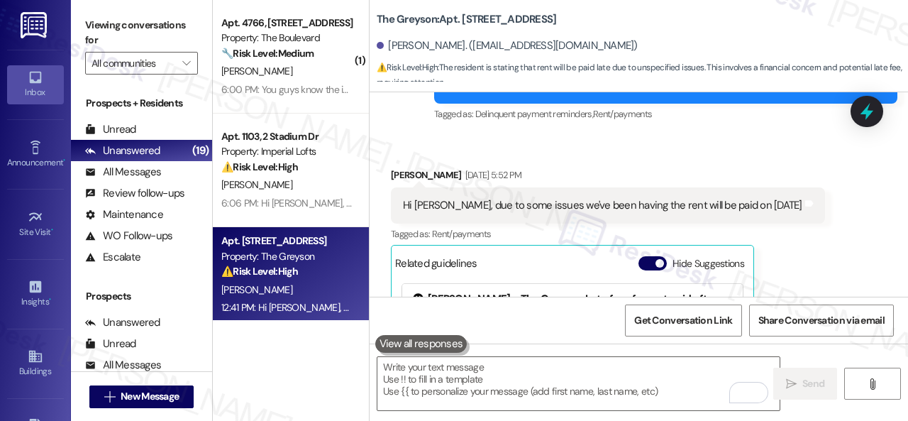
scroll to position [20817, 0]
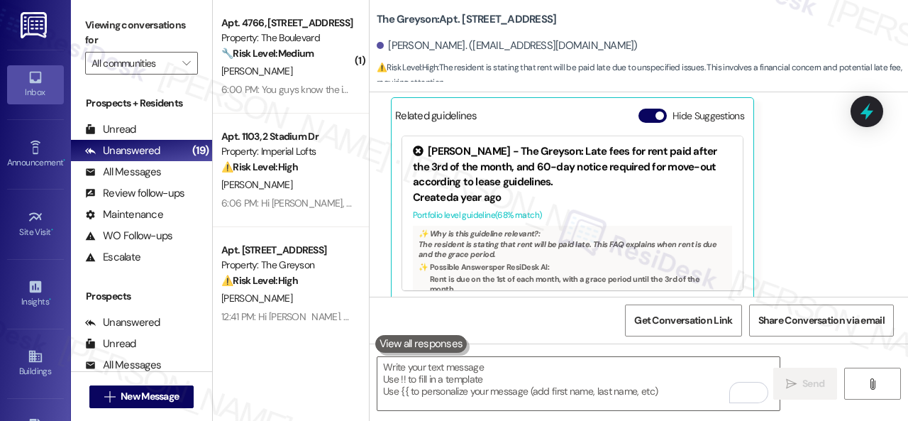
click at [375, 210] on div "Received via SMS George Caruso Sep 05, 2025 at 5:52 PM Hi Sarah, due to some is…" at bounding box center [639, 150] width 539 height 324
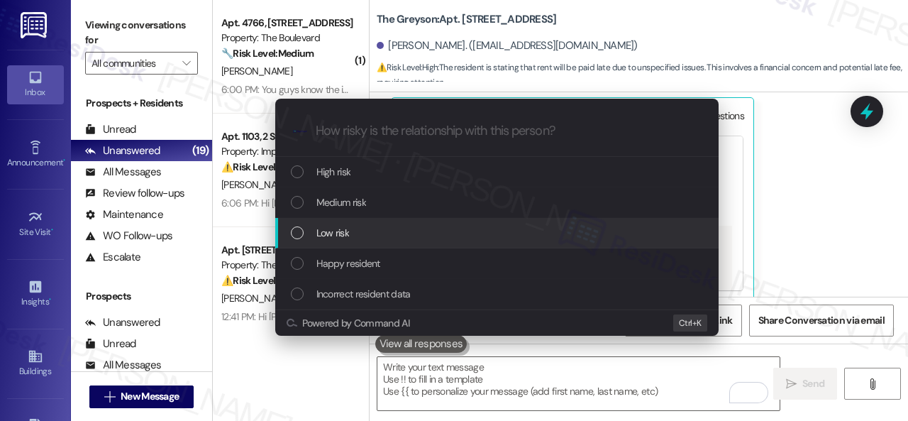
click at [346, 241] on div "Low risk" at bounding box center [497, 233] width 444 height 31
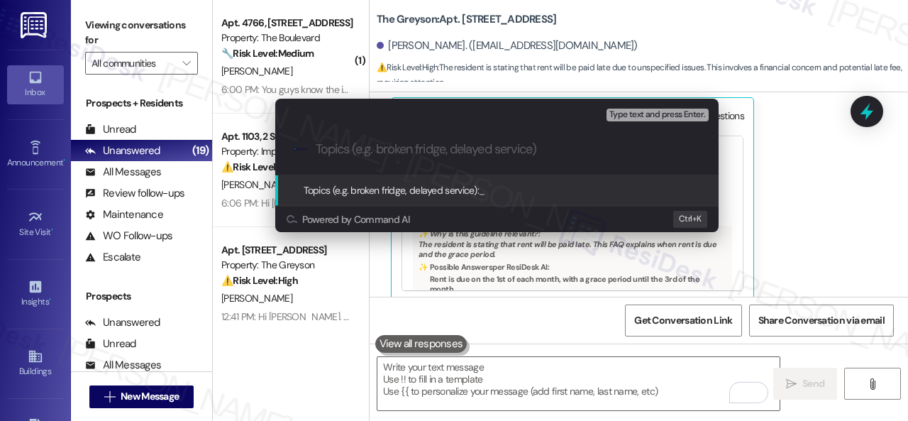
paste input "Late payment notice."
type input "Late payment notice."
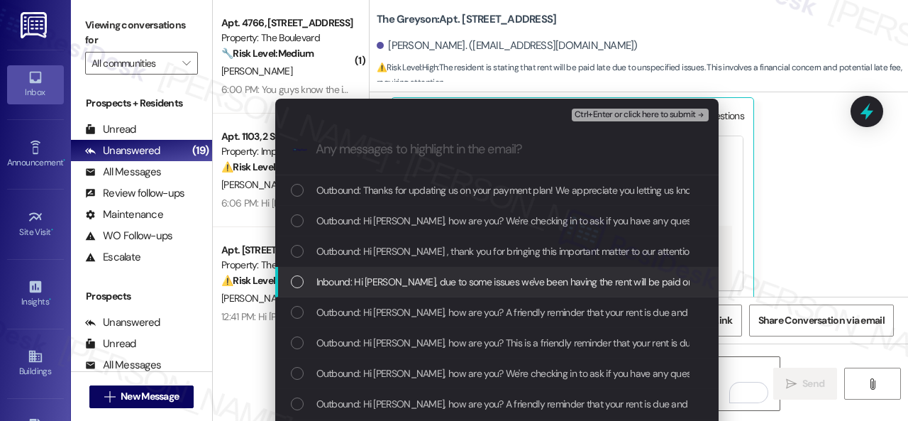
click at [382, 285] on span "Inbound: Hi Sarah, due to some issues we've been having the rent will be paid o…" at bounding box center [520, 282] width 406 height 16
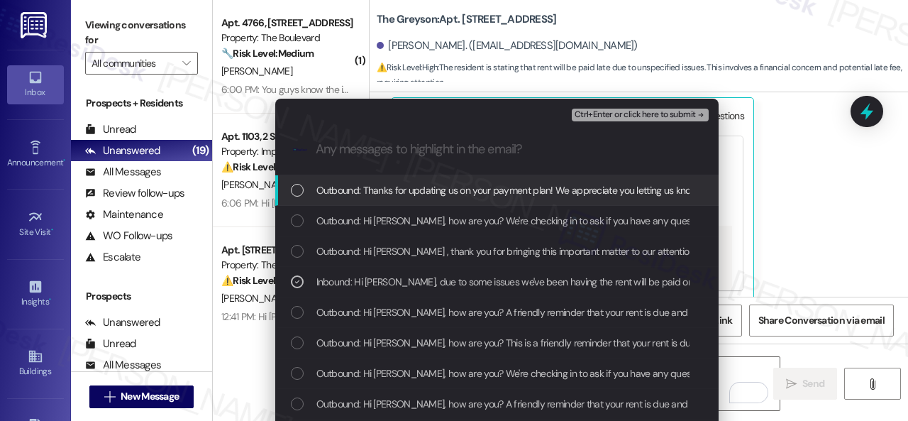
click at [634, 110] on span "Ctrl+Enter or click here to submit" at bounding box center [635, 115] width 121 height 10
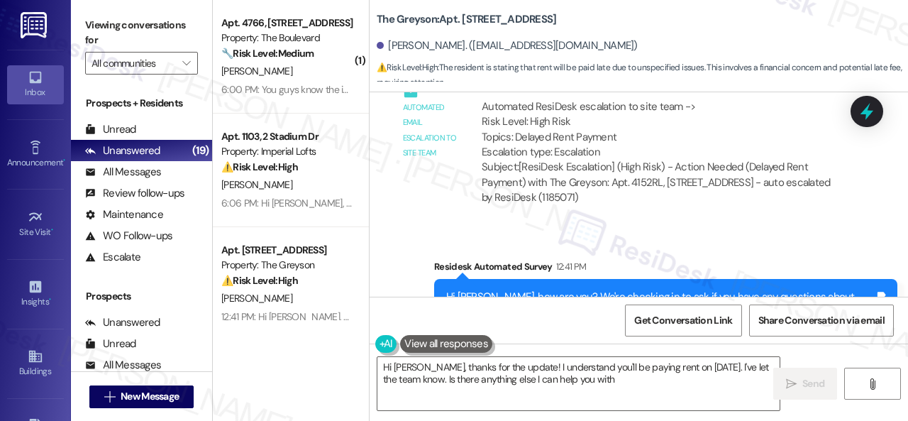
type textarea "Hi George, thanks for the update! I understand you'll be paying rent on Septemb…"
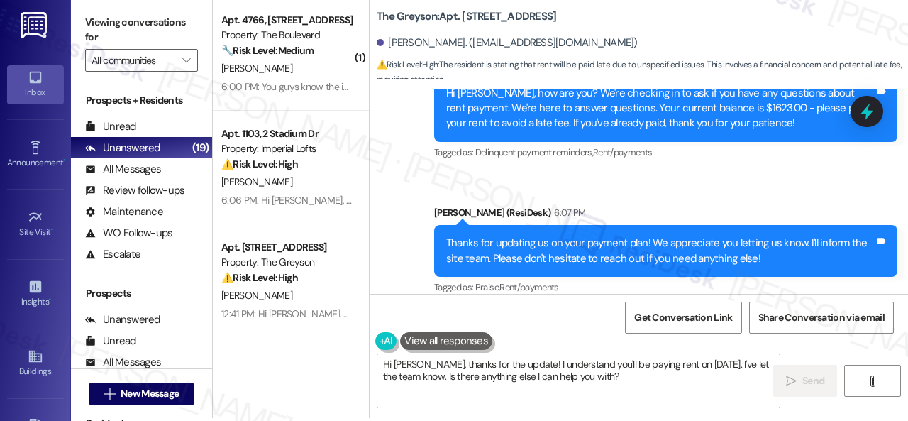
scroll to position [4, 0]
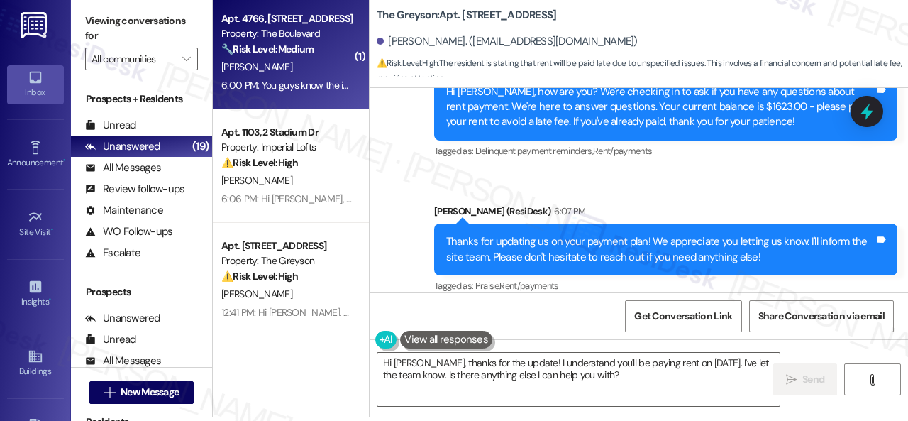
click at [297, 72] on div "P. Aguilar" at bounding box center [287, 67] width 134 height 18
type textarea "Fetching suggested responses. Please feel free to read through the conversation…"
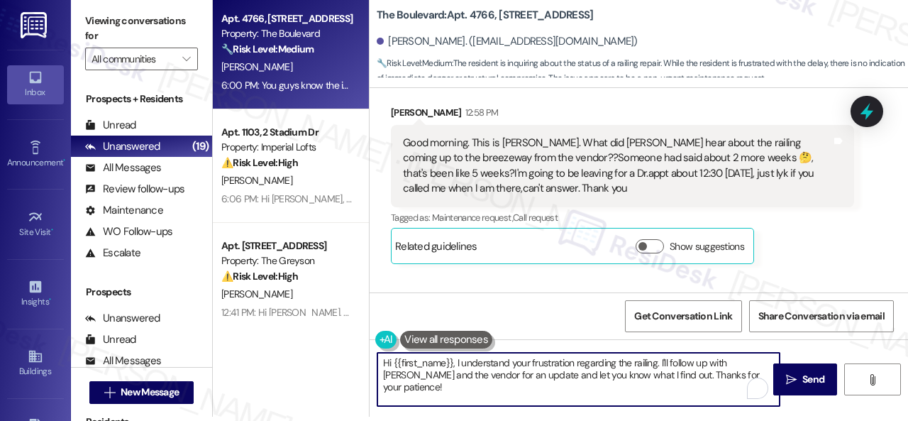
drag, startPoint x: 380, startPoint y: 364, endPoint x: 807, endPoint y: 441, distance: 433.3
click at [807, 420] on html "Inbox Go to Inbox Announcement • Send A Text Announcement Site Visit • Go to Si…" at bounding box center [454, 210] width 908 height 421
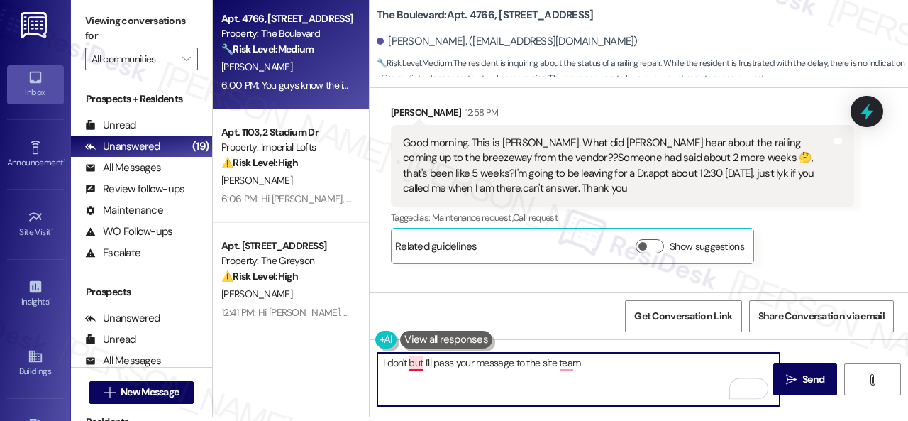
click at [412, 360] on textarea "I don't but I'll pass your message to the site team" at bounding box center [579, 379] width 402 height 53
click at [600, 363] on textarea "I don't, but I'll pass your message to the site team" at bounding box center [579, 379] width 402 height 53
type textarea "I don't, but I'll pass your message to the site team since you mentioned they a…"
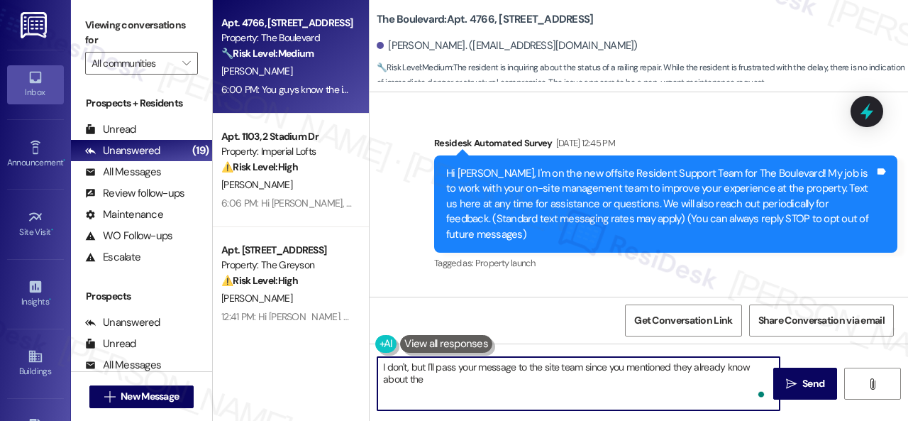
scroll to position [7503, 0]
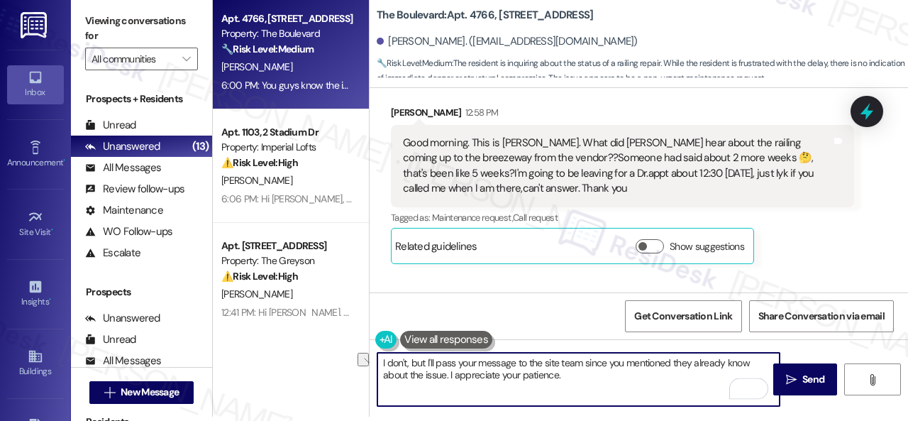
drag, startPoint x: 427, startPoint y: 361, endPoint x: 369, endPoint y: 361, distance: 58.2
click at [369, 361] on div "The Boulevard: Apt. 4766, 4800 Skyline [PERSON_NAME]. ([EMAIL_ADDRESS][DOMAIN_N…" at bounding box center [638, 206] width 539 height 421
click at [535, 378] on textarea "I'll pass your message to the site team since you mentioned they already know a…" at bounding box center [579, 379] width 402 height 53
type textarea "I'll pass your message to the site team since you mentioned they already know a…"
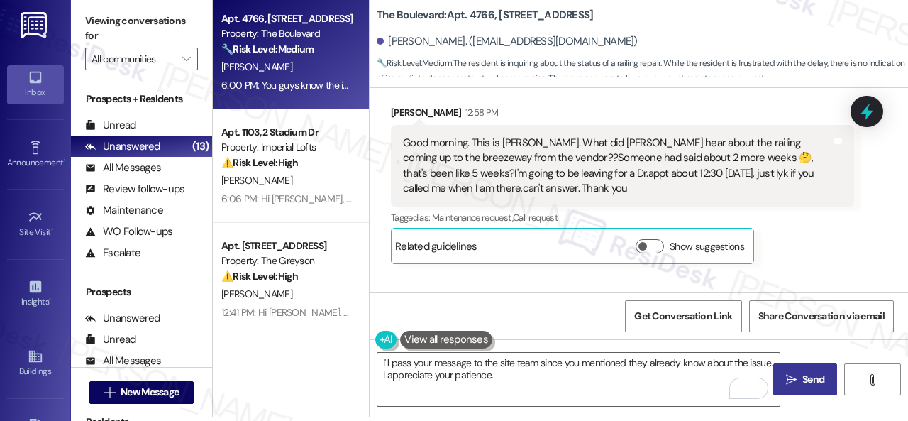
click at [815, 377] on span "Send" at bounding box center [814, 379] width 22 height 15
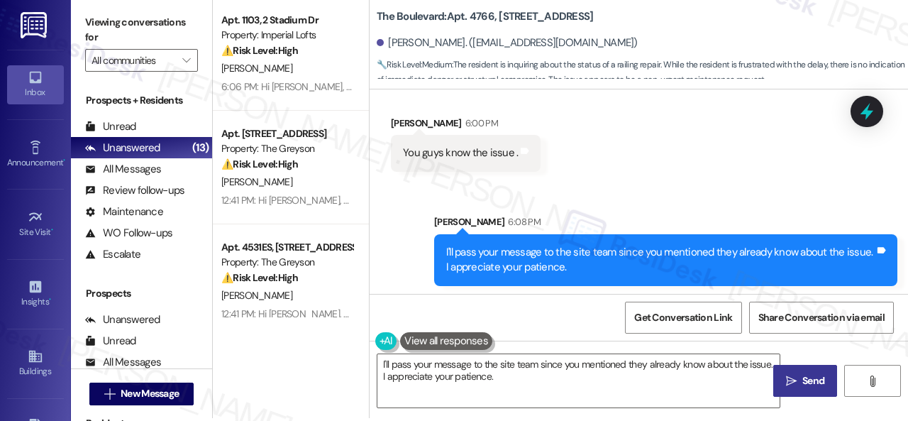
scroll to position [4, 0]
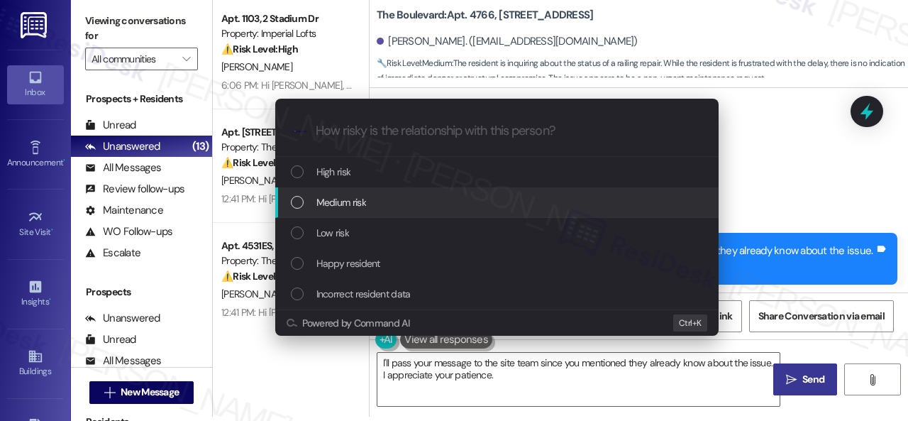
click at [331, 204] on span "Medium risk" at bounding box center [342, 202] width 50 height 16
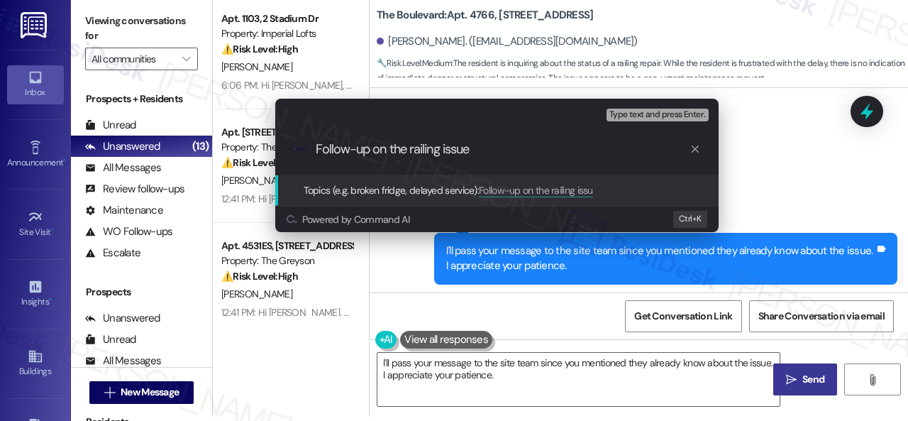
type input "Follow-up on the railing issue."
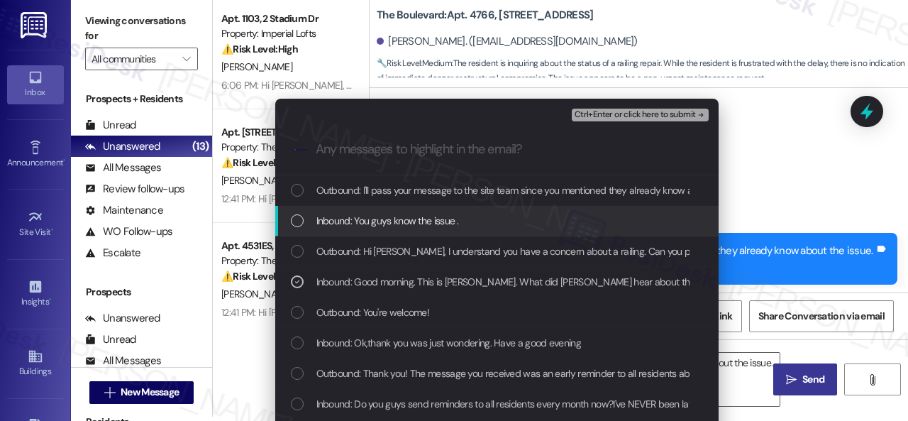
click at [439, 216] on span "Inbound: You guys know the issue ." at bounding box center [388, 221] width 143 height 16
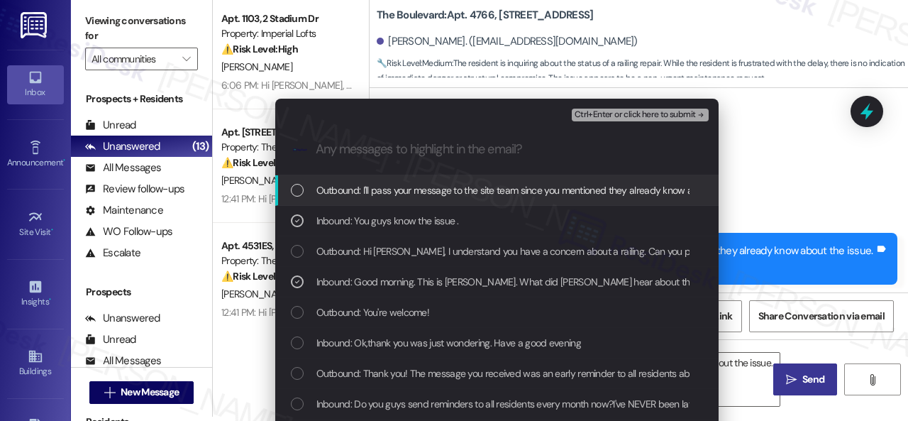
click at [599, 114] on span "Ctrl+Enter or click here to submit" at bounding box center [635, 115] width 121 height 10
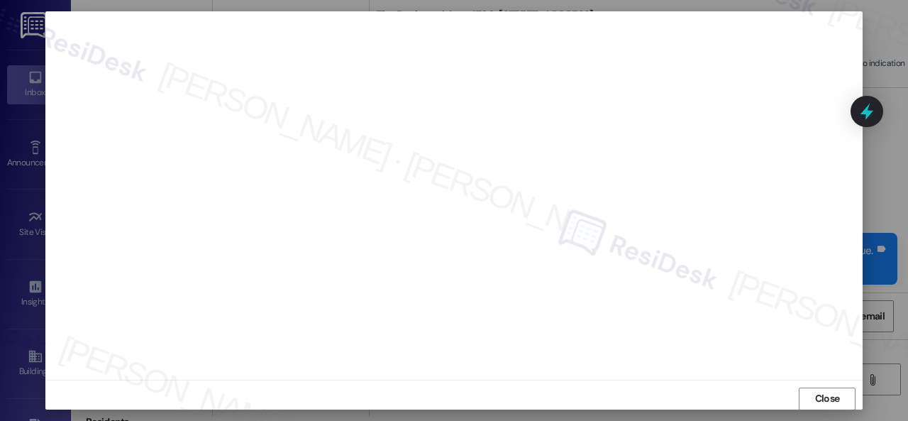
scroll to position [18, 0]
click at [839, 398] on span "Close" at bounding box center [828, 391] width 31 height 15
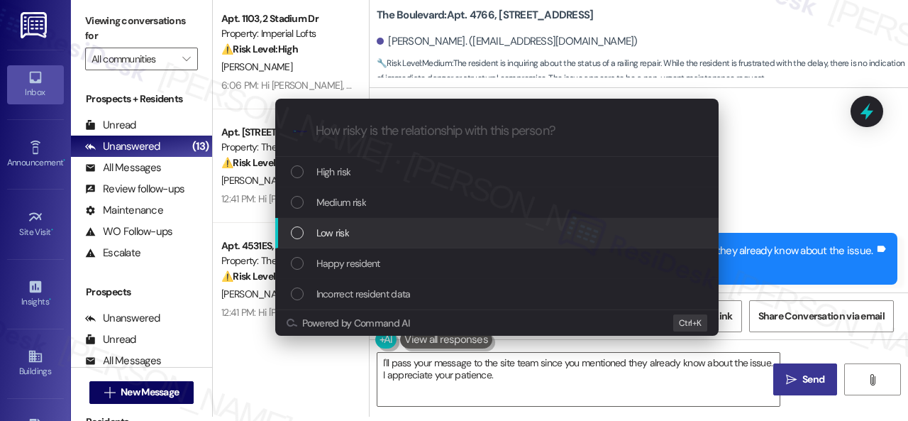
click at [328, 231] on span "Low risk" at bounding box center [333, 233] width 33 height 16
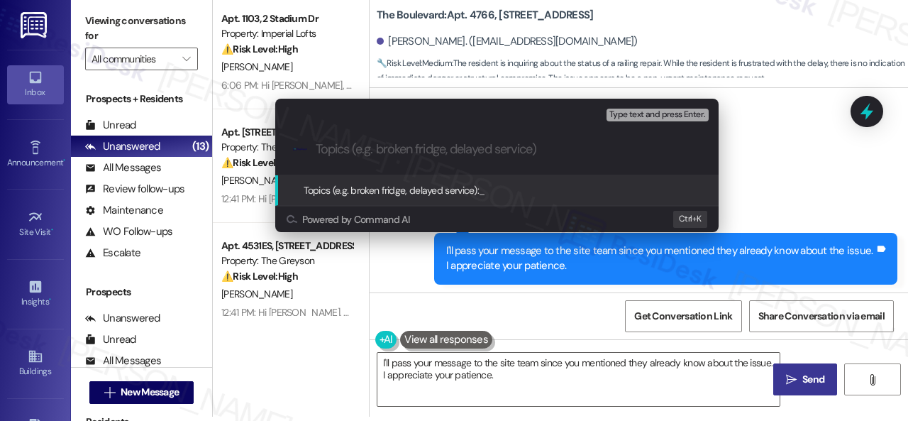
paste input "Follow-up on the railing issue."
type input "Follow-up on the railing issue."
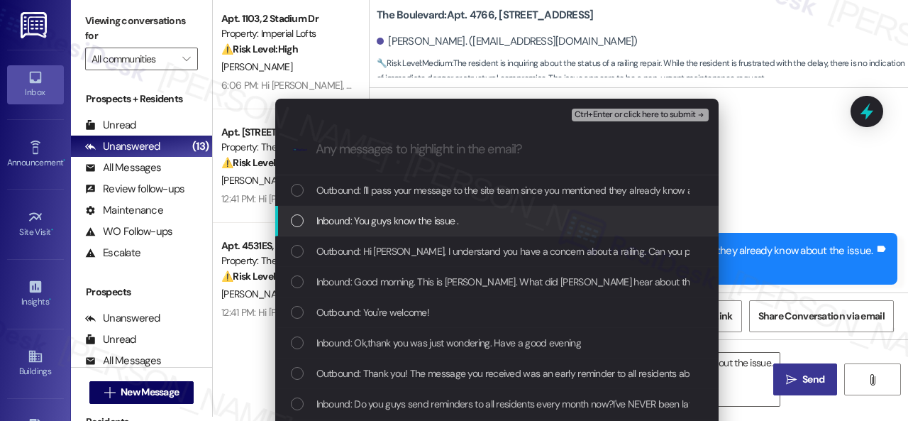
click at [359, 225] on span "Inbound: You guys know the issue ." at bounding box center [388, 221] width 143 height 16
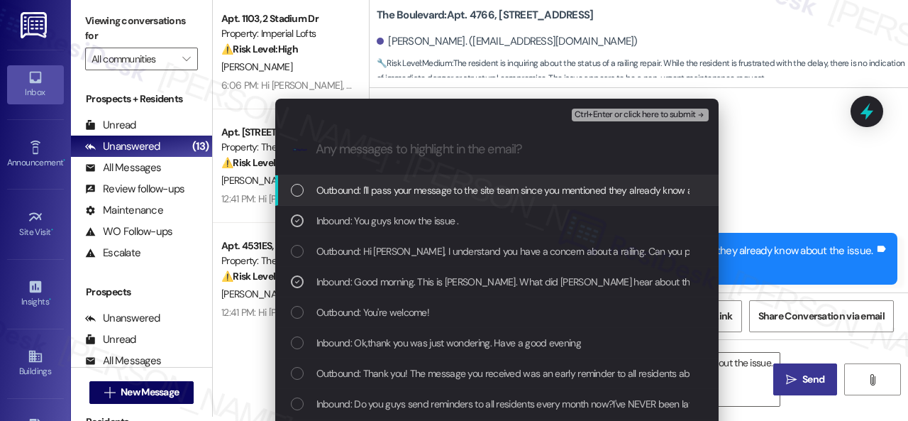
click at [615, 113] on span "Ctrl+Enter or click here to submit" at bounding box center [635, 115] width 121 height 10
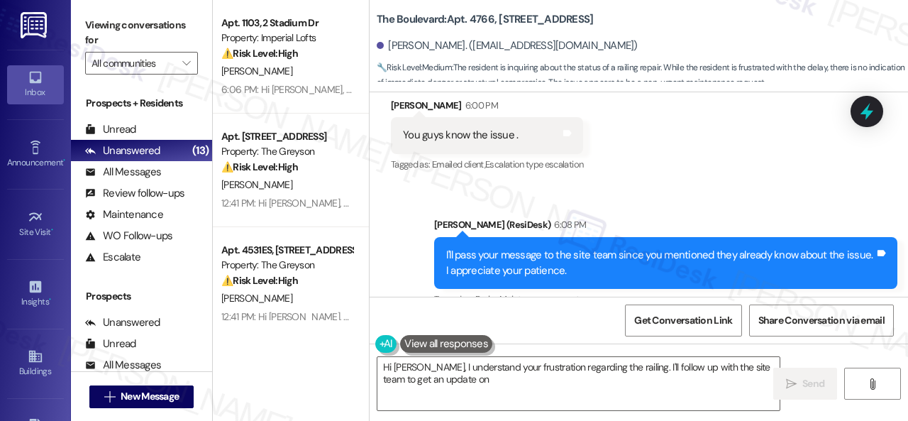
scroll to position [7873, 0]
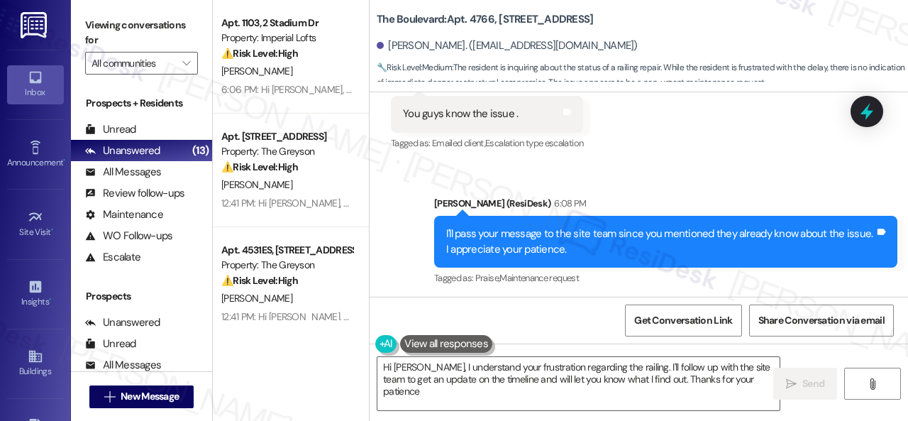
type textarea "Hi Peggy, I understand your frustration regarding the railing. I'll follow up w…"
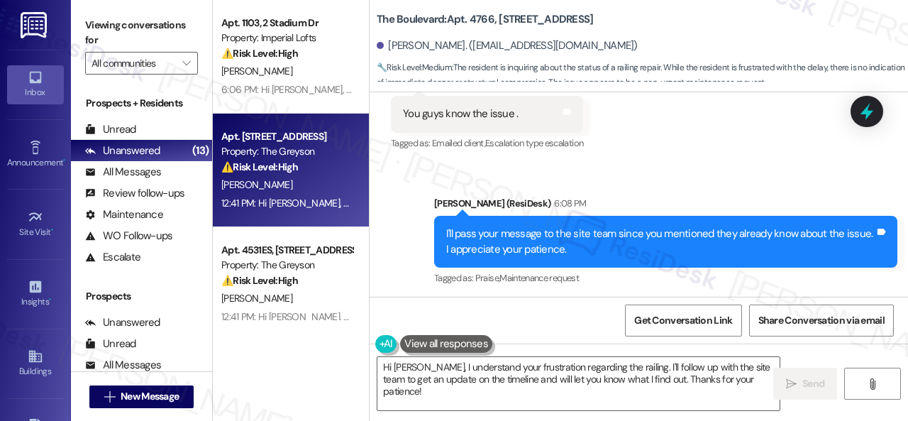
click at [314, 188] on div "J. Lawhun" at bounding box center [287, 185] width 134 height 18
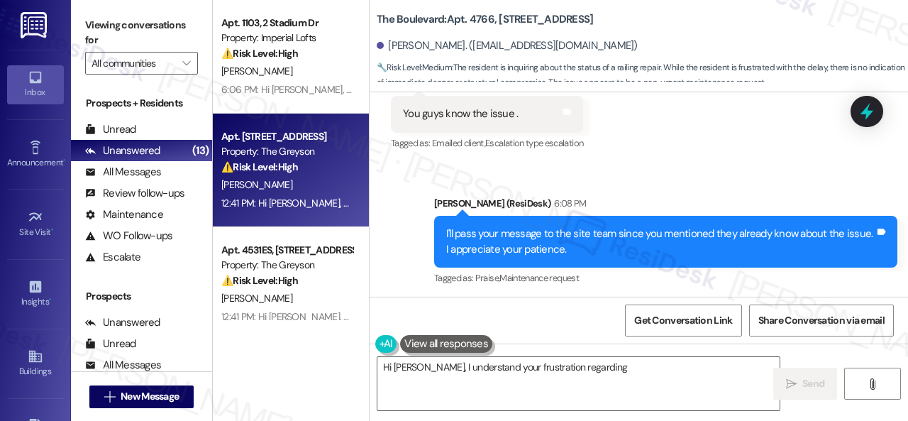
type textarea "Hi Peggy, I understand your frustration regarding"
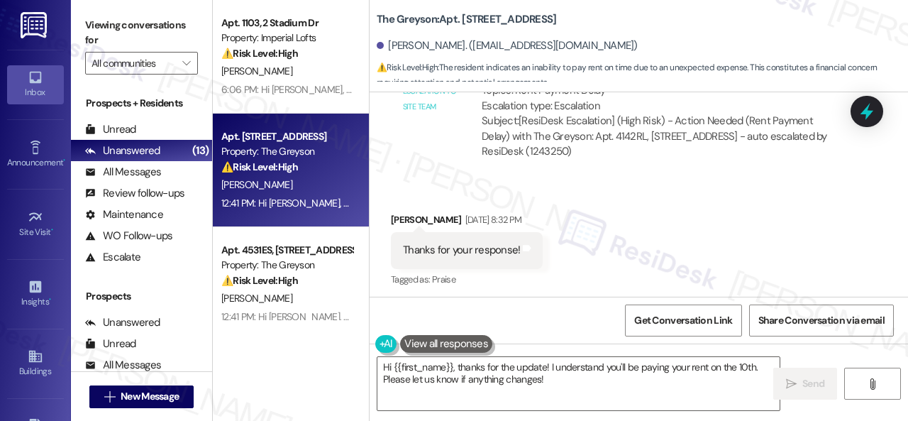
scroll to position [6190, 0]
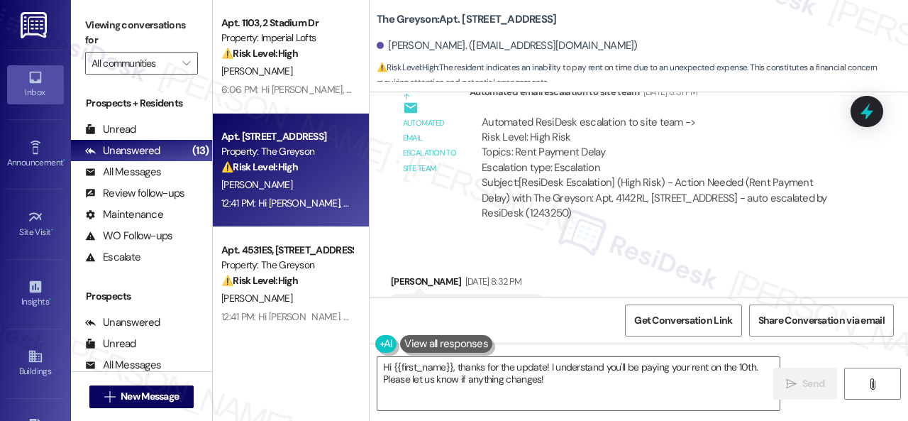
click at [395, 242] on div "Received via SMS Jacob Lawhun Sep 06, 2025 at 8:32 PM Thanks for your response!…" at bounding box center [639, 302] width 539 height 120
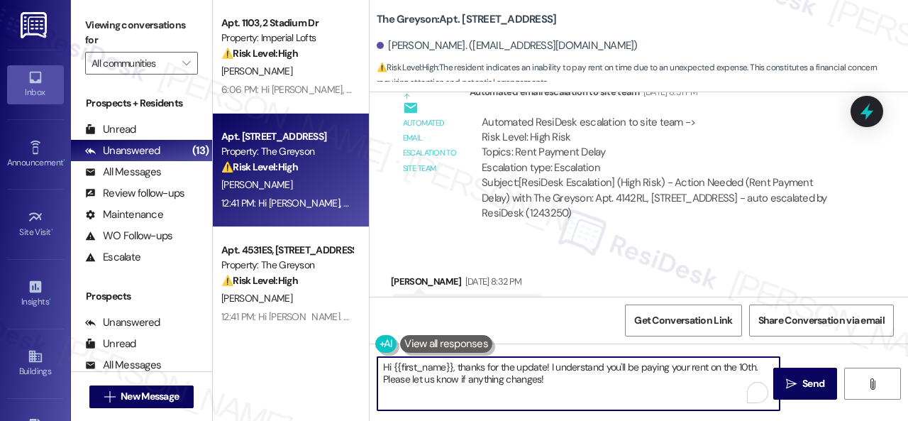
drag, startPoint x: 403, startPoint y: 376, endPoint x: 166, endPoint y: 292, distance: 251.4
click at [150, 305] on div "Viewing conversations for All communities  Prospects + Residents Unread (0) Un…" at bounding box center [489, 210] width 837 height 421
paste textarea "Thanks for updating us on your payment plan! We appreciate you letting us know.…"
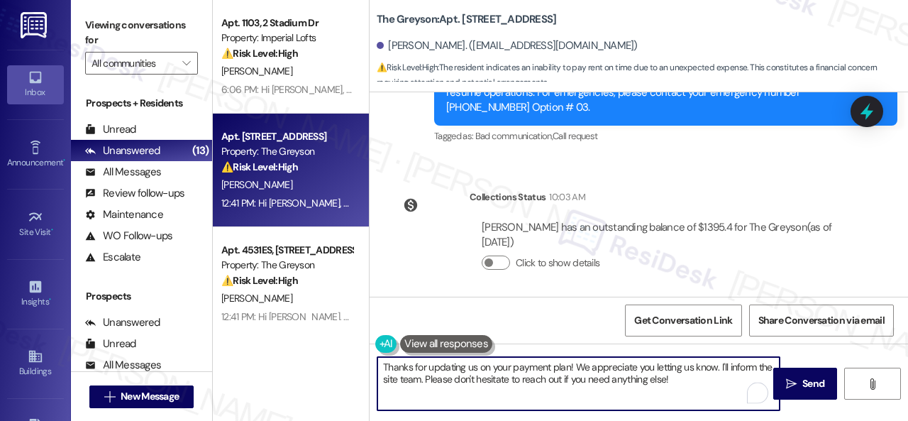
scroll to position [6687, 0]
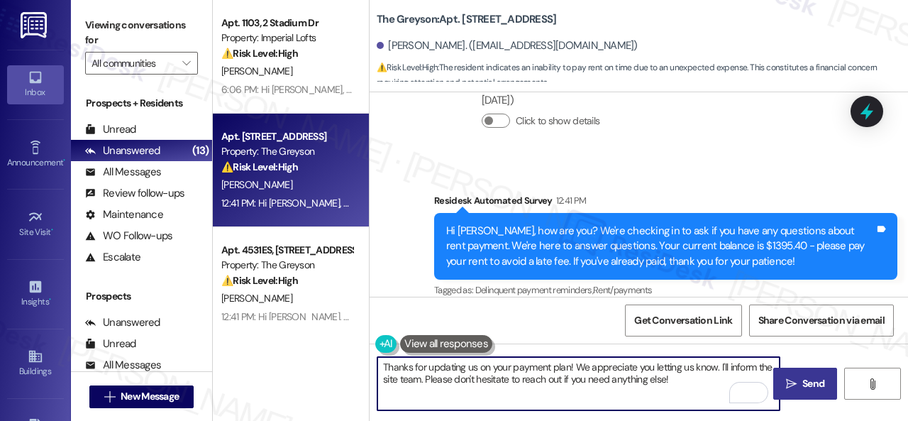
type textarea "Thanks for updating us on your payment plan! We appreciate you letting us know.…"
click at [789, 378] on icon "" at bounding box center [791, 383] width 11 height 11
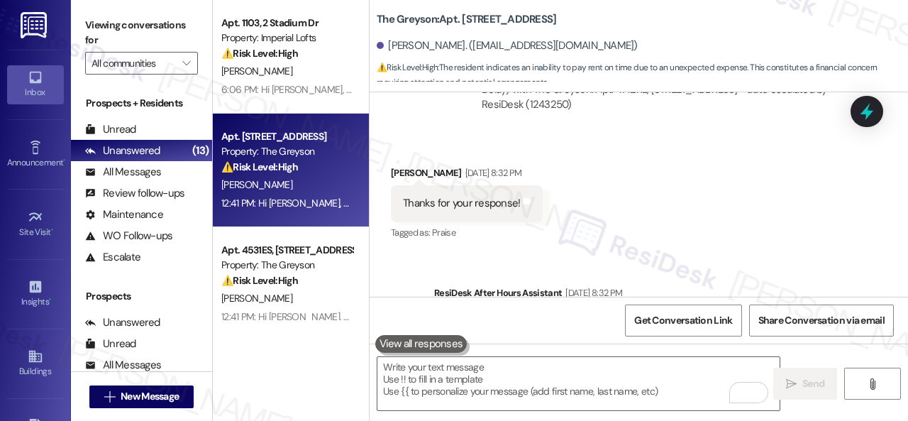
scroll to position [6240, 0]
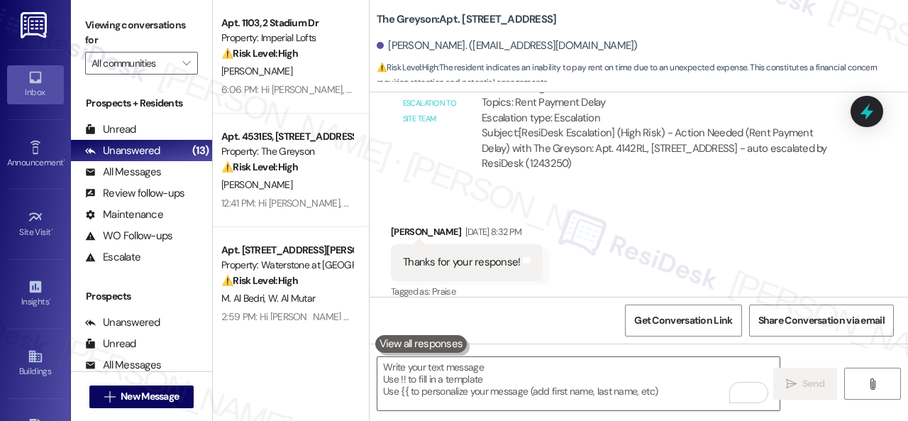
click at [436, 192] on div "Received via SMS Jacob Lawhun Sep 06, 2025 at 8:32 PM Thanks for your response!…" at bounding box center [639, 252] width 539 height 120
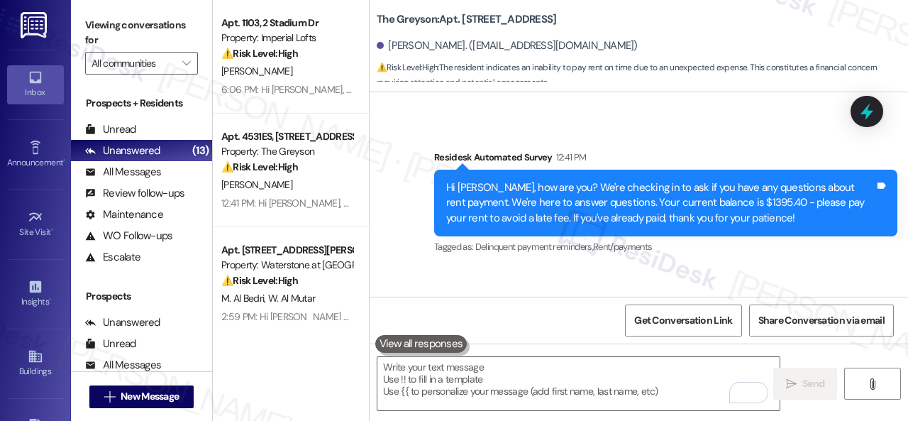
scroll to position [6801, 0]
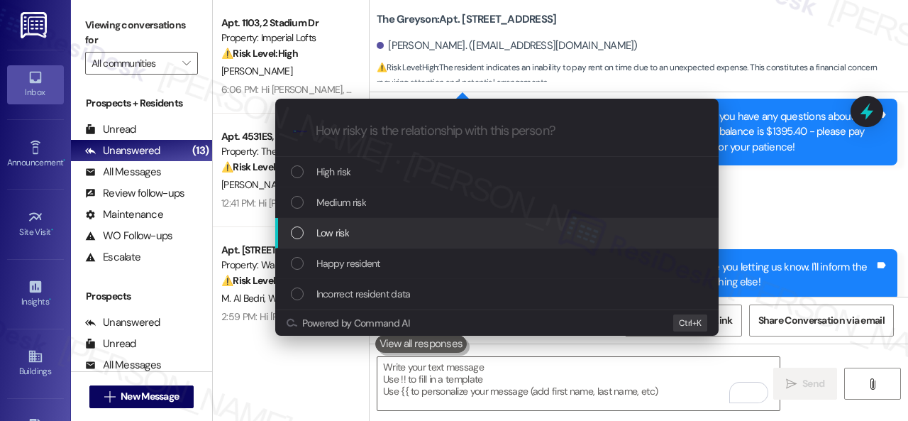
click at [346, 226] on span "Low risk" at bounding box center [333, 233] width 33 height 16
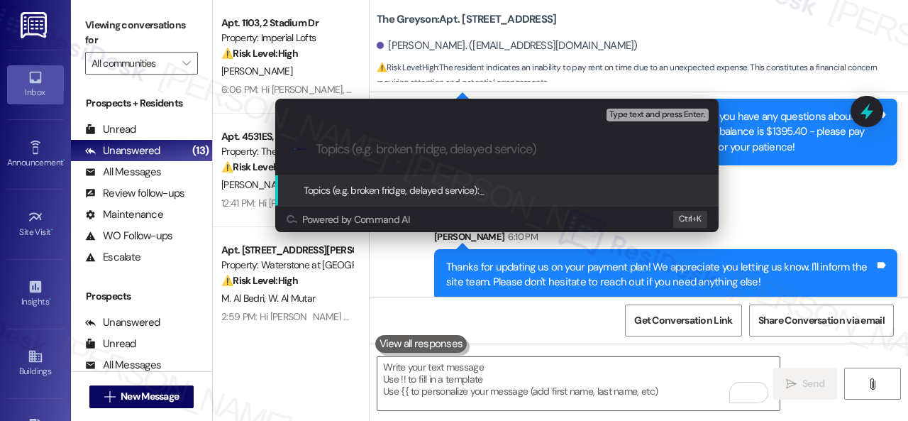
paste input "Late payment notice."
type input "Late payment notice."
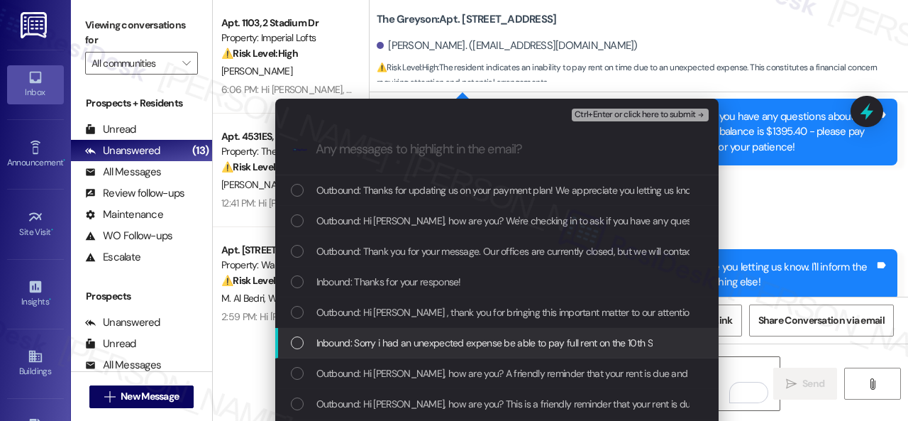
click at [380, 344] on span "Inbound: Sorry i had an unexpected expense be able to pay full rent on the 10th…" at bounding box center [485, 343] width 336 height 16
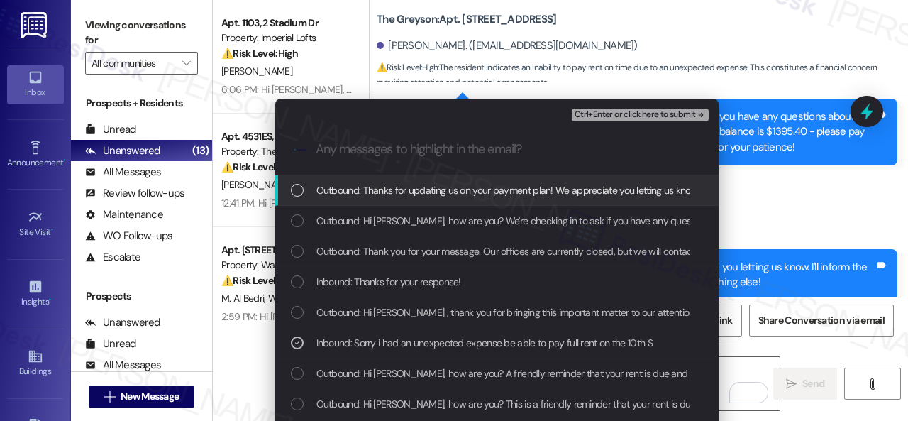
drag, startPoint x: 607, startPoint y: 116, endPoint x: 629, endPoint y: 135, distance: 28.7
click at [607, 116] on span "Ctrl+Enter or click here to submit" at bounding box center [635, 115] width 121 height 10
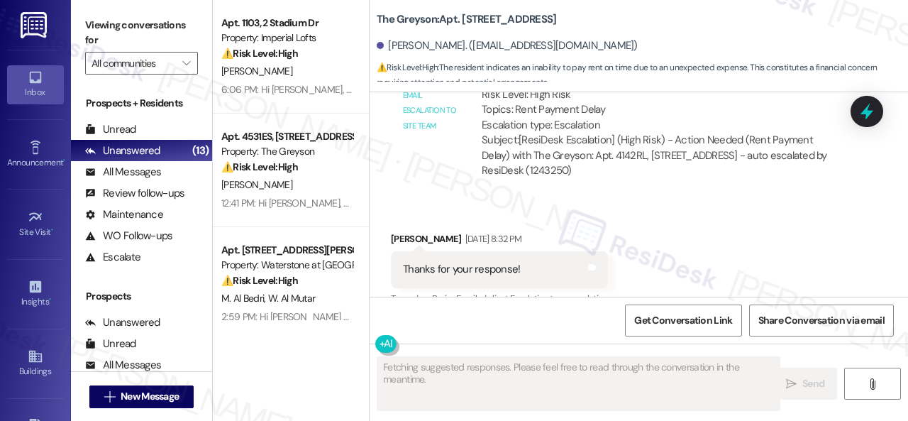
scroll to position [6240, 0]
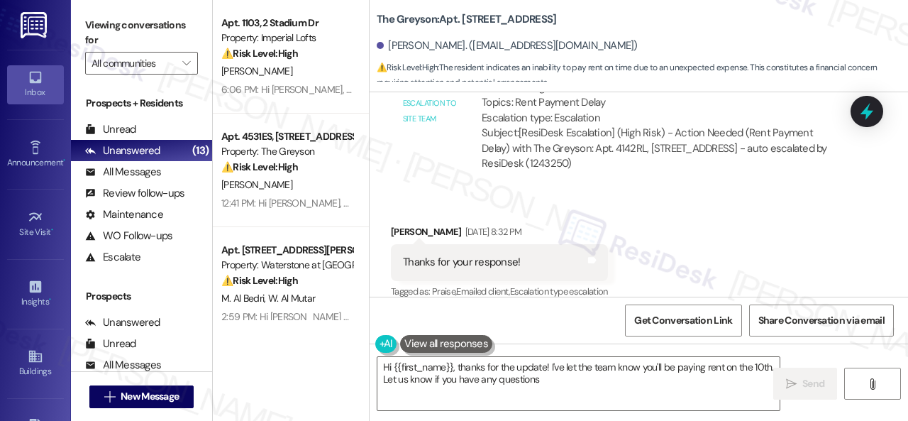
type textarea "Hi {{first_name}}, thanks for the update! I've let the team know you'll be payi…"
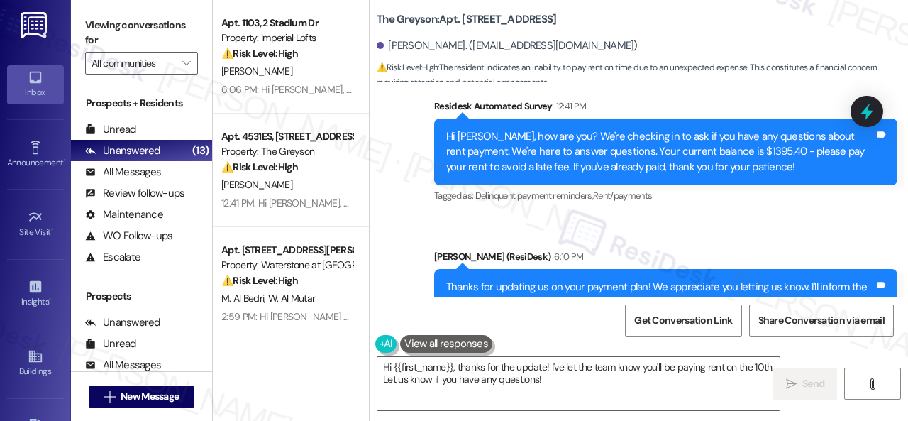
scroll to position [6822, 0]
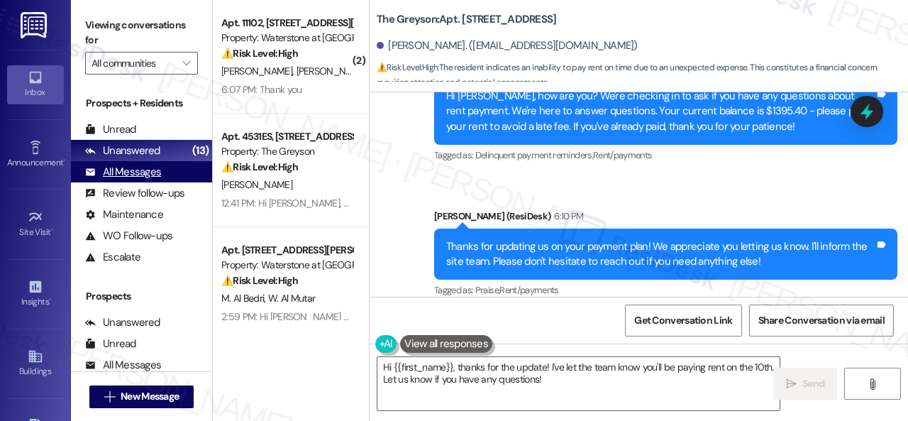
click at [141, 179] on div "All Messages" at bounding box center [123, 172] width 76 height 15
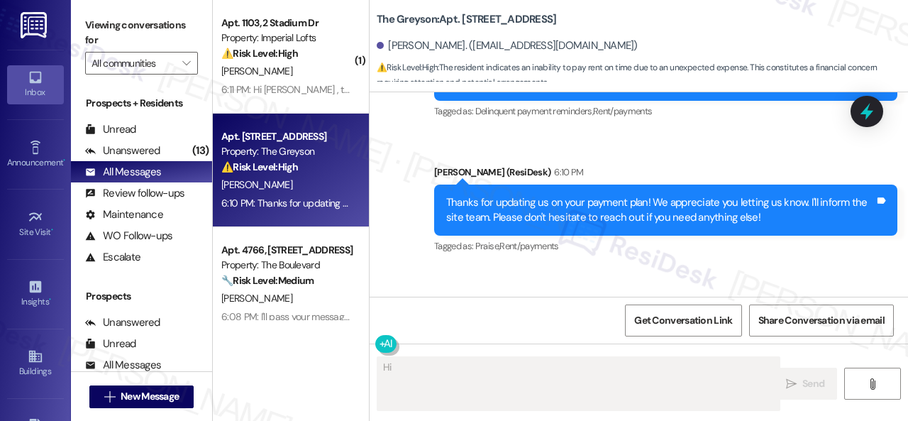
scroll to position [6997, 0]
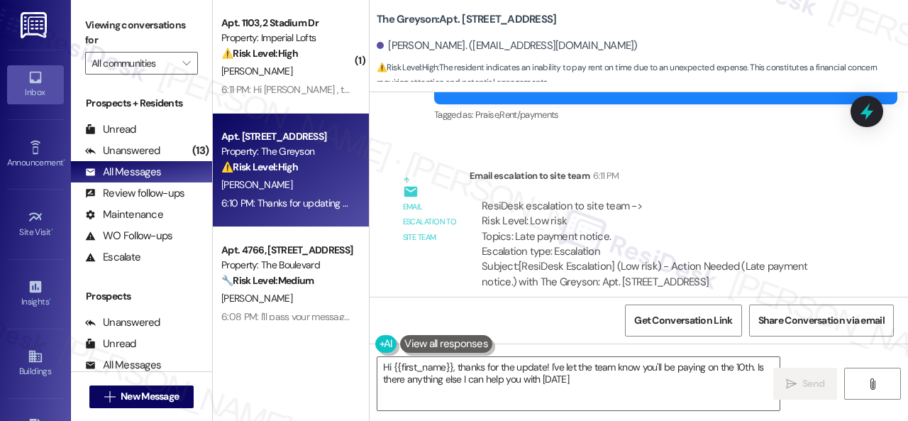
type textarea "Hi {{first_name}}, thanks for the update! I've let the team know you'll be payi…"
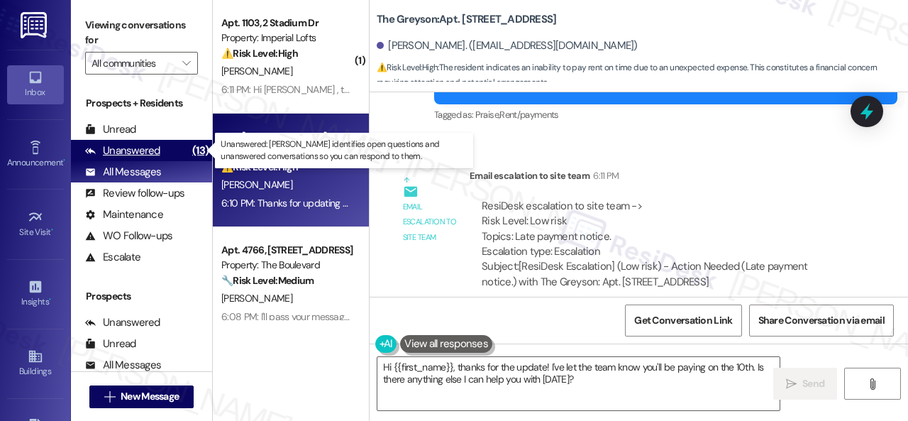
click at [139, 150] on div "Unanswered" at bounding box center [122, 150] width 75 height 15
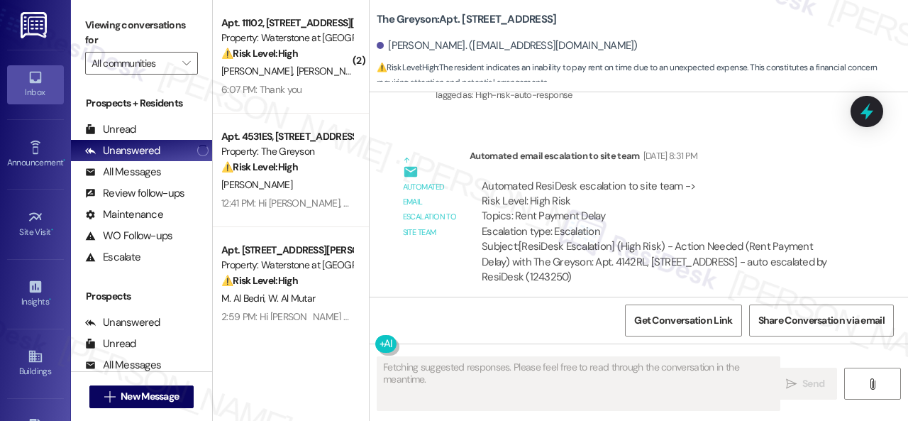
scroll to position [6240, 0]
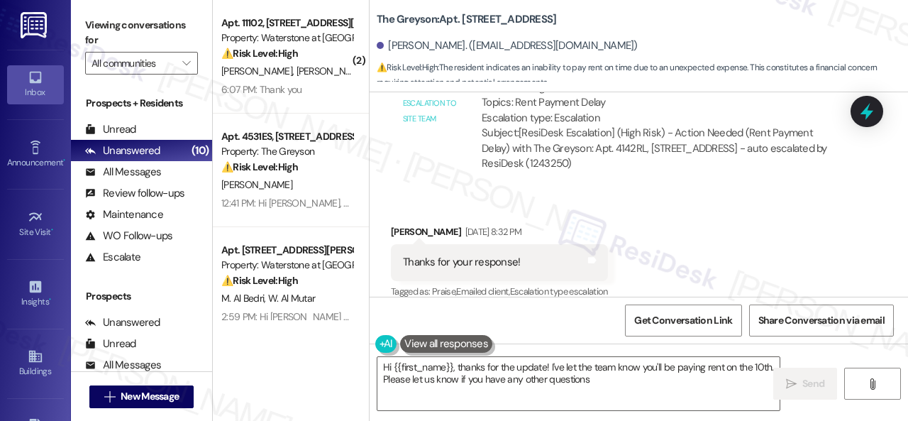
type textarea "Hi {{first_name}}, thanks for the update! I've let the team know you'll be payi…"
click at [637, 192] on div "Received via SMS Jacob Lawhun Sep 06, 2025 at 8:32 PM Thanks for your response!…" at bounding box center [639, 252] width 539 height 120
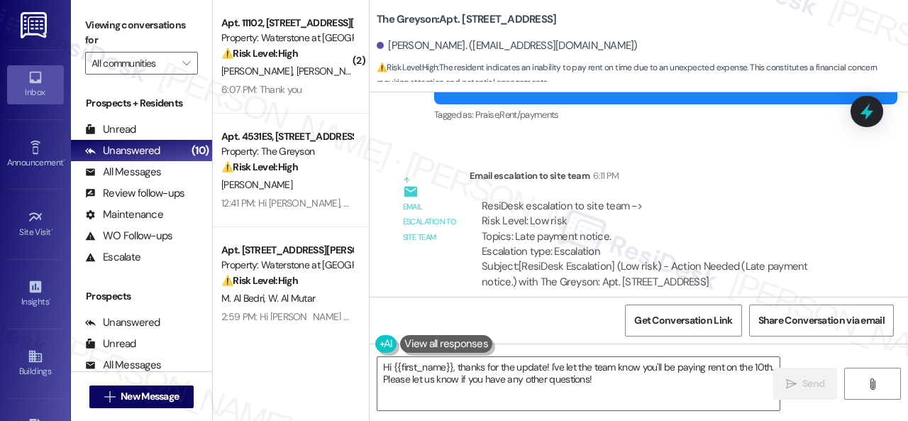
scroll to position [4, 0]
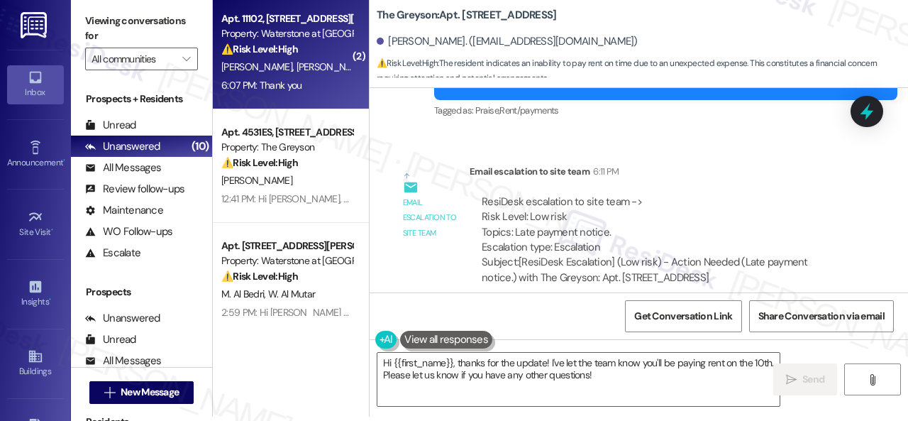
click at [340, 73] on div "L. Stephens S. Jackson" at bounding box center [287, 67] width 134 height 18
type textarea "Fetching suggested responses. Please feel free to read through the conversation…"
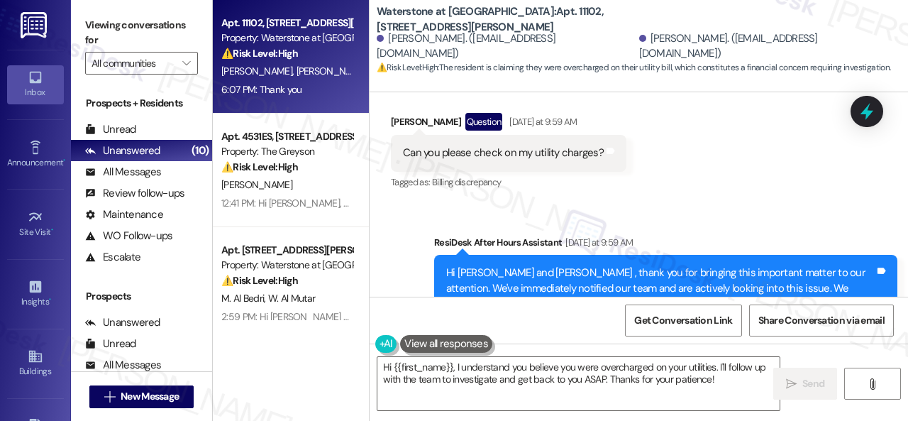
scroll to position [10056, 0]
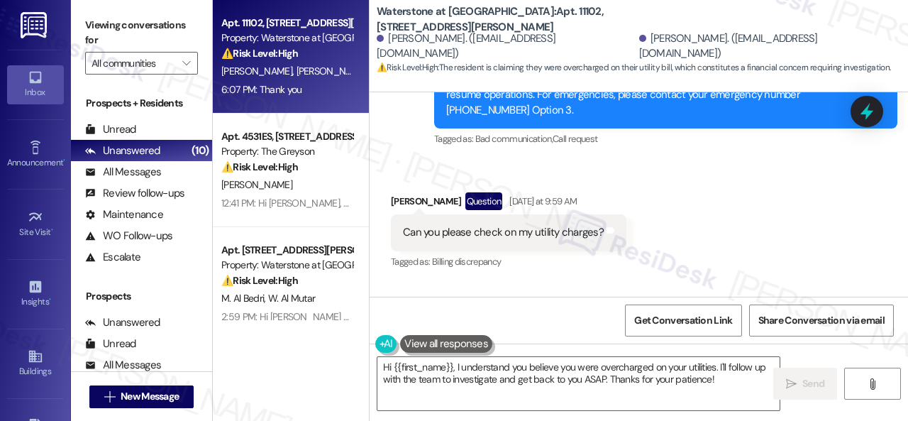
click at [717, 183] on div "Received via SMS Lafaddeus Stephens Question Yesterday at 9:59 AM Can you pleas…" at bounding box center [639, 221] width 539 height 123
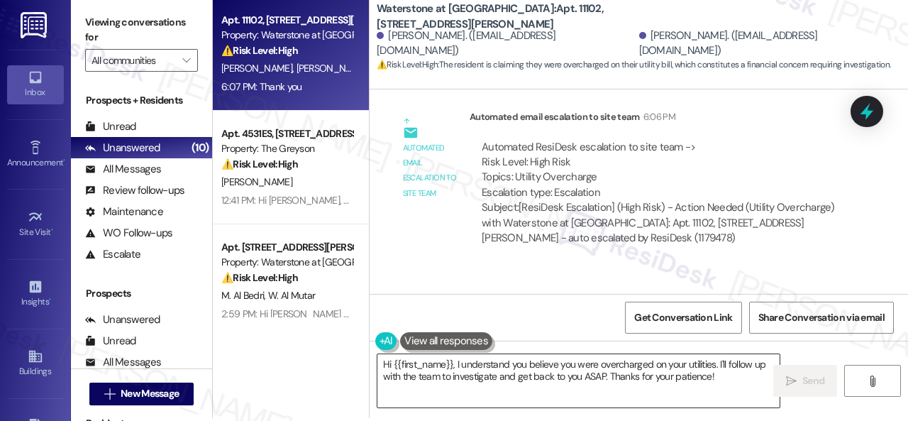
scroll to position [4, 0]
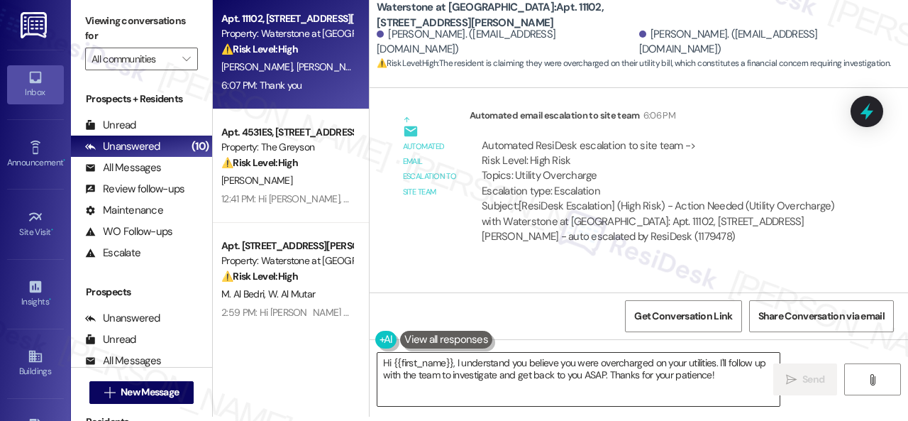
click at [727, 368] on textarea "Hi {{first_name}}, I understand you believe you were overcharged on your utilit…" at bounding box center [579, 379] width 402 height 53
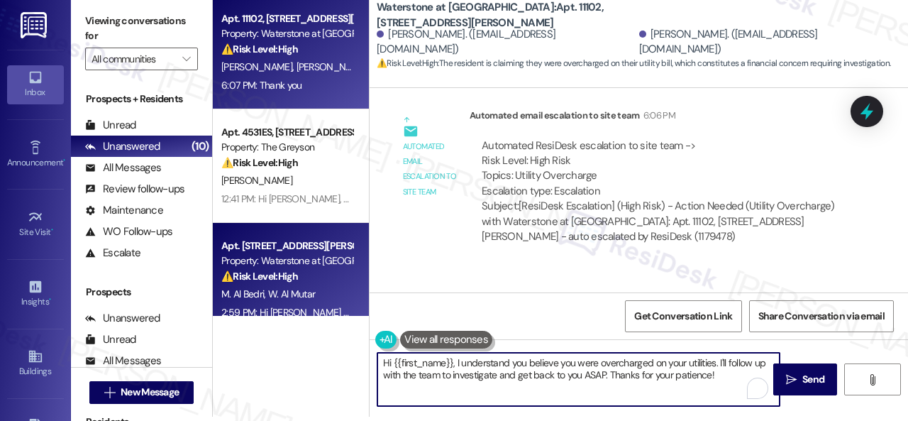
drag, startPoint x: 722, startPoint y: 377, endPoint x: 226, endPoint y: 287, distance: 504.9
click at [238, 294] on div "Apt. 11102, 6855 S Mason Rd Property: Waterstone at Cinco Ranch ⚠️ Risk Level: …" at bounding box center [560, 206] width 695 height 421
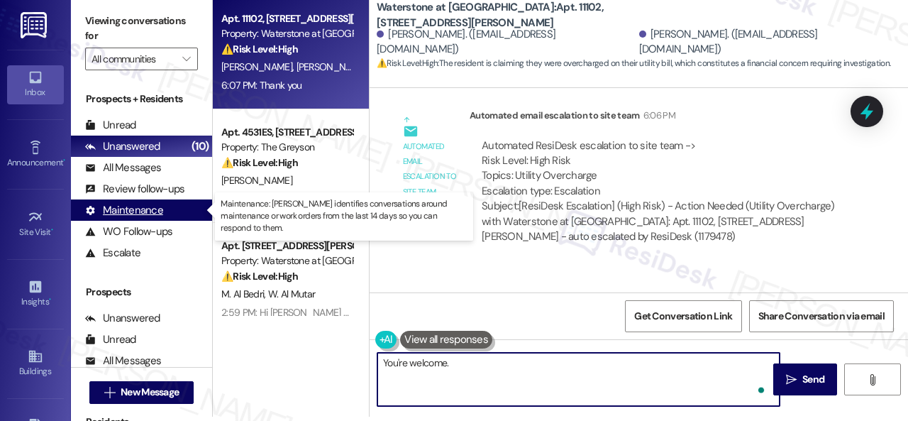
paste textarea "The site team has been informed about your inquiry or concern. I'll get back to…"
type textarea "You're welcome. The site team has been informed about your inquiry or concern. …"
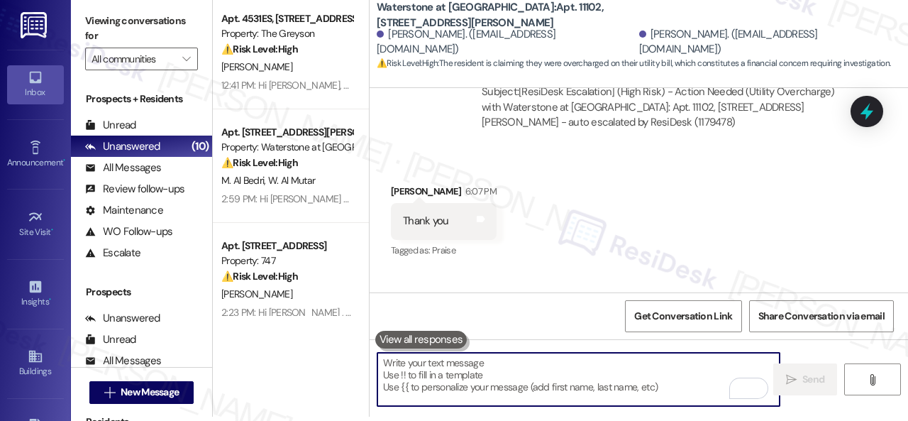
drag, startPoint x: 302, startPoint y: 57, endPoint x: 434, endPoint y: 86, distance: 135.0
click at [304, 57] on div "Apt. 4531ES, 4460 Mountain Laurel Road Property: The Greyson ⚠️ Risk Level: Hig…" at bounding box center [287, 34] width 134 height 48
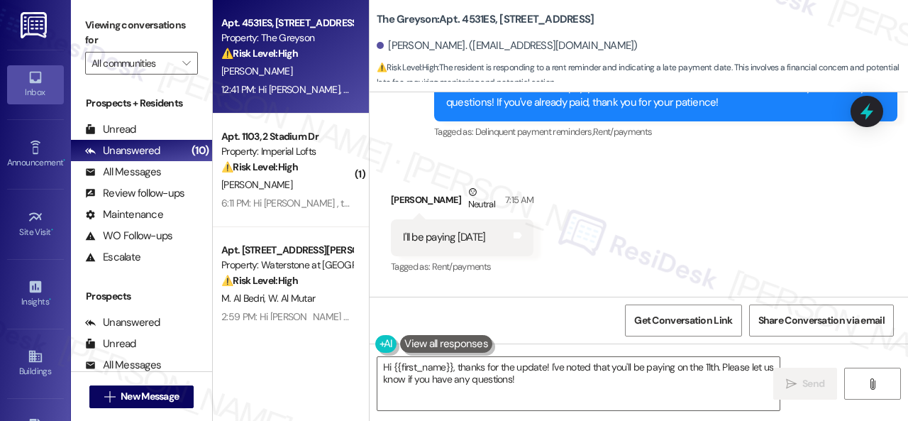
scroll to position [10283, 0]
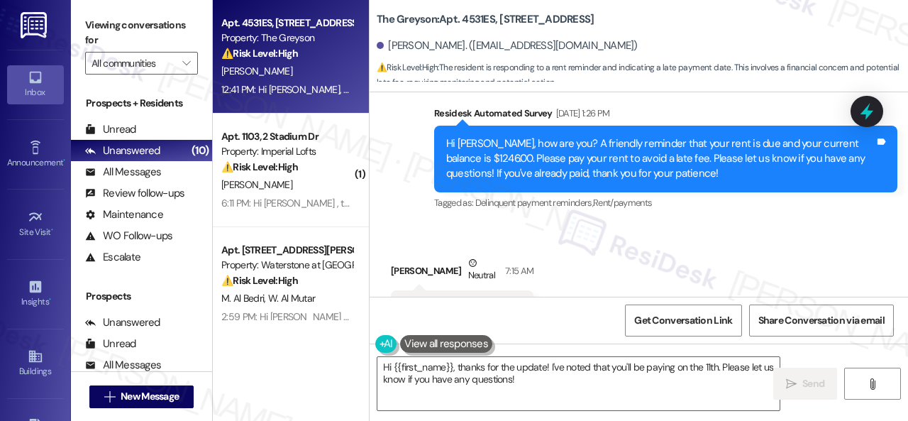
click at [433, 224] on div "Received via SMS Jacob Brock Neutral 7:15 AM I'll be paying this Thursday the 1…" at bounding box center [639, 291] width 539 height 135
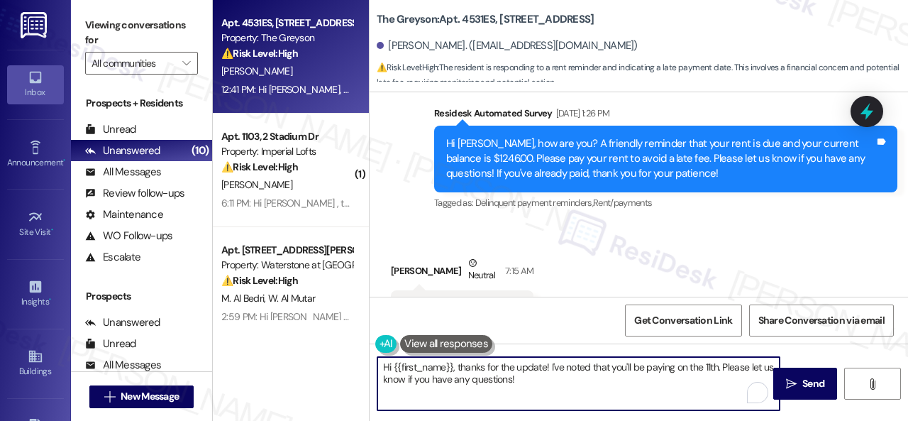
drag, startPoint x: 563, startPoint y: 383, endPoint x: 326, endPoint y: 341, distance: 240.0
click at [326, 341] on div "Apt. 4531ES, 4460 Mountain Laurel Road Property: The Greyson ⚠️ Risk Level: Hig…" at bounding box center [560, 210] width 695 height 421
paste textarea "Thanks for updating us on your payment plan! We appreciate you letting us know.…"
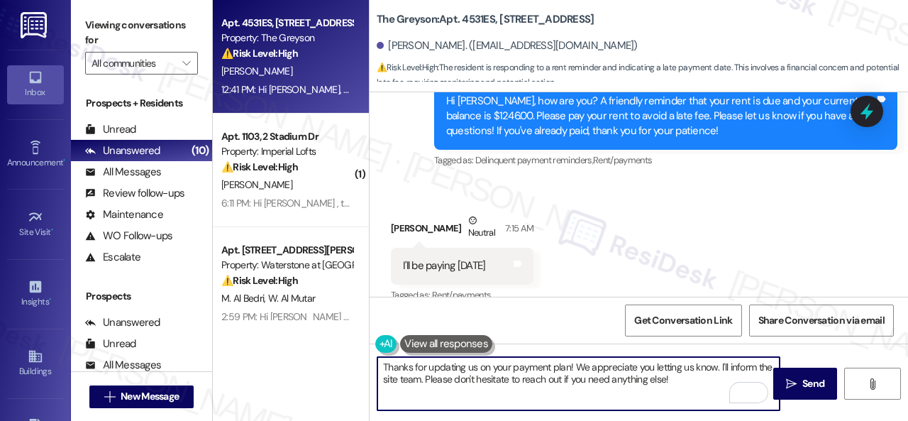
scroll to position [10354, 0]
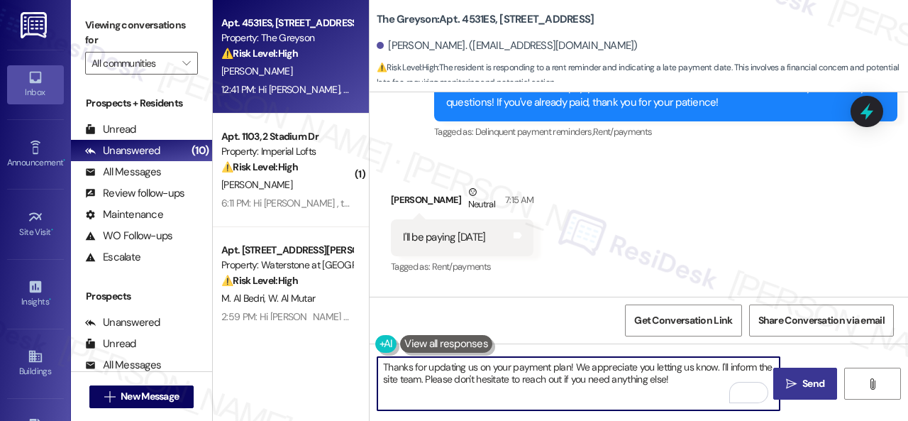
type textarea "Thanks for updating us on your payment plan! We appreciate you letting us know.…"
drag, startPoint x: 793, startPoint y: 382, endPoint x: 802, endPoint y: 373, distance: 12.0
click at [798, 381] on span " Send" at bounding box center [805, 383] width 45 height 15
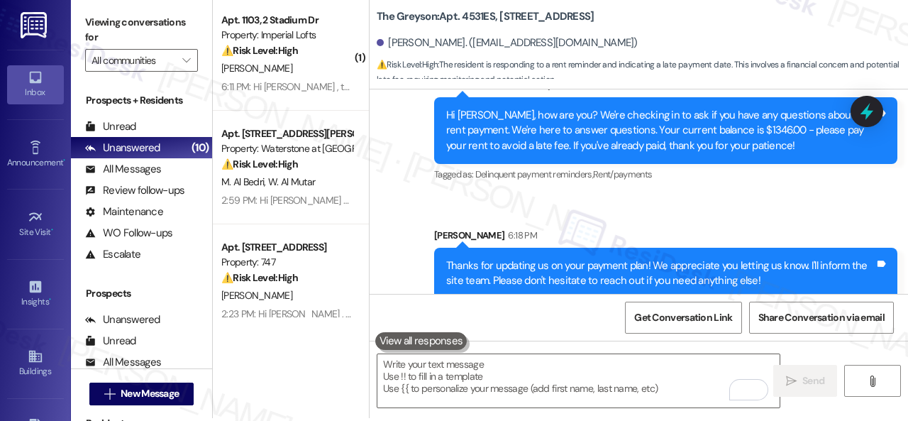
scroll to position [4, 0]
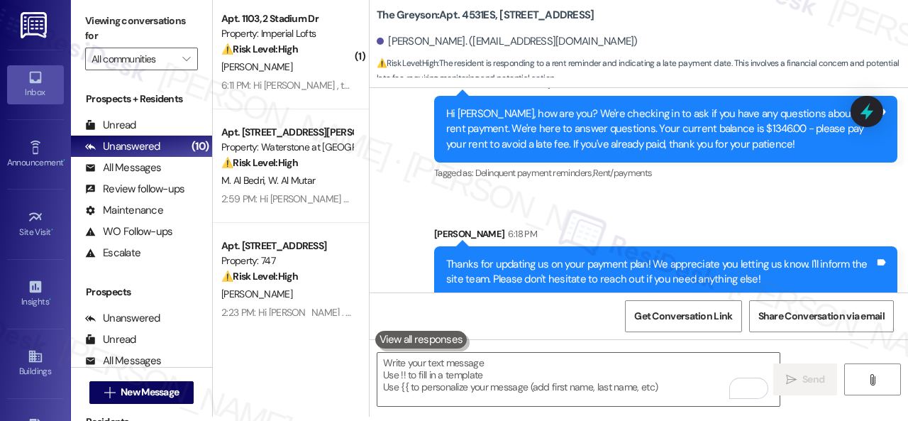
click at [431, 195] on div "Survey, sent via SMS Residesk Automated Survey 12:41 PM Hi Jacob, how are you? …" at bounding box center [639, 176] width 539 height 264
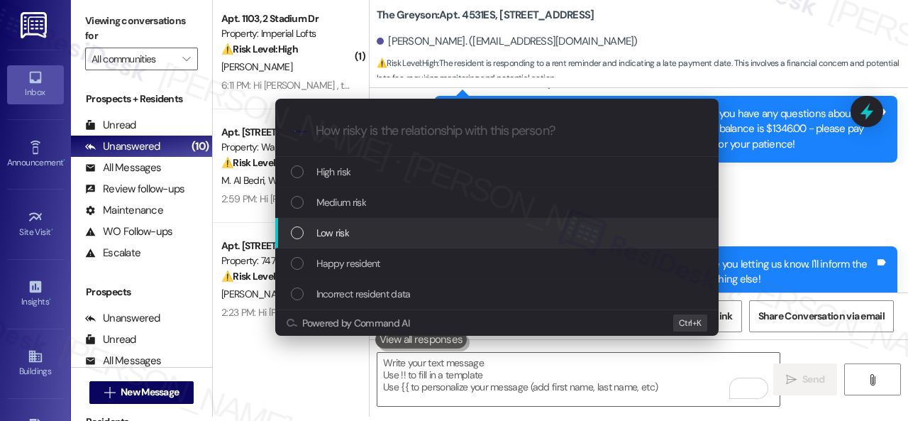
click at [323, 238] on span "Low risk" at bounding box center [333, 233] width 33 height 16
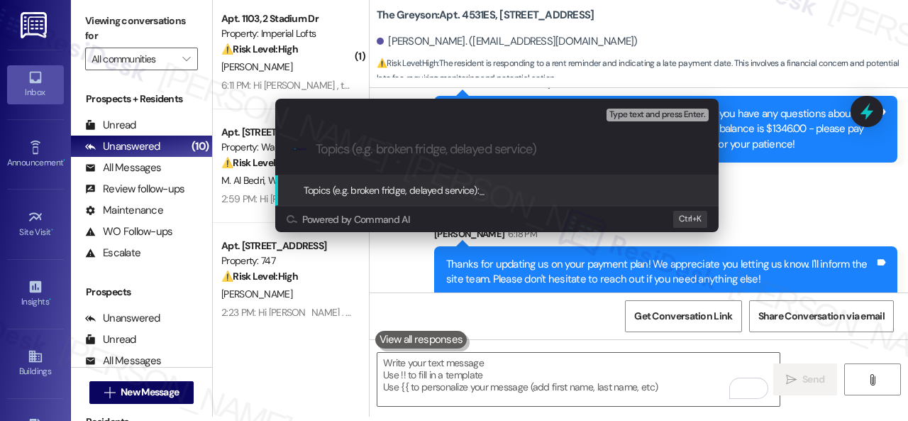
paste input "Late payment notice."
type input "Late payment notice."
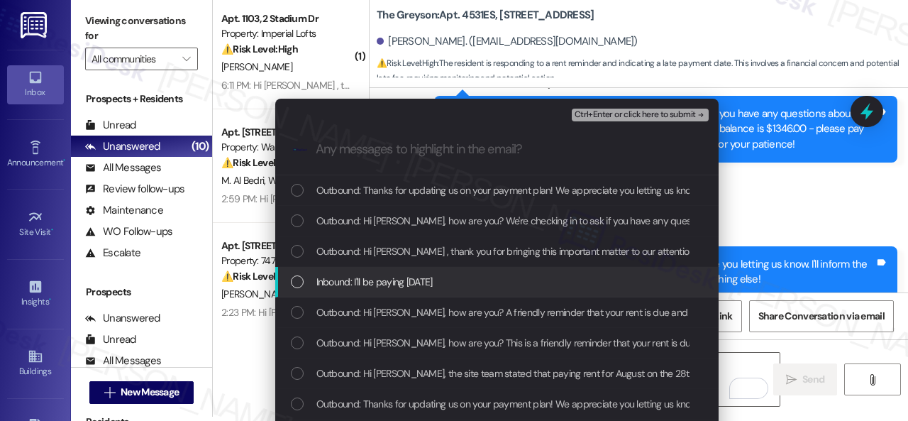
click at [430, 280] on span "Inbound: I'll be paying this Thursday the 11th" at bounding box center [375, 282] width 116 height 16
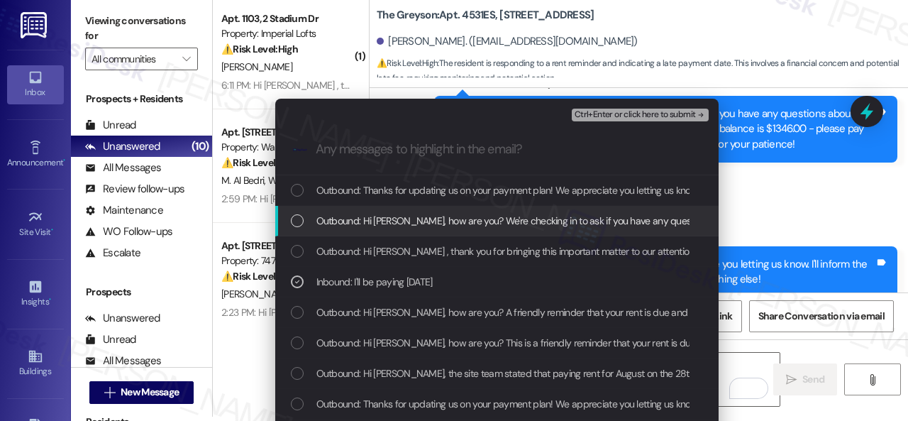
click at [615, 111] on span "Ctrl+Enter or click here to submit" at bounding box center [635, 115] width 121 height 10
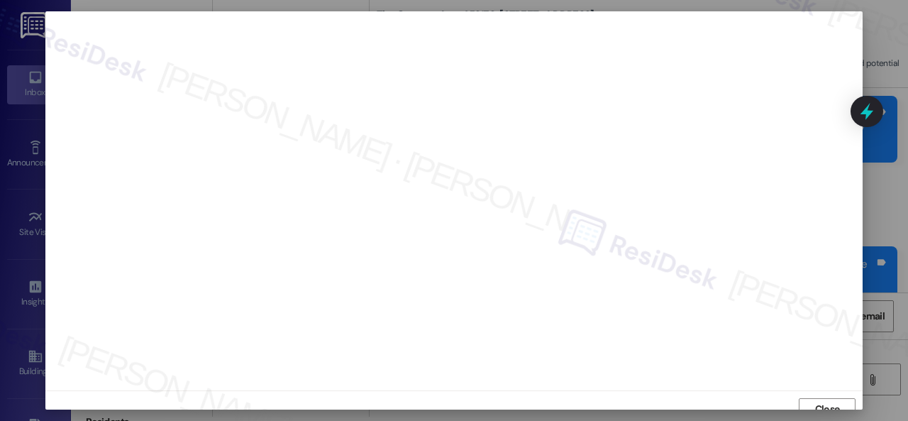
scroll to position [11, 0]
click at [823, 395] on span "Close" at bounding box center [827, 398] width 25 height 15
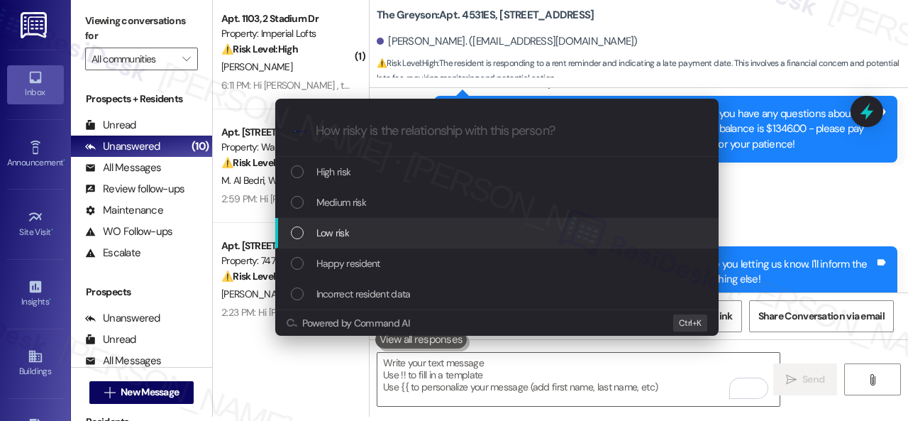
click at [323, 229] on span "Low risk" at bounding box center [333, 233] width 33 height 16
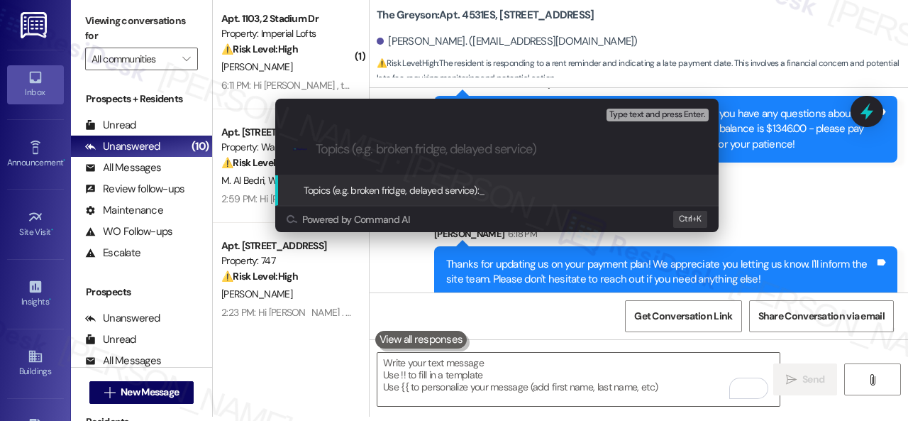
paste input "Late payment notice."
type input "Late payment notice."
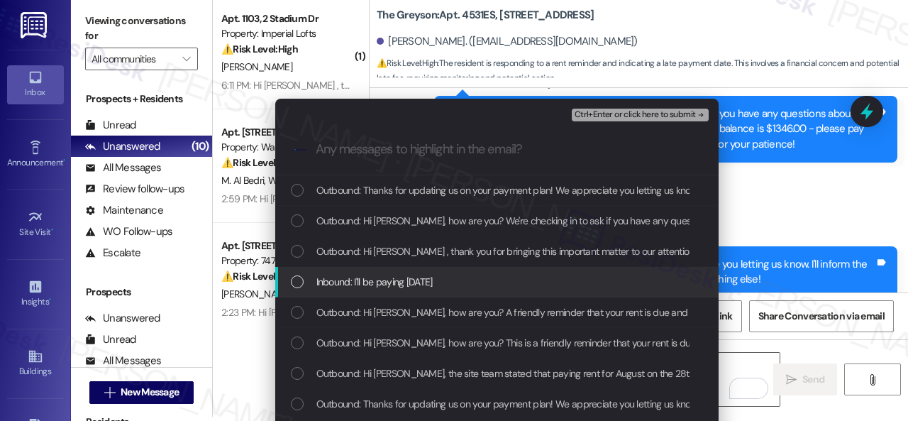
click at [422, 279] on span "Inbound: I'll be paying this Thursday the 11th" at bounding box center [375, 282] width 116 height 16
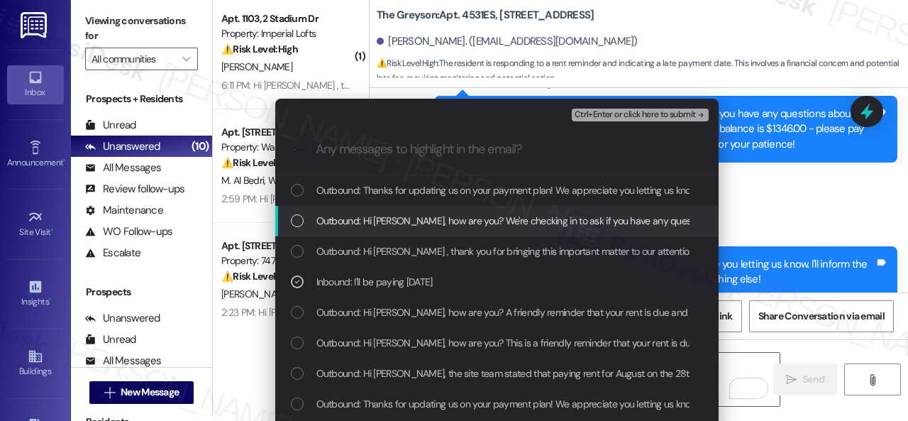
click at [620, 112] on span "Ctrl+Enter or click here to submit" at bounding box center [635, 115] width 121 height 10
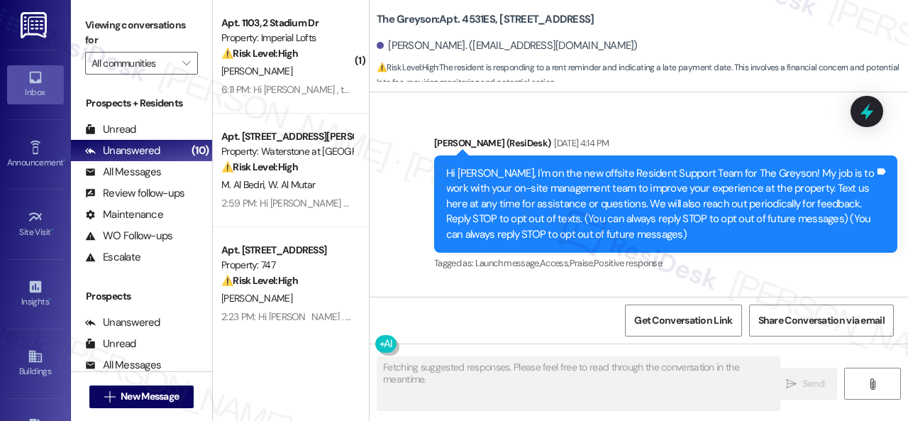
scroll to position [10328, 0]
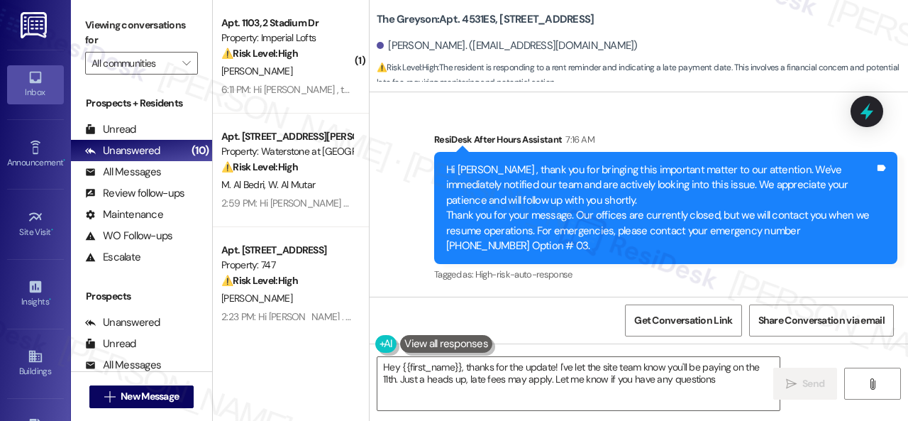
type textarea "Hey {{first_name}}, thanks for the update! I've let the site team know you'll b…"
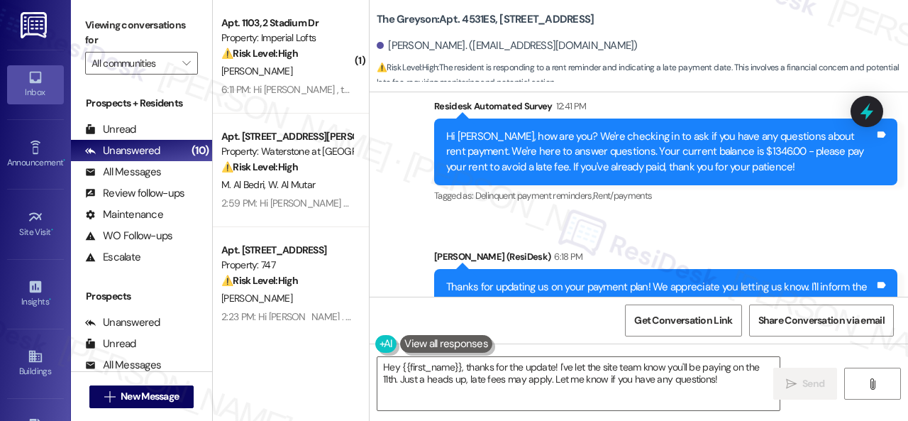
scroll to position [11127, 0]
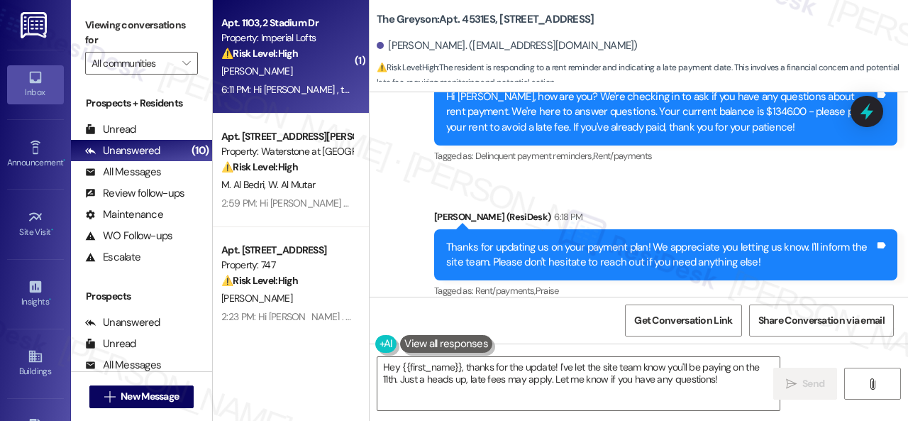
click at [314, 60] on div "⚠️ Risk Level: High The resident acknowledges the late fee and requests more ti…" at bounding box center [286, 53] width 131 height 15
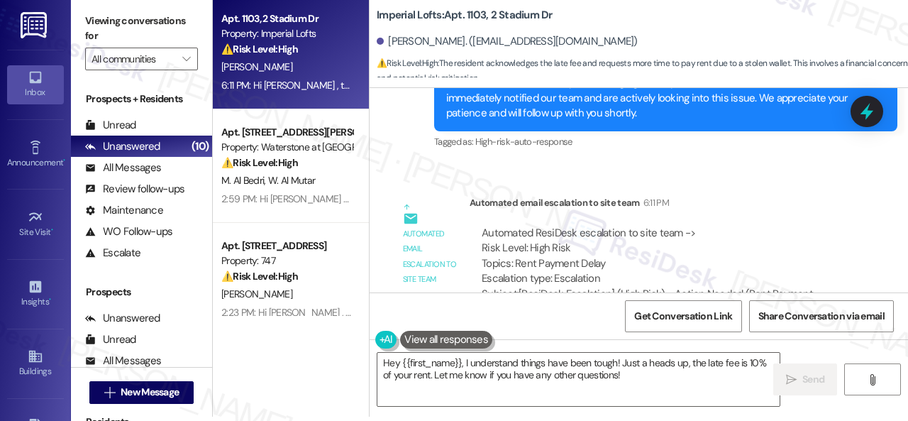
scroll to position [2575, 0]
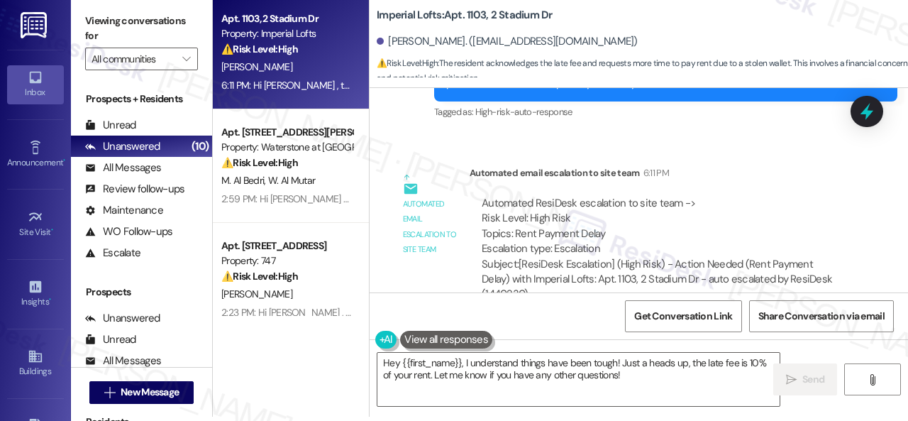
click at [437, 165] on div "Automated email escalation to site team" at bounding box center [430, 215] width 71 height 100
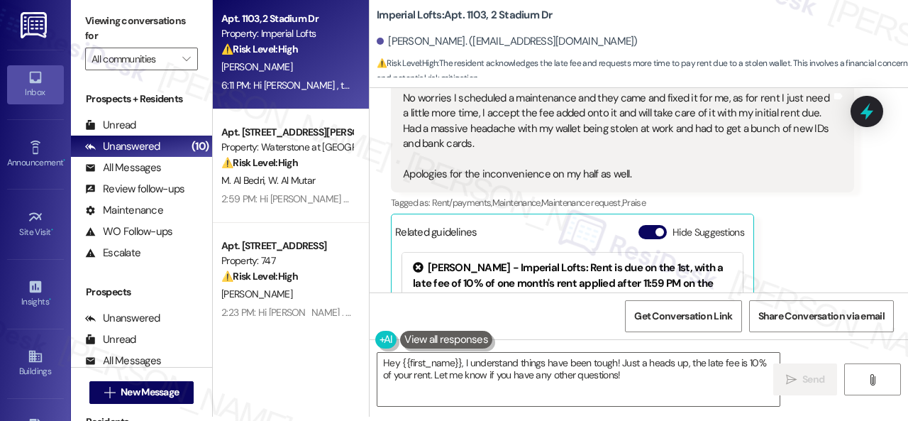
scroll to position [2007, 0]
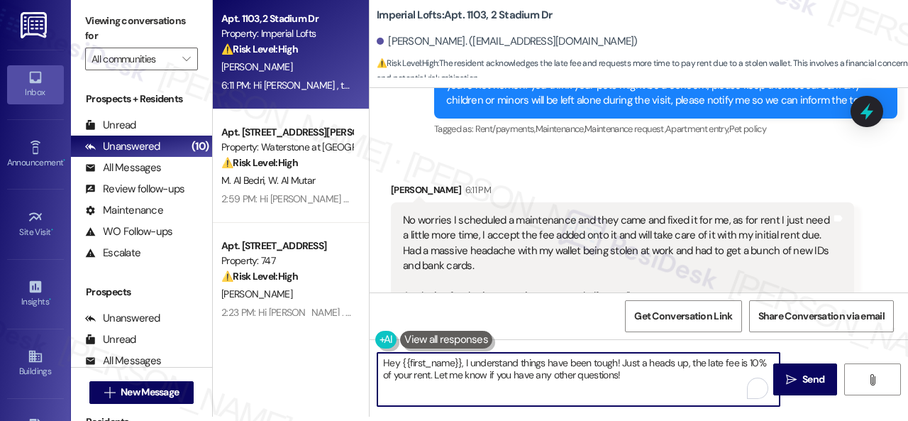
drag, startPoint x: 644, startPoint y: 375, endPoint x: 307, endPoint y: 351, distance: 337.9
click at [309, 351] on div "Apt. 1103, 2 Stadium Dr Property: Imperial Lofts ⚠️ Risk Level: High The reside…" at bounding box center [560, 206] width 695 height 421
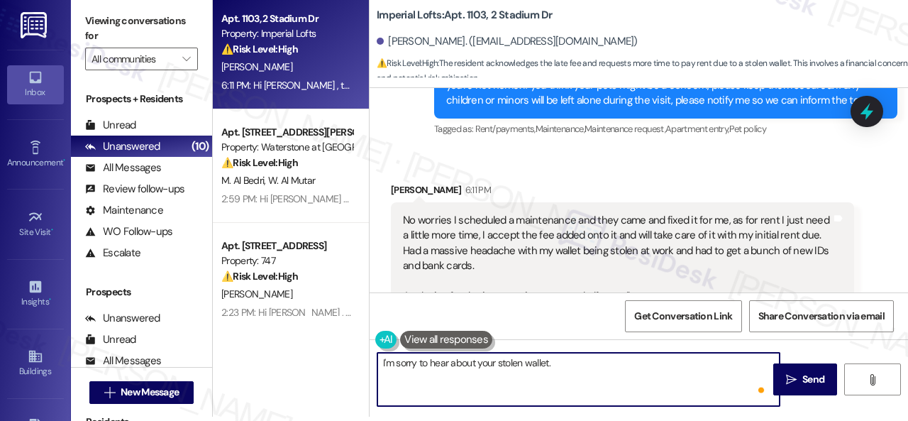
paste textarea "hanks for updating us on your payment plan! We appreciate you letting us know. …"
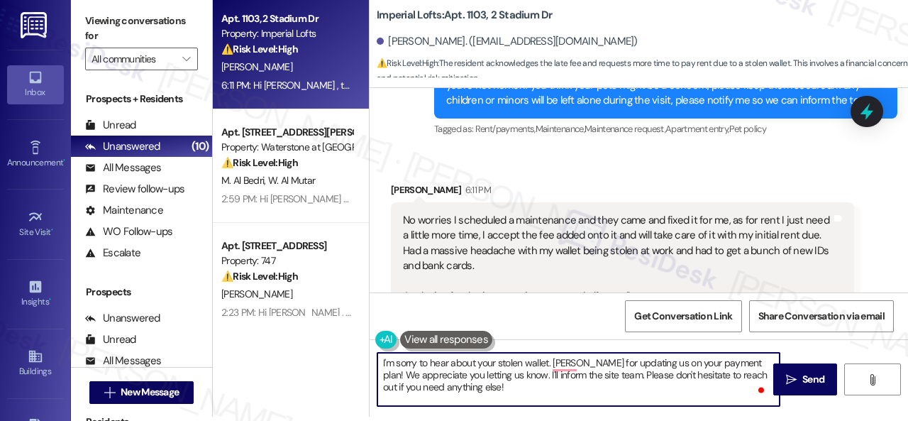
click at [552, 361] on textarea "I'm sorry to hear about your stolen wallet. hanks for updating us on your payme…" at bounding box center [579, 379] width 402 height 53
click at [558, 364] on textarea "I'm sorry to hear about your stolen wallet and thanks for updating us on your p…" at bounding box center [579, 379] width 402 height 53
drag, startPoint x: 554, startPoint y: 361, endPoint x: 568, endPoint y: 356, distance: 15.3
click at [568, 356] on textarea "I'm sorry to hear about your stolen wallet, and thanks for updating us on your …" at bounding box center [579, 379] width 402 height 53
type textarea "I'm sorry to hear about your stolen wallet, but thanks for updating us on your …"
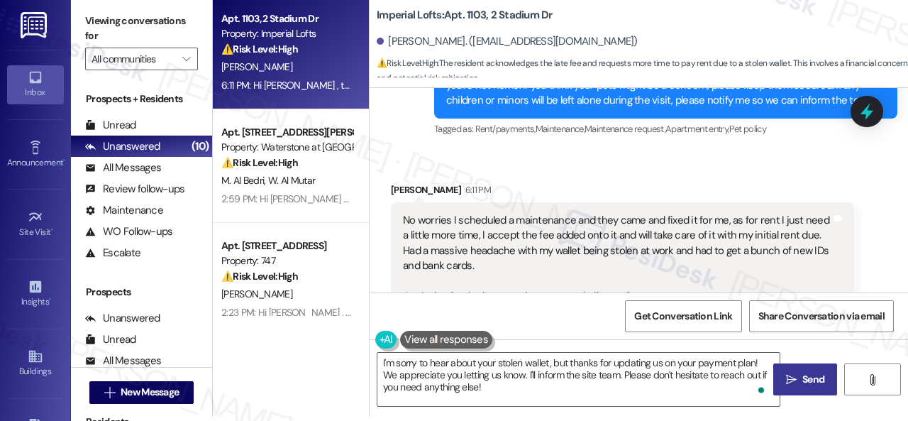
click at [803, 376] on span "Send" at bounding box center [814, 379] width 22 height 15
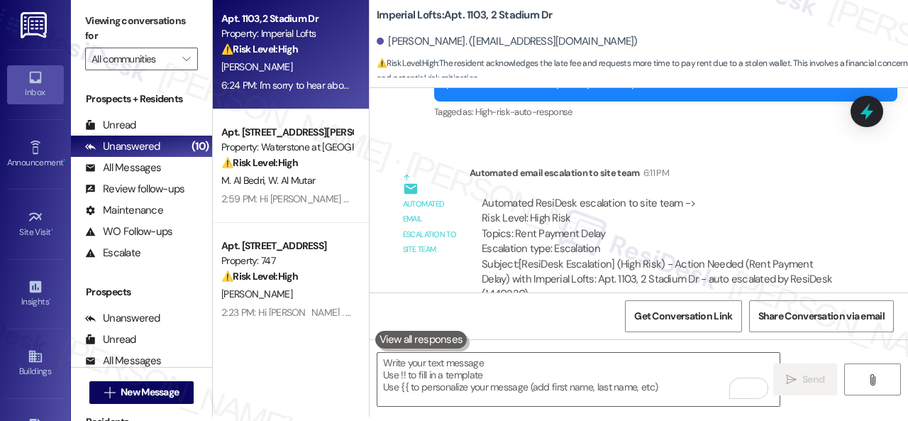
scroll to position [2704, 0]
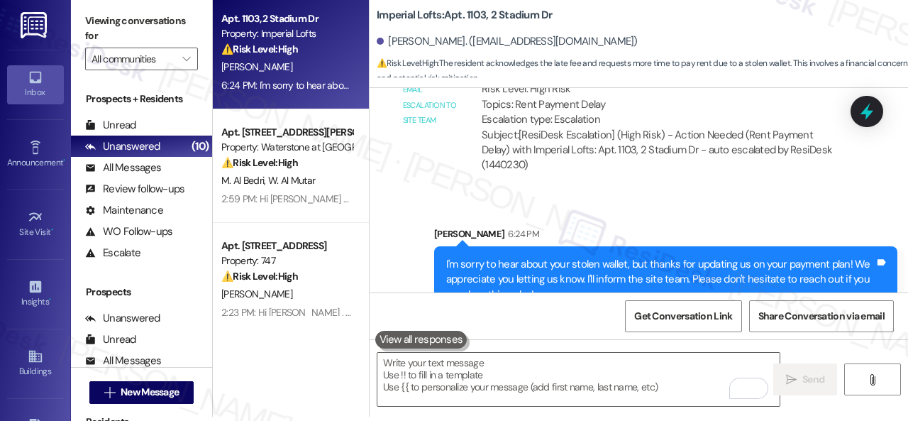
click at [434, 194] on div "Sent via SMS Sarah 6:24 PM I'm sorry to hear about your stolen wallet, but than…" at bounding box center [639, 258] width 539 height 129
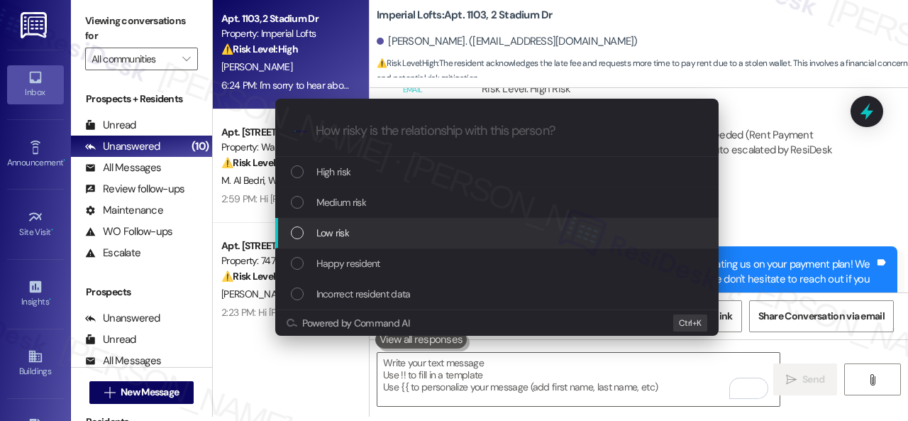
click at [326, 229] on span "Low risk" at bounding box center [333, 233] width 33 height 16
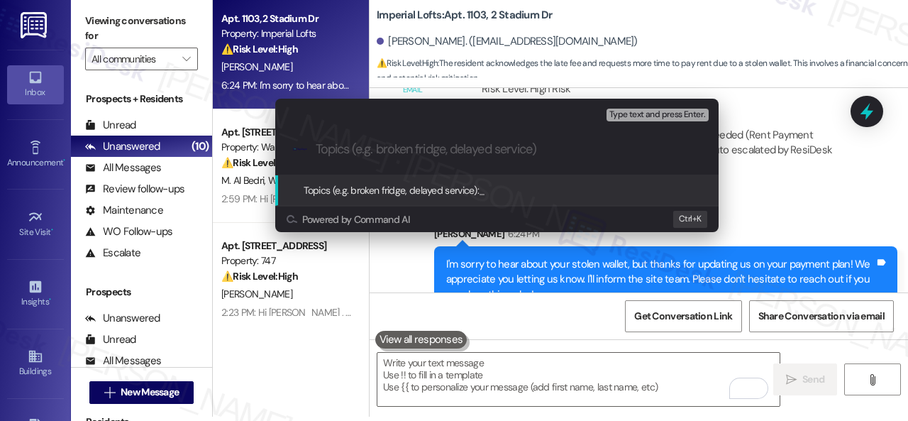
paste input "Late payment notice."
type input "Late payment notice."
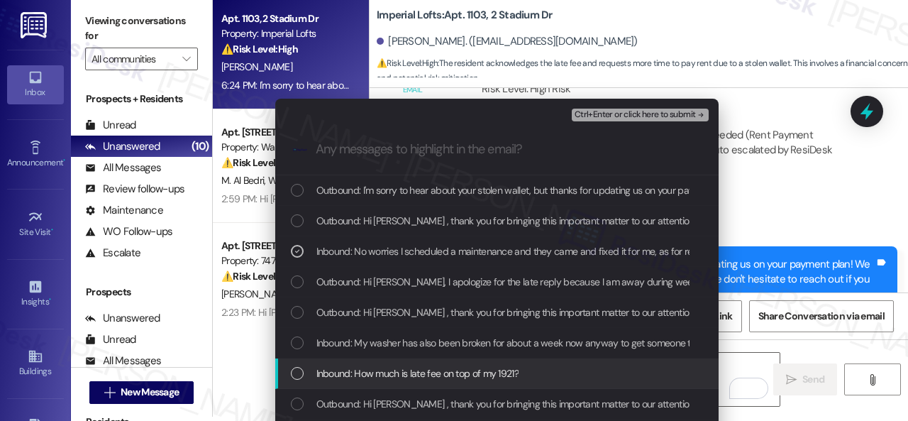
click at [460, 375] on span "Inbound: How much is late fee on top of my 1921?" at bounding box center [418, 373] width 202 height 16
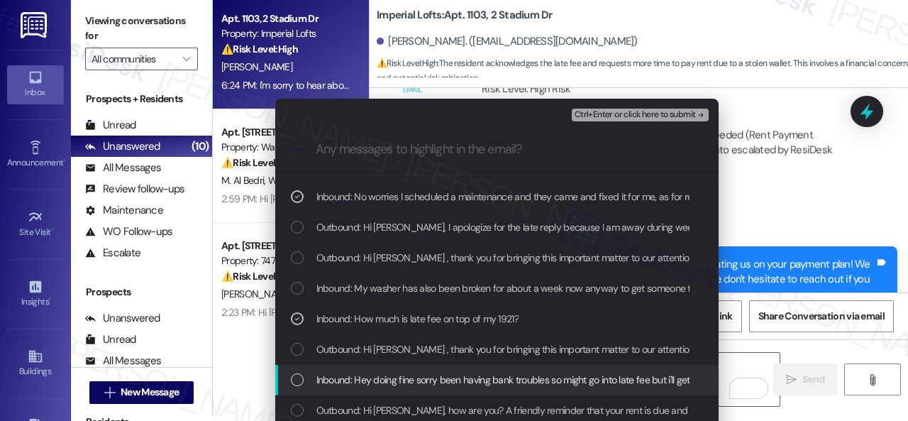
scroll to position [71, 0]
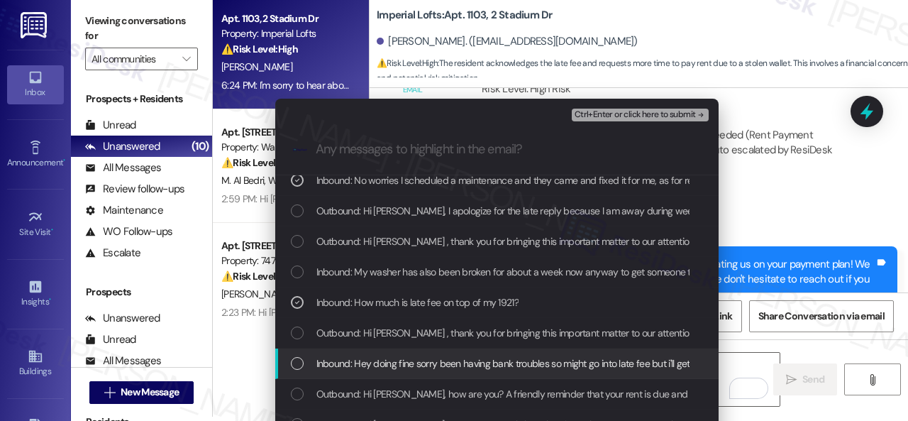
click at [467, 365] on span "Inbound: Hey doing fine sorry been having bank troubles so might go into late f…" at bounding box center [570, 364] width 507 height 16
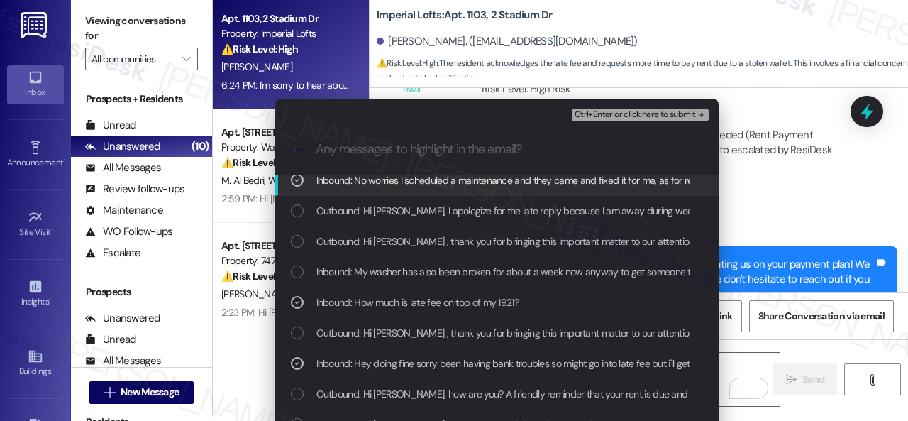
click at [590, 120] on button "Ctrl+Enter or click here to submit" at bounding box center [640, 115] width 137 height 13
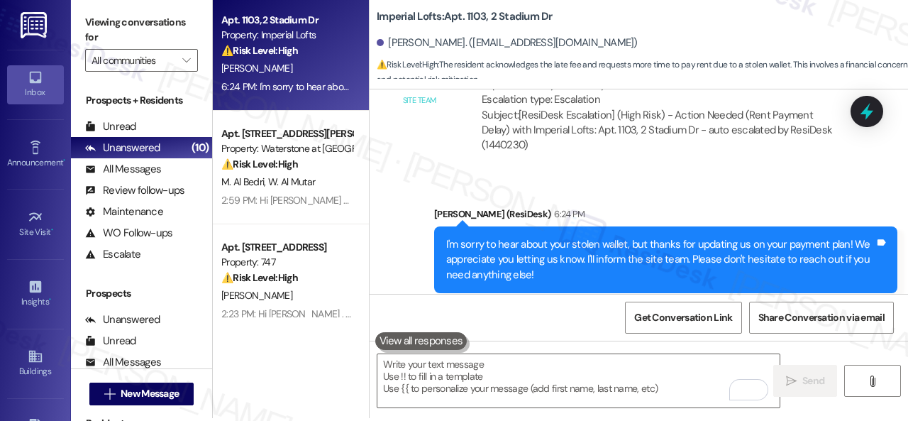
scroll to position [4, 0]
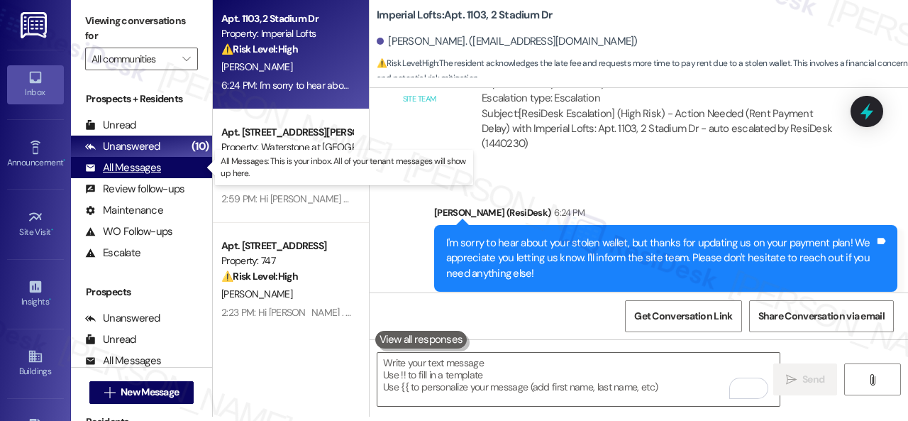
click at [132, 168] on div "All Messages" at bounding box center [123, 167] width 76 height 15
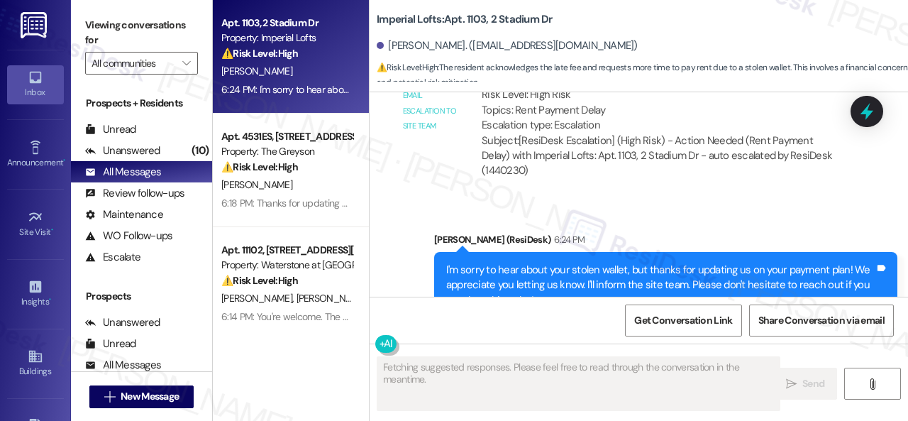
scroll to position [2873, 0]
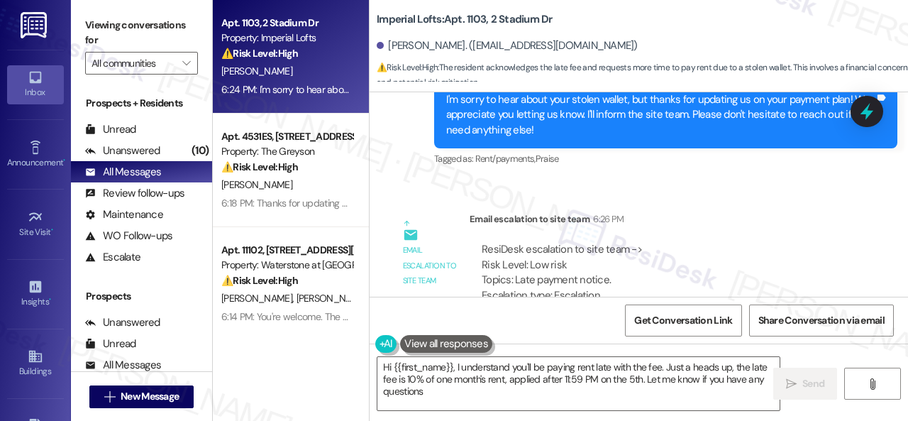
type textarea "Hi {{first_name}}, I understand you'll be paying rent late with the fee. Just a…"
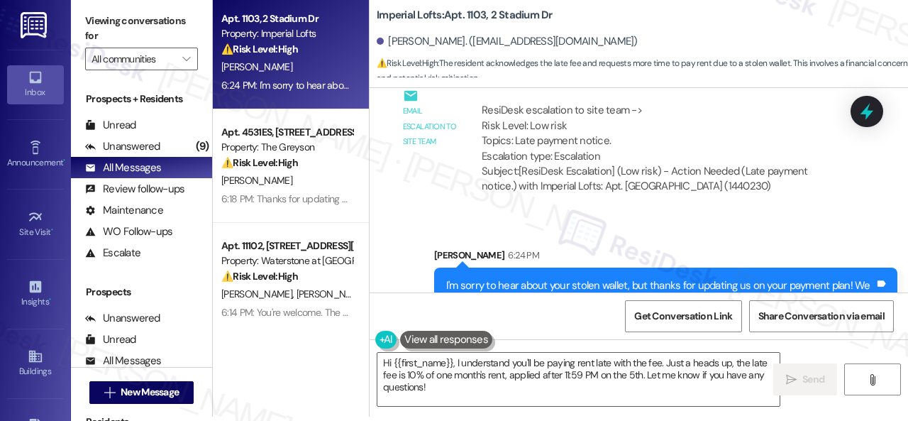
scroll to position [3029, 0]
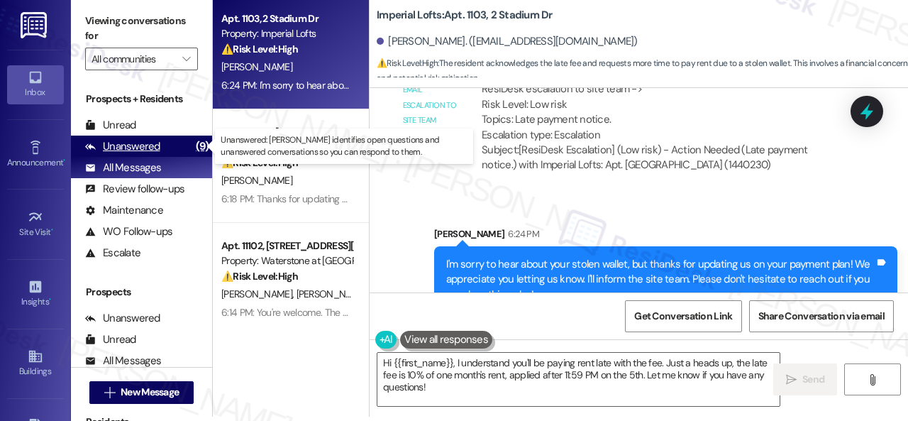
click at [130, 143] on div "Unanswered" at bounding box center [122, 146] width 75 height 15
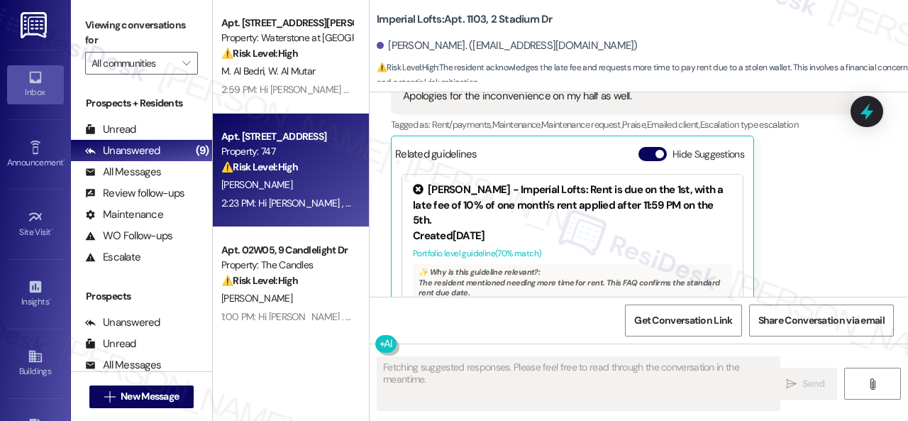
scroll to position [2234, 0]
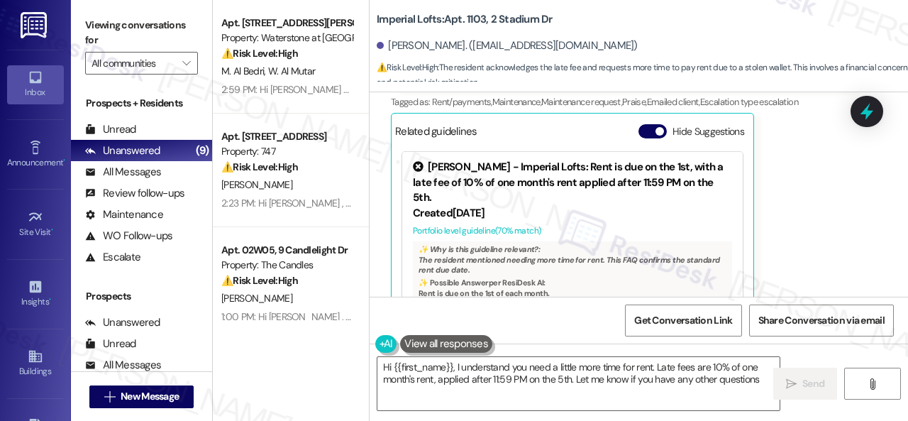
type textarea "Hi {{first_name}}, I understand you need a little more time for rent. Late fees…"
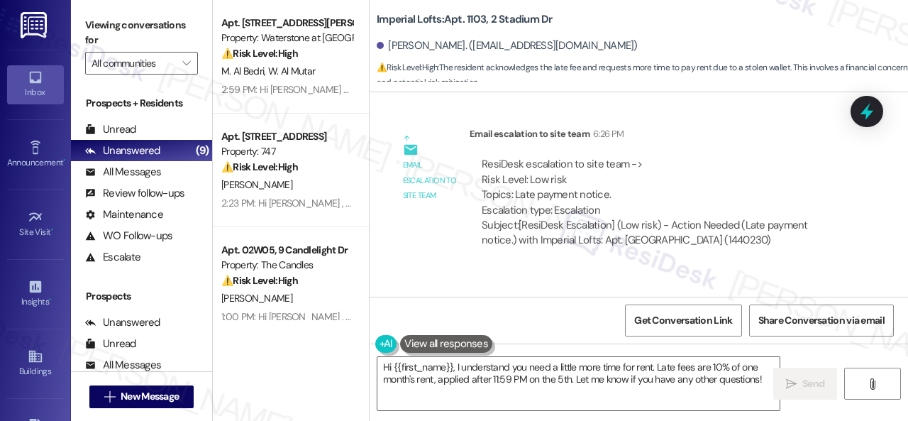
scroll to position [3029, 0]
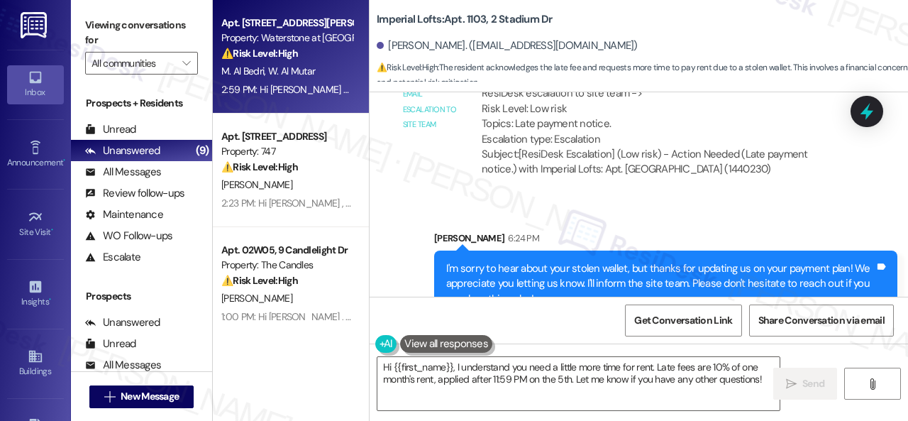
click at [319, 72] on div "M. Al Bedri W. Al Mutar" at bounding box center [287, 71] width 134 height 18
type textarea "Fetching suggested responses. Please feel free to read through the conversation…"
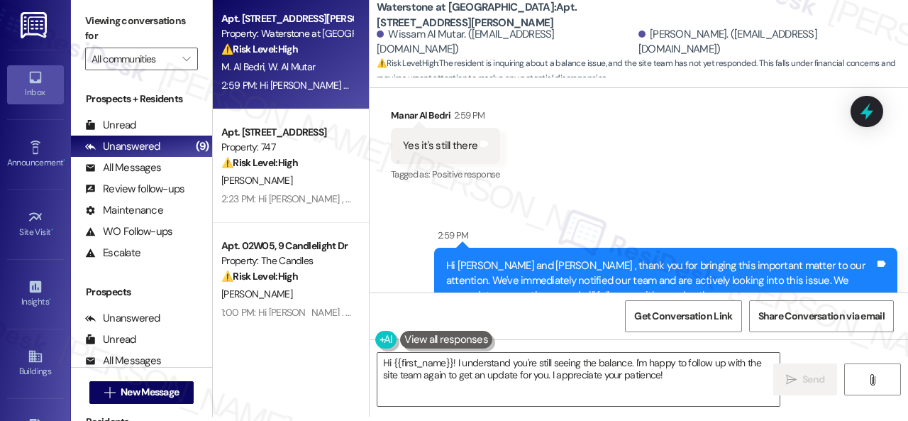
scroll to position [11417, 0]
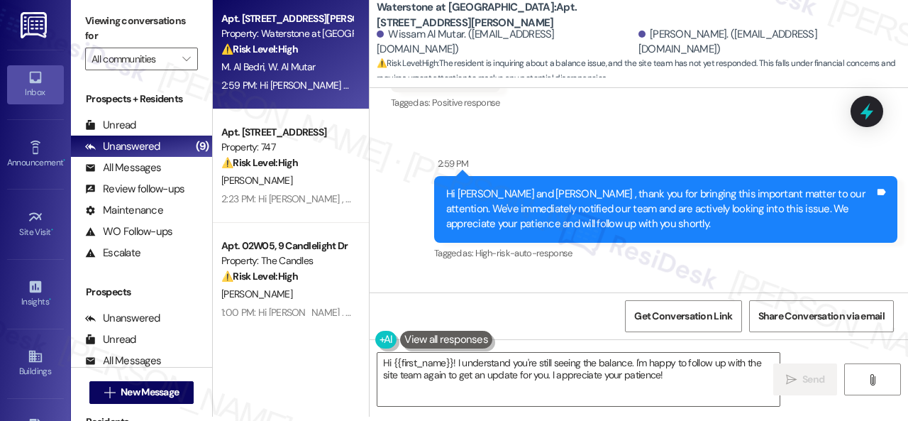
click at [810, 306] on div "Automated email escalation to site team 2:59 PM" at bounding box center [662, 316] width 385 height 20
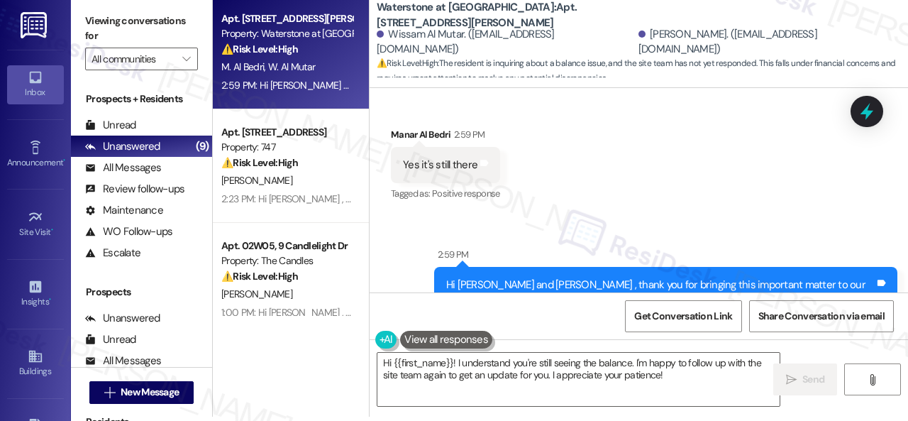
scroll to position [11204, 0]
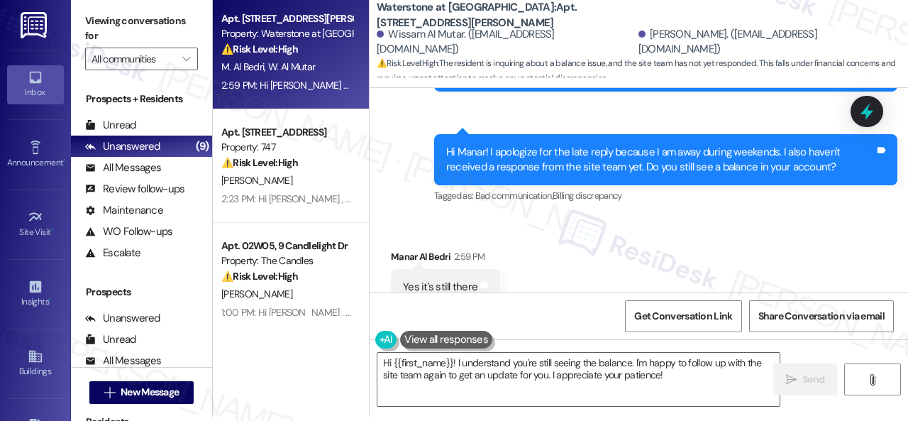
click at [775, 358] on div "Sent via SMS 2:59 PM Hi Wissam and Manar , thank you for bringing this importan…" at bounding box center [666, 422] width 485 height 129
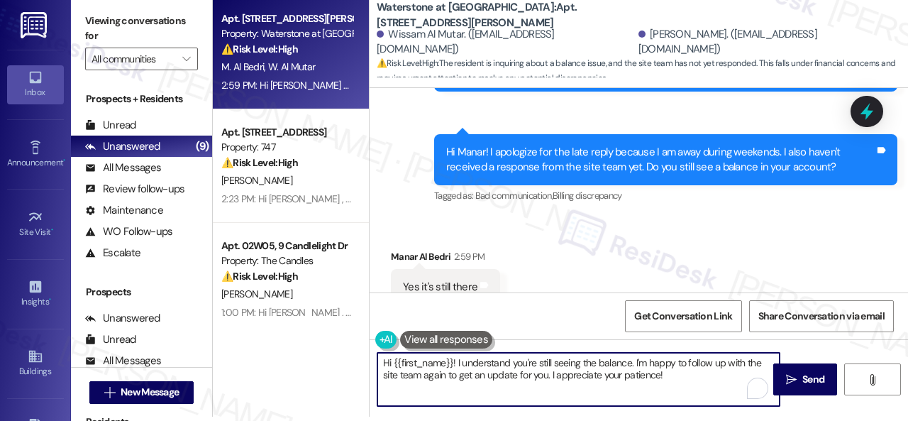
drag, startPoint x: 674, startPoint y: 377, endPoint x: 348, endPoint y: 354, distance: 327.2
click at [348, 354] on div "Apt. 14105, 6855 S Mason Rd Property: Waterstone at Cinco Ranch ⚠️ Risk Level: …" at bounding box center [560, 206] width 695 height 421
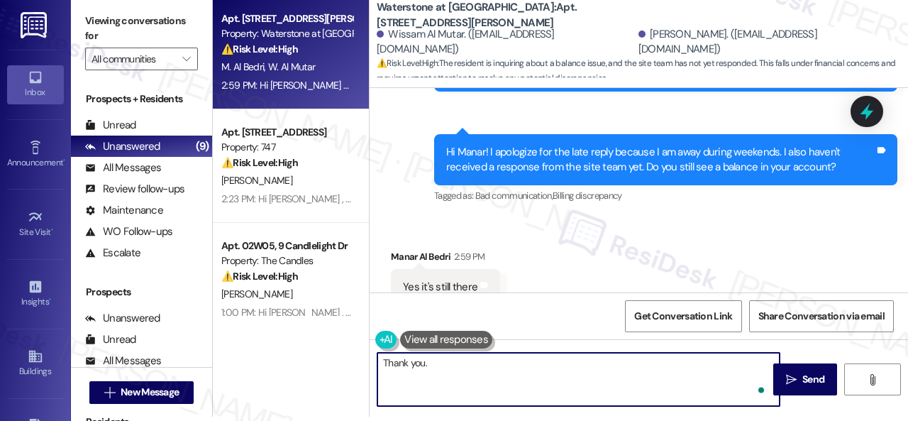
paste textarea "The site team has been informed about your inquiry or concern. I'll get back to…"
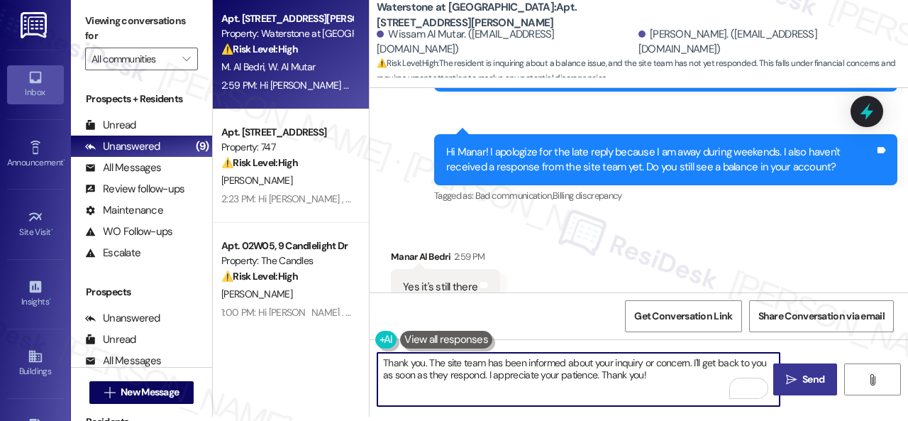
type textarea "Thank you. The site team has been informed about your inquiry or concern. I'll …"
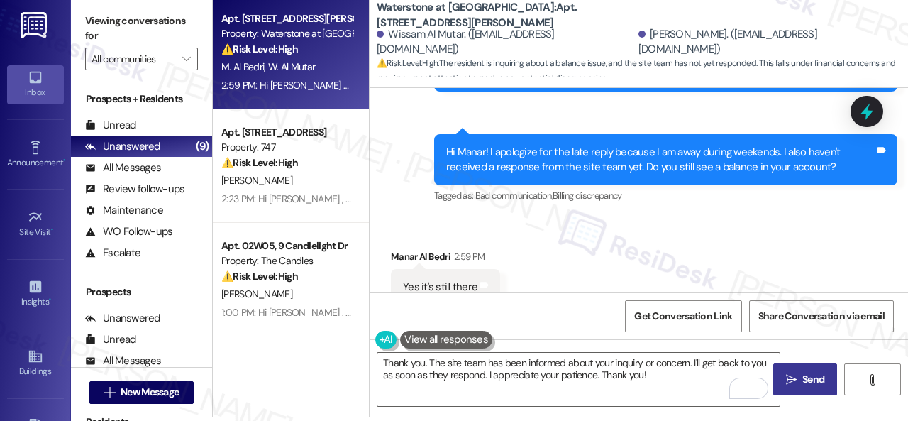
click at [800, 378] on span "Send" at bounding box center [814, 379] width 28 height 15
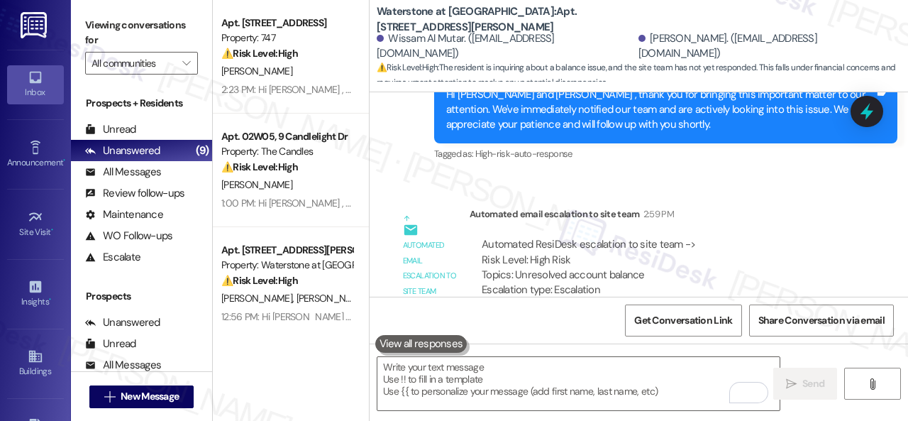
scroll to position [11531, 0]
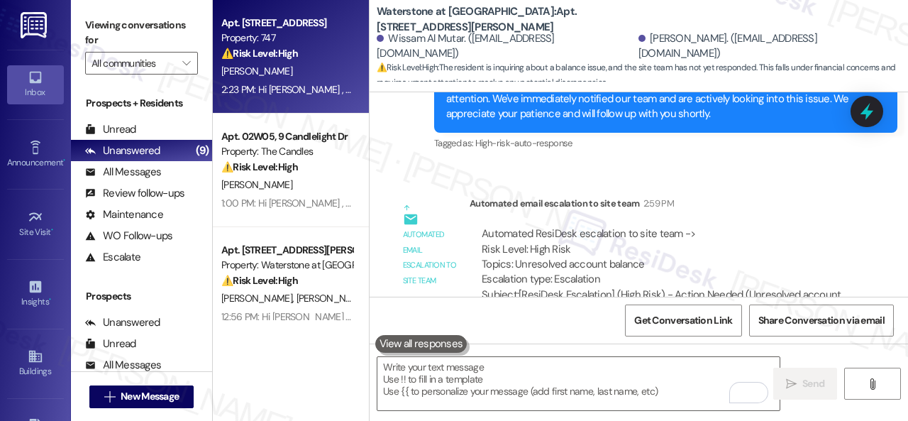
click at [312, 75] on div "D. Wise" at bounding box center [287, 71] width 134 height 18
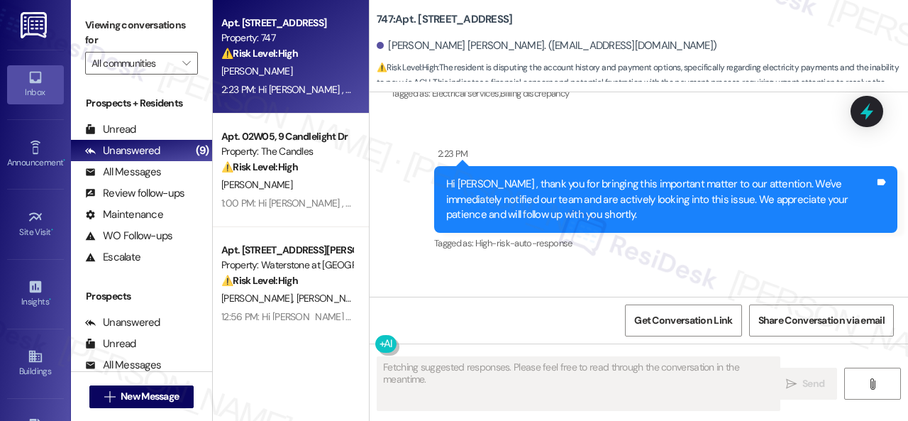
scroll to position [14871, 0]
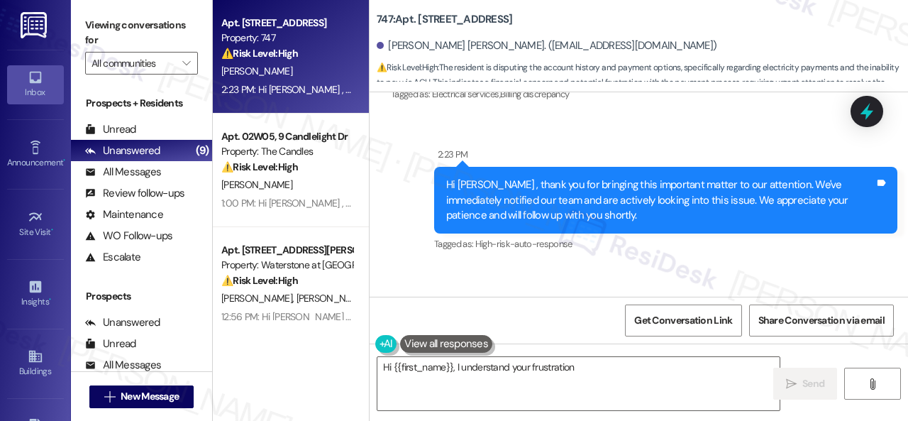
type textarea "Hi {{first_name}}, I understand your frustration."
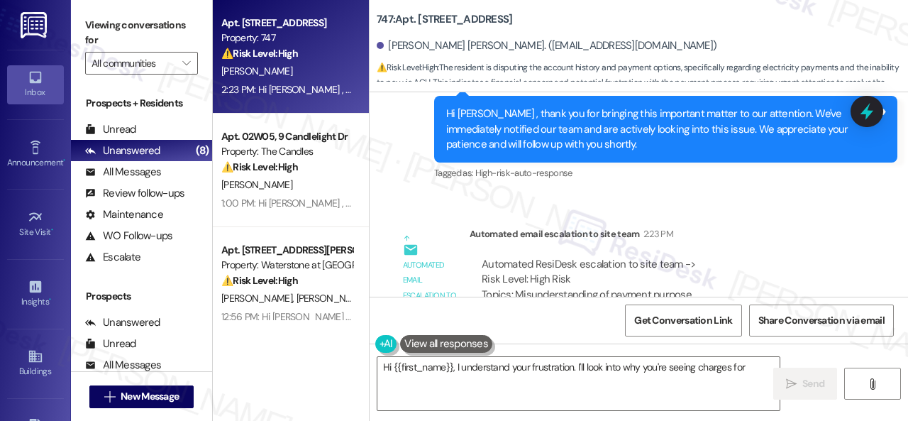
scroll to position [15013, 0]
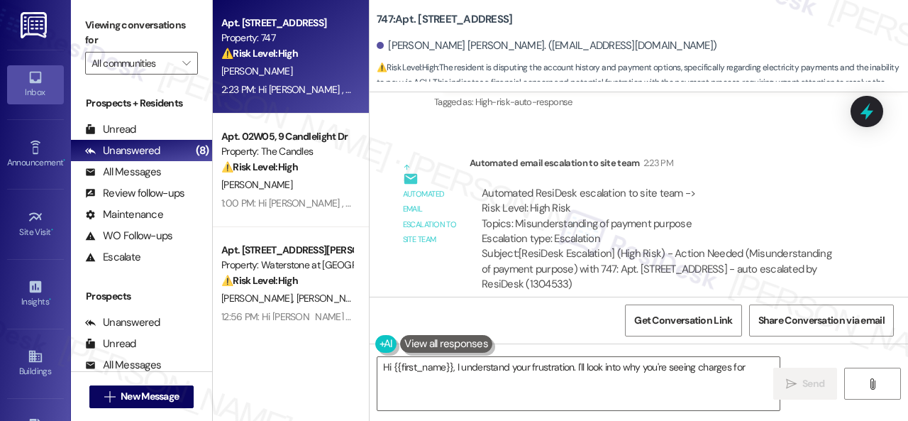
click at [419, 20] on b "747: Apt. [STREET_ADDRESS]" at bounding box center [445, 19] width 136 height 15
click at [419, 18] on b "747: Apt. [STREET_ADDRESS]" at bounding box center [445, 19] width 136 height 15
copy b "512"
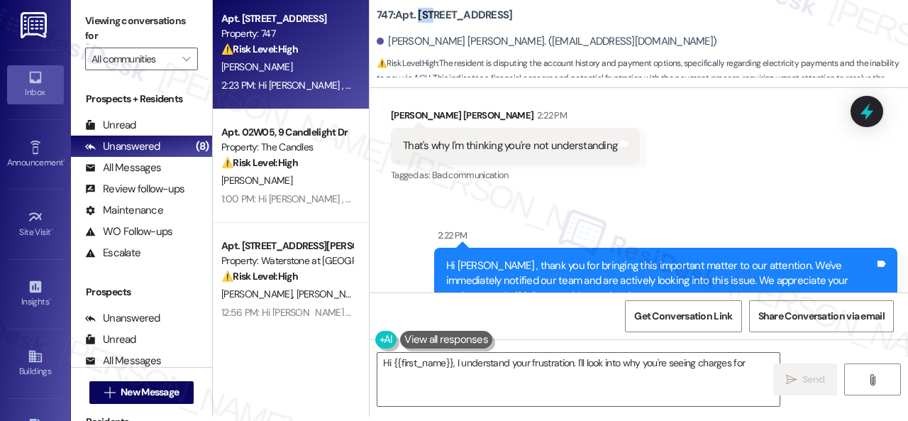
scroll to position [14304, 0]
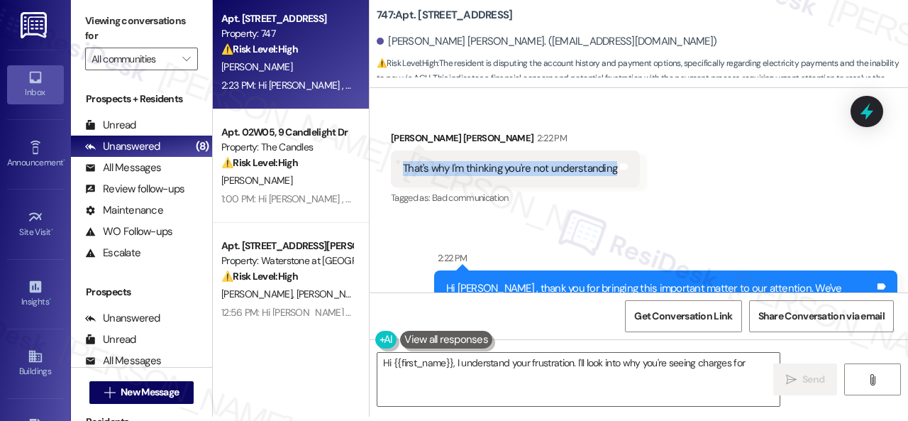
drag, startPoint x: 399, startPoint y: 148, endPoint x: 613, endPoint y: 160, distance: 214.7
click at [613, 160] on div "That's why I'm thinking you're not understanding Tags and notes" at bounding box center [515, 168] width 249 height 36
copy div "That's why I'm thinking you're not understanding"
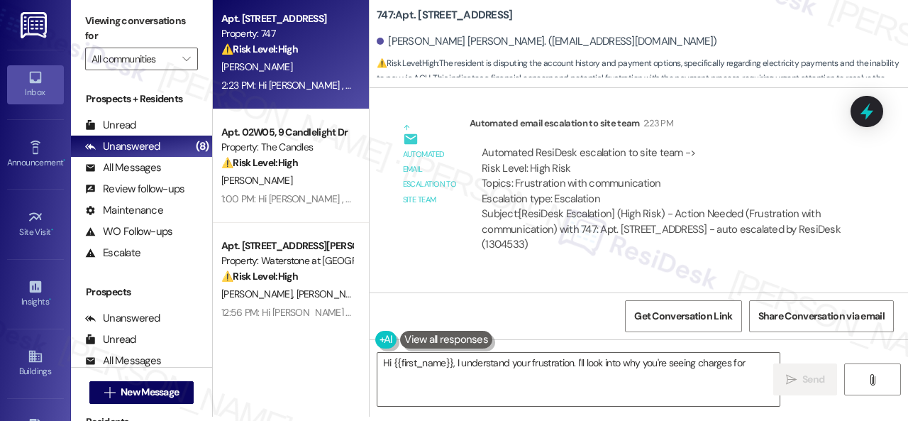
scroll to position [14658, 0]
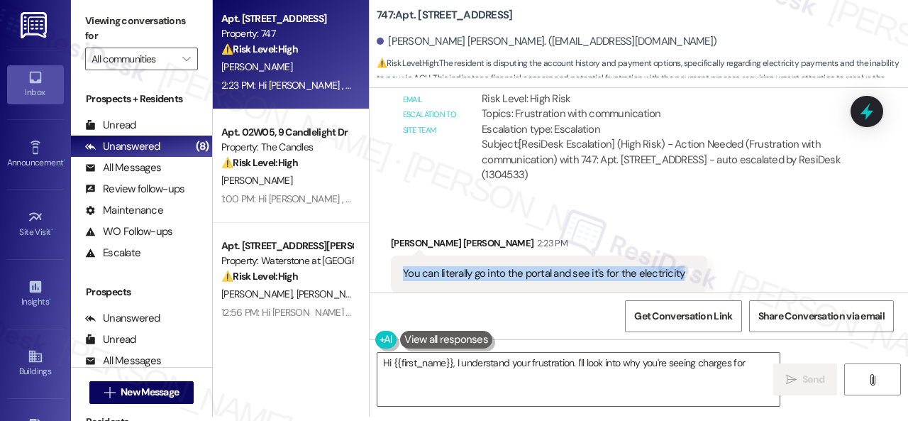
drag, startPoint x: 404, startPoint y: 253, endPoint x: 678, endPoint y: 264, distance: 273.4
click at [678, 264] on div "You can literally go into the portal and see it's for the electricity Tags and …" at bounding box center [549, 273] width 317 height 36
copy div "You can literally go into the portal and see it's for the electricity"
drag, startPoint x: 741, startPoint y: 377, endPoint x: 109, endPoint y: 292, distance: 637.3
click at [153, 306] on div "Viewing conversations for All communities  Prospects + Residents Unread (0) Un…" at bounding box center [489, 206] width 837 height 421
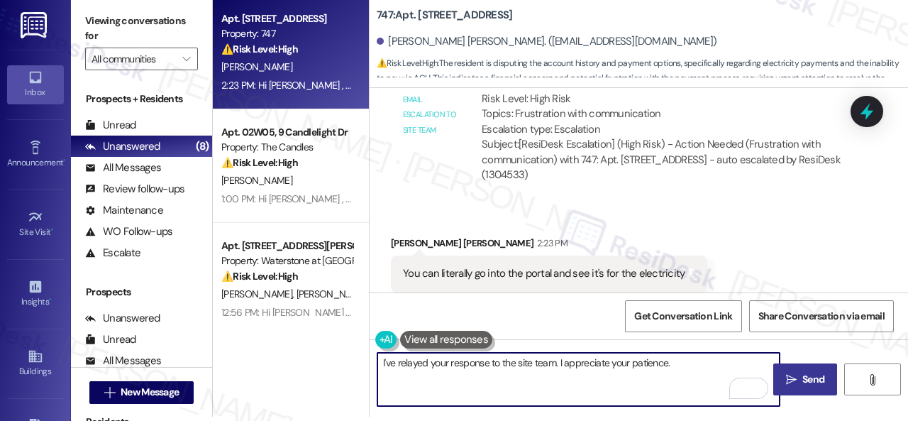
type textarea "I've relayed your response to the site team. I appreciate your patience."
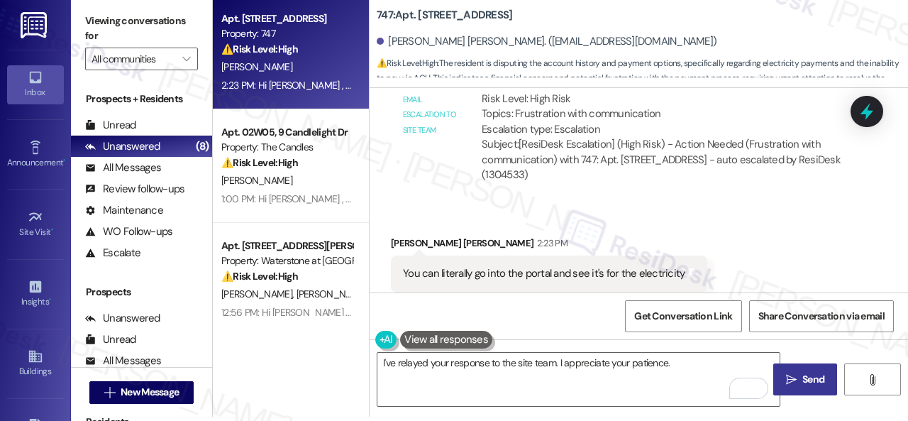
click at [803, 376] on span "Send" at bounding box center [814, 379] width 22 height 15
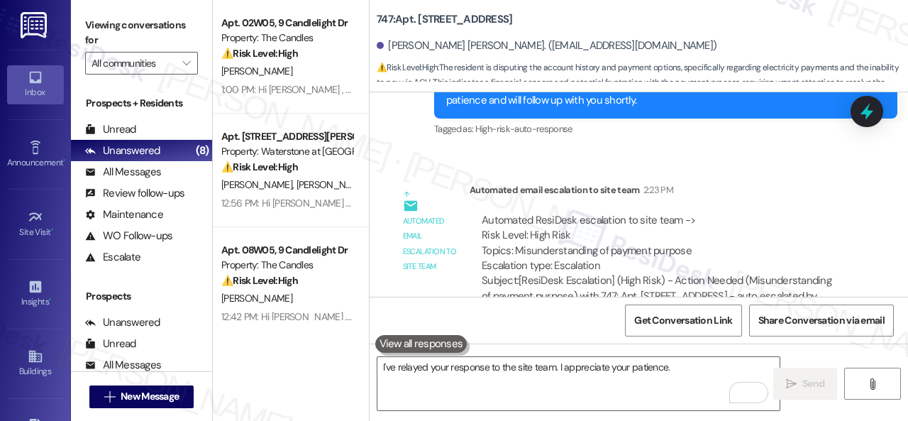
scroll to position [15098, 0]
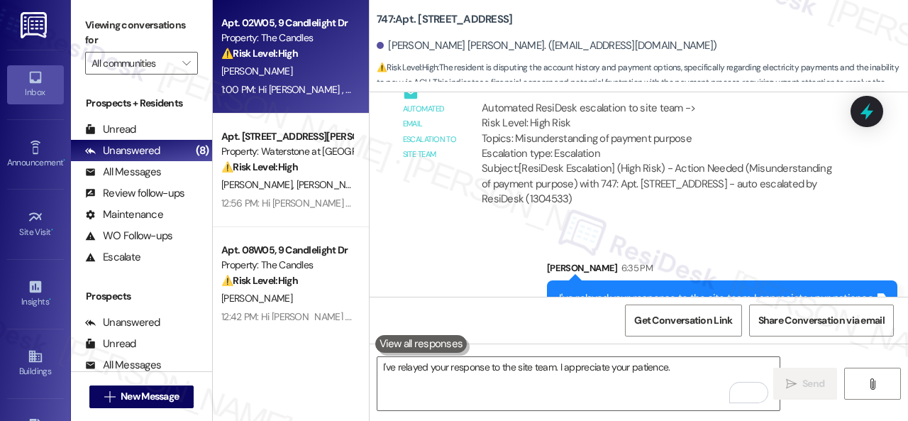
click at [299, 75] on div "[PERSON_NAME]" at bounding box center [287, 71] width 134 height 18
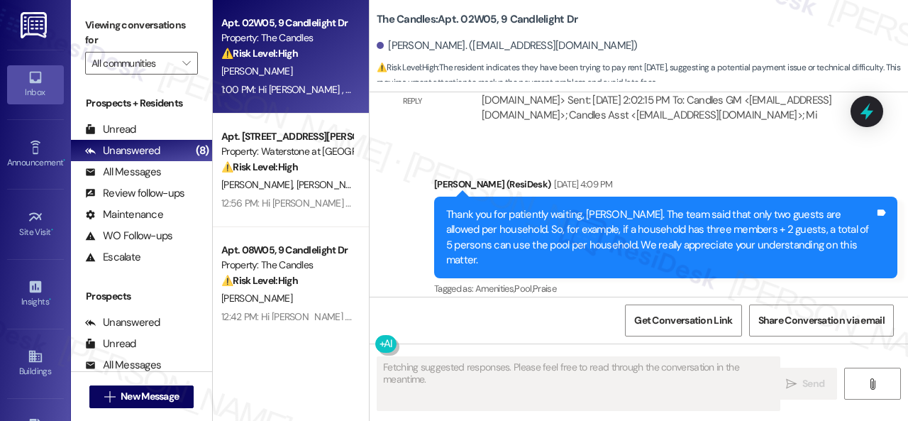
scroll to position [5923, 0]
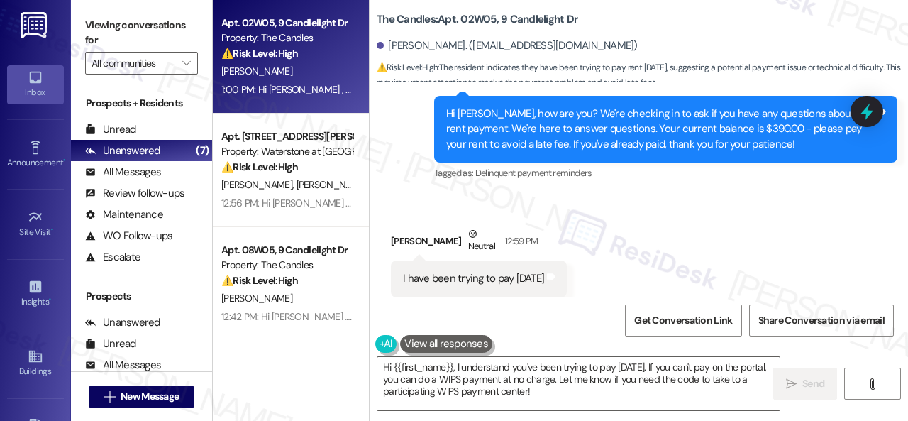
drag, startPoint x: 668, startPoint y: 208, endPoint x: 671, endPoint y: 198, distance: 10.3
click at [668, 207] on div "Received via SMS Christopher Jones Neutral 12:59 PM I have been trying to pay s…" at bounding box center [639, 261] width 539 height 135
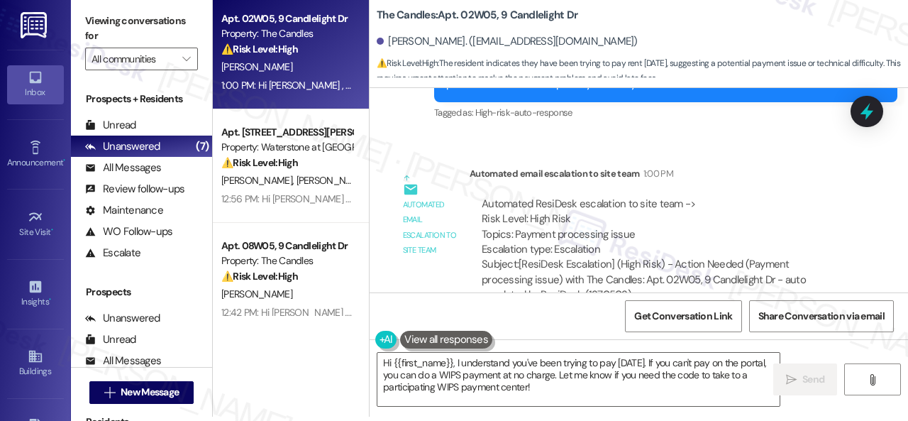
scroll to position [0, 0]
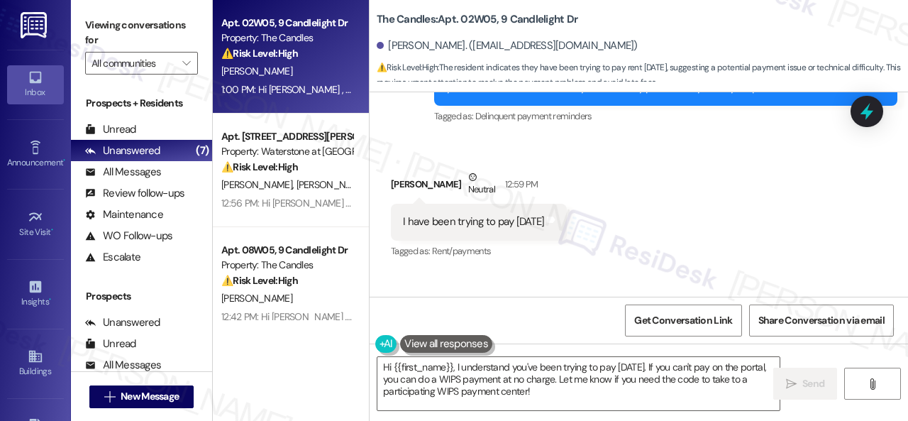
click at [686, 189] on div "Received via SMS Christopher Jones Neutral 12:59 PM I have been trying to pay s…" at bounding box center [639, 205] width 539 height 135
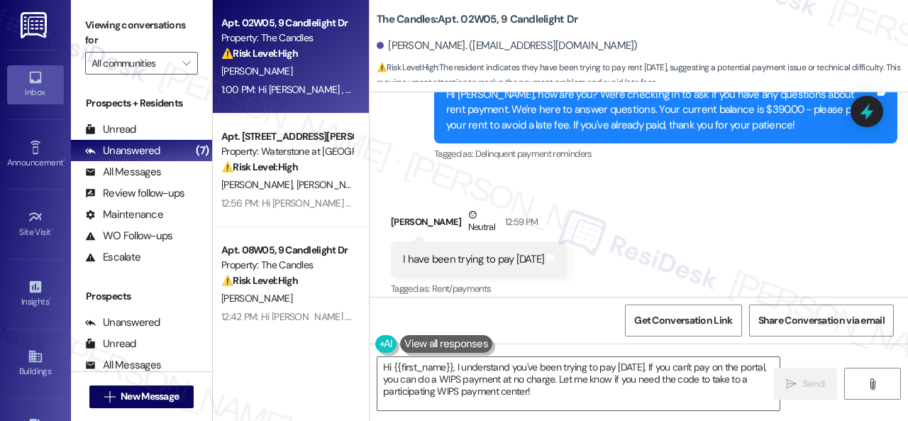
scroll to position [5979, 0]
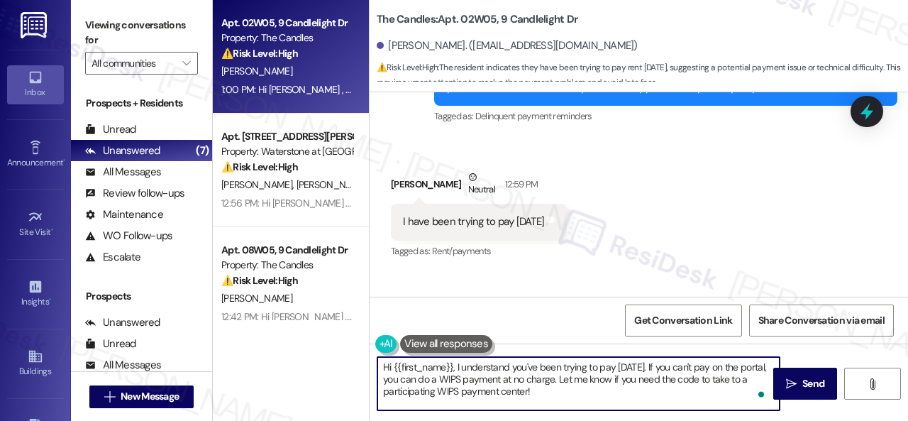
drag, startPoint x: 668, startPoint y: 370, endPoint x: 677, endPoint y: 400, distance: 31.2
click at [676, 400] on textarea "Hi {{first_name}}, I understand you've been trying to pay since Friday. If you …" at bounding box center [579, 383] width 402 height 53
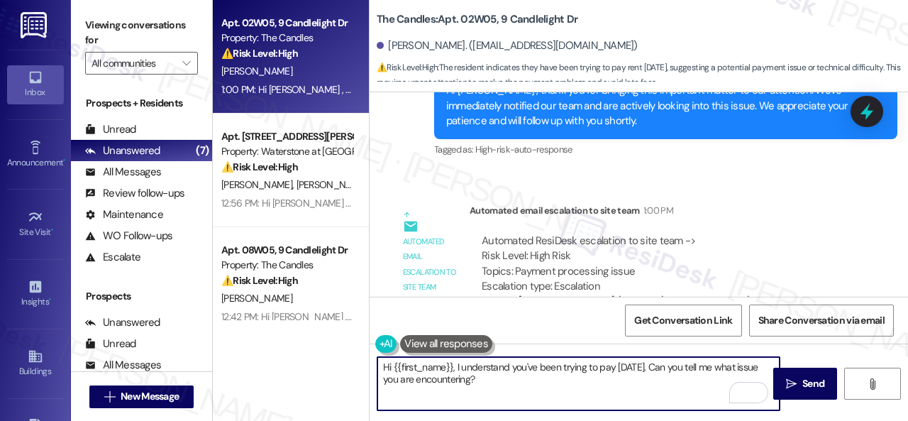
scroll to position [6263, 0]
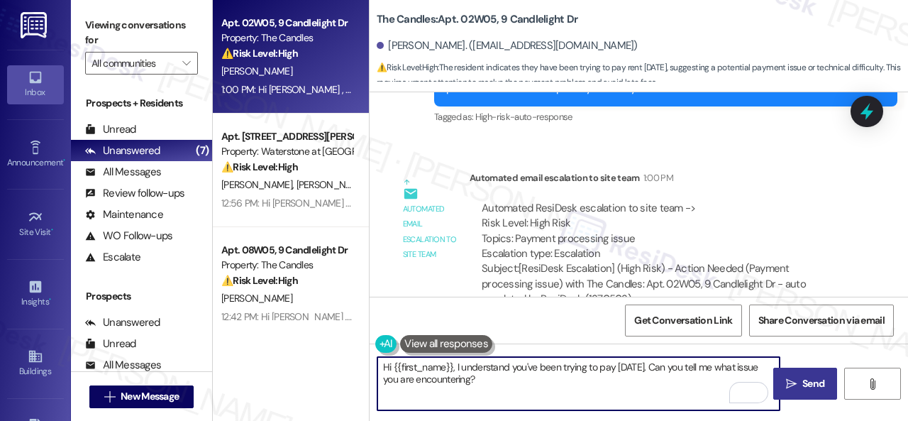
type textarea "Hi {{first_name}}, I understand you've been trying to pay since Friday. Can you…"
click at [803, 383] on span "Send" at bounding box center [814, 383] width 22 height 15
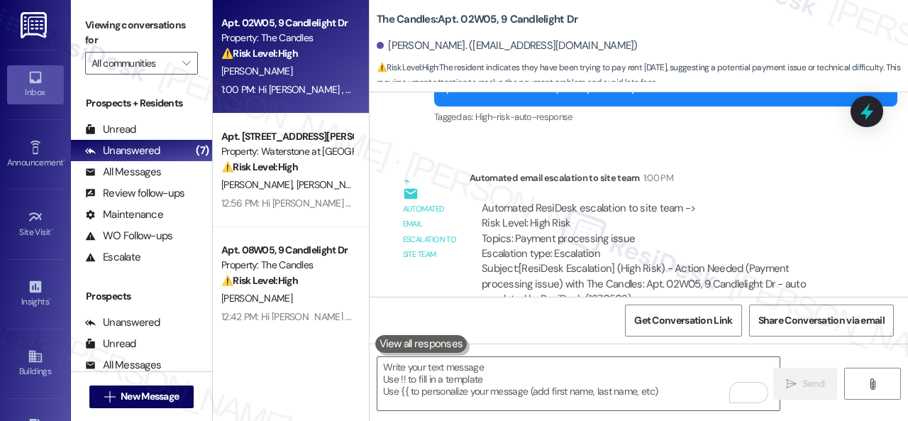
scroll to position [5923, 0]
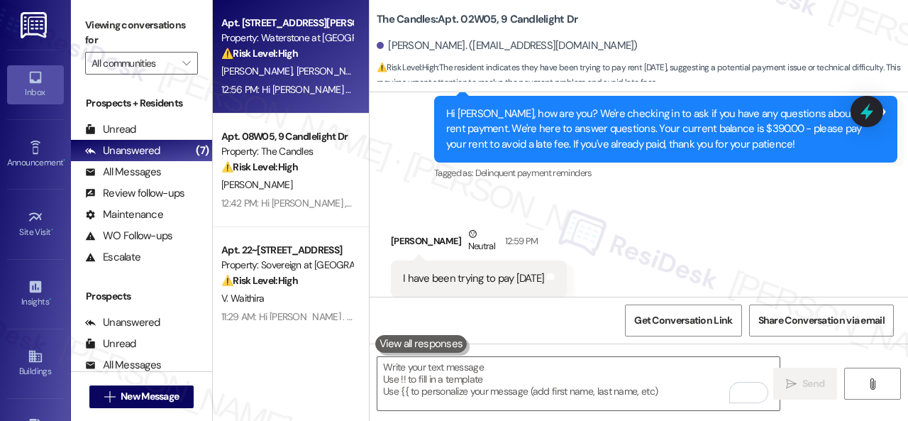
click at [298, 59] on strong "⚠️ Risk Level: High" at bounding box center [259, 53] width 77 height 13
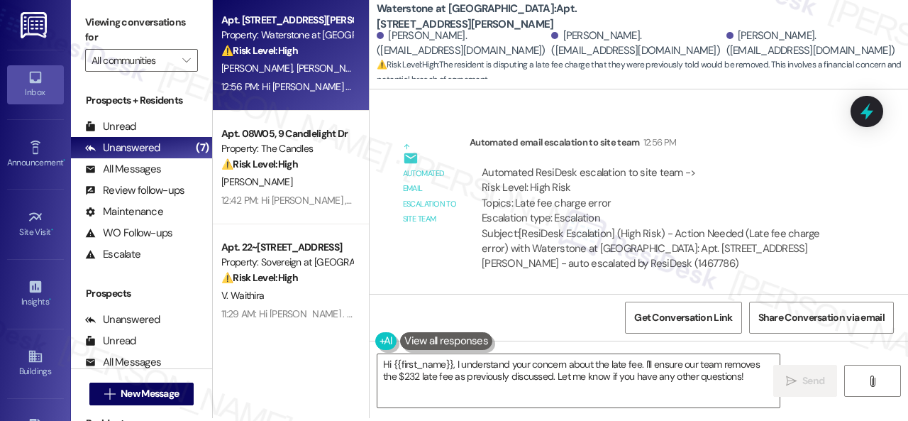
scroll to position [4, 0]
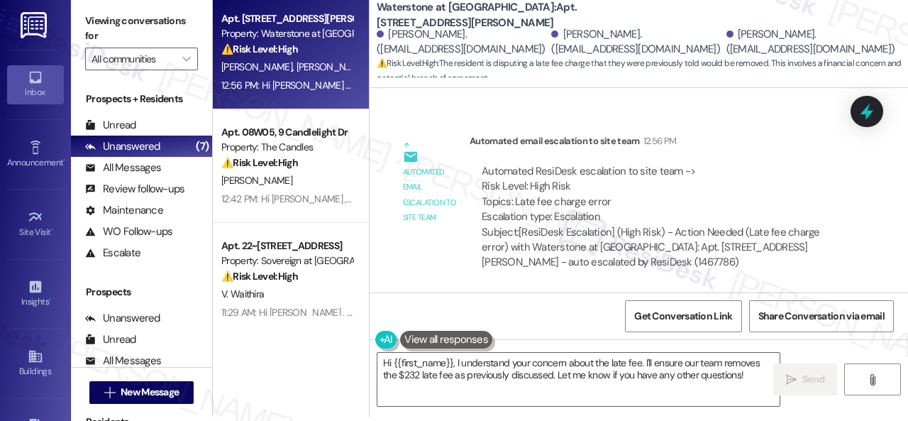
click at [762, 135] on div "Automated email escalation to site team 12:56 PM" at bounding box center [662, 143] width 385 height 20
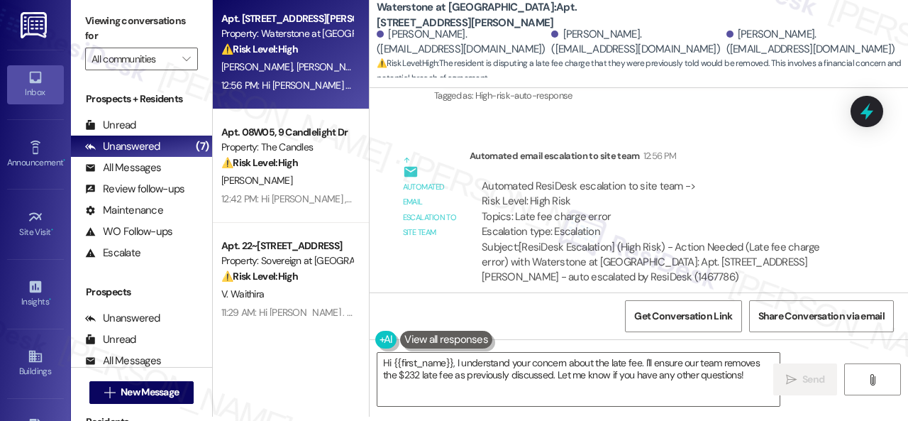
scroll to position [1023, 0]
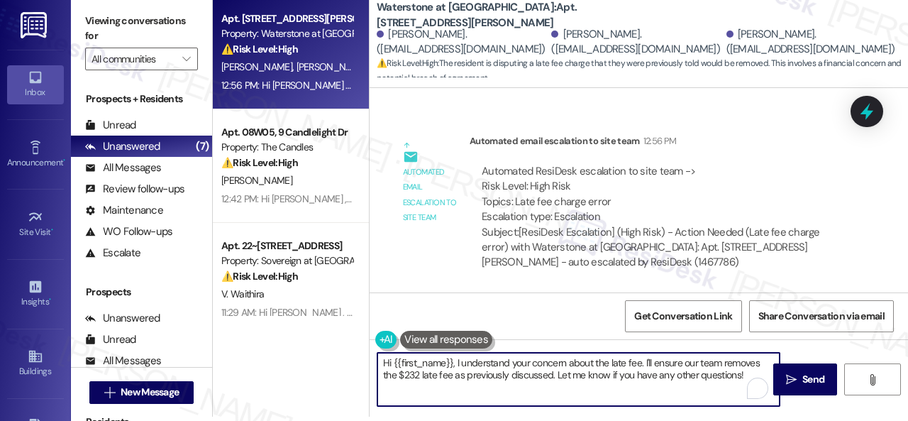
drag, startPoint x: 395, startPoint y: 363, endPoint x: 453, endPoint y: 362, distance: 58.9
click at [453, 362] on textarea "Hi {{first_name}}, I understand your concern about the late fee. I'll ensure ou…" at bounding box center [579, 379] width 402 height 53
drag, startPoint x: 613, startPoint y: 361, endPoint x: 710, endPoint y: 387, distance: 100.9
click at [710, 387] on textarea "Hi Yaneth, I understand your concern about the late fee. I'll ensure our team r…" at bounding box center [579, 379] width 402 height 53
paste textarea "The site team has been informed about your inquiry or concern. I'll get back to…"
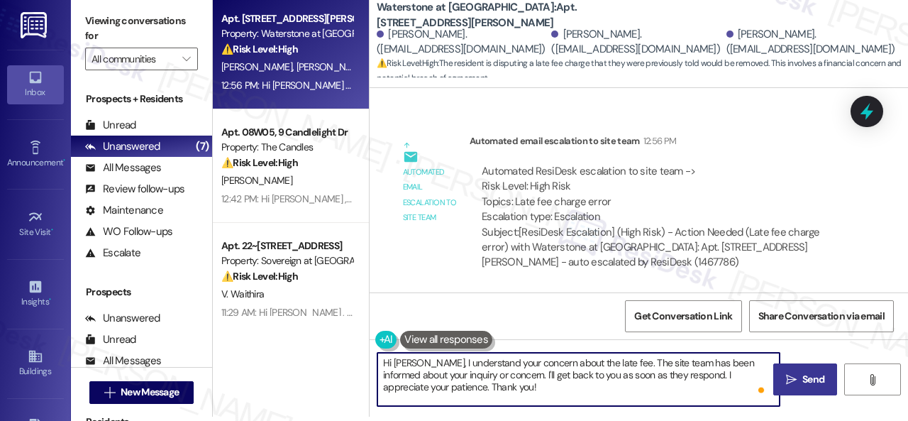
type textarea "Hi Yaneth, I understand your concern about the late fee. The site team has been…"
click at [803, 375] on span "Send" at bounding box center [814, 379] width 22 height 15
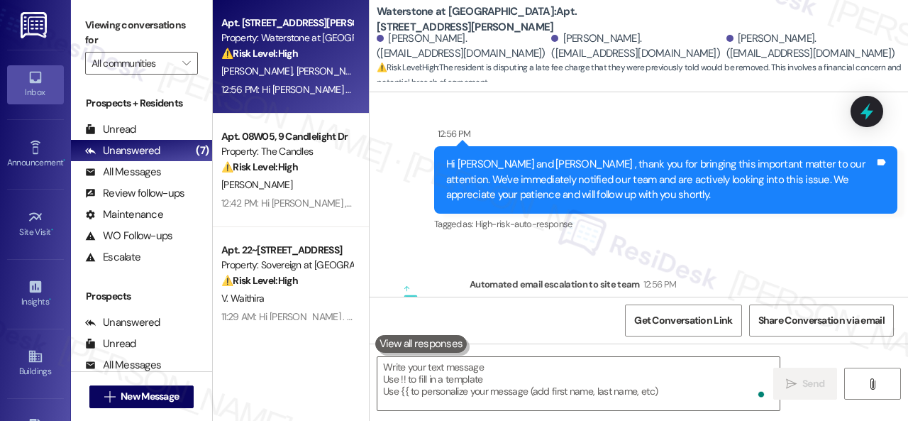
scroll to position [681, 0]
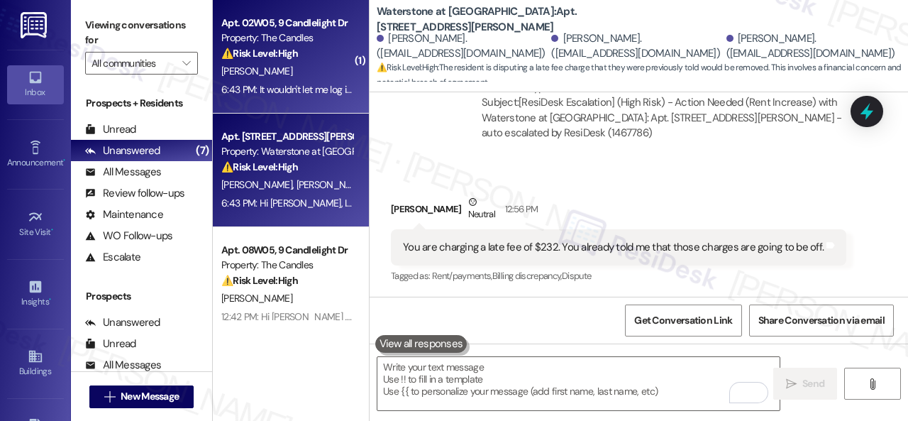
click at [325, 65] on div "C. Jones" at bounding box center [287, 71] width 134 height 18
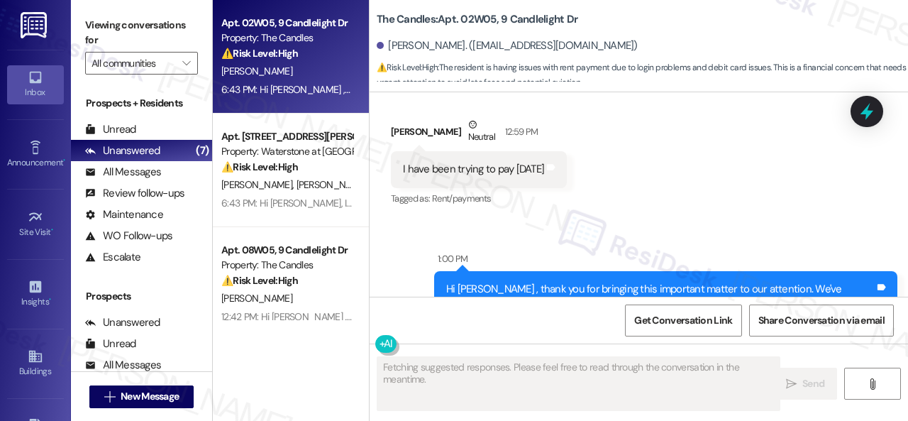
scroll to position [6517, 0]
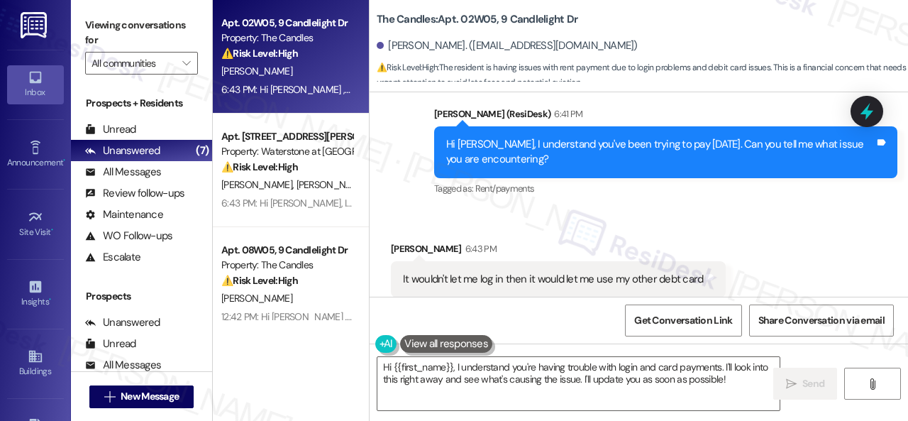
drag, startPoint x: 760, startPoint y: 164, endPoint x: 694, endPoint y: 195, distance: 73.0
click at [760, 178] on div "Tagged as: Rent/payments Click to highlight conversations about Rent/payments" at bounding box center [665, 188] width 463 height 21
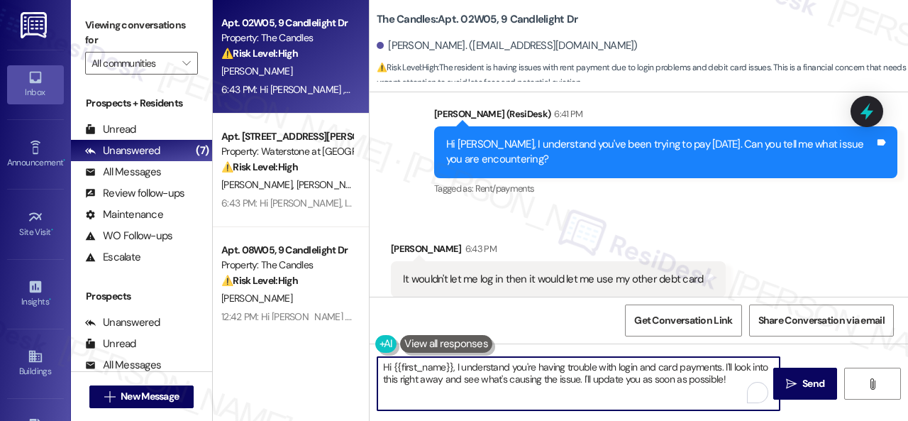
drag, startPoint x: 457, startPoint y: 371, endPoint x: 297, endPoint y: 368, distance: 160.4
click at [297, 368] on div "Apt. 02W05, 9 Candlelight Dr Property: The Candles ⚠️ Risk Level: High The resi…" at bounding box center [560, 210] width 695 height 421
drag, startPoint x: 650, startPoint y: 370, endPoint x: 675, endPoint y: 392, distance: 33.7
click at [675, 392] on textarea "I understand you're having trouble with login and card payments. I'll look into…" at bounding box center [579, 383] width 402 height 53
paste textarea "will forward your concern to the site team and get back to you as soon as I rec…"
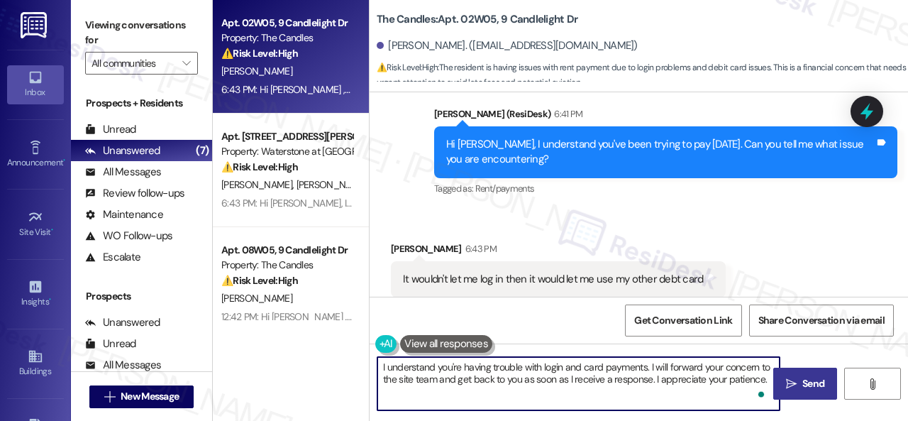
type textarea "I understand you're having trouble with login and card payments. I will forward…"
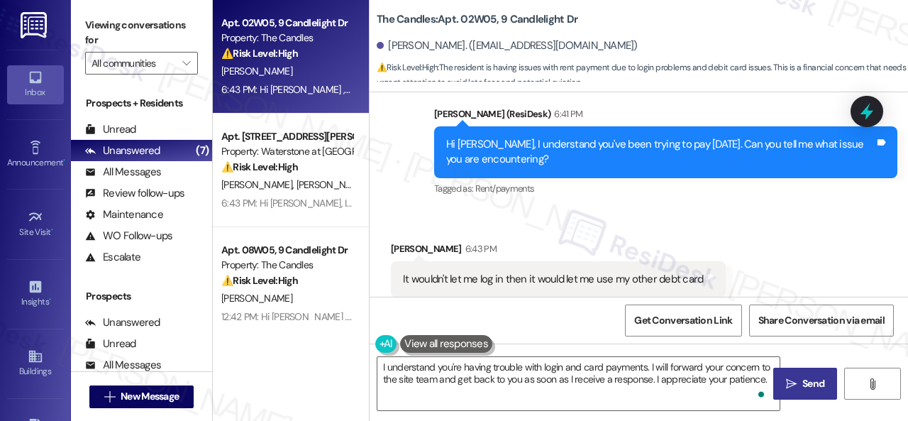
click at [803, 383] on span "Send" at bounding box center [814, 383] width 22 height 15
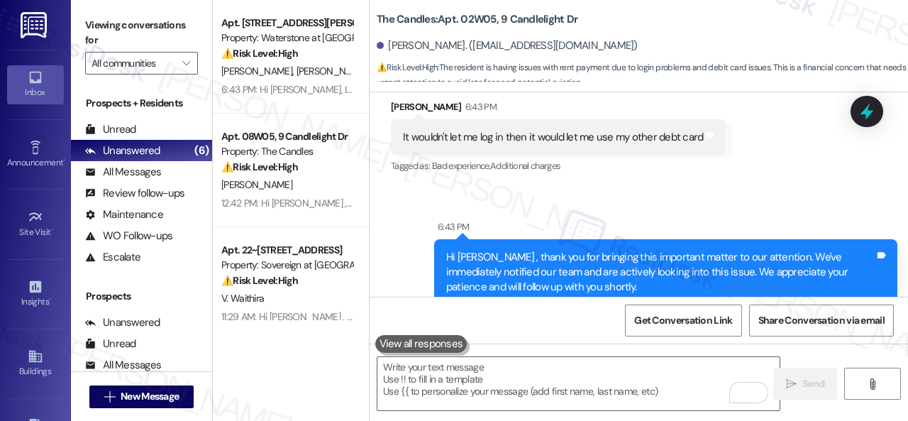
scroll to position [6588, 0]
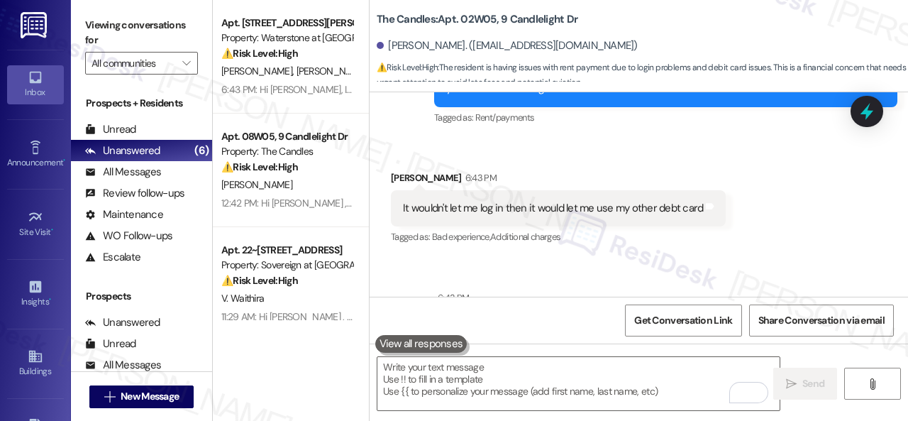
click at [809, 207] on div "Received via SMS Christopher Jones 6:43 PM It wouldn't let me log in then it wo…" at bounding box center [639, 198] width 539 height 120
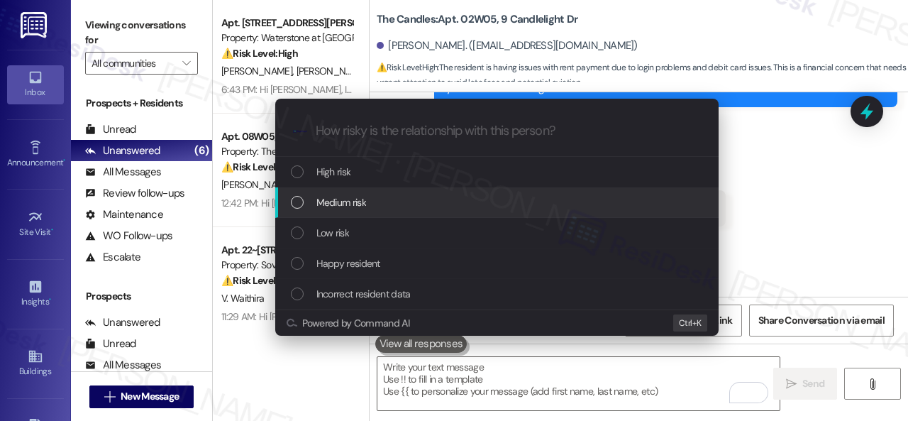
click at [335, 202] on span "Medium risk" at bounding box center [342, 202] width 50 height 16
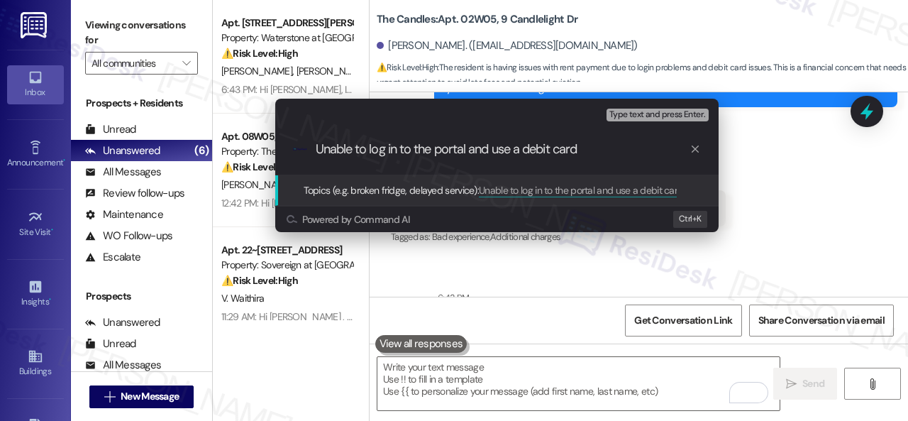
type input "Unable to log in to the portal and use a debit card."
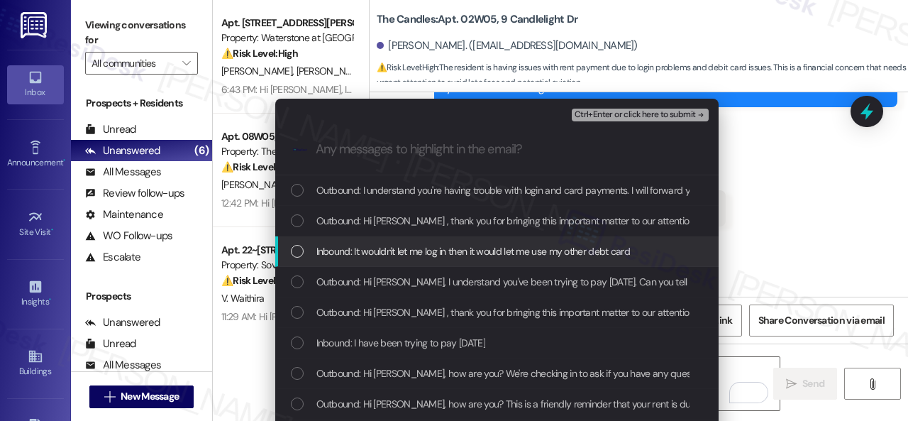
click at [824, 209] on div "Escalate Conversation Medium risk Unable to log in to the portal and use a debi…" at bounding box center [454, 210] width 908 height 421
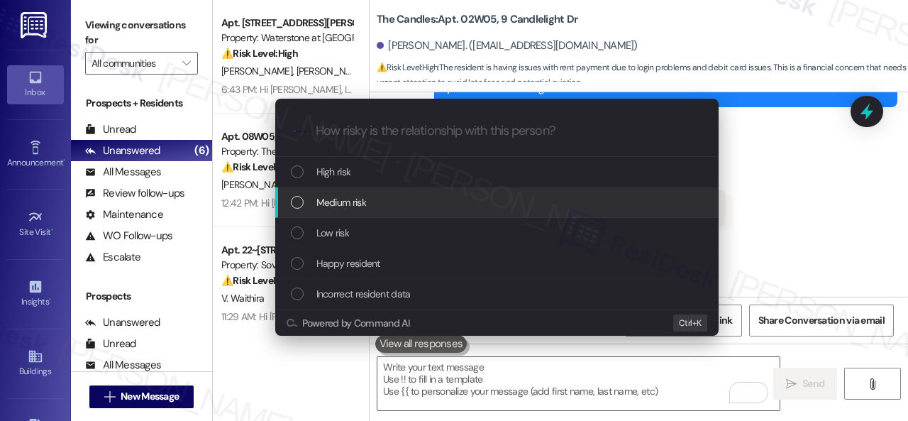
click at [346, 200] on span "Medium risk" at bounding box center [342, 202] width 50 height 16
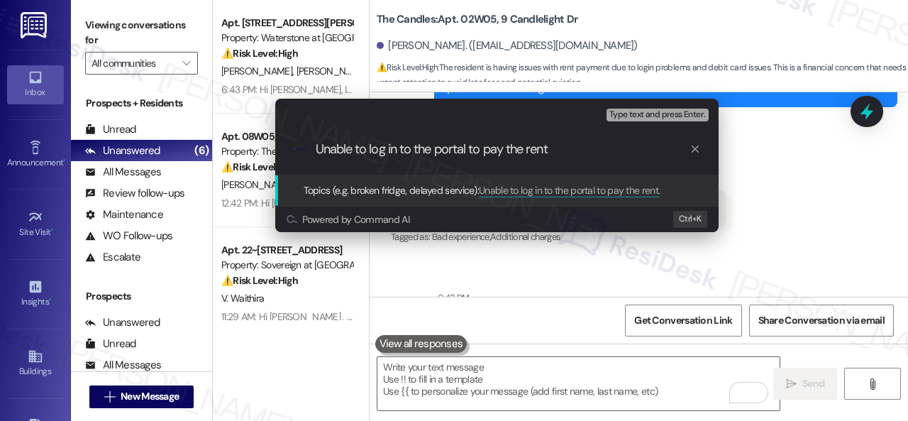
type input "Unable to log in to the portal to pay the rent."
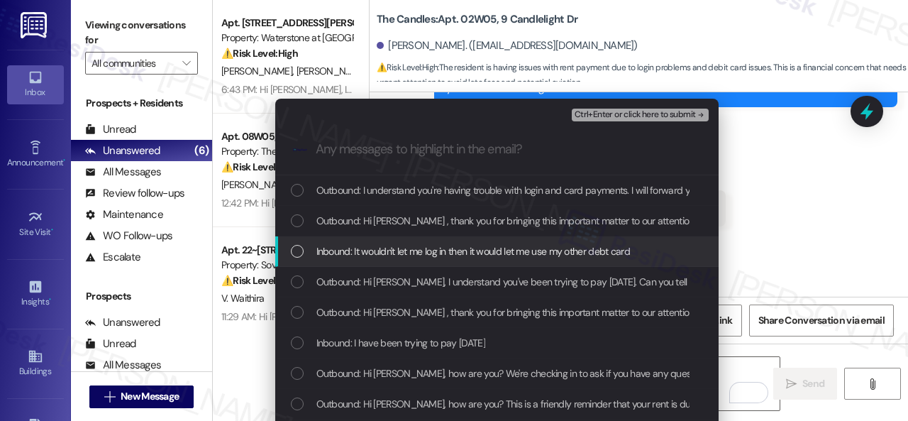
drag, startPoint x: 446, startPoint y: 251, endPoint x: 481, endPoint y: 246, distance: 35.8
click at [449, 256] on span "Inbound: It wouldn't let me log in then it would let me use my other debt card" at bounding box center [474, 251] width 314 height 16
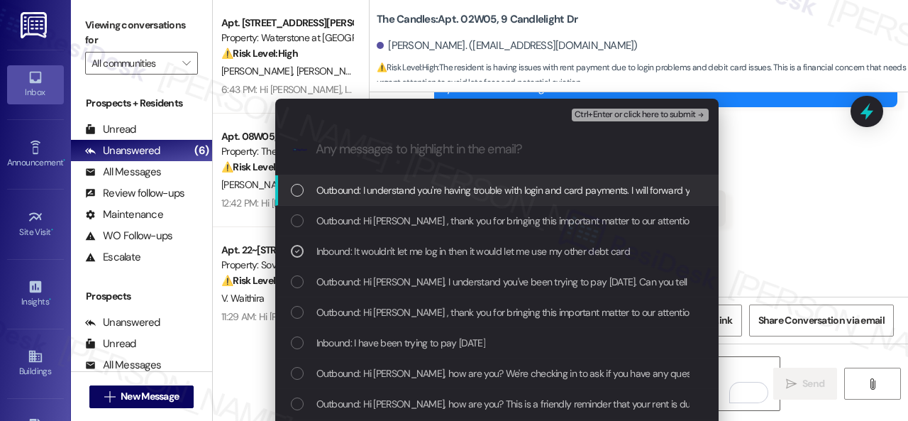
click at [620, 114] on span "Ctrl+Enter or click here to submit" at bounding box center [635, 115] width 121 height 10
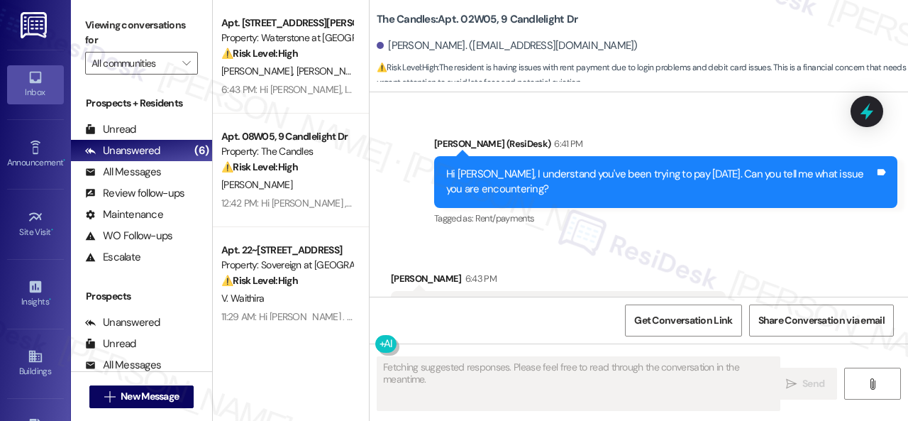
scroll to position [6517, 0]
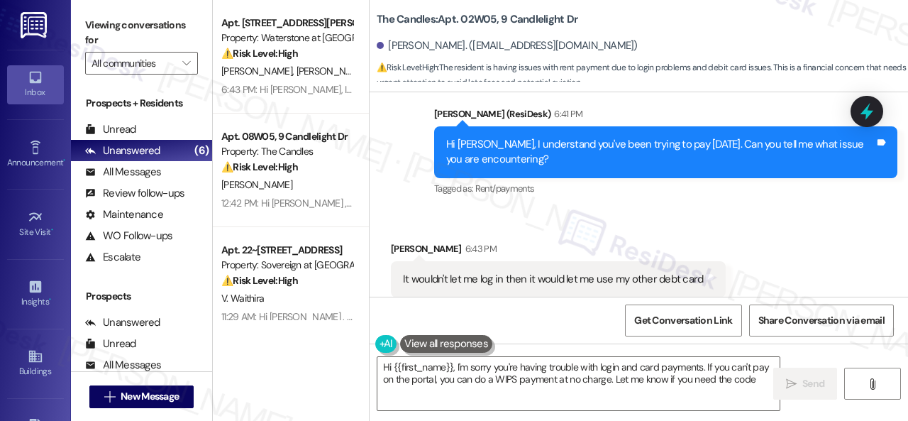
type textarea "Hi {{first_name}}, I'm sorry you're having trouble with login and card payments…"
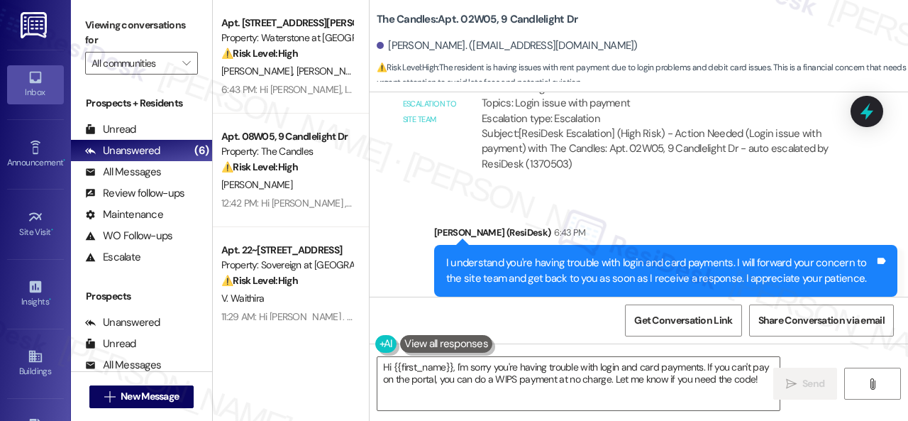
scroll to position [4, 0]
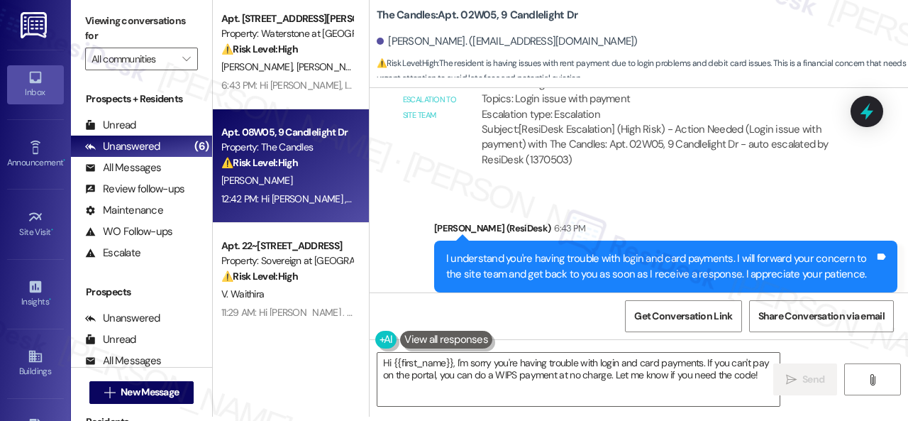
click at [308, 188] on div "D. Robinson" at bounding box center [287, 181] width 134 height 18
type textarea "Fetching suggested responses. Please feel free to read through the conversation…"
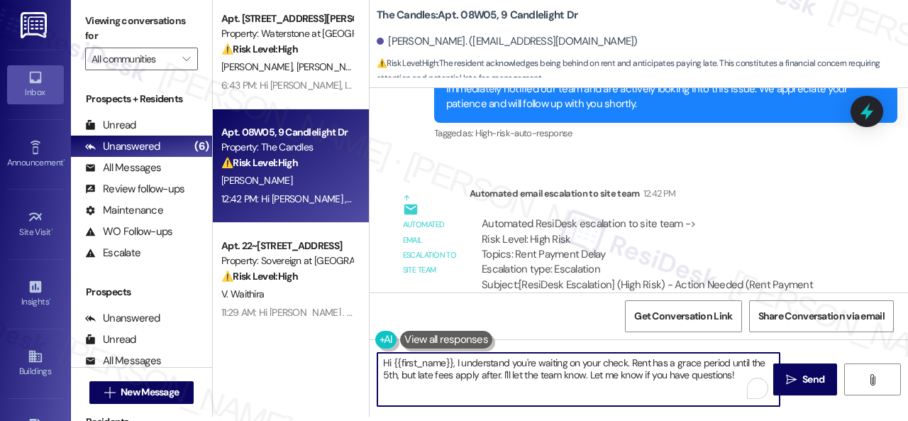
drag, startPoint x: 742, startPoint y: 374, endPoint x: 353, endPoint y: 356, distance: 389.3
click at [353, 356] on div "Apt. 16105, 6855 S Mason Rd Property: Waterstone at Cinco Ranch ⚠️ Risk Level: …" at bounding box center [560, 206] width 695 height 421
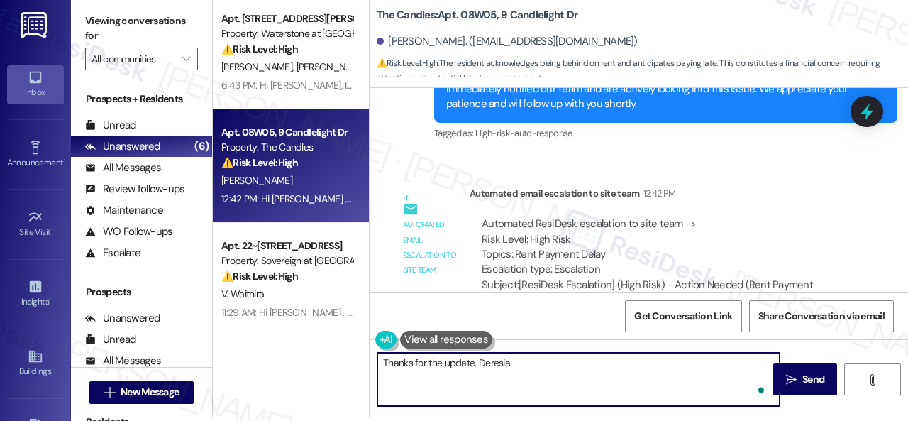
type textarea "Thanks for the update, Deresia."
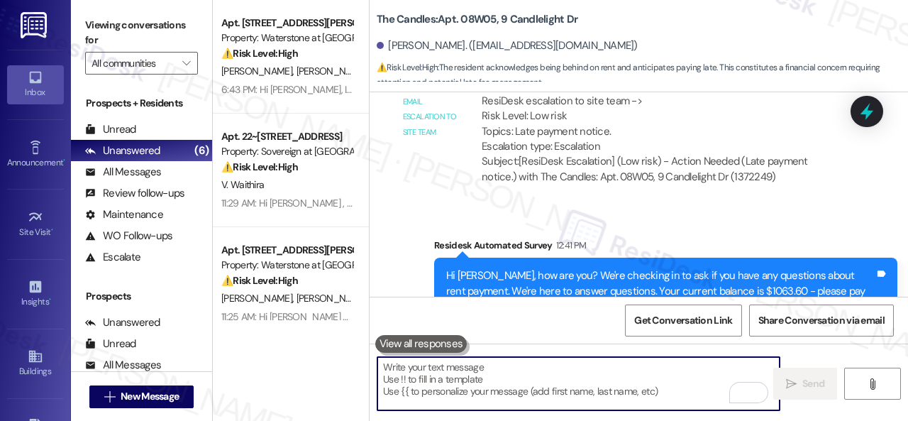
scroll to position [12606, 0]
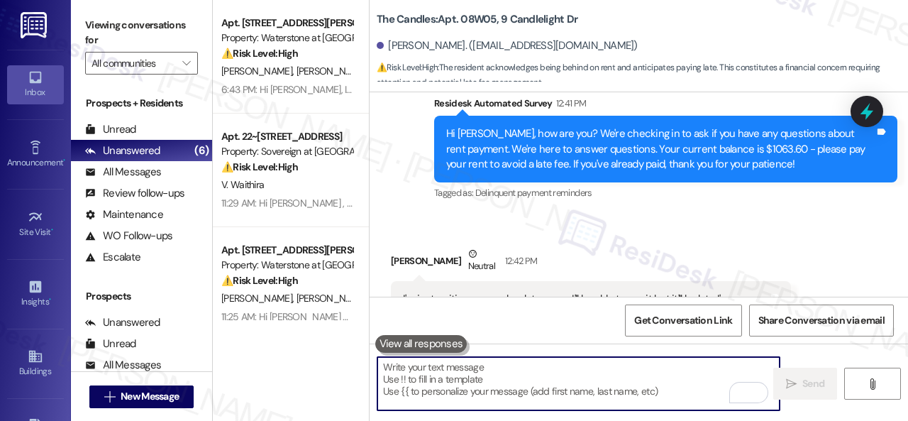
drag, startPoint x: 314, startPoint y: 188, endPoint x: 400, endPoint y: 172, distance: 87.3
click at [315, 188] on div "V. Waithira" at bounding box center [287, 185] width 134 height 18
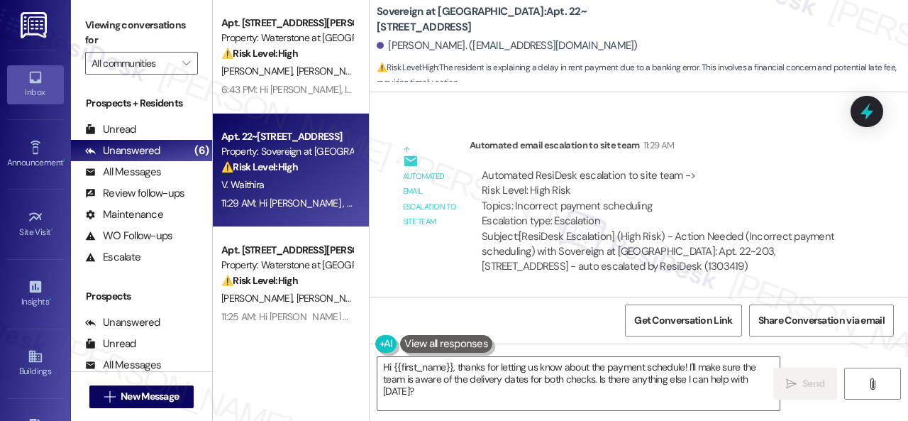
scroll to position [4, 0]
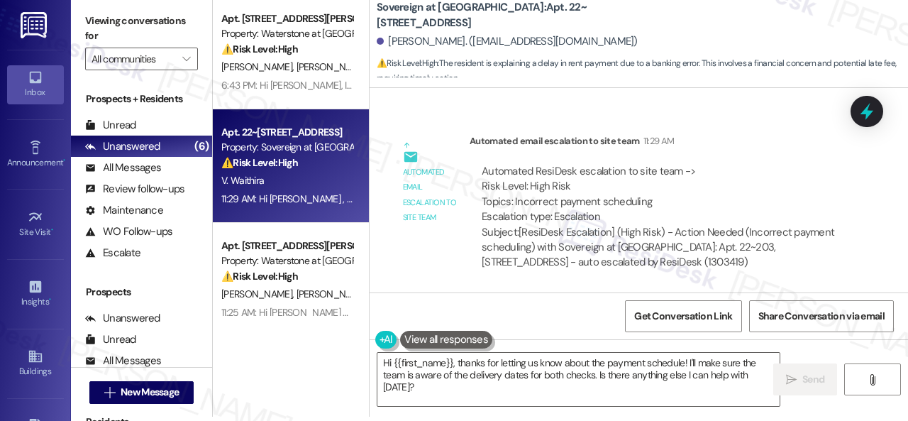
click at [436, 115] on div "Survey, sent via SMS Residesk Automated Survey Nov 25, 2024 at 12:46 PM Hi Vale…" at bounding box center [639, 190] width 539 height 204
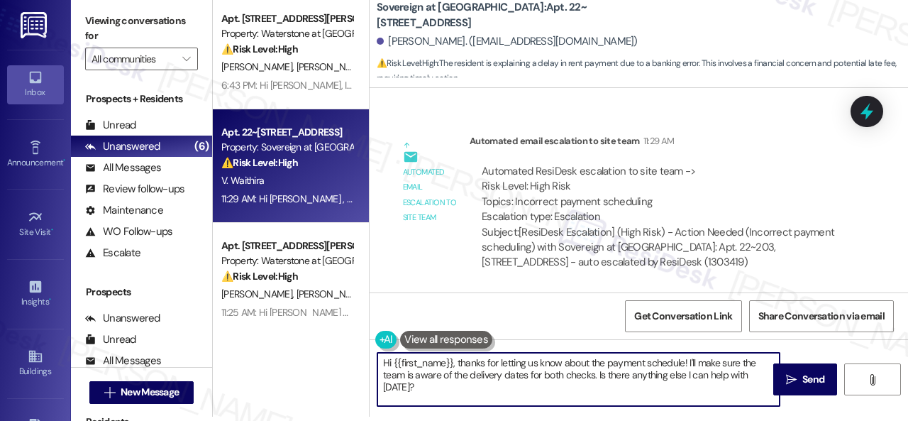
drag, startPoint x: 365, startPoint y: 343, endPoint x: 353, endPoint y: 332, distance: 16.6
click at [353, 332] on div "Apt. 16105, 6855 S Mason Rd Property: Waterstone at Cinco Ranch ⚠️ Risk Level: …" at bounding box center [560, 206] width 695 height 421
paste textarea "Thanks for updating us on your payment plan! We appreciate you letting us know.…"
type textarea "Thanks for updating us on your payment plan! We appreciate you letting us know.…"
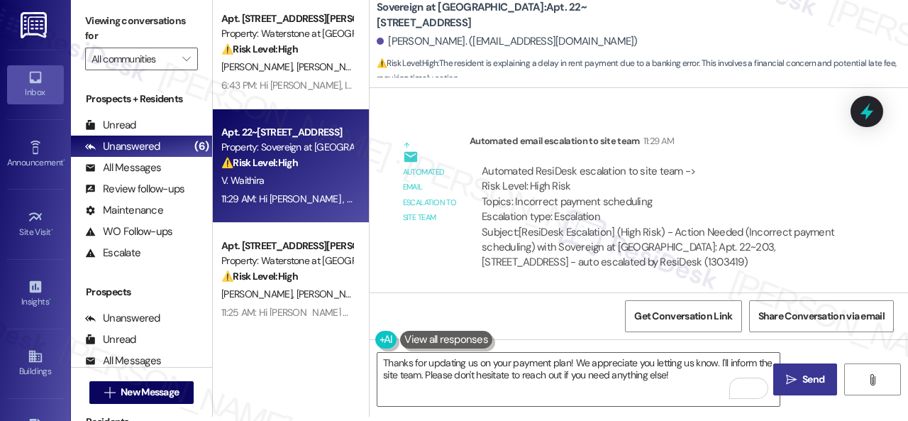
click at [808, 380] on span "Send" at bounding box center [814, 379] width 22 height 15
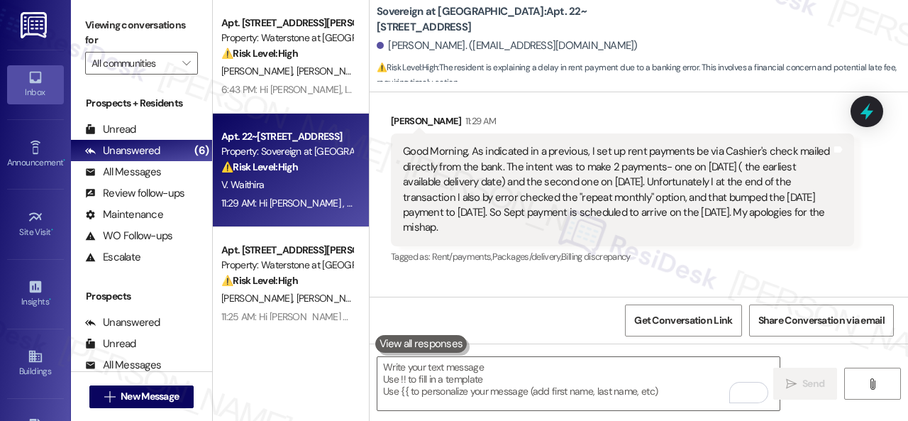
scroll to position [7335, 0]
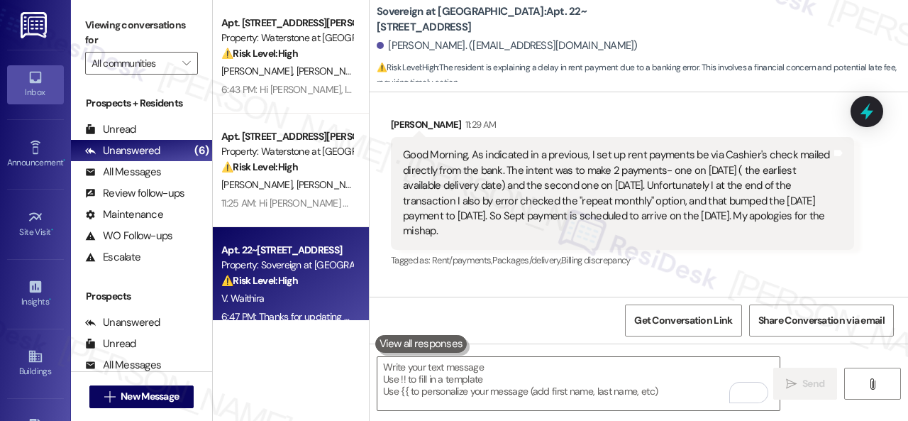
click at [387, 197] on div "Received via SMS Valentine Waithira 11:29 AM Good Morning, As indicated in a pr…" at bounding box center [622, 193] width 485 height 175
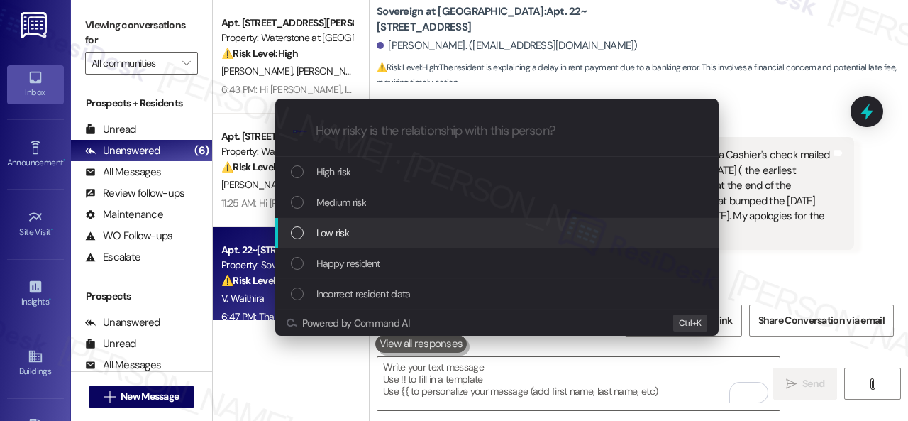
click at [331, 229] on span "Low risk" at bounding box center [333, 233] width 33 height 16
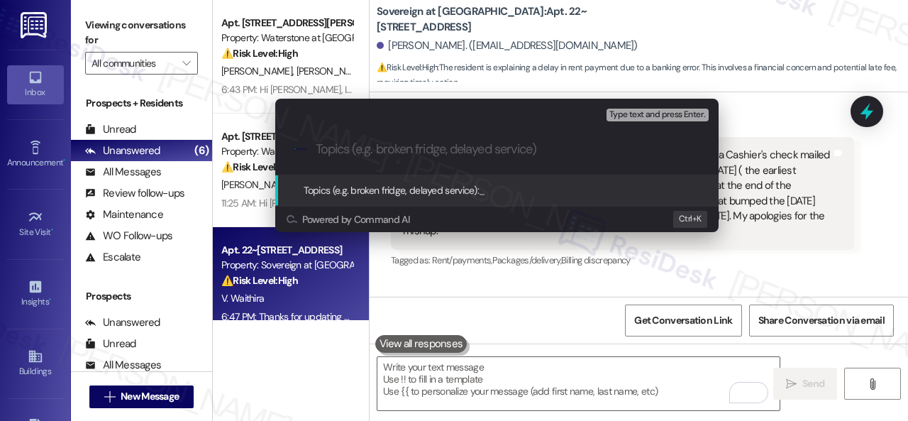
paste input "Late payment notice."
type input "Late payment notice."
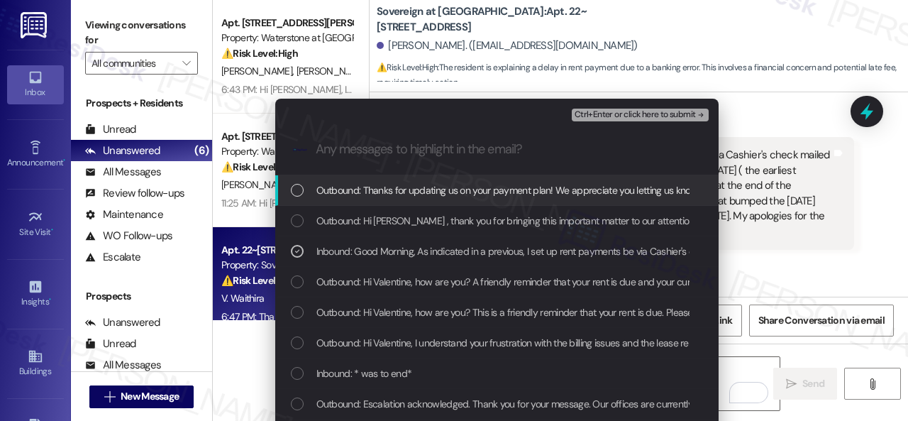
click at [622, 110] on span "Ctrl+Enter or click here to submit" at bounding box center [635, 115] width 121 height 10
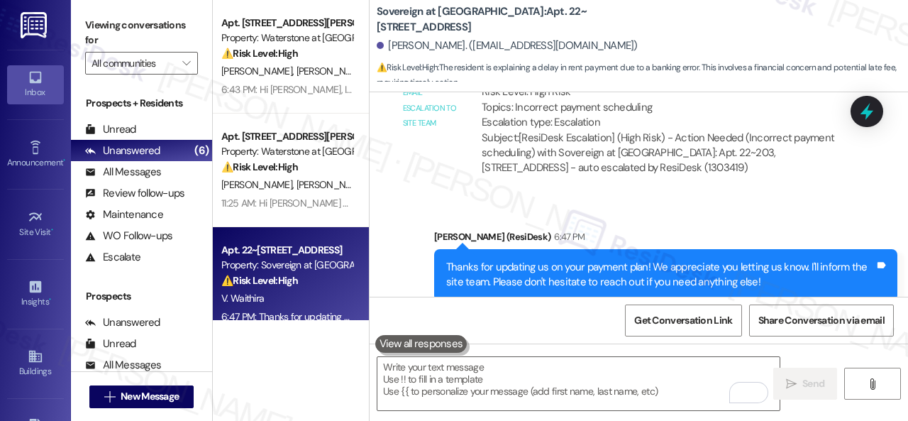
scroll to position [7761, 0]
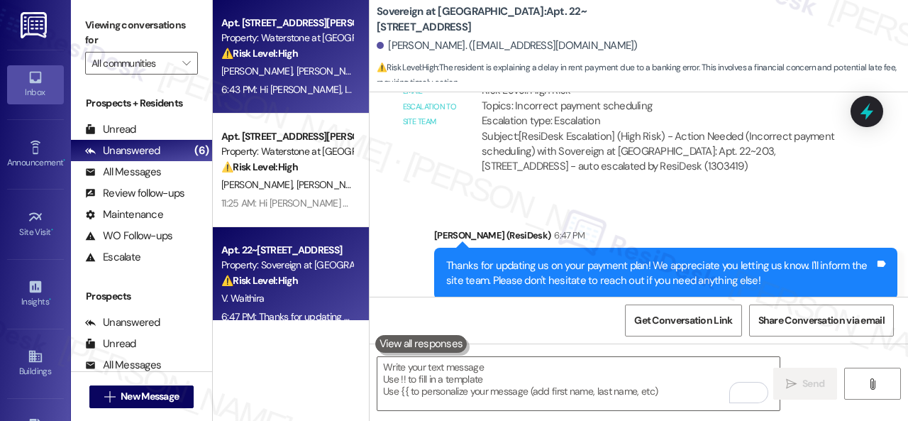
click at [309, 72] on span "[PERSON_NAME]" at bounding box center [334, 71] width 75 height 13
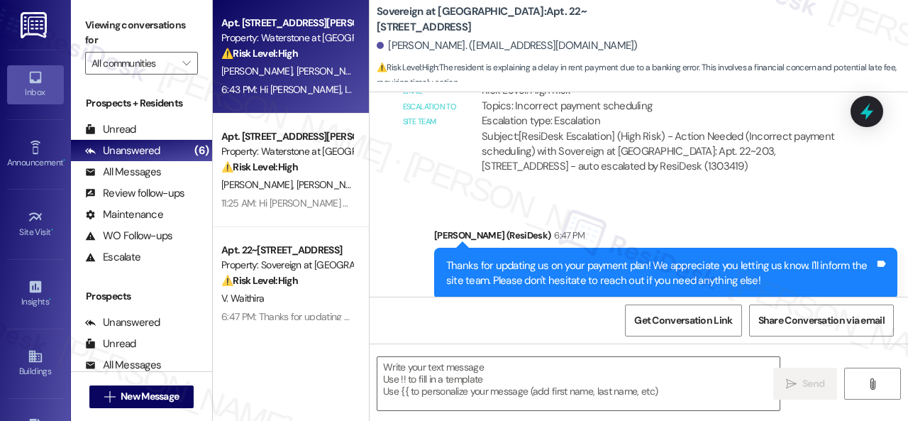
type textarea "Fetching suggested responses. Please feel free to read through the conversation…"
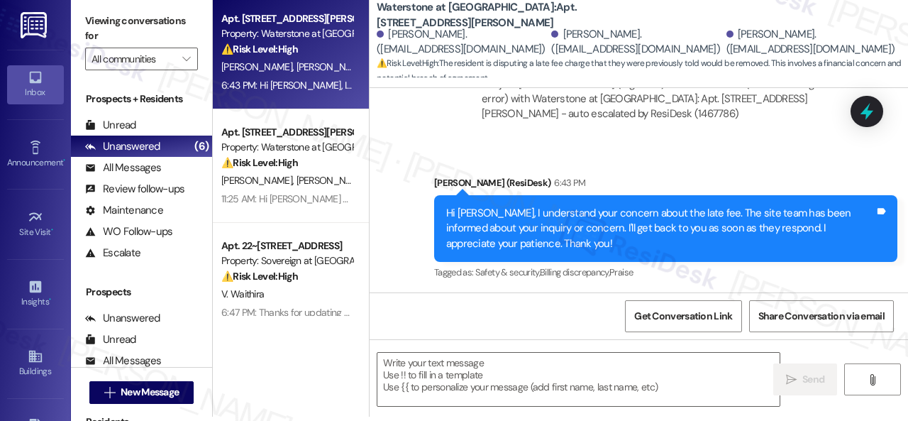
scroll to position [1172, 0]
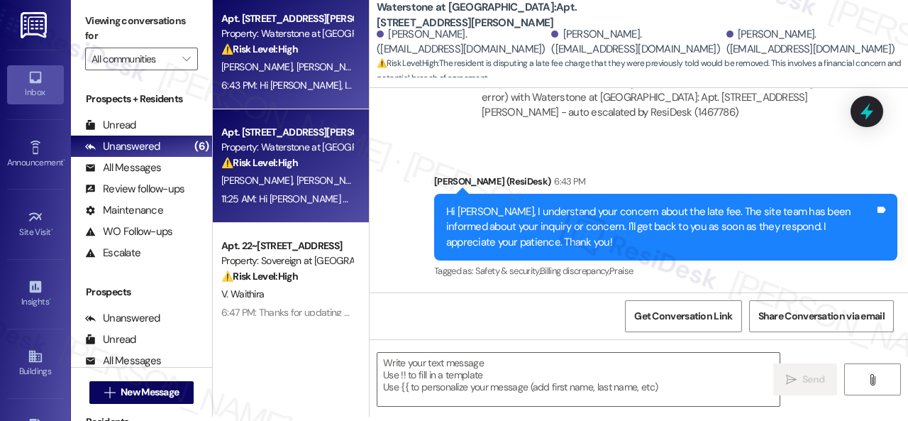
click at [314, 170] on div "⚠️ Risk Level: High The resident is experiencing duplicate charges and late fee…" at bounding box center [286, 162] width 131 height 15
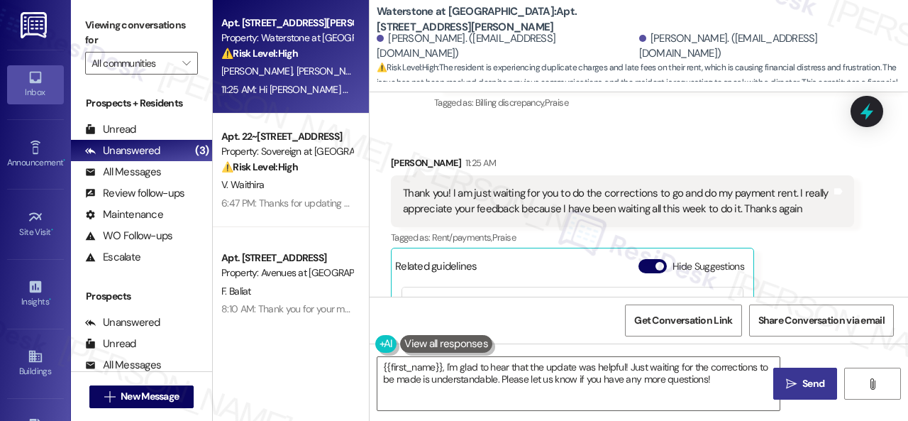
scroll to position [2966, 0]
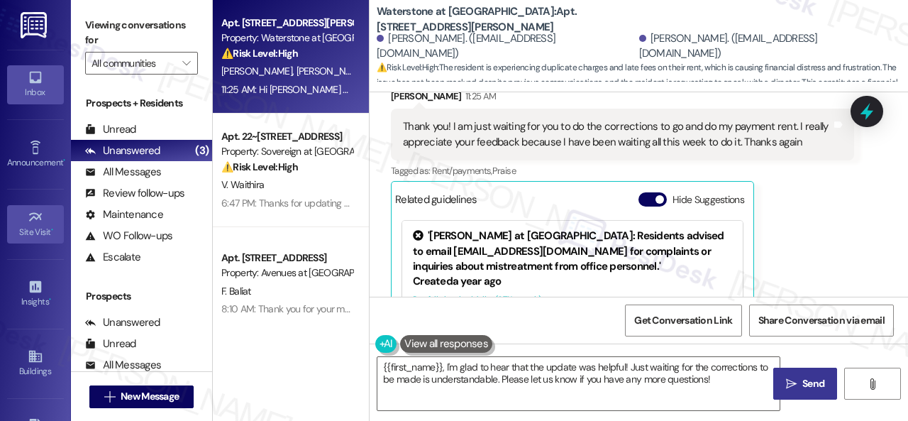
click at [95, 251] on div "Viewing conversations for All communities  Prospects + Residents Unread (0) Un…" at bounding box center [489, 210] width 837 height 421
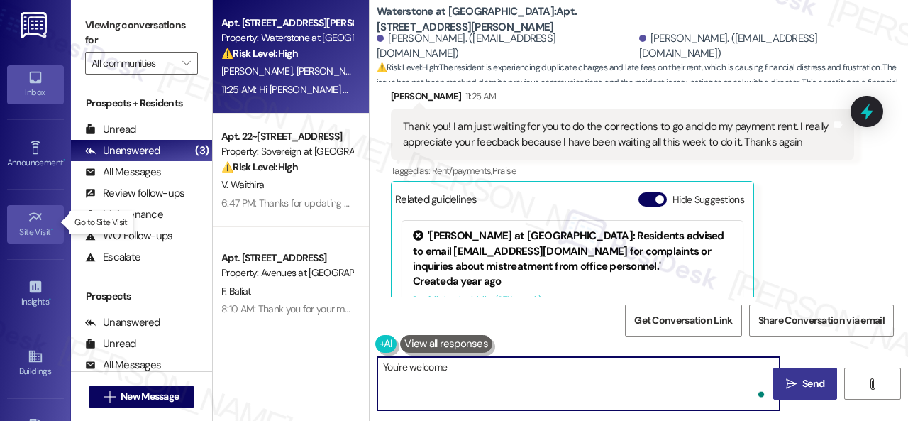
type textarea "You're welcome!"
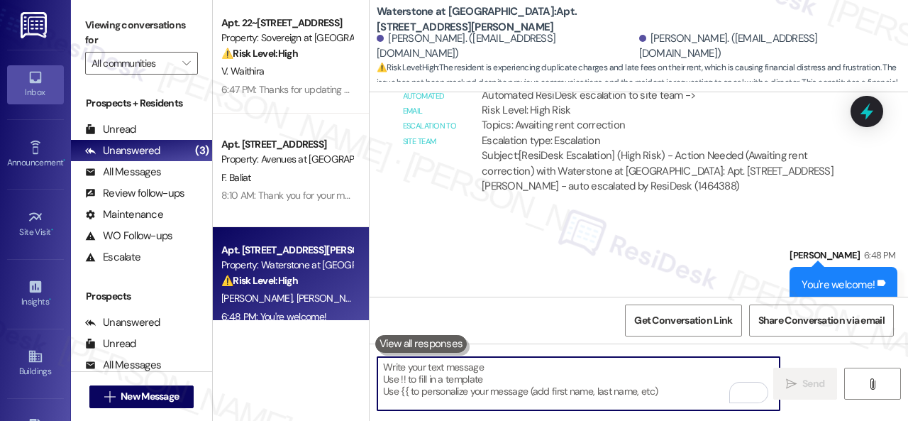
scroll to position [3491, 0]
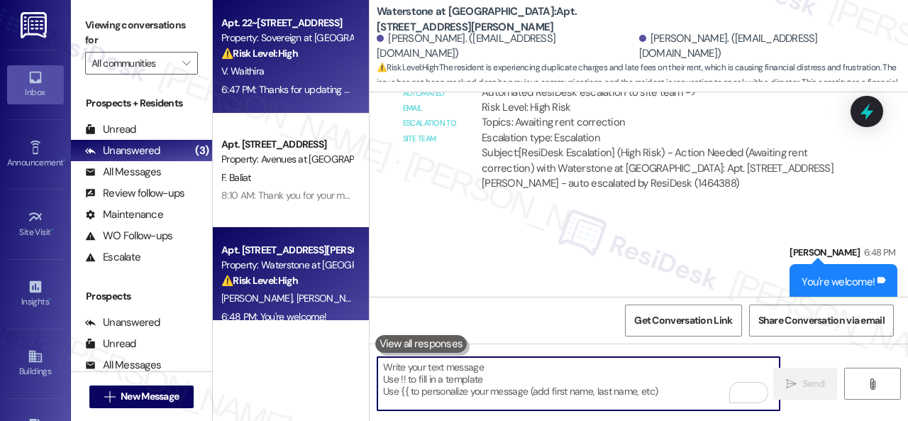
click at [309, 75] on div "V. Waithira" at bounding box center [287, 71] width 134 height 18
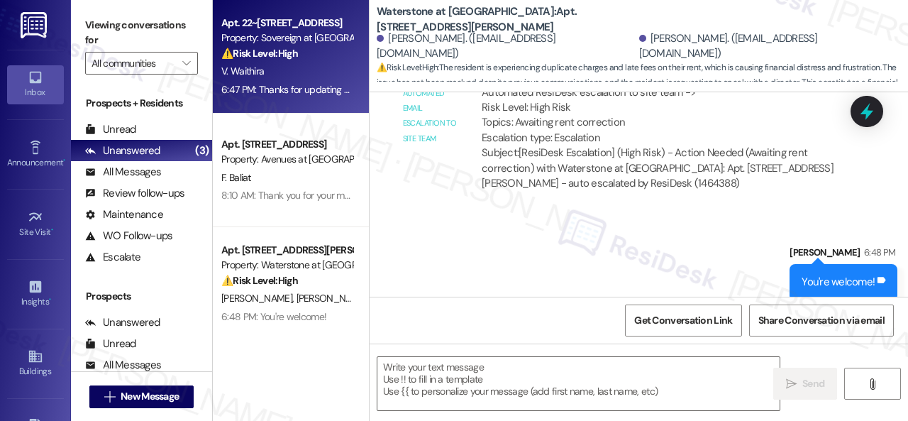
type textarea "Fetching suggested responses. Please feel free to read through the conversation…"
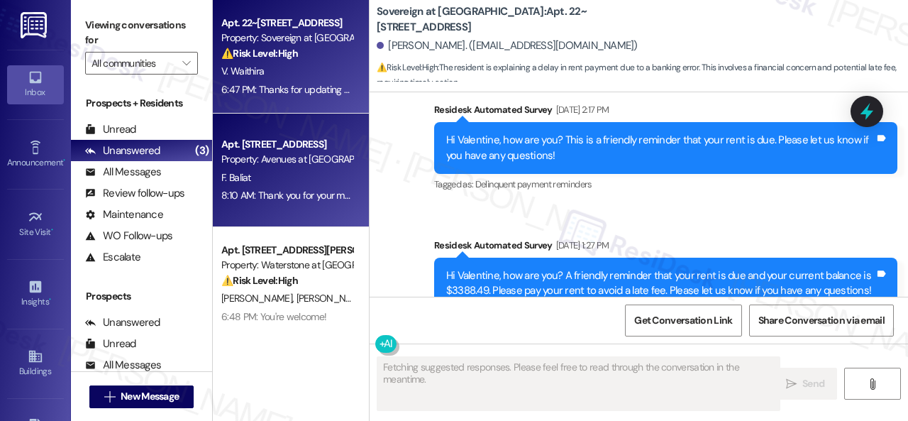
scroll to position [7335, 0]
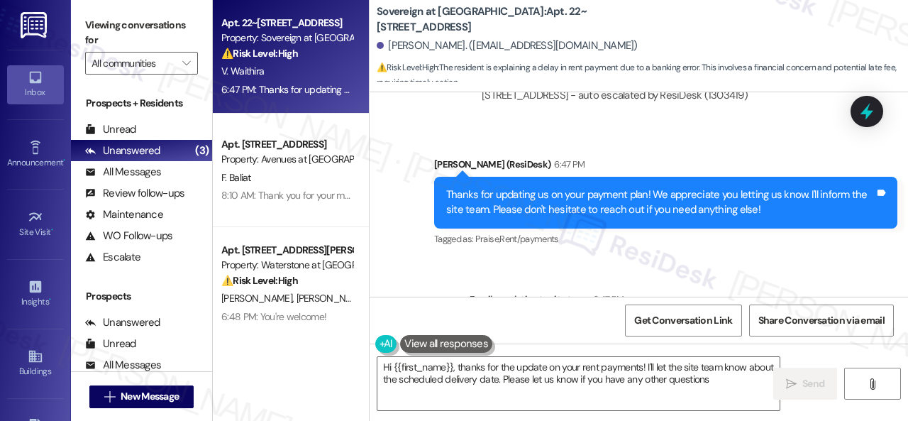
type textarea "Hi {{first_name}}, thanks for the update on your rent payments! I'll let the si…"
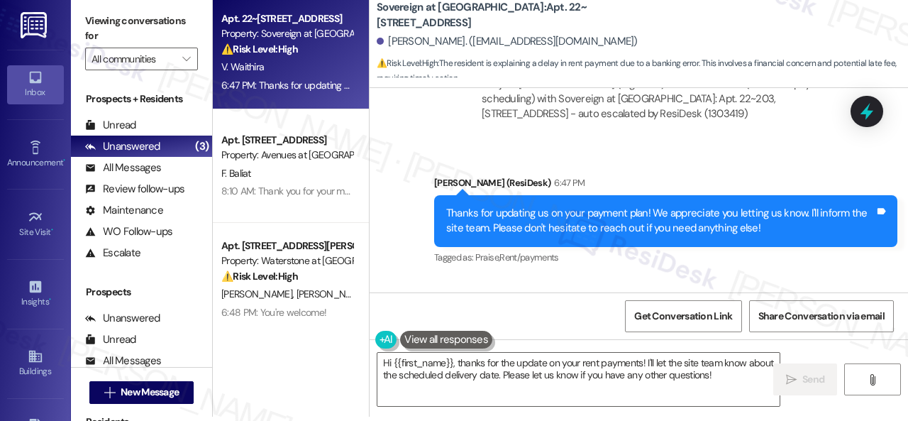
scroll to position [7789, 0]
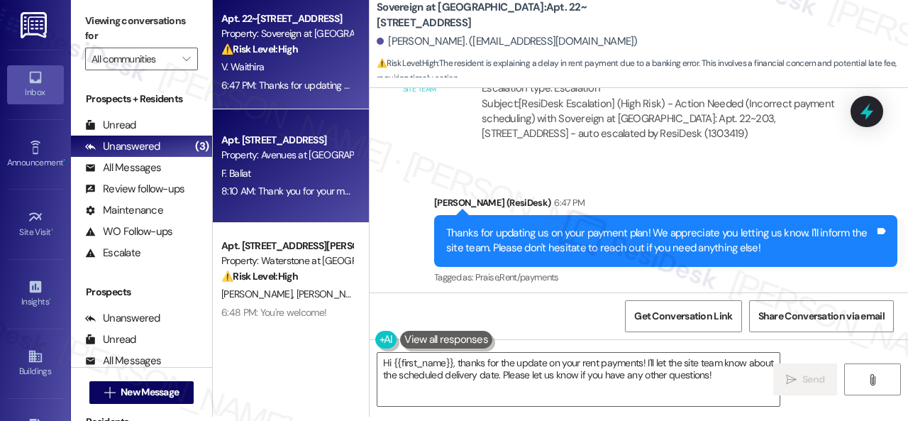
click at [313, 176] on div "F. Baliat" at bounding box center [287, 174] width 134 height 18
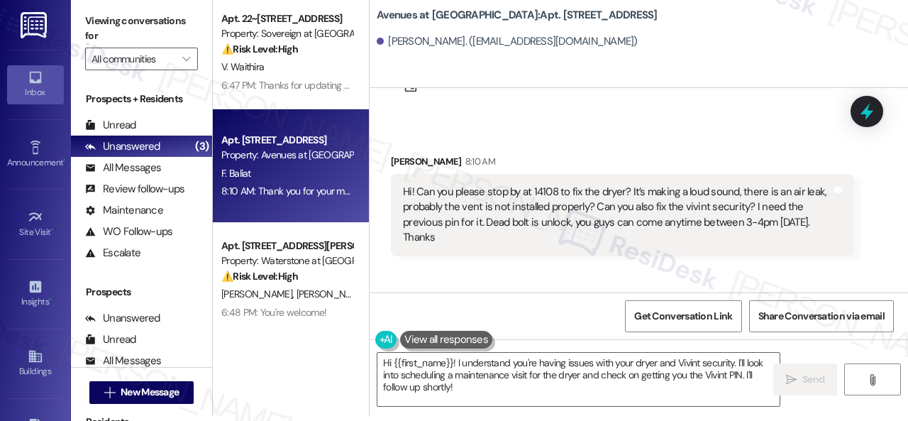
scroll to position [28, 0]
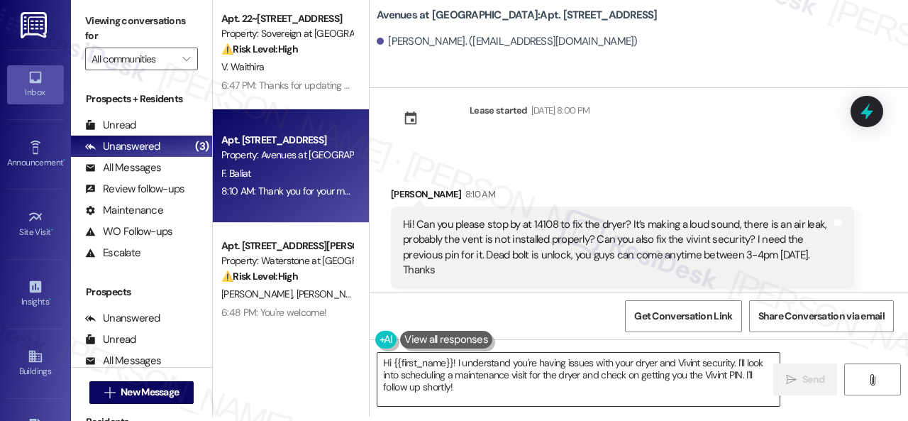
drag, startPoint x: 579, startPoint y: 373, endPoint x: 536, endPoint y: 367, distance: 43.0
click at [579, 373] on textarea "Hi {{first_name}}! I understand you're having issues with your dryer and Vivint…" at bounding box center [579, 379] width 402 height 53
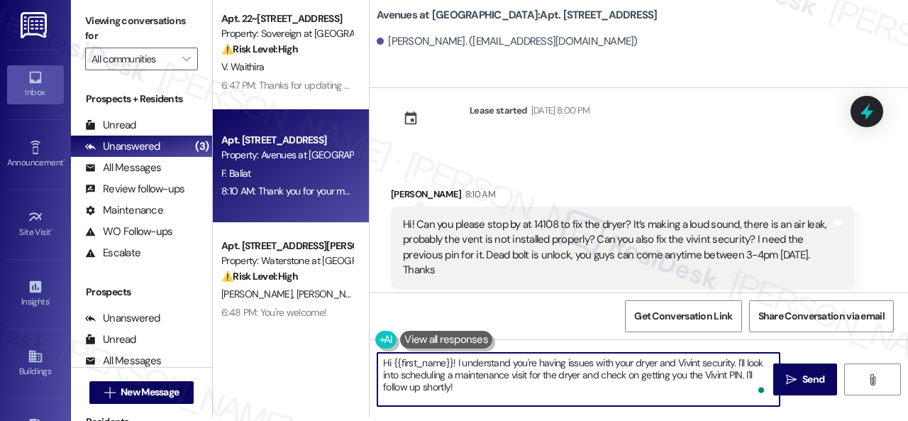
click at [456, 361] on textarea "Hi {{first_name}}! I understand you're having issues with your dryer and Vivint…" at bounding box center [579, 379] width 402 height 53
type textarea "Hi {{first_name}}! I apologize fo I understand you're having issues with your d…"
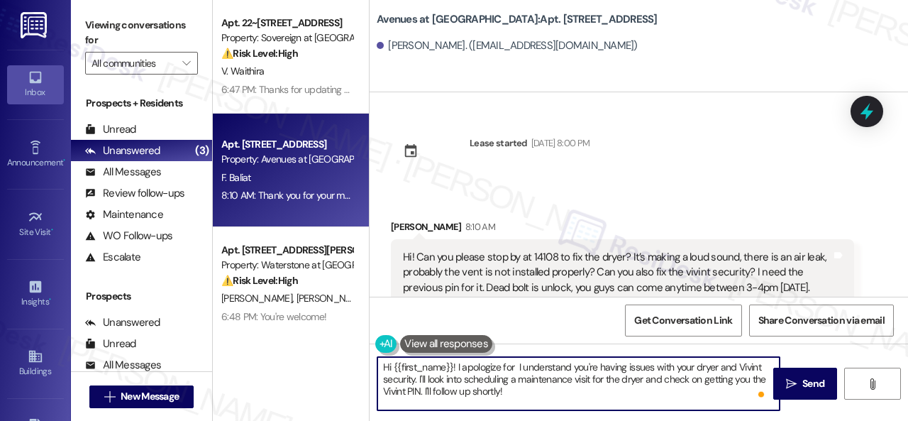
scroll to position [28, 0]
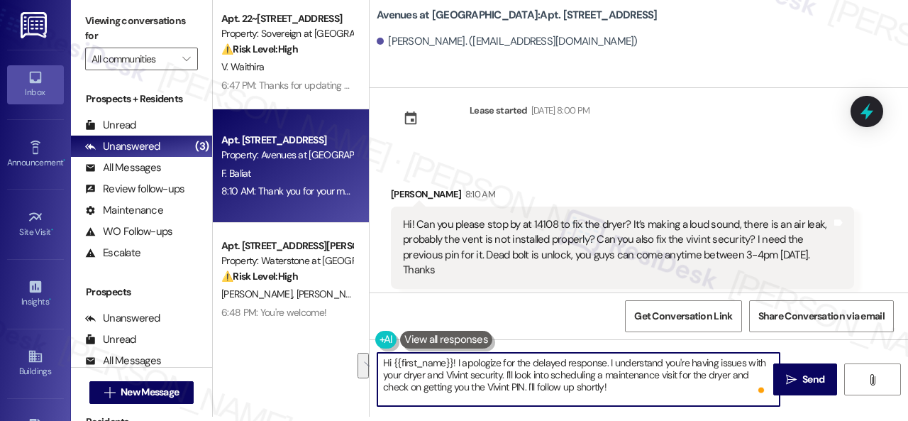
drag, startPoint x: 506, startPoint y: 375, endPoint x: 620, endPoint y: 392, distance: 115.6
click at [620, 392] on textarea "Hi {{first_name}}! I apologize for the delayed response. I understand you're ha…" at bounding box center [579, 379] width 402 height 53
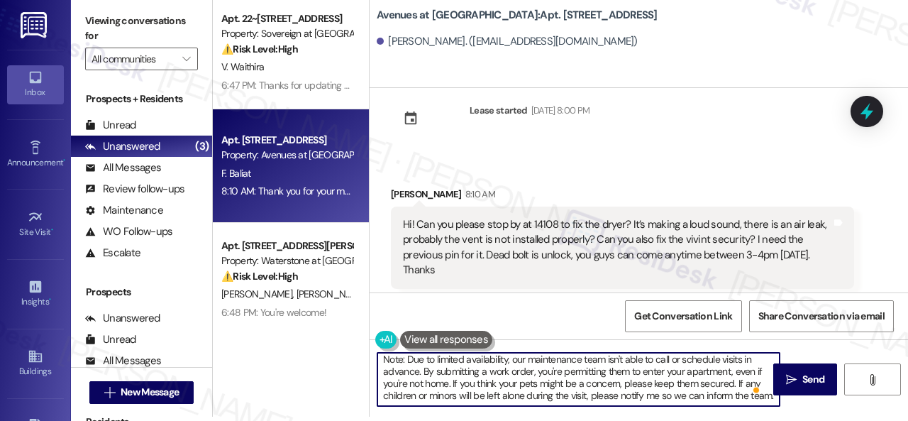
scroll to position [0, 0]
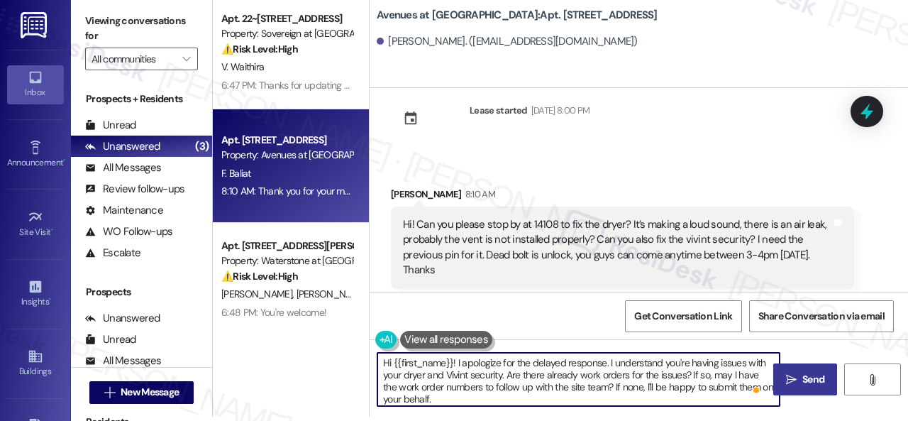
type textarea "Hi {{first_name}}! I apologize for the delayed response. I understand you're ha…"
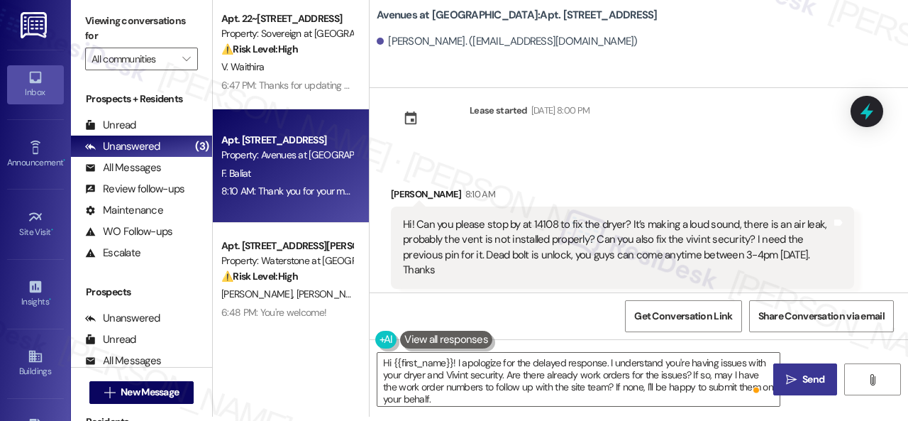
click at [803, 377] on span "Send" at bounding box center [814, 379] width 22 height 15
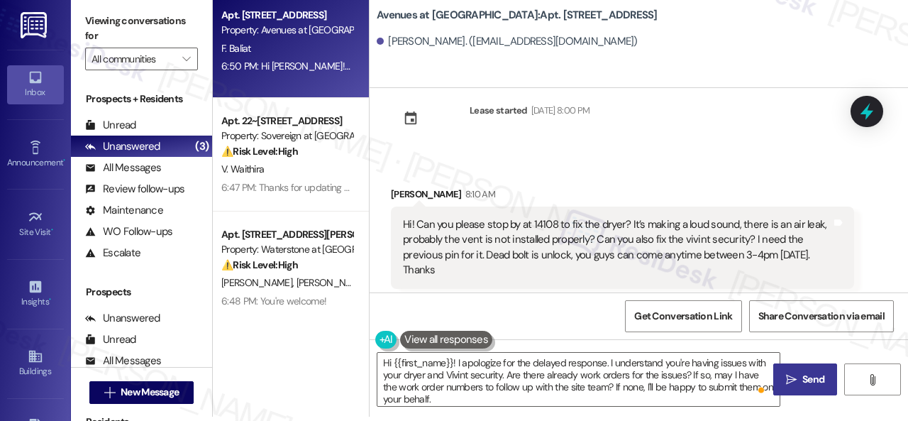
scroll to position [20, 0]
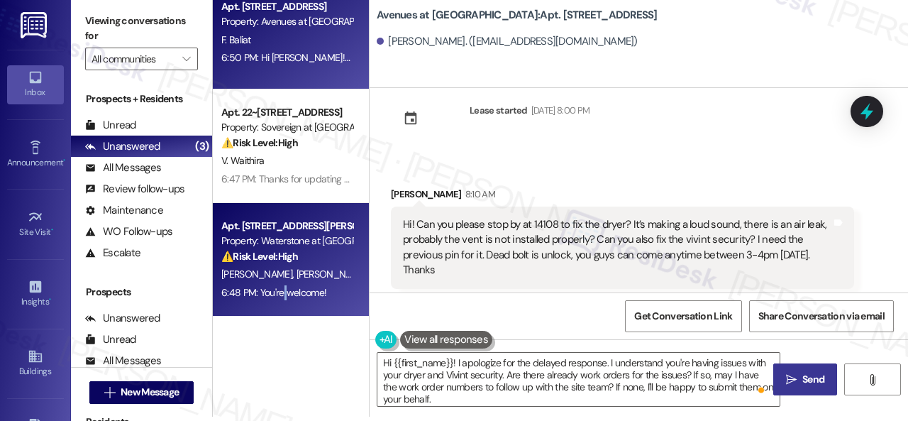
drag, startPoint x: 282, startPoint y: 288, endPoint x: 290, endPoint y: 287, distance: 7.8
click at [290, 287] on div "6:48 PM: You're welcome! 6:48 PM: You're welcome!" at bounding box center [273, 292] width 105 height 13
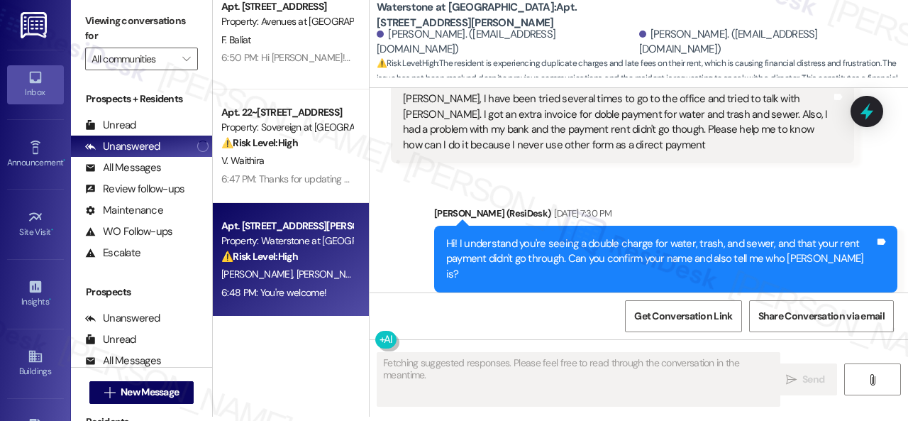
scroll to position [0, 0]
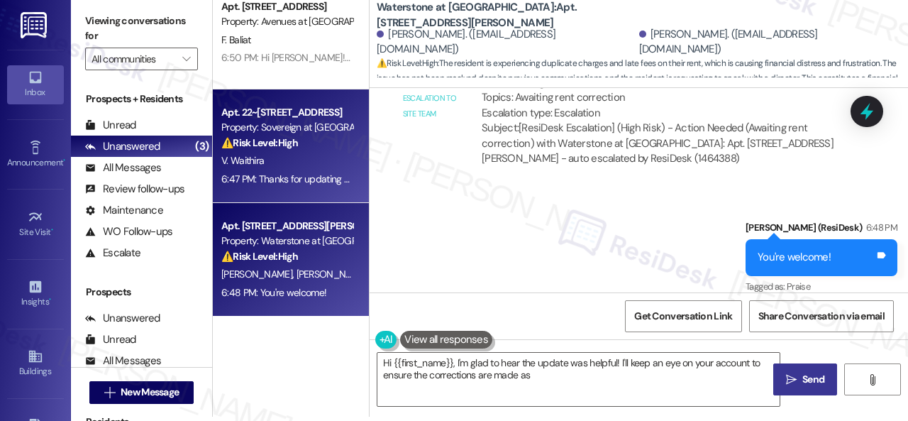
type textarea "Hi {{first_name}}, I'm glad to hear the update was helpful! I'll keep an eye on…"
click at [270, 164] on div "V. Waithira" at bounding box center [287, 161] width 134 height 18
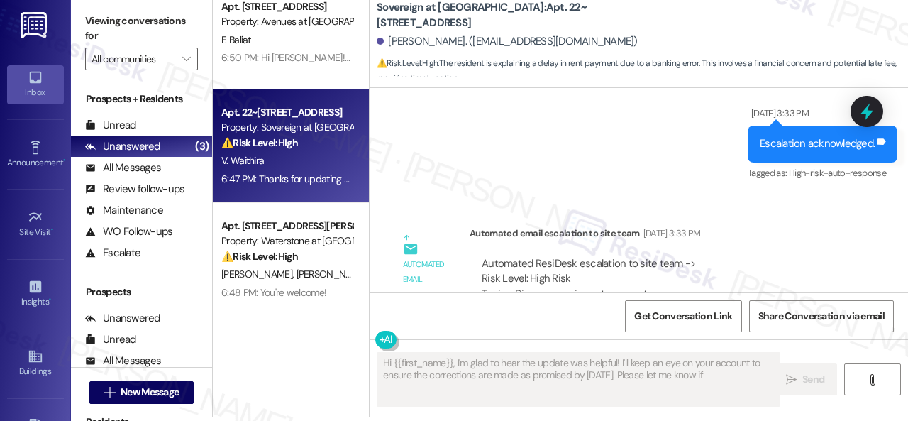
type textarea "Hi {{first_name}}, I'm glad to hear the update was helpful! I'll keep an eye on…"
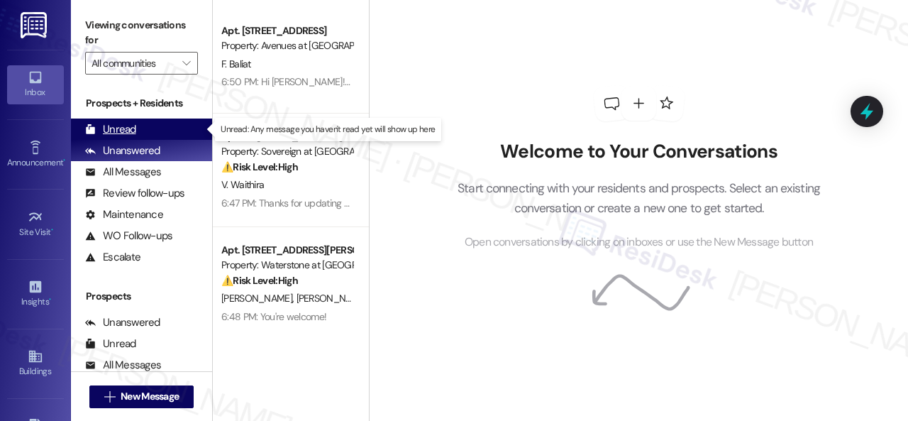
click at [116, 126] on div "Unread" at bounding box center [110, 129] width 51 height 15
